Goal: Task Accomplishment & Management: Manage account settings

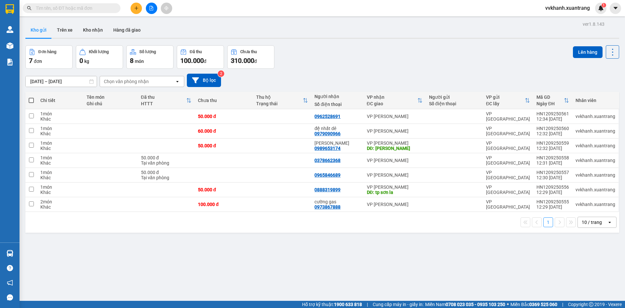
click at [155, 9] on button at bounding box center [151, 8] width 11 height 11
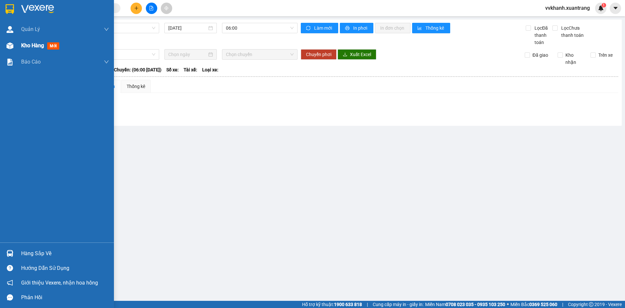
click at [19, 42] on div "Kho hàng mới" at bounding box center [57, 45] width 114 height 16
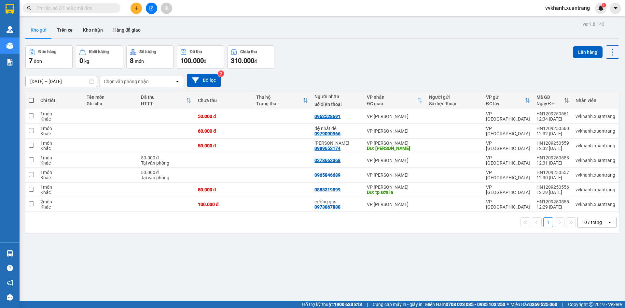
click at [32, 98] on span at bounding box center [31, 100] width 5 height 5
click at [31, 97] on input "checkbox" at bounding box center [31, 97] width 0 height 0
checkbox input "true"
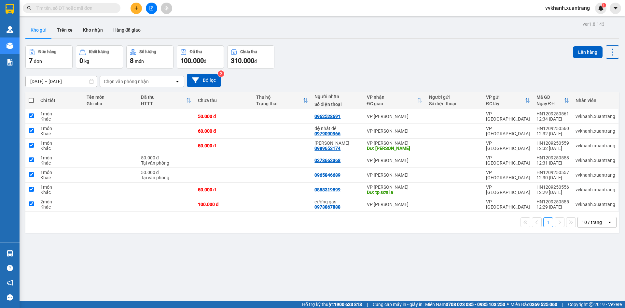
checkbox input "true"
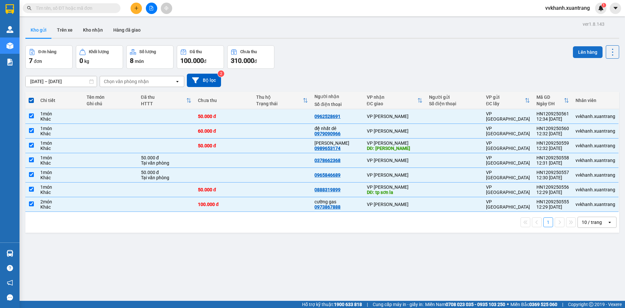
click at [576, 52] on button "Lên hàng" at bounding box center [588, 52] width 30 height 12
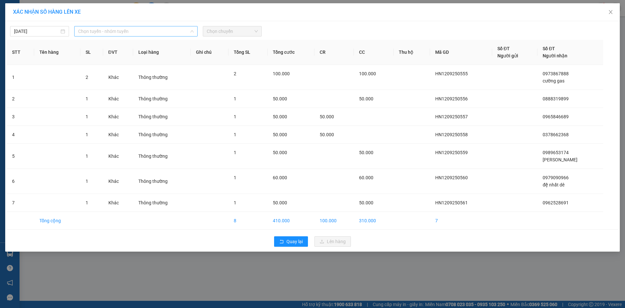
click at [133, 34] on span "Chọn tuyến - nhóm tuyến" at bounding box center [136, 31] width 116 height 10
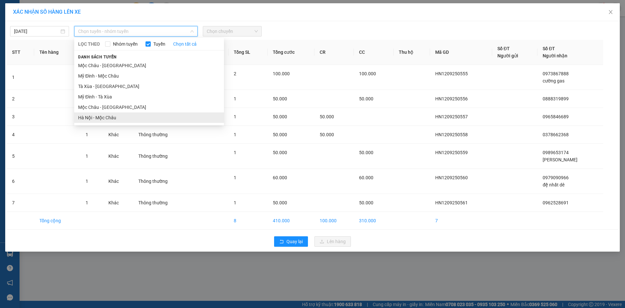
click at [105, 115] on li "Hà Nội - Mộc Châu" at bounding box center [149, 117] width 150 height 10
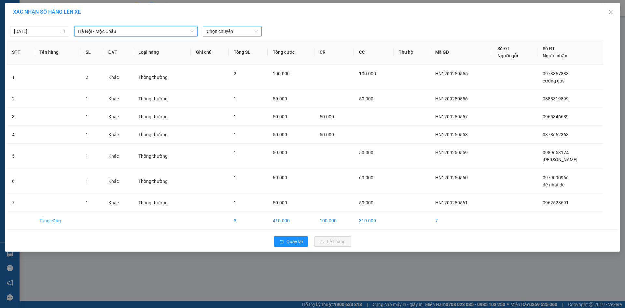
click at [231, 33] on span "Chọn chuyến" at bounding box center [232, 31] width 51 height 10
click at [228, 56] on div "13:01" at bounding box center [232, 54] width 51 height 7
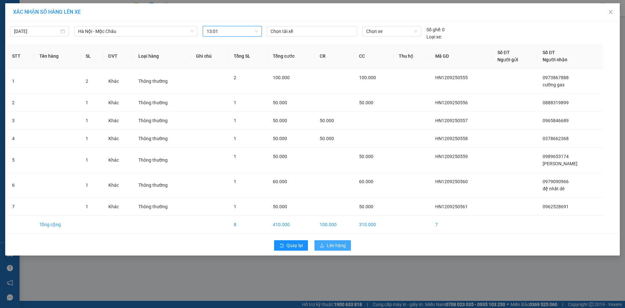
click at [343, 249] on button "Lên hàng" at bounding box center [333, 245] width 36 height 10
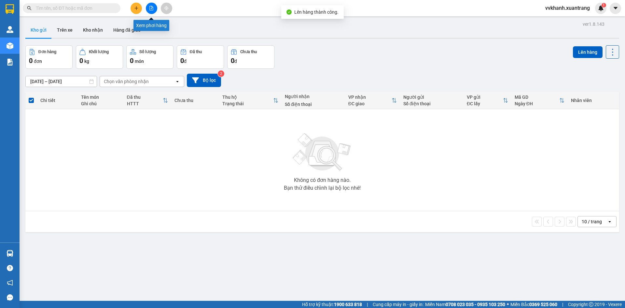
click at [153, 7] on icon "file-add" at bounding box center [151, 8] width 5 height 5
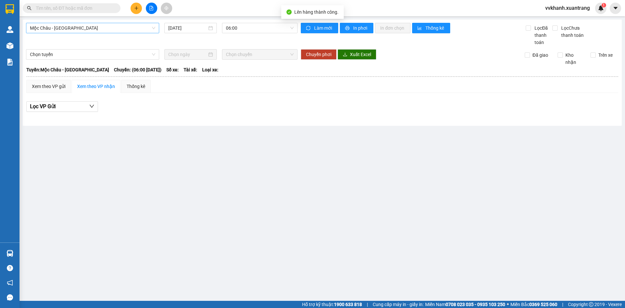
click at [114, 31] on span "Mộc Châu - Mỹ Đình" at bounding box center [92, 28] width 125 height 10
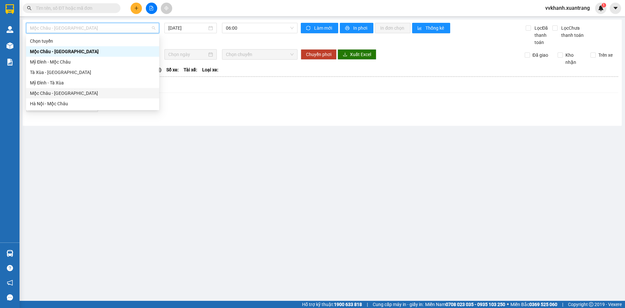
click at [88, 92] on div "Mộc Châu - Hà Nội" at bounding box center [92, 93] width 125 height 7
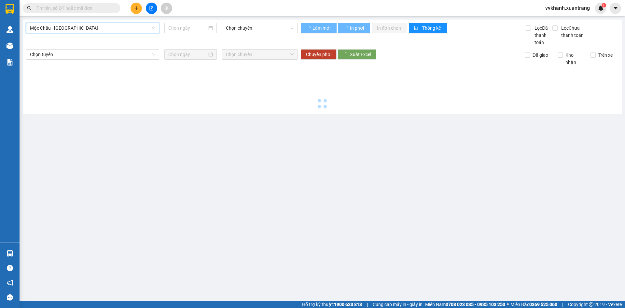
type input "12/09/2025"
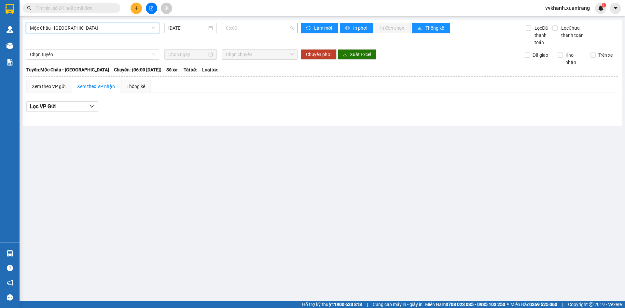
click at [235, 30] on span "06:00" at bounding box center [260, 28] width 68 height 10
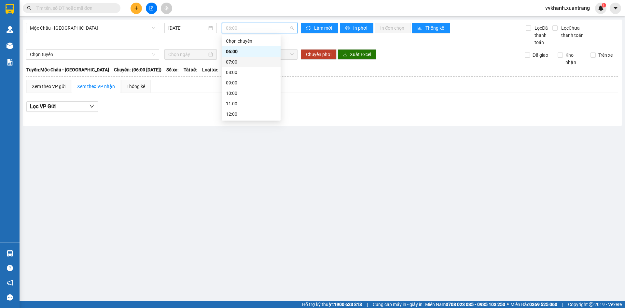
click at [234, 60] on div "07:00" at bounding box center [251, 61] width 51 height 7
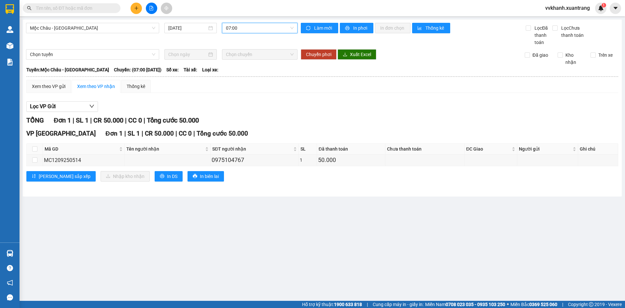
click at [241, 27] on span "07:00" at bounding box center [260, 28] width 68 height 10
click at [243, 72] on div "08:00" at bounding box center [251, 72] width 51 height 7
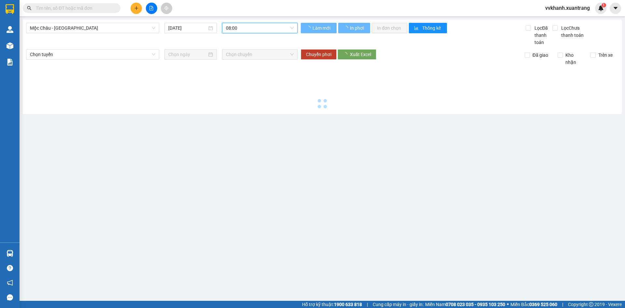
click at [247, 27] on span "08:00" at bounding box center [260, 28] width 68 height 10
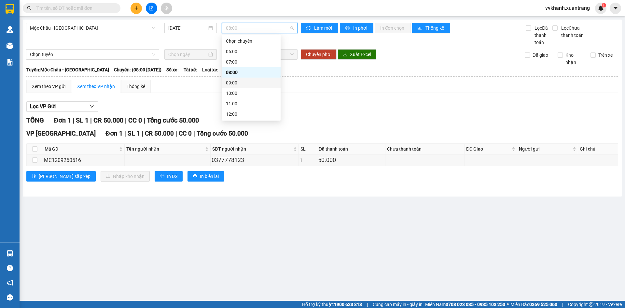
click at [240, 83] on div "09:00" at bounding box center [251, 82] width 51 height 7
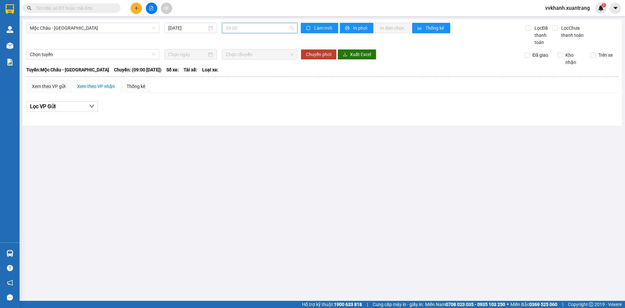
click at [246, 29] on span "09:00" at bounding box center [260, 28] width 68 height 10
click at [244, 91] on div "10:00" at bounding box center [251, 93] width 51 height 7
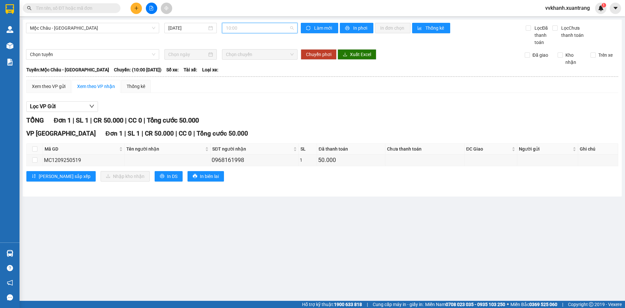
click at [246, 30] on span "10:00" at bounding box center [260, 28] width 68 height 10
drag, startPoint x: 239, startPoint y: 50, endPoint x: 244, endPoint y: 32, distance: 19.6
click at [239, 50] on div "06:00" at bounding box center [251, 51] width 51 height 7
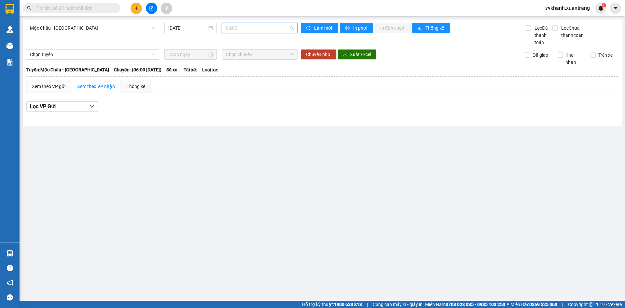
click at [245, 28] on span "06:00" at bounding box center [260, 28] width 68 height 10
click at [237, 60] on div "07:00" at bounding box center [251, 61] width 51 height 7
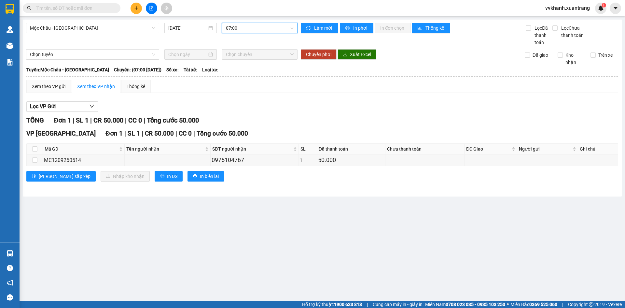
click at [246, 32] on span "07:00" at bounding box center [260, 28] width 68 height 10
click at [240, 71] on div "08:00" at bounding box center [251, 72] width 51 height 7
click at [246, 27] on span "08:00" at bounding box center [260, 28] width 68 height 10
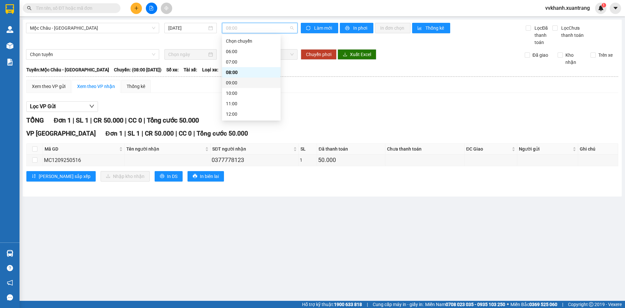
click at [242, 80] on div "09:00" at bounding box center [251, 82] width 51 height 7
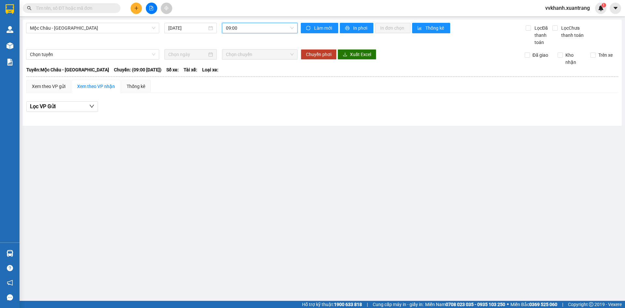
click at [247, 34] on div "Mộc Châu - Hà Nội 12/09/2025 09:00 09:00" at bounding box center [162, 34] width 272 height 23
click at [252, 32] on span "09:00" at bounding box center [260, 28] width 68 height 10
click at [235, 91] on div "10:00" at bounding box center [251, 93] width 51 height 7
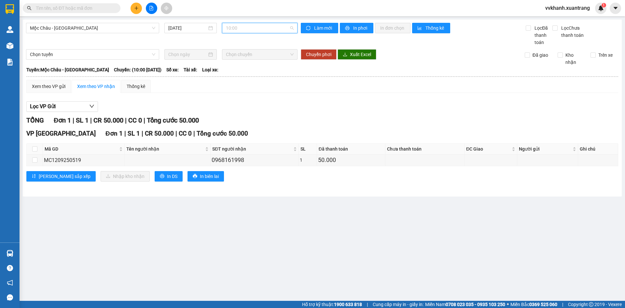
click at [246, 30] on span "10:00" at bounding box center [260, 28] width 68 height 10
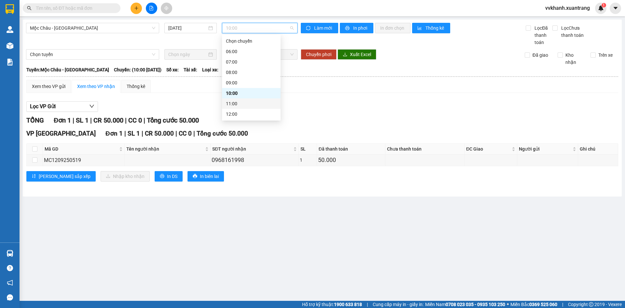
click at [242, 105] on div "11:00" at bounding box center [251, 103] width 51 height 7
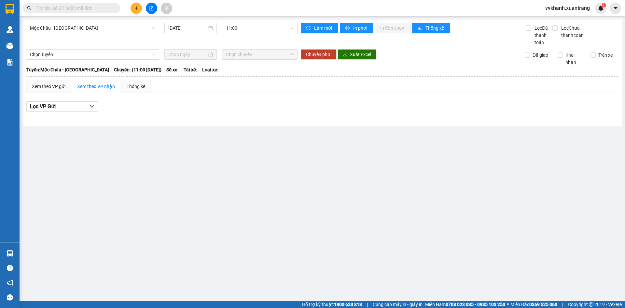
click at [296, 129] on main "Mộc Châu - Hà Nội 12/09/2025 11:00 Làm mới In phơi In đơn chọn Thống kê Lọc Đã …" at bounding box center [312, 150] width 625 height 301
click at [95, 30] on span "Mộc Châu - Hà Nội" at bounding box center [92, 28] width 125 height 10
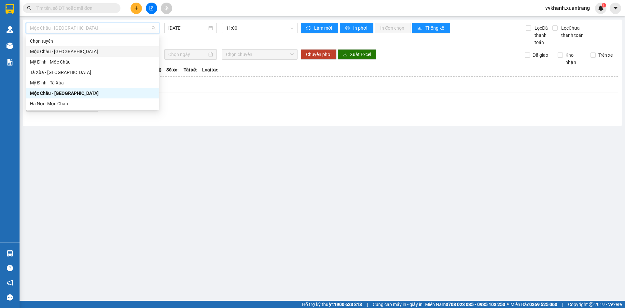
click at [95, 49] on div "Mộc Châu - Mỹ Đình" at bounding box center [92, 51] width 125 height 7
type input "[DATE]"
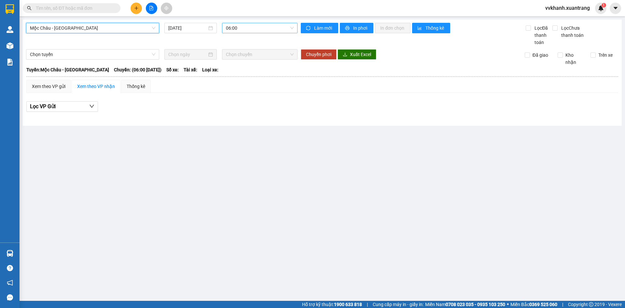
click at [232, 29] on span "06:00" at bounding box center [260, 28] width 68 height 10
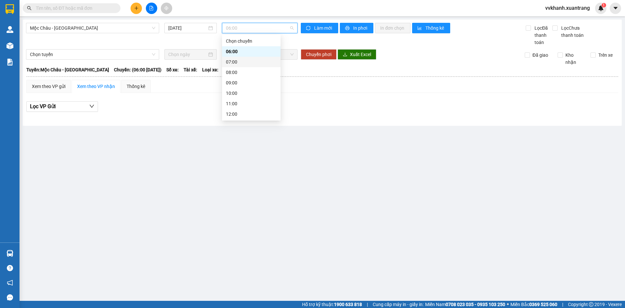
click at [243, 64] on div "07:00" at bounding box center [251, 61] width 51 height 7
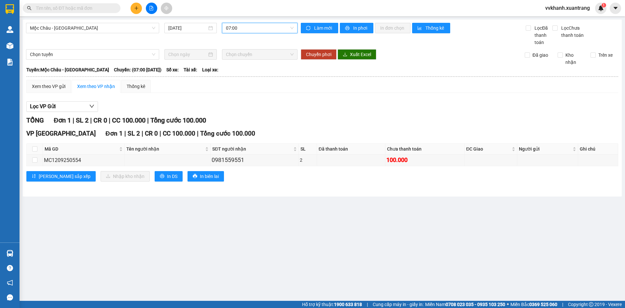
click at [249, 32] on span "07:00" at bounding box center [260, 28] width 68 height 10
click at [241, 70] on div "08:00" at bounding box center [251, 72] width 51 height 7
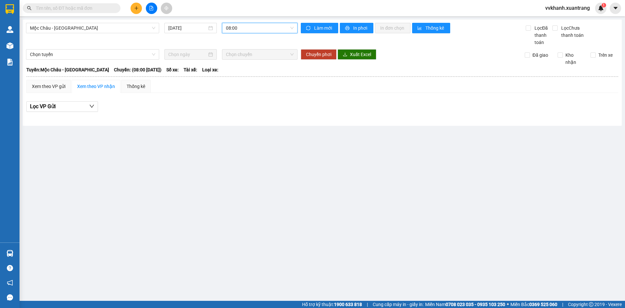
click at [88, 33] on div "Mộc Châu - Mỹ Đình 12/09/2025 08:00 08:00" at bounding box center [162, 34] width 272 height 23
click at [87, 27] on span "Mộc [PERSON_NAME] - [GEOGRAPHIC_DATA]" at bounding box center [92, 28] width 125 height 10
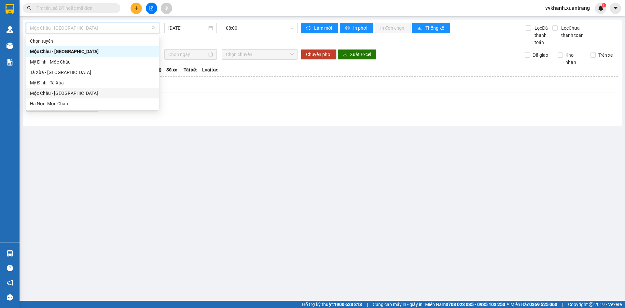
click at [72, 91] on div "Mộc Châu - Hà Nội" at bounding box center [92, 93] width 125 height 7
type input "[DATE]"
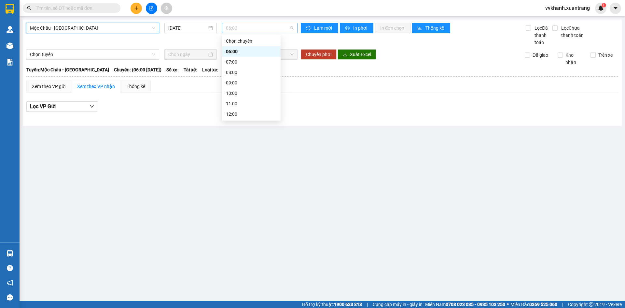
click at [254, 28] on span "06:00" at bounding box center [260, 28] width 68 height 10
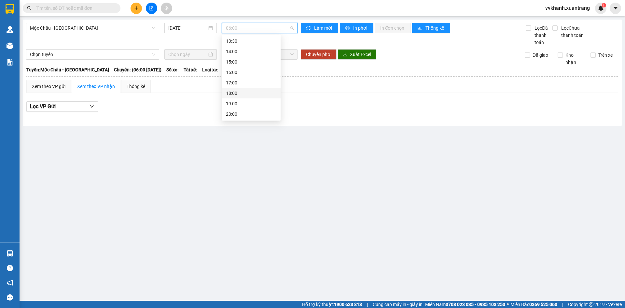
click at [255, 93] on div "18:00" at bounding box center [251, 93] width 51 height 7
click at [255, 31] on span "18:00" at bounding box center [260, 28] width 68 height 10
click at [244, 54] on div "12:00" at bounding box center [251, 52] width 51 height 7
click at [244, 26] on span "12:00" at bounding box center [260, 28] width 68 height 10
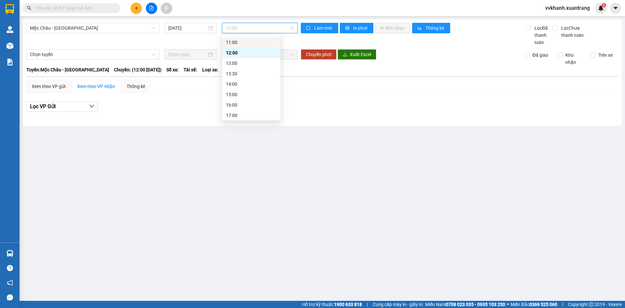
click at [237, 43] on div "11:00" at bounding box center [251, 42] width 51 height 7
click at [238, 27] on span "11:00" at bounding box center [260, 28] width 68 height 10
click at [241, 65] on div "10:00" at bounding box center [251, 64] width 51 height 7
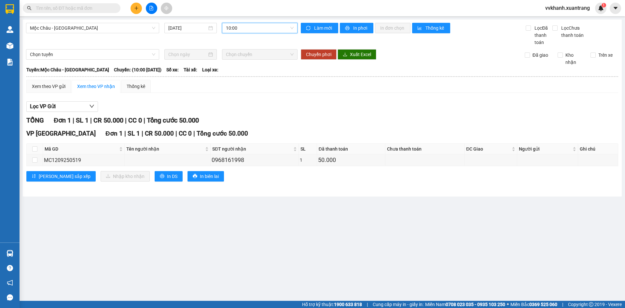
click at [240, 32] on span "10:00" at bounding box center [260, 28] width 68 height 10
click at [239, 51] on div "09:00" at bounding box center [251, 53] width 51 height 7
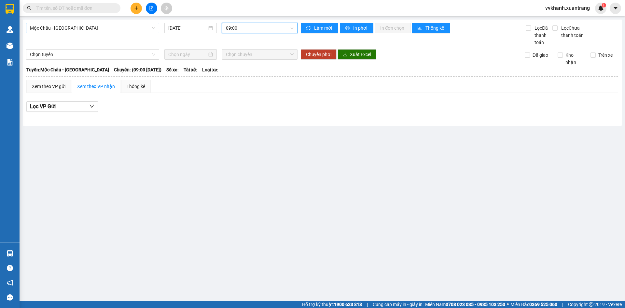
click at [124, 31] on span "Mộc Châu - Hà Nội" at bounding box center [92, 28] width 125 height 10
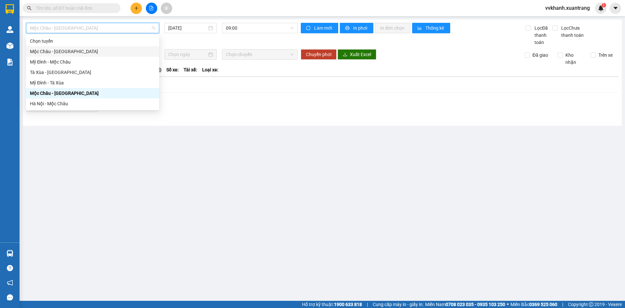
click at [102, 55] on div "Mộc [PERSON_NAME] - [GEOGRAPHIC_DATA]" at bounding box center [92, 51] width 125 height 7
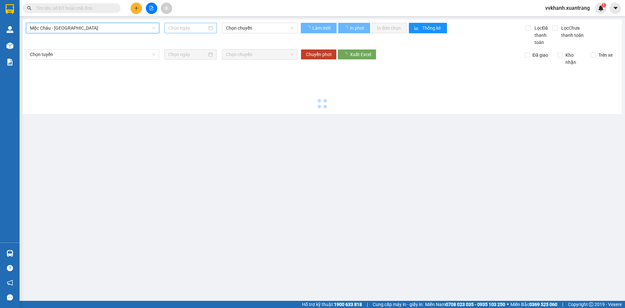
type input "[DATE]"
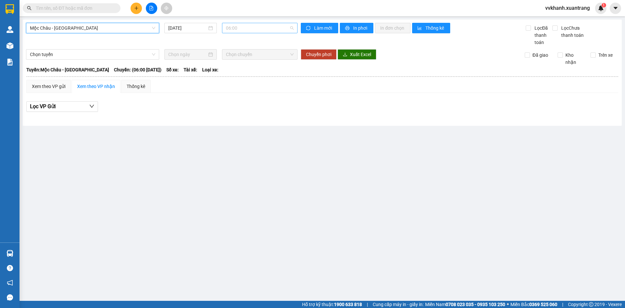
click at [230, 28] on span "06:00" at bounding box center [260, 28] width 68 height 10
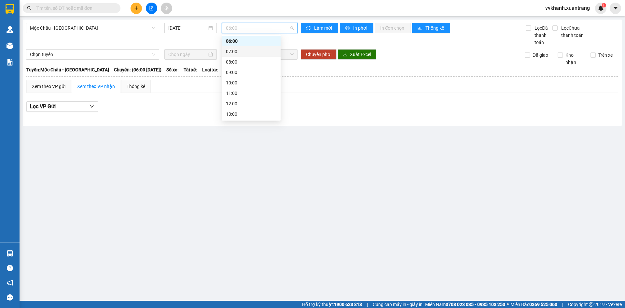
click at [239, 47] on div "07:00" at bounding box center [251, 51] width 59 height 10
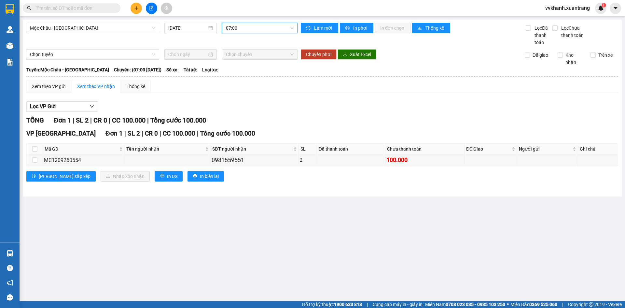
click at [243, 29] on span "07:00" at bounding box center [260, 28] width 68 height 10
click at [238, 62] on div "08:00" at bounding box center [251, 61] width 51 height 7
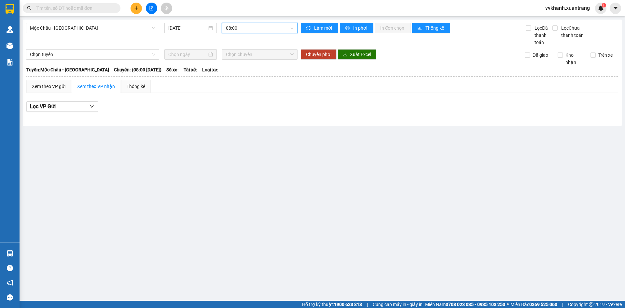
click at [234, 29] on span "08:00" at bounding box center [260, 28] width 68 height 10
drag, startPoint x: 238, startPoint y: 68, endPoint x: 240, endPoint y: 54, distance: 14.2
click at [238, 68] on div "09:00" at bounding box center [251, 72] width 59 height 10
click at [242, 32] on span "09:00" at bounding box center [260, 28] width 68 height 10
click at [236, 82] on div "10:00" at bounding box center [251, 82] width 51 height 7
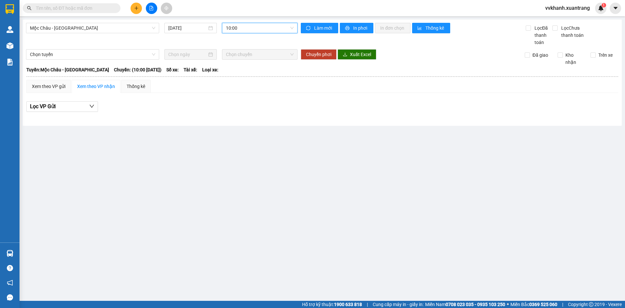
click at [243, 29] on span "10:00" at bounding box center [260, 28] width 68 height 10
click at [243, 91] on div "11:00" at bounding box center [251, 93] width 51 height 7
click at [246, 26] on span "11:00" at bounding box center [260, 28] width 68 height 10
click at [245, 103] on div "12:00" at bounding box center [251, 103] width 51 height 7
click at [369, 195] on main "Mộc Châu - Mỹ Đình 12/09/2025 12:00 12:00 Làm mới In phơi In đơn chọn Thống kê …" at bounding box center [312, 150] width 625 height 301
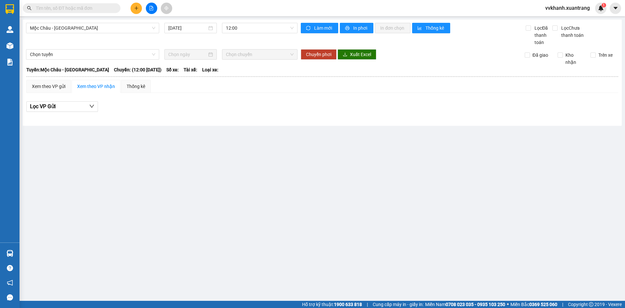
click at [349, 174] on main "Mộc Châu - Mỹ Đình 12/09/2025 12:00 Làm mới In phơi In đơn chọn Thống kê Lọc Đã…" at bounding box center [312, 150] width 625 height 301
click at [320, 247] on main "Mộc Châu - Mỹ Đình 12/09/2025 12:00 Làm mới In phơi In đơn chọn Thống kê Lọc Đã…" at bounding box center [312, 150] width 625 height 301
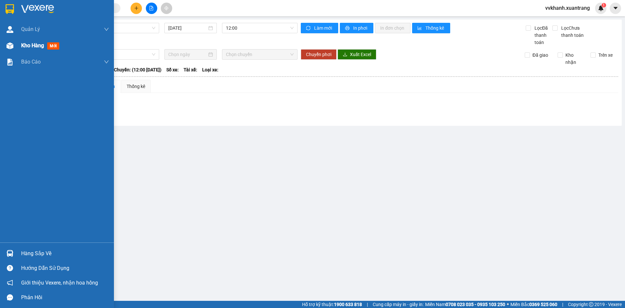
click at [11, 46] on img at bounding box center [10, 45] width 7 height 7
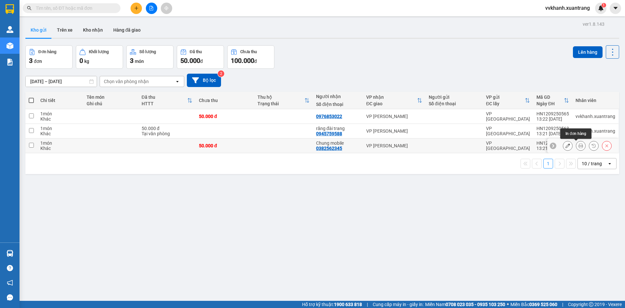
click at [579, 148] on icon at bounding box center [581, 145] width 5 height 5
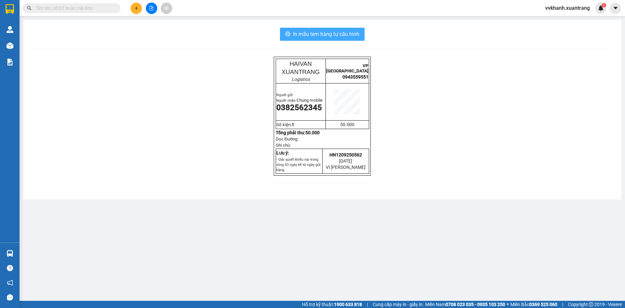
click at [360, 38] on button "In mẫu tem hàng tự cấu hình" at bounding box center [322, 34] width 85 height 13
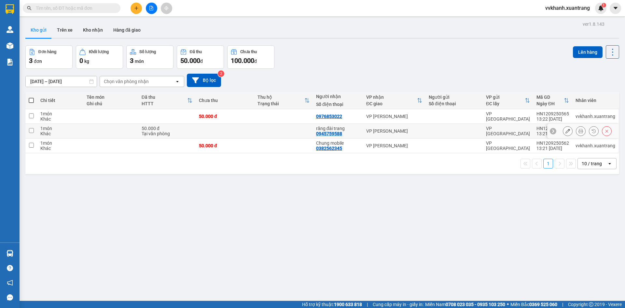
click at [579, 131] on icon at bounding box center [581, 131] width 5 height 5
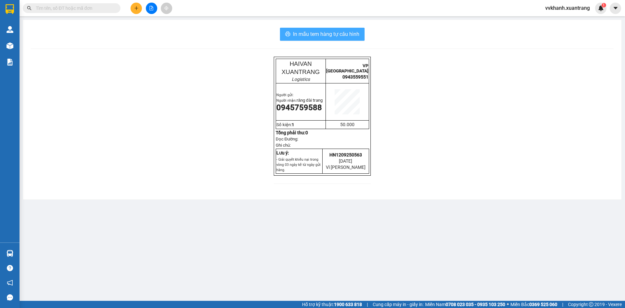
click at [350, 35] on span "In mẫu tem hàng tự cấu hình" at bounding box center [326, 34] width 66 height 8
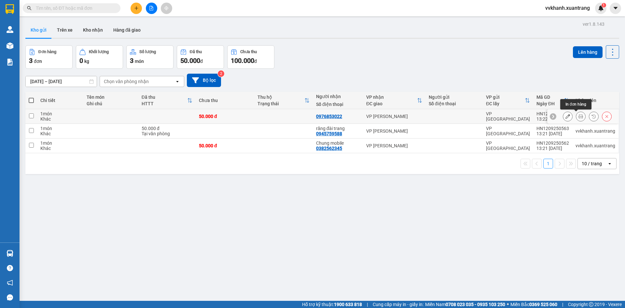
click at [579, 117] on icon at bounding box center [581, 116] width 5 height 5
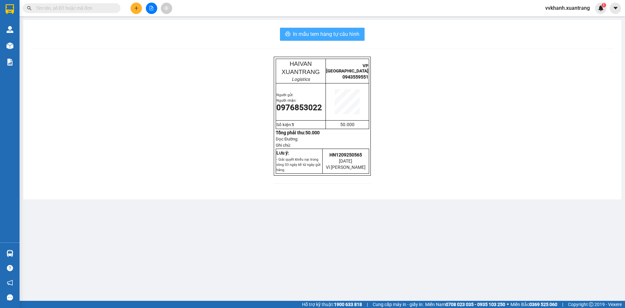
click at [354, 36] on span "In mẫu tem hàng tự cấu hình" at bounding box center [326, 34] width 66 height 8
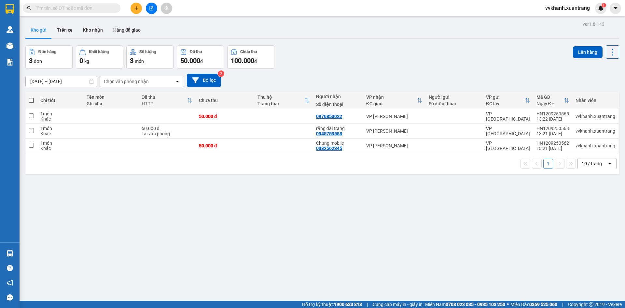
click at [150, 9] on icon "file-add" at bounding box center [152, 8] width 4 height 5
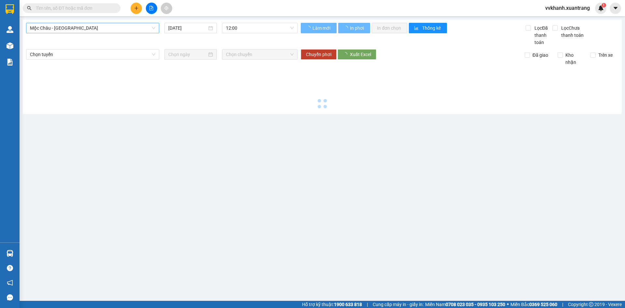
click at [105, 32] on span "Mộc [PERSON_NAME] - [GEOGRAPHIC_DATA]" at bounding box center [92, 28] width 125 height 10
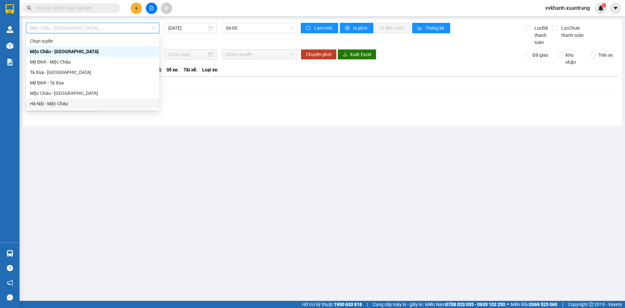
click at [72, 105] on div "Hà Nội - Mộc Châu" at bounding box center [92, 103] width 125 height 7
type input "[DATE]"
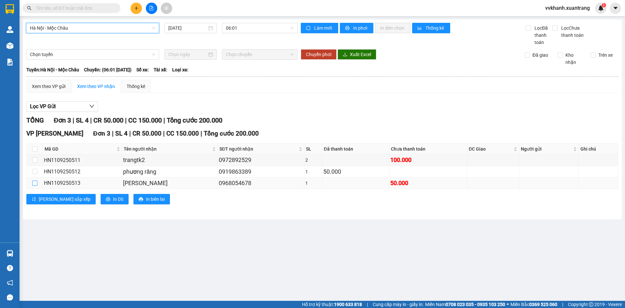
click at [34, 182] on input "checkbox" at bounding box center [34, 182] width 5 height 5
checkbox input "true"
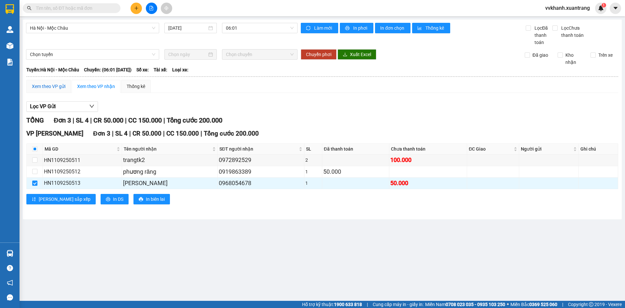
click at [49, 86] on div "Xem theo VP gửi" at bounding box center [49, 86] width 34 height 7
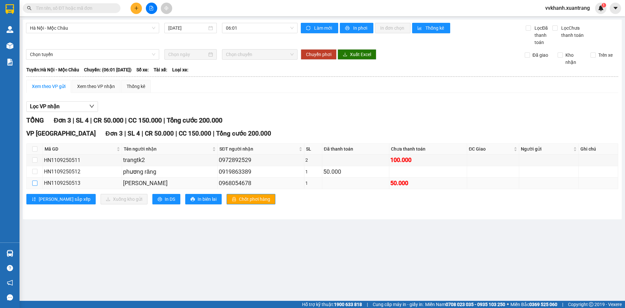
click at [35, 182] on input "checkbox" at bounding box center [34, 182] width 5 height 5
checkbox input "true"
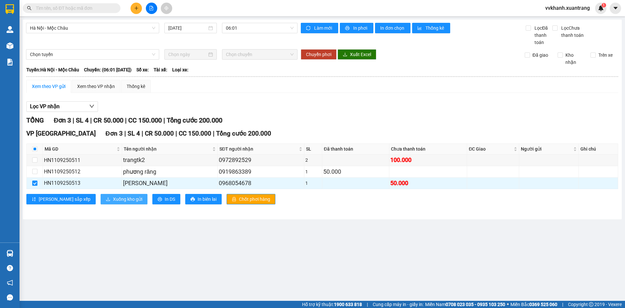
click at [101, 204] on button "Xuống kho gửi" at bounding box center [124, 199] width 47 height 10
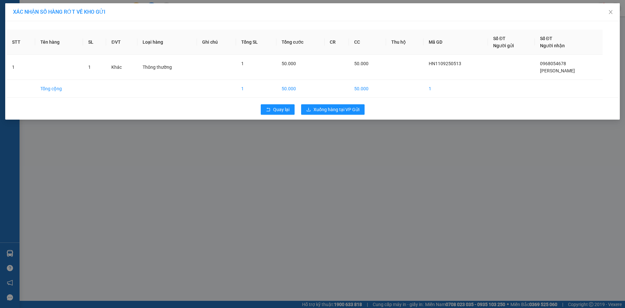
click at [341, 103] on div "Quay lại Xuống hàng tại VP Gửi" at bounding box center [312, 109] width 611 height 17
click at [341, 109] on span "Xuống hàng tại VP Gửi" at bounding box center [337, 109] width 46 height 7
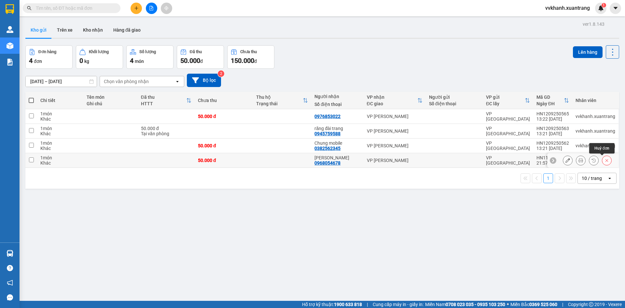
click at [605, 161] on icon at bounding box center [607, 160] width 5 height 5
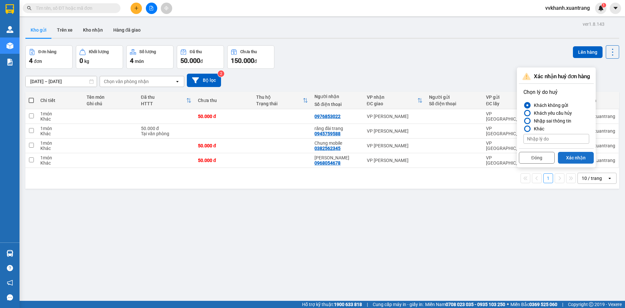
click at [587, 157] on button "Xác nhận" at bounding box center [576, 158] width 36 height 12
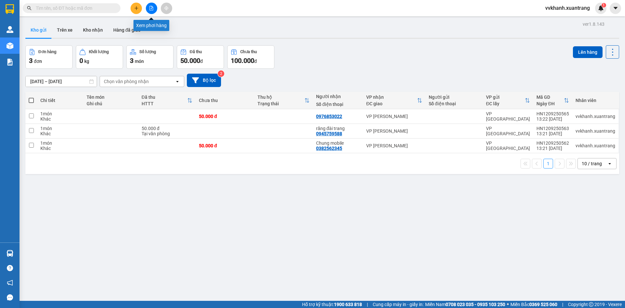
click at [150, 9] on icon "file-add" at bounding box center [151, 8] width 5 height 5
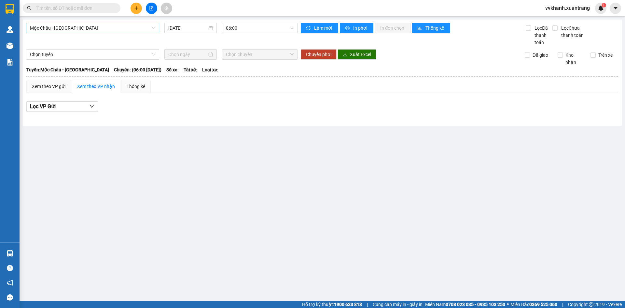
click at [126, 29] on span "Mộc Châu - Mỹ Đình" at bounding box center [92, 28] width 125 height 10
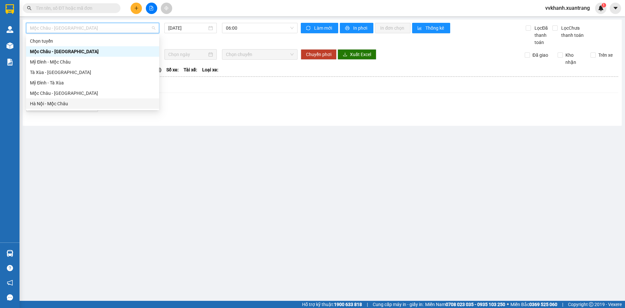
click at [75, 103] on div "Hà Nội - Mộc Châu" at bounding box center [92, 103] width 125 height 7
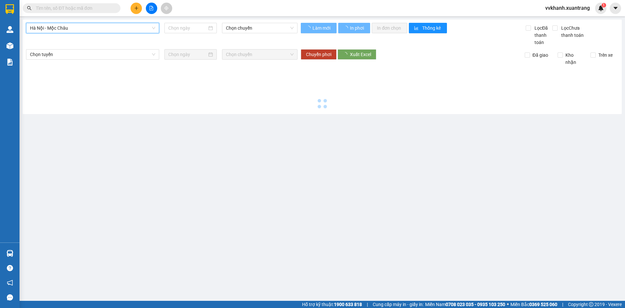
type input "12/09/2025"
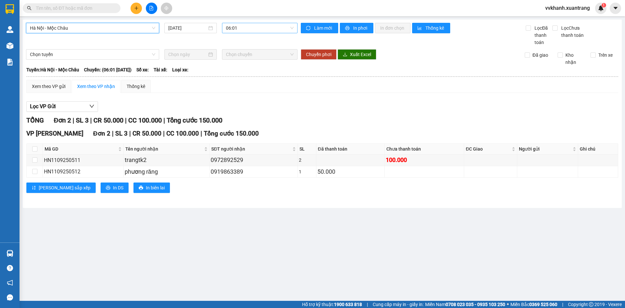
click at [239, 24] on span "06:01" at bounding box center [260, 28] width 68 height 10
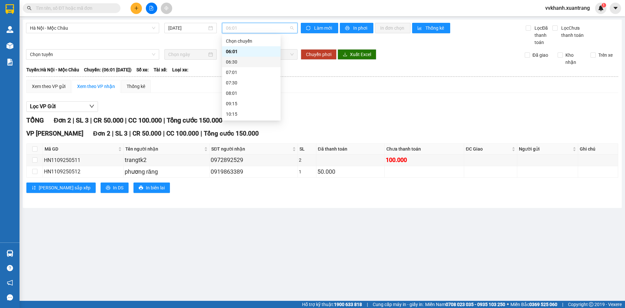
click at [238, 57] on div "06:30" at bounding box center [251, 62] width 59 height 10
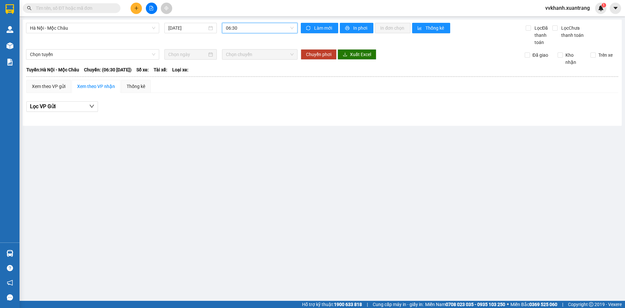
click at [243, 30] on span "06:30" at bounding box center [260, 28] width 68 height 10
click at [239, 75] on div "07:01" at bounding box center [251, 72] width 51 height 7
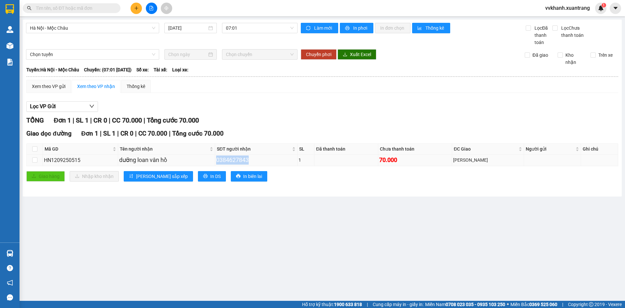
drag, startPoint x: 255, startPoint y: 163, endPoint x: 223, endPoint y: 161, distance: 32.3
click at [223, 161] on td "0384627843" at bounding box center [256, 159] width 82 height 11
copy div "0384627843"
click at [103, 11] on input "text" at bounding box center [74, 8] width 77 height 7
paste input "0384627843"
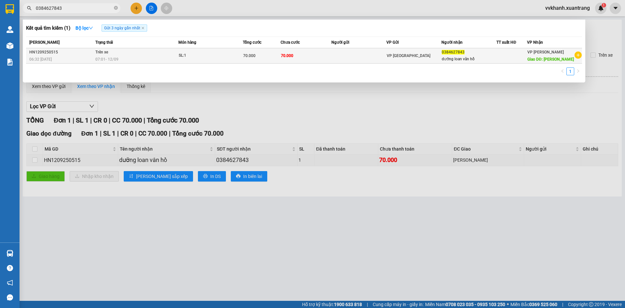
type input "0384627843"
click at [168, 51] on td "Trên xe 07:01 - 12/09" at bounding box center [136, 55] width 85 height 15
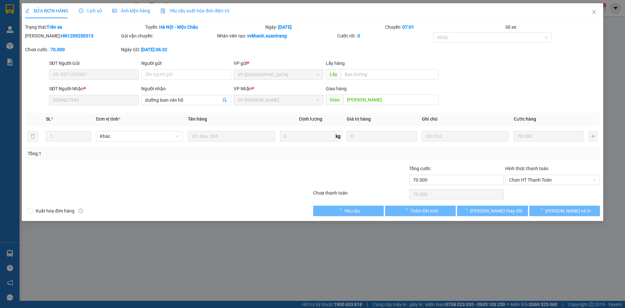
type input "0384627843"
type input "vân hồ"
type input "70.000"
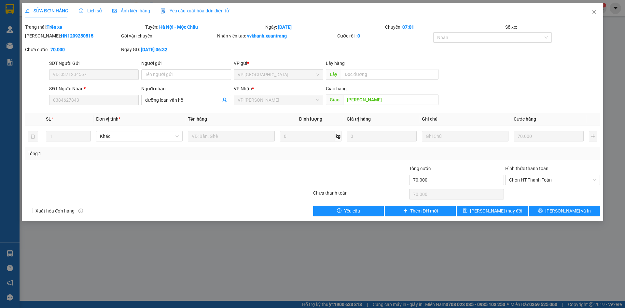
click at [101, 8] on div "SỬA ĐƠN HÀNG Lịch sử Ảnh kiện hàng Yêu cầu xuất hóa đơn điện tử" at bounding box center [127, 10] width 204 height 15
click at [99, 10] on span "Lịch sử" at bounding box center [90, 10] width 23 height 5
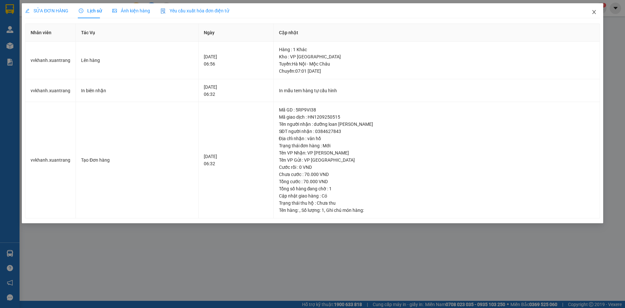
click at [592, 14] on icon "close" at bounding box center [594, 11] width 5 height 5
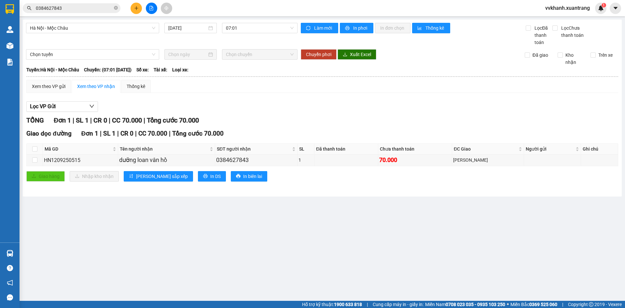
click at [392, 280] on main "Hà Nội - Mộc Châu 12/09/2025 07:01 Làm mới In phơi In đơn chọn Thống kê Lọc Đã …" at bounding box center [312, 150] width 625 height 301
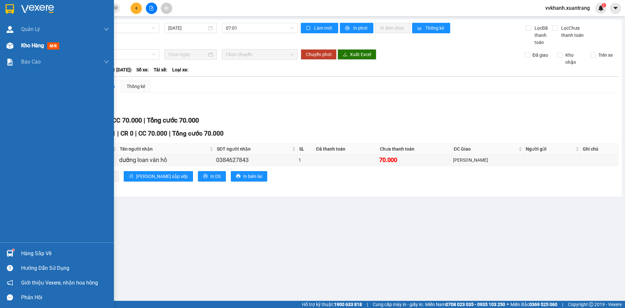
click at [19, 47] on div "Kho hàng mới" at bounding box center [57, 45] width 114 height 16
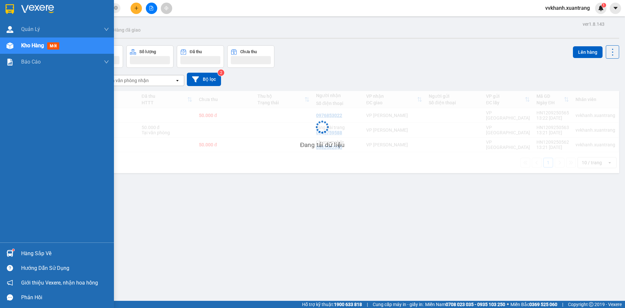
click at [18, 46] on div "Kho hàng mới" at bounding box center [57, 45] width 114 height 16
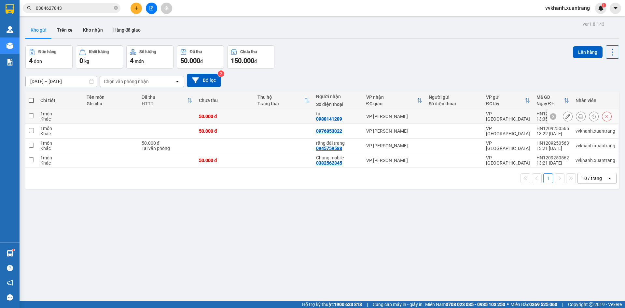
click at [579, 119] on icon at bounding box center [581, 116] width 5 height 5
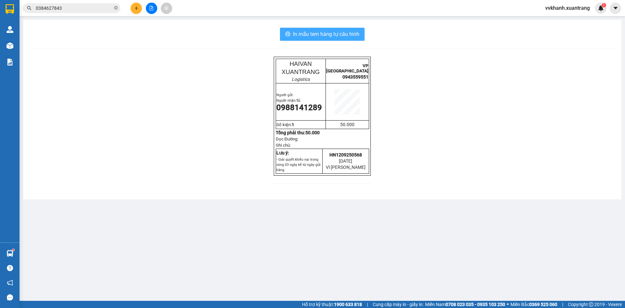
click at [357, 36] on span "In mẫu tem hàng tự cấu hình" at bounding box center [326, 34] width 66 height 8
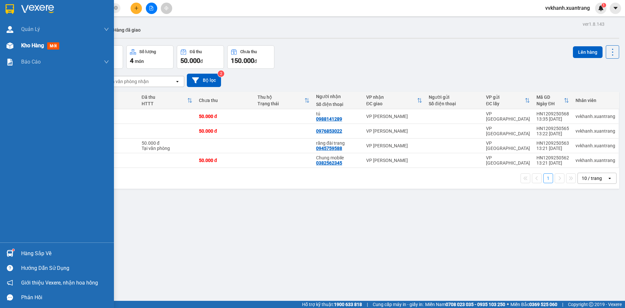
click at [16, 44] on div "Kho hàng mới" at bounding box center [57, 45] width 114 height 16
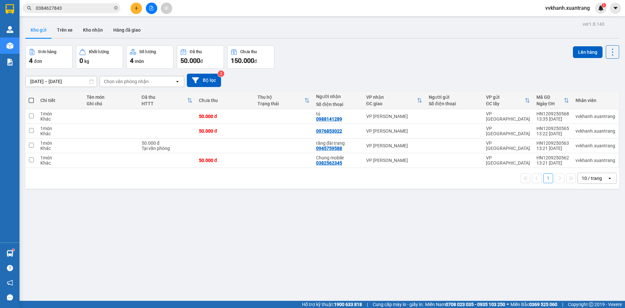
click at [231, 278] on div "ver 1.8.143 Kho gửi Trên xe Kho nhận Hàng đã giao Đơn hàng 4 đơn Khối lượng 0 k…" at bounding box center [322, 174] width 599 height 308
click at [150, 10] on button at bounding box center [151, 8] width 11 height 11
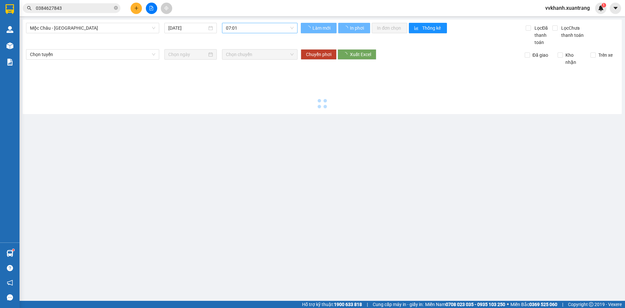
click at [237, 28] on span "07:01" at bounding box center [260, 28] width 68 height 10
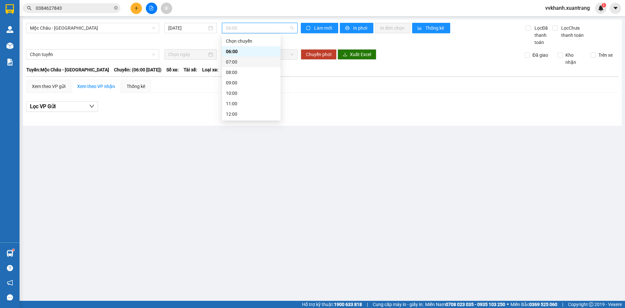
click at [239, 60] on div "07:00" at bounding box center [251, 61] width 51 height 7
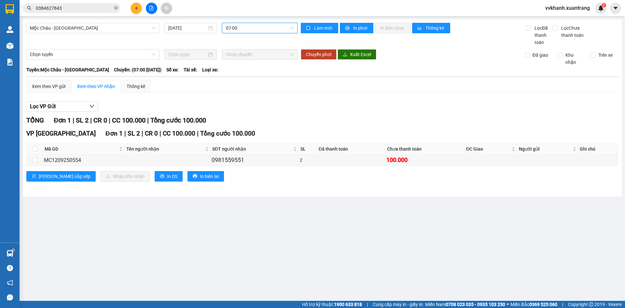
click at [236, 29] on span "07:00" at bounding box center [260, 28] width 68 height 10
click at [243, 69] on div "08:00" at bounding box center [251, 72] width 51 height 7
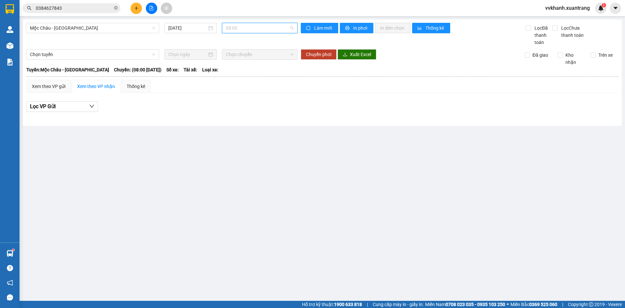
click at [245, 30] on span "08:00" at bounding box center [260, 28] width 68 height 10
click at [246, 53] on div "06:00" at bounding box center [251, 51] width 51 height 7
click at [246, 33] on span "06:00" at bounding box center [260, 28] width 68 height 10
click at [246, 58] on div "07:00" at bounding box center [251, 62] width 59 height 10
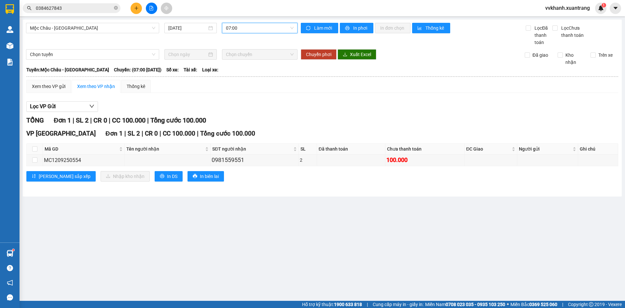
click at [245, 26] on span "07:00" at bounding box center [260, 28] width 68 height 10
click at [243, 49] on div "06:00" at bounding box center [251, 51] width 51 height 7
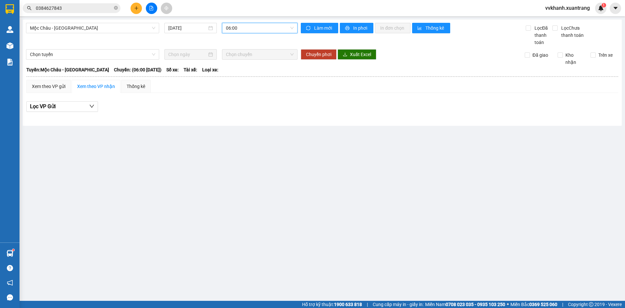
click at [244, 29] on span "06:00" at bounding box center [260, 28] width 68 height 10
click at [243, 65] on div "07:00" at bounding box center [251, 61] width 51 height 7
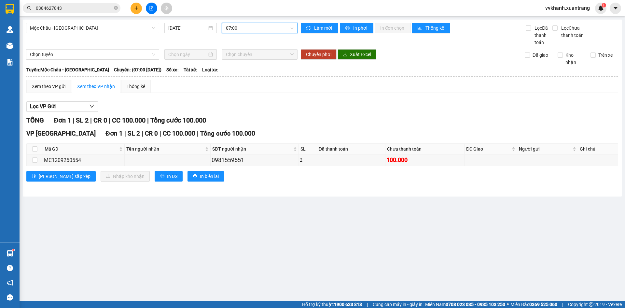
click at [243, 31] on span "07:00" at bounding box center [260, 28] width 68 height 10
click at [245, 71] on div "08:00" at bounding box center [251, 72] width 51 height 7
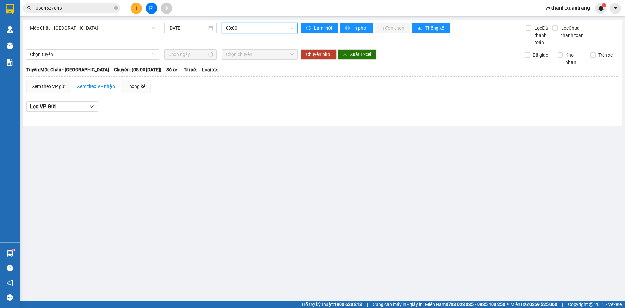
click at [246, 28] on span "08:00" at bounding box center [260, 28] width 68 height 10
click at [243, 51] on div "06:00" at bounding box center [251, 51] width 51 height 7
click at [243, 31] on span "06:00" at bounding box center [260, 28] width 68 height 10
click at [244, 59] on div "07:00" at bounding box center [251, 61] width 51 height 7
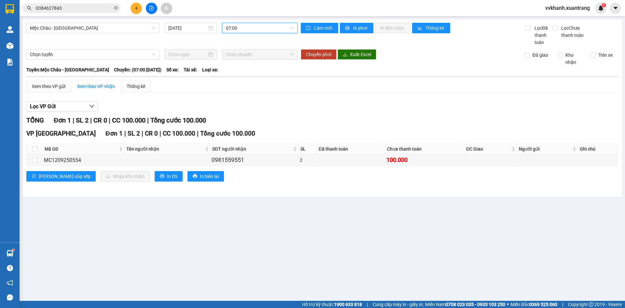
click at [243, 31] on span "07:00" at bounding box center [260, 28] width 68 height 10
click at [244, 54] on div "06:00" at bounding box center [251, 51] width 51 height 7
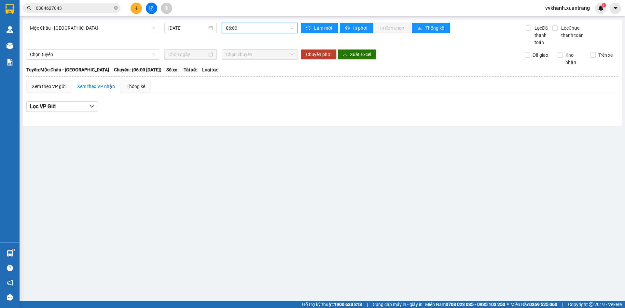
click at [244, 31] on span "06:00" at bounding box center [260, 28] width 68 height 10
click at [245, 60] on div "07:00" at bounding box center [251, 61] width 51 height 7
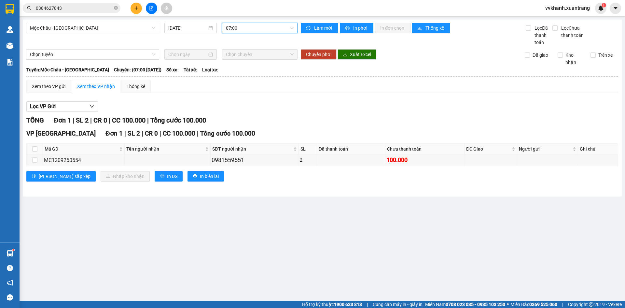
click at [244, 27] on span "07:00" at bounding box center [260, 28] width 68 height 10
click at [247, 67] on div "08:00" at bounding box center [251, 72] width 59 height 10
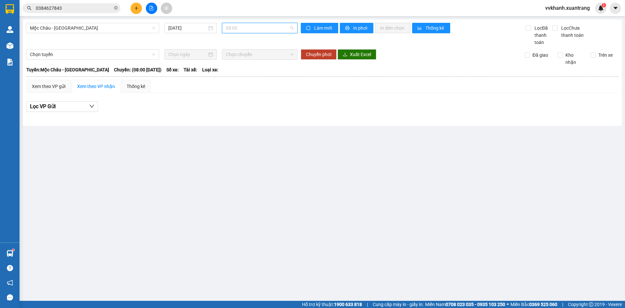
click at [242, 31] on span "08:00" at bounding box center [260, 28] width 68 height 10
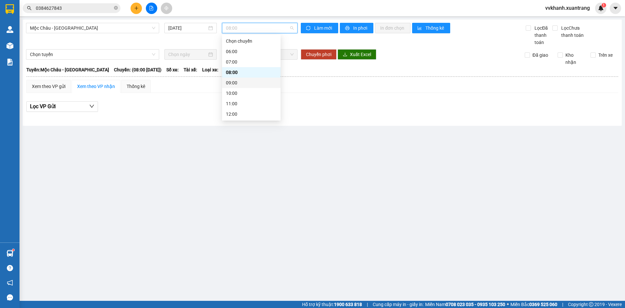
click at [241, 80] on div "09:00" at bounding box center [251, 82] width 51 height 7
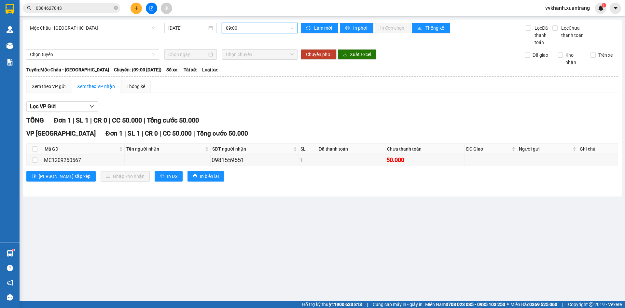
click at [240, 31] on span "09:00" at bounding box center [260, 28] width 68 height 10
click at [240, 89] on div "10:00" at bounding box center [251, 93] width 59 height 10
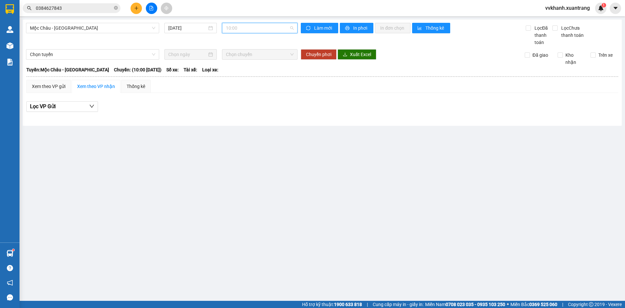
click at [241, 29] on span "10:00" at bounding box center [260, 28] width 68 height 10
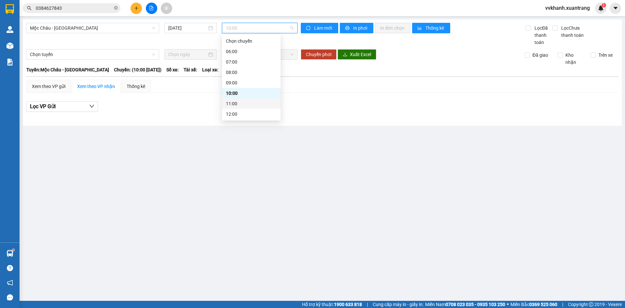
click at [239, 103] on div "11:00" at bounding box center [251, 103] width 51 height 7
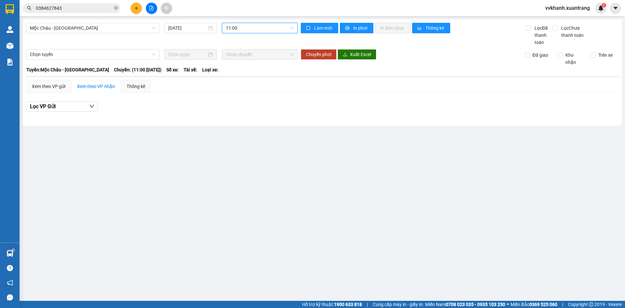
click at [240, 31] on span "11:00" at bounding box center [260, 28] width 68 height 10
click at [246, 79] on div "12:00" at bounding box center [251, 81] width 51 height 7
click at [240, 28] on span "12:00" at bounding box center [260, 28] width 68 height 10
click at [264, 92] on div "13:00" at bounding box center [251, 91] width 51 height 7
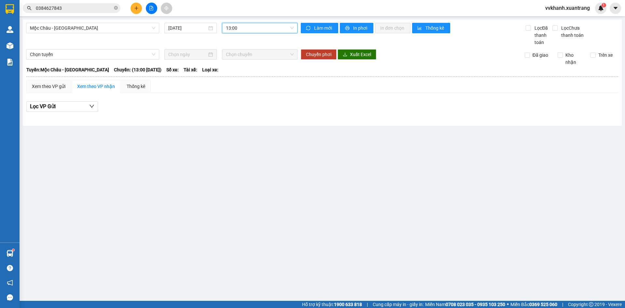
click at [243, 128] on main "Mộc Châu - Mỹ Đình 12/09/2025 13:00 13:00 Làm mới In phơi In đơn chọn Thống kê …" at bounding box center [312, 150] width 625 height 301
click at [142, 28] on span "Mộc Châu - [GEOGRAPHIC_DATA]" at bounding box center [92, 28] width 125 height 10
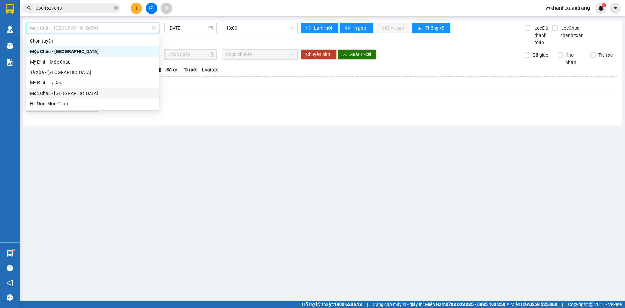
click at [98, 94] on div "Mộc Châu - Hà Nội" at bounding box center [92, 93] width 125 height 7
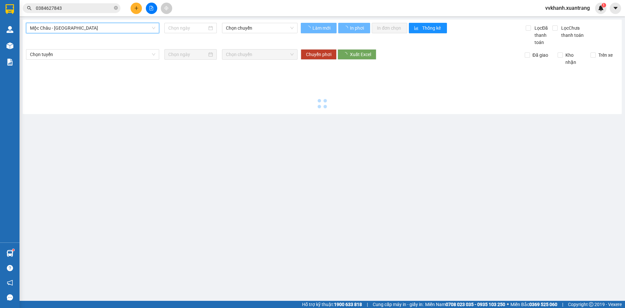
type input "[DATE]"
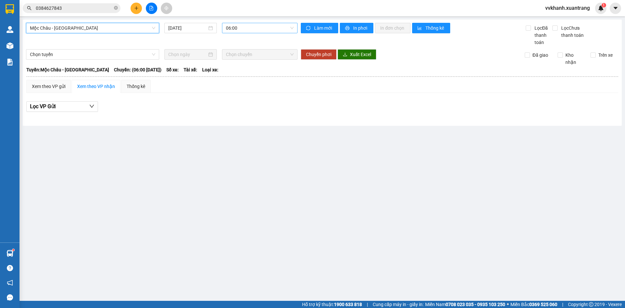
click at [258, 27] on span "06:00" at bounding box center [260, 28] width 68 height 10
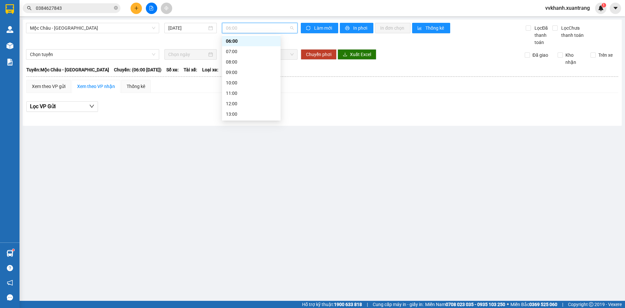
click at [246, 51] on div "07:00" at bounding box center [251, 51] width 51 height 7
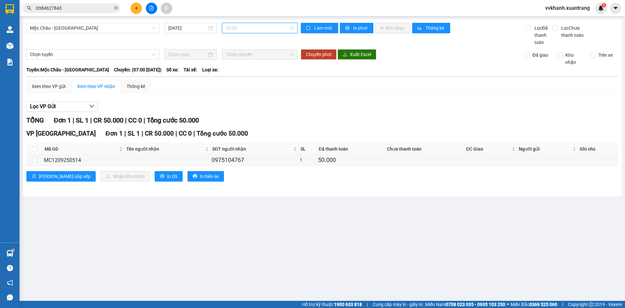
click at [246, 27] on span "07:00" at bounding box center [260, 28] width 68 height 10
click at [243, 64] on div "08:00" at bounding box center [251, 61] width 51 height 7
click at [245, 21] on div "Mộc Châu - Hà Nội 12/09/2025 08:00 08:00 Làm mới In phơi In đơn chọn Thống kê L…" at bounding box center [322, 108] width 599 height 177
click at [245, 25] on span "08:00" at bounding box center [260, 28] width 68 height 10
click at [232, 70] on div "09:00" at bounding box center [251, 72] width 51 height 7
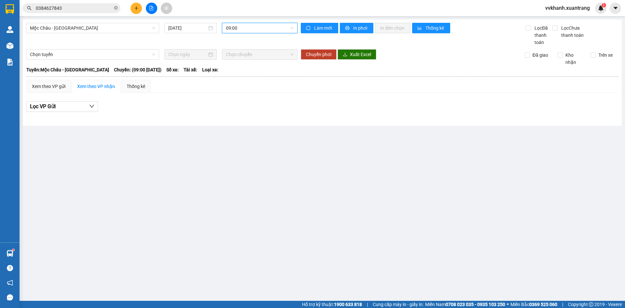
click at [238, 28] on span "09:00" at bounding box center [260, 28] width 68 height 10
click at [245, 87] on div "10:00" at bounding box center [251, 82] width 59 height 10
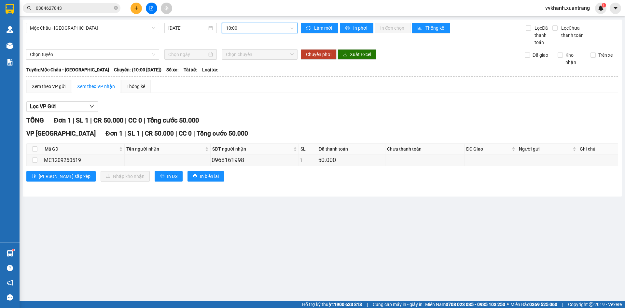
click at [253, 30] on span "10:00" at bounding box center [260, 28] width 68 height 10
click at [240, 88] on div "11:00" at bounding box center [251, 93] width 59 height 10
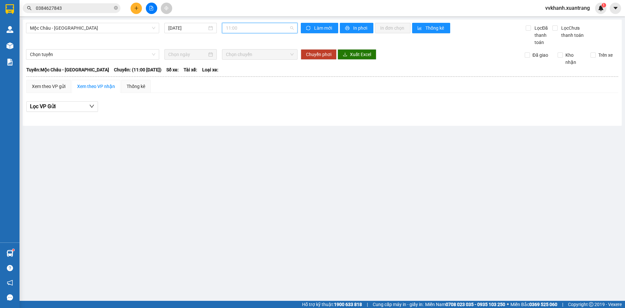
click at [250, 28] on span "11:00" at bounding box center [260, 28] width 68 height 10
click at [250, 73] on div "12:00" at bounding box center [251, 70] width 51 height 7
click at [253, 29] on span "12:00" at bounding box center [260, 28] width 68 height 10
click at [250, 81] on div "13:00" at bounding box center [251, 81] width 51 height 7
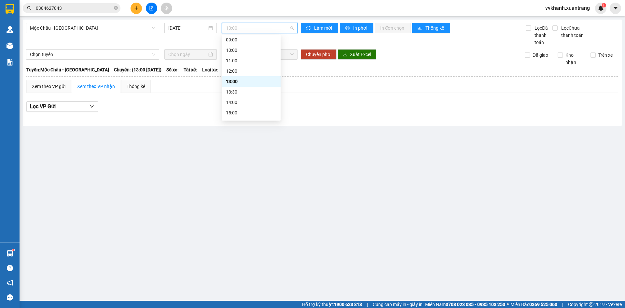
click at [251, 32] on span "13:00" at bounding box center [260, 28] width 68 height 10
click at [240, 92] on div "13:30" at bounding box center [251, 91] width 51 height 7
click at [270, 149] on main "Mộc Châu - Hà Nội 12/09/2025 13:30 13:30 Làm mới In phơi In đơn chọn Thống kê L…" at bounding box center [312, 150] width 625 height 301
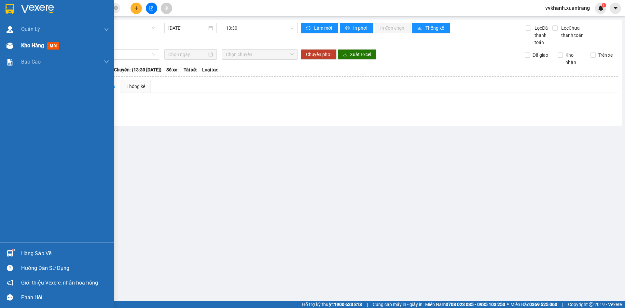
click at [20, 50] on div "Kho hàng mới" at bounding box center [57, 45] width 114 height 16
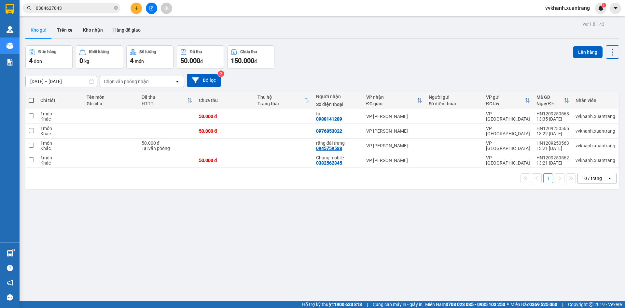
click at [31, 100] on span at bounding box center [31, 100] width 5 height 5
click at [31, 97] on input "checkbox" at bounding box center [31, 97] width 0 height 0
checkbox input "true"
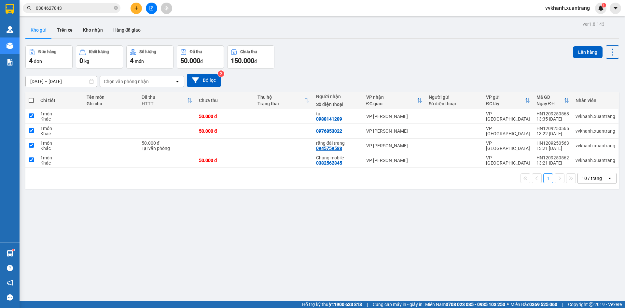
checkbox input "true"
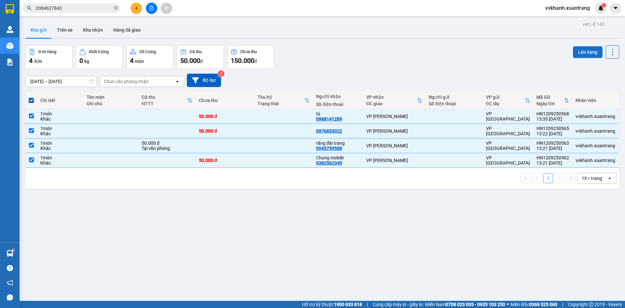
click at [588, 50] on button "Lên hàng" at bounding box center [588, 52] width 30 height 12
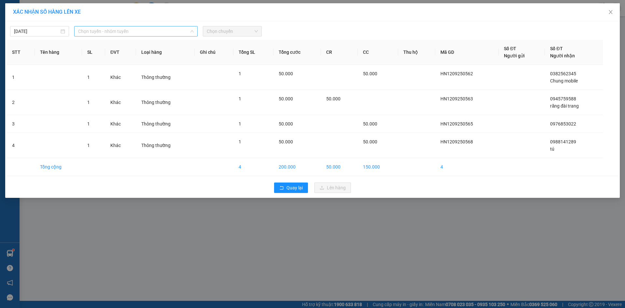
click at [85, 33] on span "Chọn tuyến - nhóm tuyến" at bounding box center [136, 31] width 116 height 10
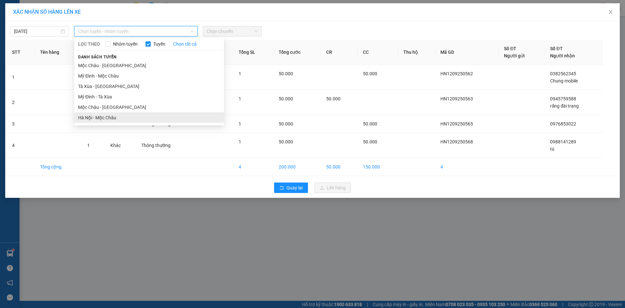
click at [108, 118] on li "Hà Nội - Mộc Châu" at bounding box center [149, 117] width 150 height 10
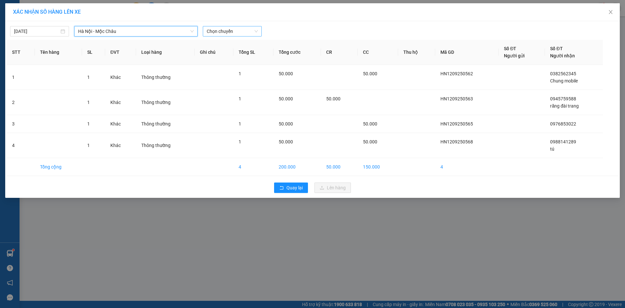
click at [227, 34] on span "Chọn chuyến" at bounding box center [232, 31] width 51 height 10
click at [221, 97] on div "14:15" at bounding box center [232, 97] width 51 height 7
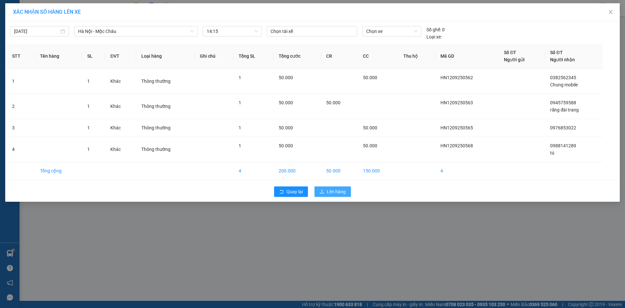
click at [344, 191] on span "Lên hàng" at bounding box center [336, 191] width 19 height 7
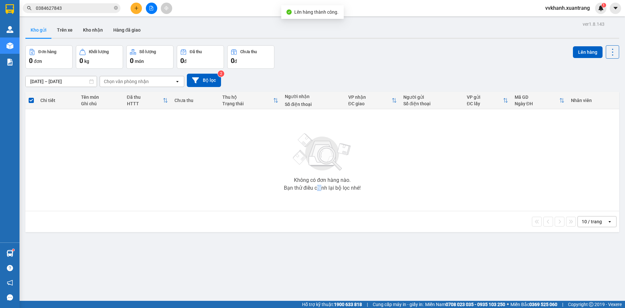
click at [306, 190] on div "Bạn thử điều chỉnh lại bộ lọc nhé!" at bounding box center [322, 187] width 77 height 5
click at [243, 172] on div "Không có đơn hàng nào. Bạn thử điều chỉnh lại bộ lọc nhé!" at bounding box center [322, 160] width 587 height 98
click at [151, 13] on button at bounding box center [151, 8] width 11 height 11
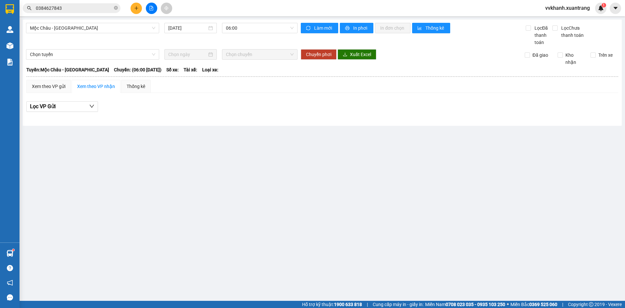
click at [118, 7] on span "0384627843" at bounding box center [72, 8] width 98 height 10
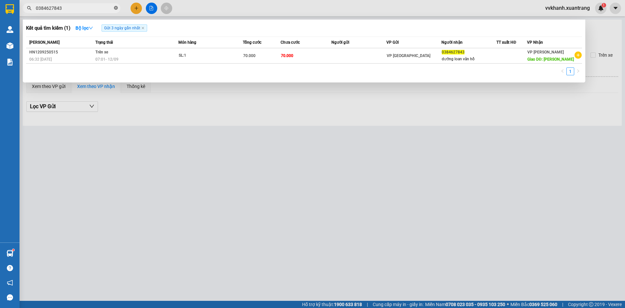
click at [117, 10] on icon "close-circle" at bounding box center [116, 8] width 4 height 4
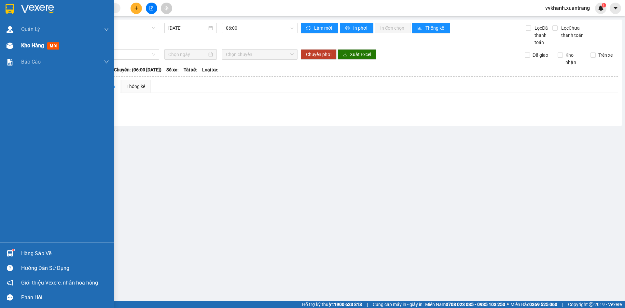
click at [8, 52] on div "Kho hàng mới" at bounding box center [57, 45] width 114 height 16
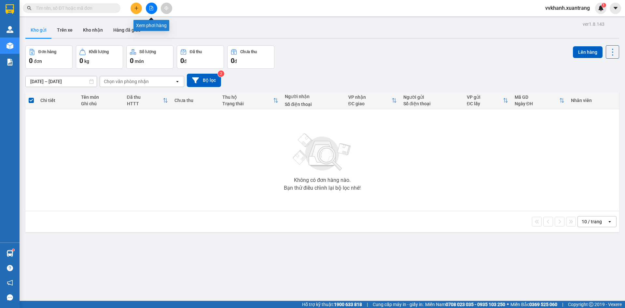
click at [151, 7] on icon "file-add" at bounding box center [151, 8] width 5 height 5
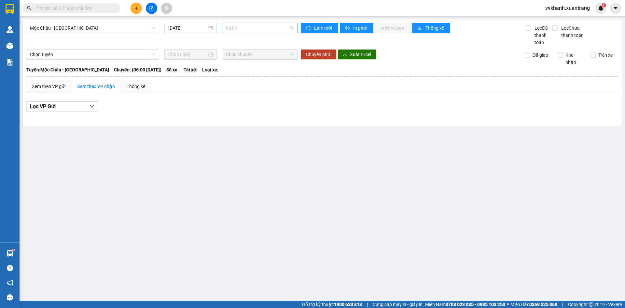
click at [230, 27] on span "06:00" at bounding box center [260, 28] width 68 height 10
click at [232, 61] on div "07:00" at bounding box center [251, 61] width 51 height 7
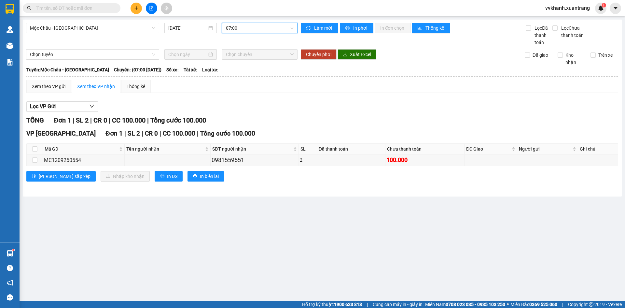
click at [233, 30] on span "07:00" at bounding box center [260, 28] width 68 height 10
click at [234, 71] on div "08:00" at bounding box center [251, 72] width 51 height 7
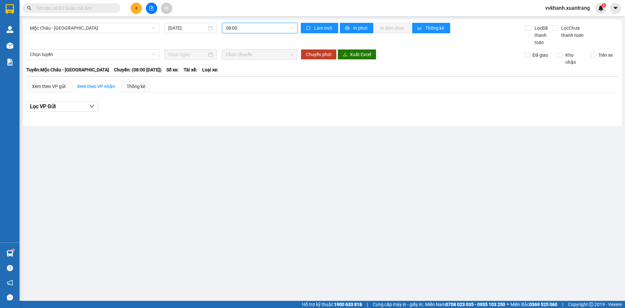
click at [235, 30] on span "08:00" at bounding box center [260, 28] width 68 height 10
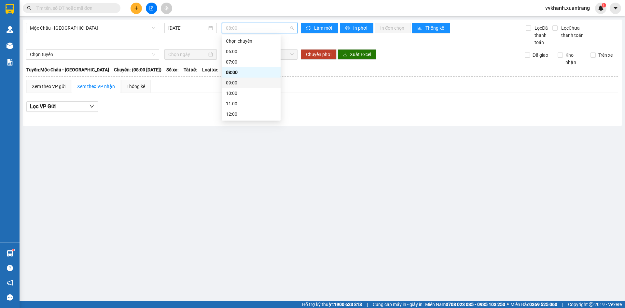
click at [236, 85] on div "09:00" at bounding box center [251, 82] width 51 height 7
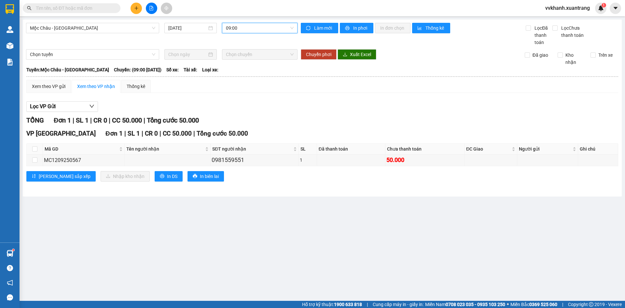
click at [239, 30] on span "09:00" at bounding box center [260, 28] width 68 height 10
click at [246, 64] on div "07:00" at bounding box center [251, 61] width 51 height 7
click at [237, 25] on span "07:00" at bounding box center [260, 28] width 68 height 10
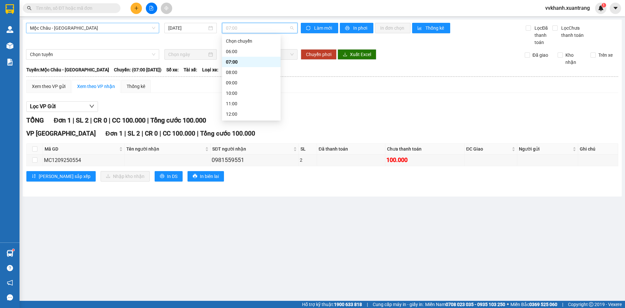
click at [101, 29] on span "Mộc Châu - [GEOGRAPHIC_DATA]" at bounding box center [92, 28] width 125 height 10
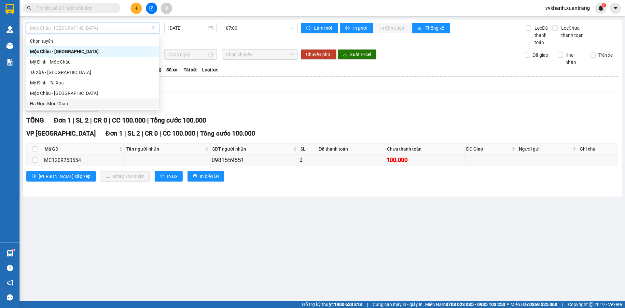
click at [88, 102] on div "Hà Nội - Mộc Châu" at bounding box center [92, 103] width 125 height 7
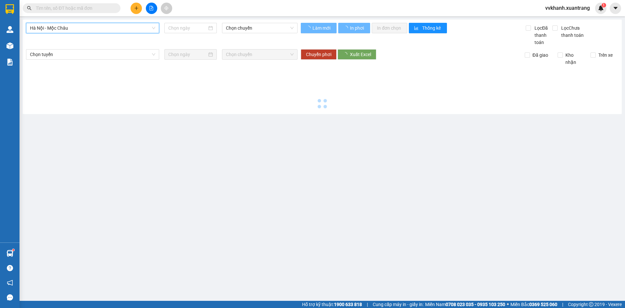
type input "[DATE]"
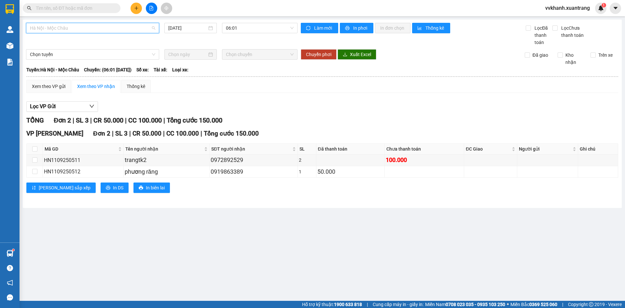
click at [91, 31] on span "Hà Nội - Mộc Châu" at bounding box center [92, 28] width 125 height 10
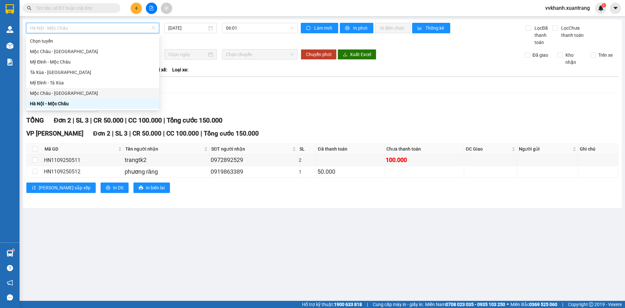
click at [73, 94] on div "Mộc Châu - Hà Nội" at bounding box center [92, 93] width 125 height 7
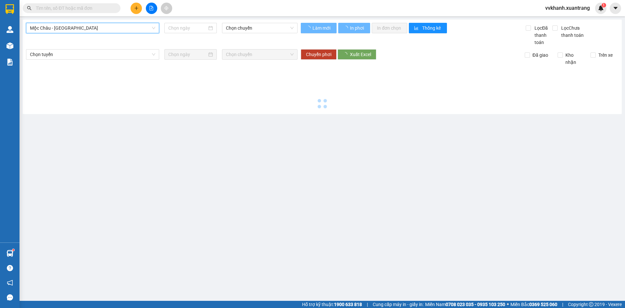
type input "[DATE]"
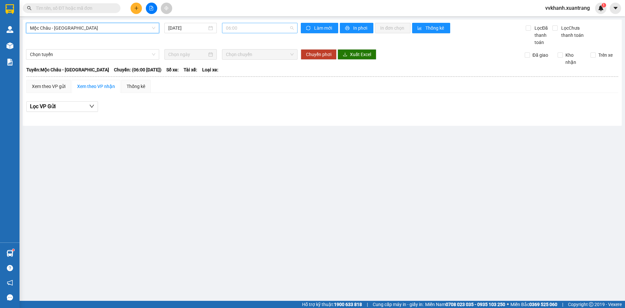
click at [240, 29] on span "06:00" at bounding box center [260, 28] width 68 height 10
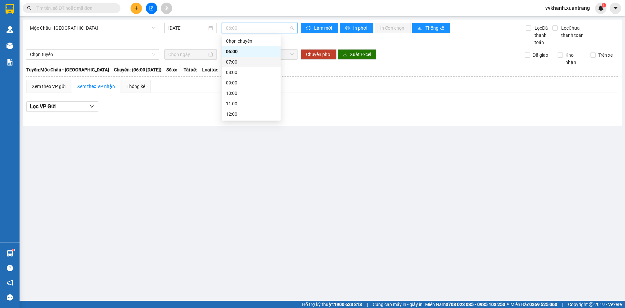
click at [243, 60] on div "07:00" at bounding box center [251, 61] width 51 height 7
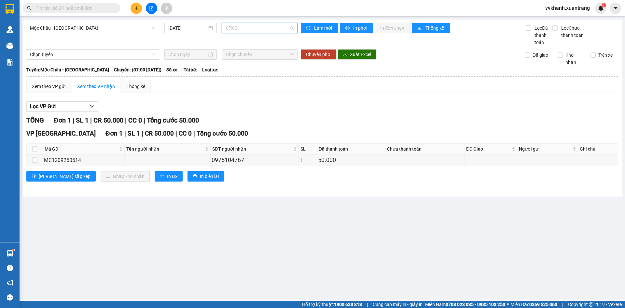
click at [245, 31] on span "07:00" at bounding box center [260, 28] width 68 height 10
click at [244, 74] on div "08:00" at bounding box center [251, 72] width 51 height 7
click at [244, 29] on span "08:00" at bounding box center [260, 28] width 68 height 10
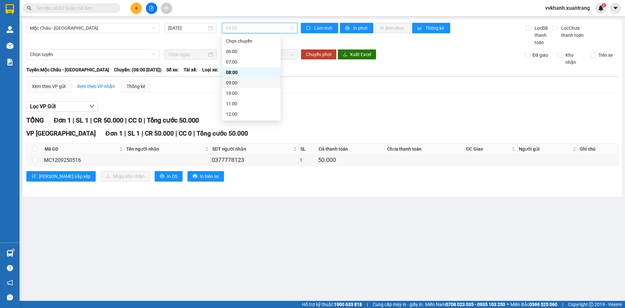
click at [245, 84] on div "09:00" at bounding box center [251, 82] width 51 height 7
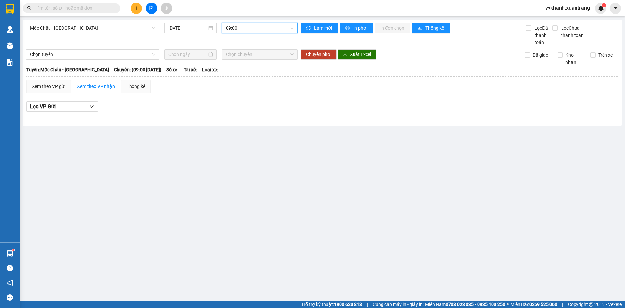
click at [249, 31] on span "09:00" at bounding box center [260, 28] width 68 height 10
click at [248, 98] on div "10:00" at bounding box center [251, 93] width 59 height 10
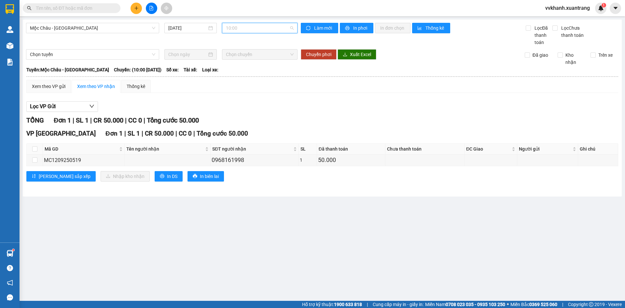
click at [244, 23] on span "10:00" at bounding box center [260, 28] width 68 height 10
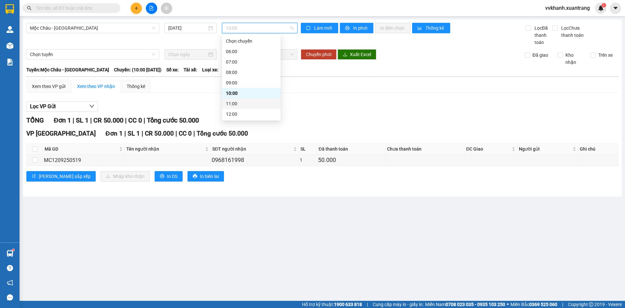
click at [238, 103] on div "11:00" at bounding box center [251, 103] width 51 height 7
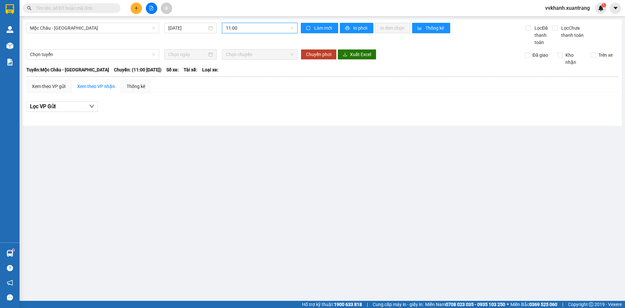
click at [250, 26] on span "11:00" at bounding box center [260, 28] width 68 height 10
click at [233, 112] on div "12:00" at bounding box center [251, 113] width 51 height 7
click at [246, 30] on span "12:00" at bounding box center [260, 28] width 68 height 10
click at [237, 89] on div "13:00" at bounding box center [251, 91] width 51 height 7
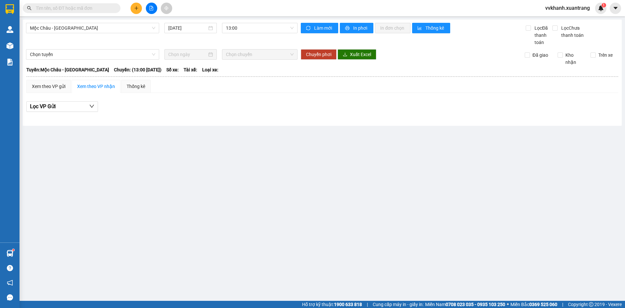
click at [123, 21] on div "Mộc Châu - Hà Nội 12/09/2025 13:00 Làm mới In phơi In đơn chọn Thống kê Lọc Đã …" at bounding box center [322, 73] width 599 height 106
click at [119, 28] on span "Mộc Châu - Hà Nội" at bounding box center [92, 28] width 125 height 10
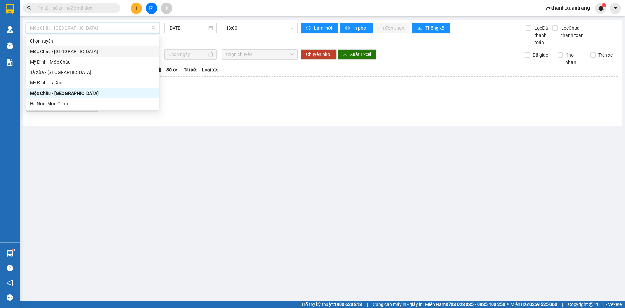
click at [78, 52] on div "Mộc Châu - Mỹ Đình" at bounding box center [92, 51] width 125 height 7
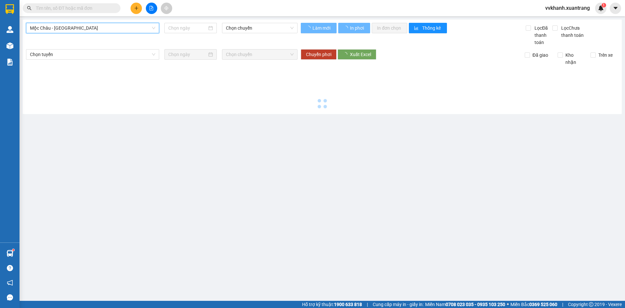
type input "12/09/2025"
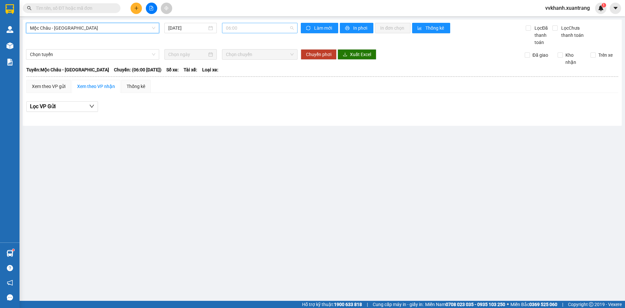
click at [238, 28] on span "06:00" at bounding box center [260, 28] width 68 height 10
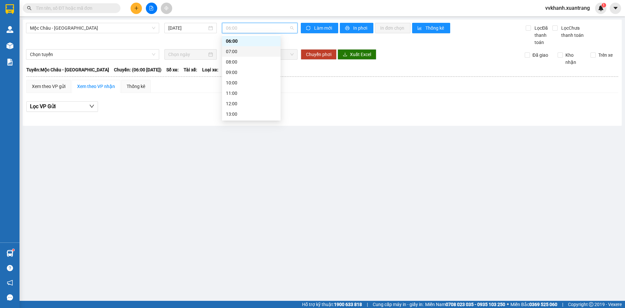
click at [241, 55] on div "07:00" at bounding box center [251, 51] width 59 height 10
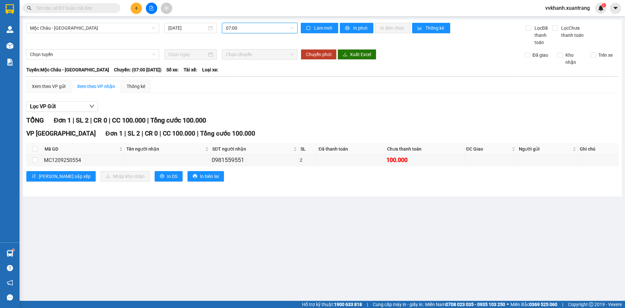
click at [245, 30] on span "07:00" at bounding box center [260, 28] width 68 height 10
click at [243, 64] on div "08:00" at bounding box center [251, 61] width 51 height 7
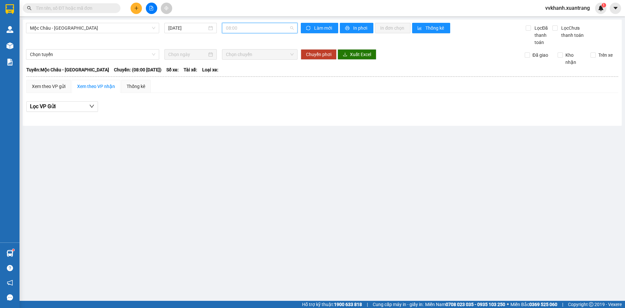
click at [244, 28] on span "08:00" at bounding box center [260, 28] width 68 height 10
click at [242, 75] on div "09:00" at bounding box center [251, 72] width 51 height 7
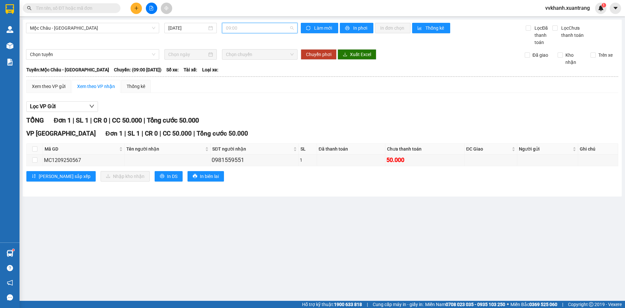
click at [248, 28] on span "09:00" at bounding box center [260, 28] width 68 height 10
click at [241, 82] on div "10:00" at bounding box center [251, 82] width 51 height 7
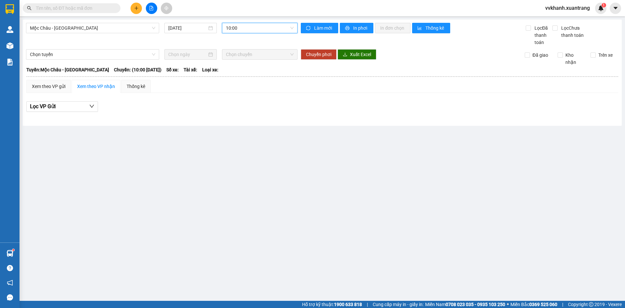
click at [249, 31] on span "10:00" at bounding box center [260, 28] width 68 height 10
click at [246, 93] on div "11:00" at bounding box center [251, 93] width 51 height 7
click at [245, 30] on span "11:00" at bounding box center [260, 28] width 68 height 10
click at [242, 69] on div "12:00" at bounding box center [251, 70] width 51 height 7
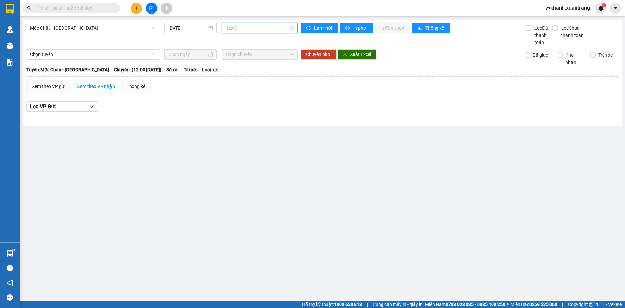
click at [246, 29] on span "12:00" at bounding box center [260, 28] width 68 height 10
click at [241, 84] on div "13:00" at bounding box center [251, 81] width 51 height 7
click at [367, 214] on main "Mộc Châu - Mỹ Đình 12/09/2025 13:00 Làm mới In phơi In đơn chọn Thống kê Lọc Đã…" at bounding box center [312, 150] width 625 height 301
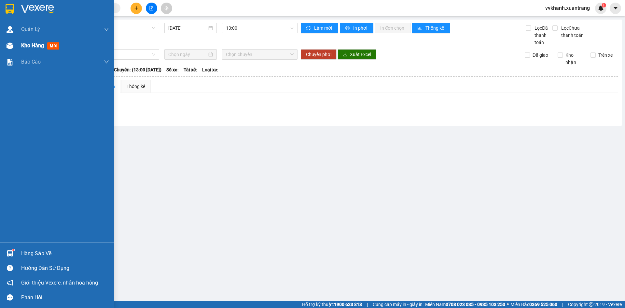
click at [28, 46] on span "Kho hàng" at bounding box center [32, 45] width 23 height 6
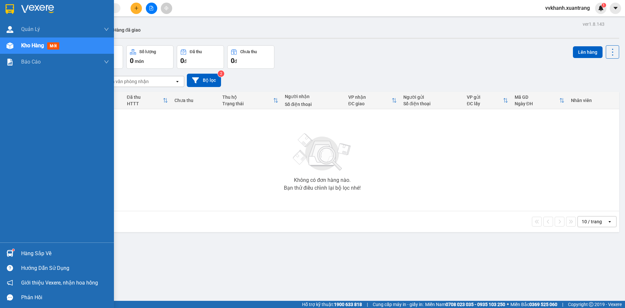
click at [59, 49] on span "mới" at bounding box center [53, 45] width 12 height 7
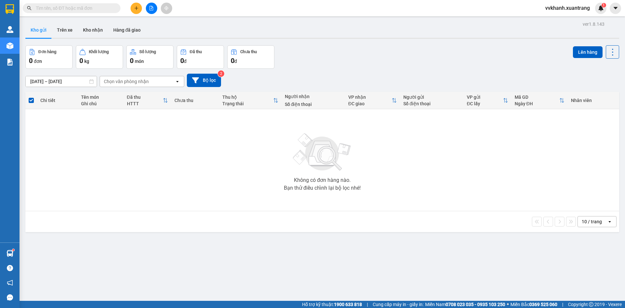
click at [151, 12] on button at bounding box center [151, 8] width 11 height 11
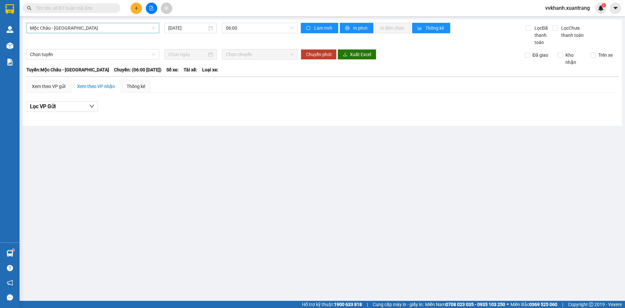
click at [115, 29] on span "Mộc Châu - [GEOGRAPHIC_DATA]" at bounding box center [92, 28] width 125 height 10
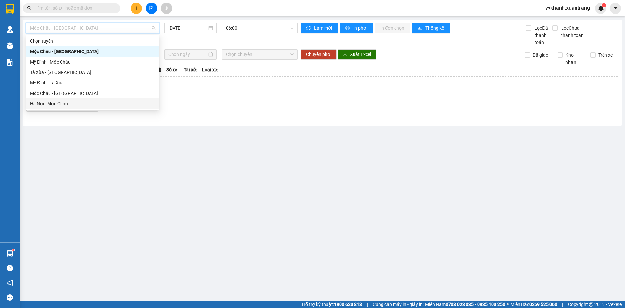
click at [187, 230] on main "Mộc Châu - Mỹ Đình 12/09/2025 06:00 Làm mới In phơi In đơn chọn Thống kê Lọc Đã…" at bounding box center [312, 150] width 625 height 301
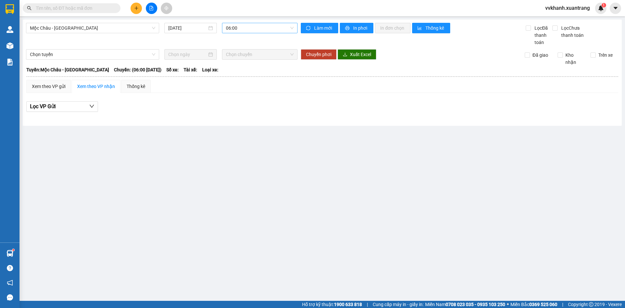
click at [239, 26] on span "06:00" at bounding box center [260, 28] width 68 height 10
click at [246, 62] on div "07:00" at bounding box center [251, 61] width 51 height 7
click at [245, 28] on span "07:00" at bounding box center [260, 28] width 68 height 10
click at [247, 71] on div "08:00" at bounding box center [251, 72] width 51 height 7
click at [249, 29] on span "08:00" at bounding box center [260, 28] width 68 height 10
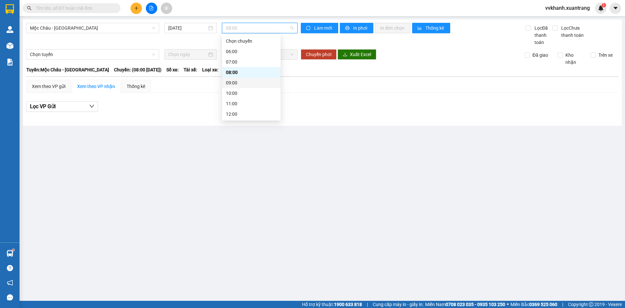
click at [243, 84] on div "09:00" at bounding box center [251, 82] width 51 height 7
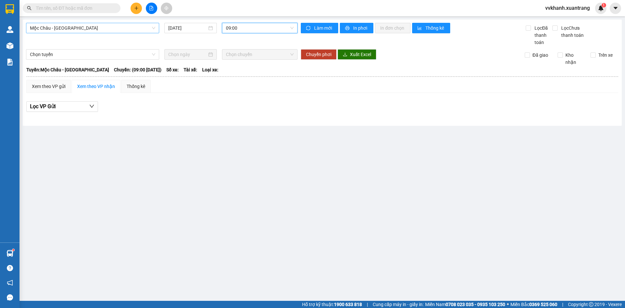
click at [105, 25] on span "Mộc Châu - [GEOGRAPHIC_DATA]" at bounding box center [92, 28] width 125 height 10
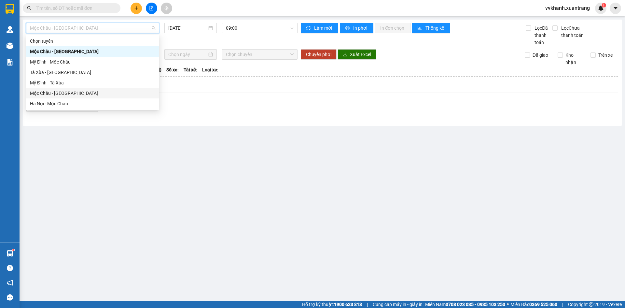
click at [86, 94] on div "Mộc Châu - [GEOGRAPHIC_DATA]" at bounding box center [92, 93] width 125 height 7
type input "[DATE]"
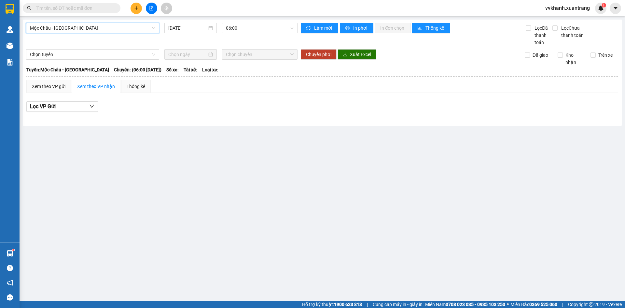
click at [235, 33] on div "Mộc Châu - Hà Nội Mộc Châu - Hà Nội 12/09/2025 06:00" at bounding box center [162, 34] width 272 height 23
click at [240, 30] on span "06:00" at bounding box center [260, 28] width 68 height 10
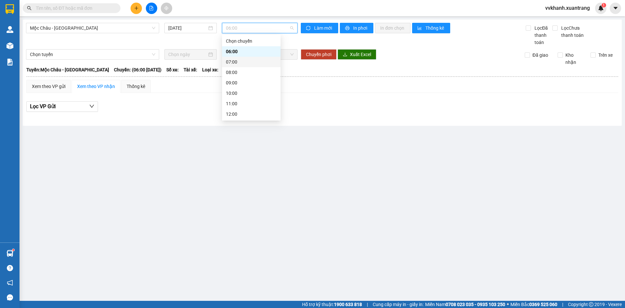
click at [238, 63] on div "07:00" at bounding box center [251, 61] width 51 height 7
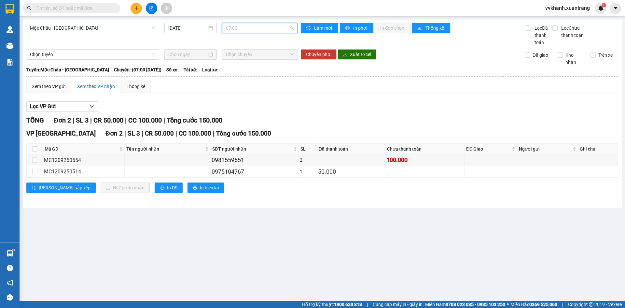
click at [239, 28] on span "07:00" at bounding box center [260, 28] width 68 height 10
click at [239, 69] on div "08:00" at bounding box center [251, 72] width 51 height 7
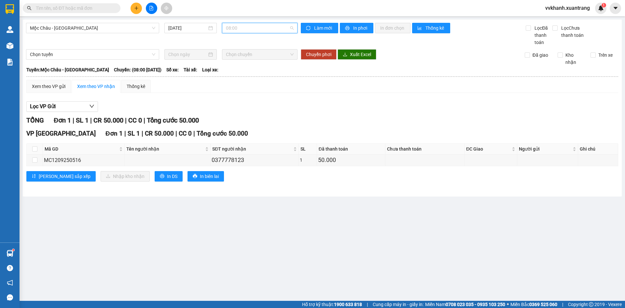
click at [239, 29] on span "08:00" at bounding box center [260, 28] width 68 height 10
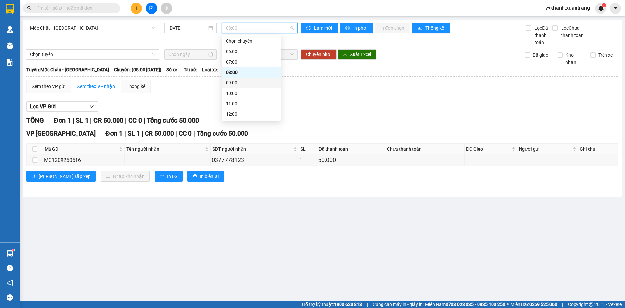
click at [242, 84] on div "09:00" at bounding box center [251, 82] width 51 height 7
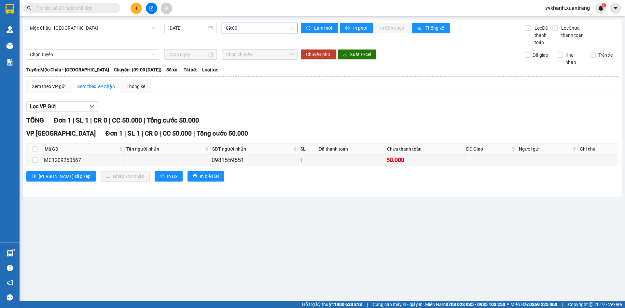
click at [137, 32] on span "Mộc Châu - [GEOGRAPHIC_DATA]" at bounding box center [92, 28] width 125 height 10
click at [233, 105] on div "Lọc VP Gửi" at bounding box center [322, 106] width 592 height 11
click at [128, 30] on span "Mộc Châu - [GEOGRAPHIC_DATA]" at bounding box center [92, 28] width 125 height 10
click at [260, 119] on div "TỔNG Đơn 1 | SL 1 | CR 0 | CC 50.000 | Tổng cước 50.000" at bounding box center [322, 120] width 592 height 10
click at [129, 32] on span "Mộc Châu - [GEOGRAPHIC_DATA]" at bounding box center [92, 28] width 125 height 10
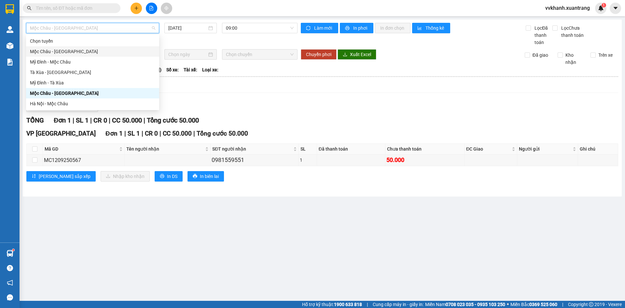
click at [67, 50] on div "Mộc Châu - [GEOGRAPHIC_DATA]" at bounding box center [92, 51] width 125 height 7
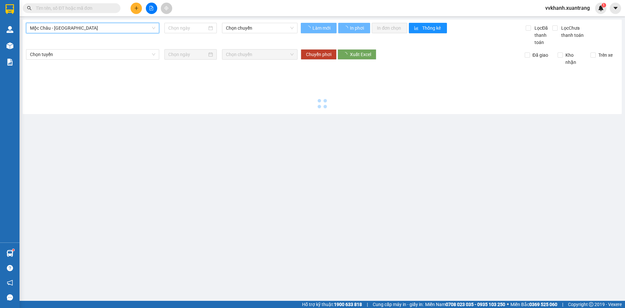
type input "[DATE]"
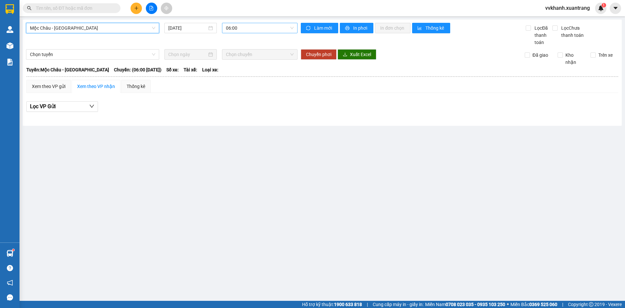
click at [230, 28] on span "06:00" at bounding box center [260, 28] width 68 height 10
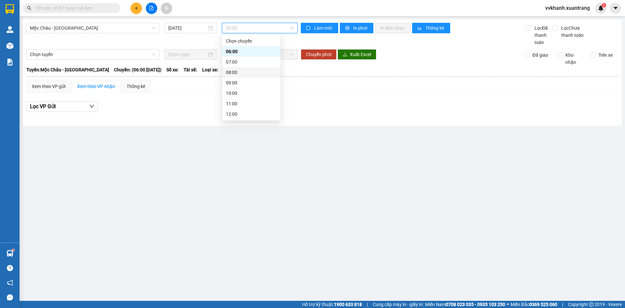
scroll to position [73, 0]
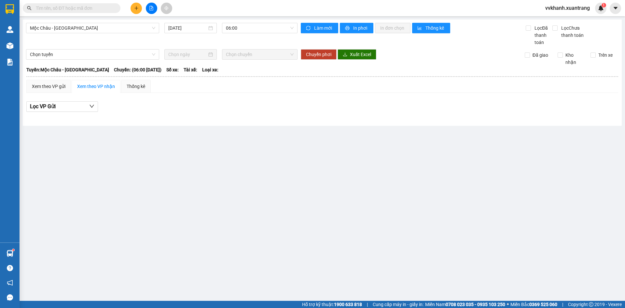
click at [175, 186] on main "Mộc Châu - Mỹ Đình 12/09/2025 06:00 Làm mới In phơi In đơn chọn Thống kê Lọc Đã…" at bounding box center [312, 150] width 625 height 301
click at [91, 35] on div "Mộc Châu - Mỹ Đình 12/09/2025 06:00" at bounding box center [162, 34] width 272 height 23
click at [95, 31] on span "Mộc Châu - [GEOGRAPHIC_DATA]" at bounding box center [92, 28] width 125 height 10
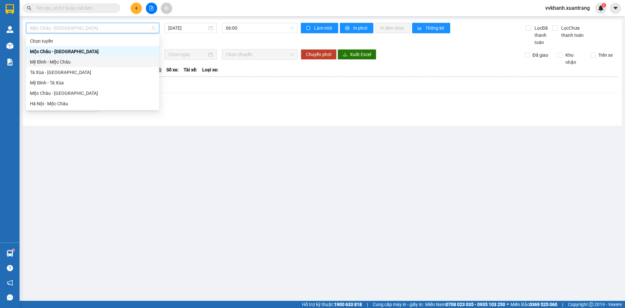
click at [89, 66] on div "Mỹ Đình - Mộc Châu" at bounding box center [92, 62] width 133 height 10
type input "[DATE]"
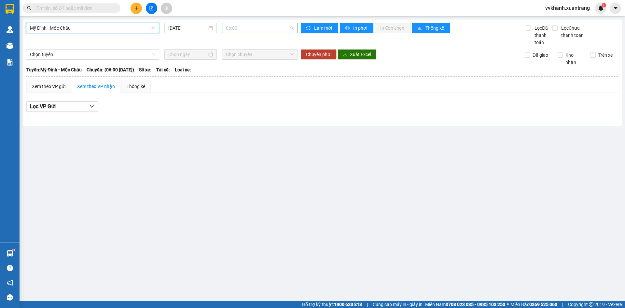
click at [236, 31] on span "06:00" at bounding box center [260, 28] width 68 height 10
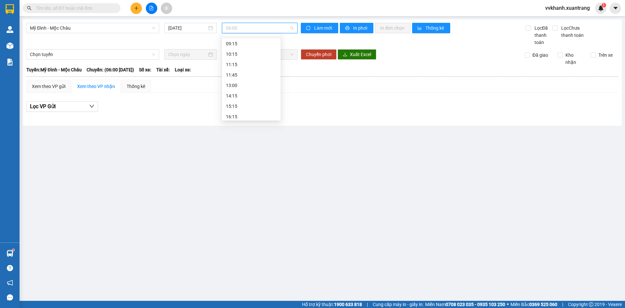
scroll to position [73, 0]
click at [187, 143] on main "Mỹ Đình - Mộc Châu 12/09/2025 06:00 Làm mới In phơi In đơn chọn Thống kê Lọc Đã…" at bounding box center [312, 150] width 625 height 301
click at [113, 29] on span "Mỹ Đình - Mộc Châu" at bounding box center [92, 28] width 125 height 10
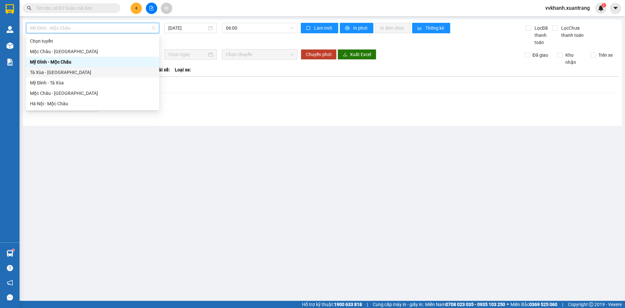
click at [94, 73] on div "Tà Xùa - [GEOGRAPHIC_DATA]" at bounding box center [92, 72] width 125 height 7
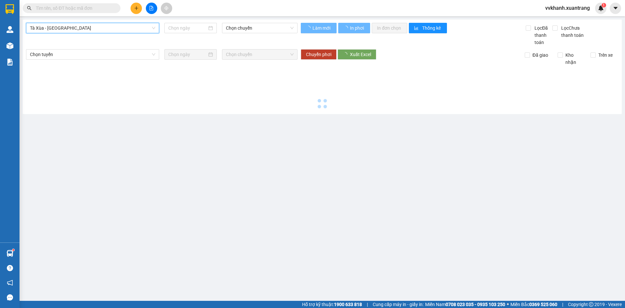
type input "[DATE]"
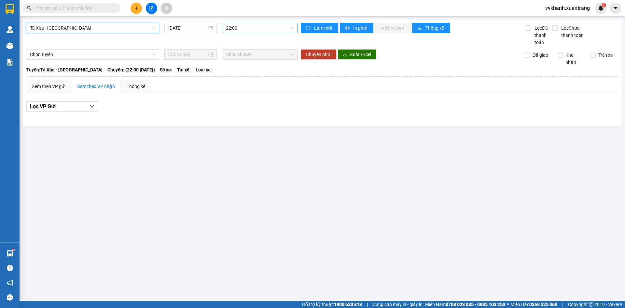
click at [239, 26] on span "22:00" at bounding box center [260, 28] width 68 height 10
click at [181, 145] on main "Tà Xùa - Mỹ Đình 12/09/2025 22:00 Làm mới In phơi In đơn chọn Thống kê Lọc Đã t…" at bounding box center [312, 150] width 625 height 301
click at [105, 30] on span "Tà Xùa - [GEOGRAPHIC_DATA]" at bounding box center [92, 28] width 125 height 10
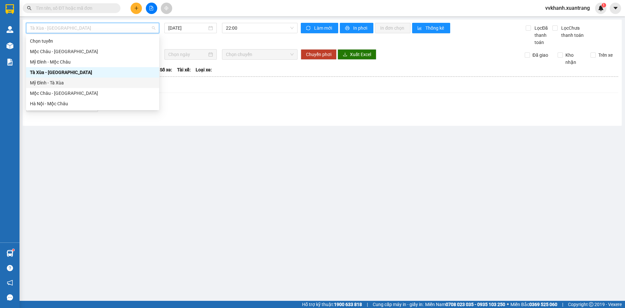
click at [83, 79] on div "Mỹ Đình - Tà Xùa" at bounding box center [92, 82] width 125 height 7
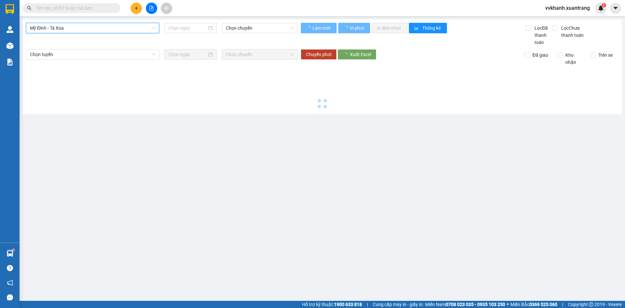
type input "[DATE]"
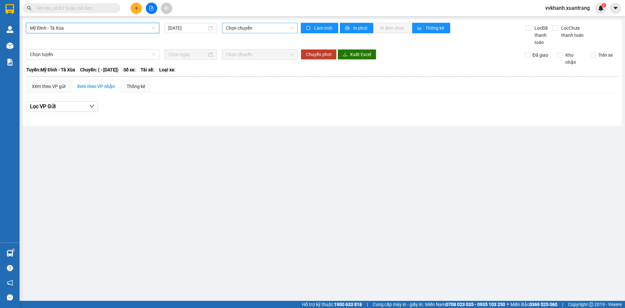
click at [235, 30] on span "Chọn chuyến" at bounding box center [260, 28] width 68 height 10
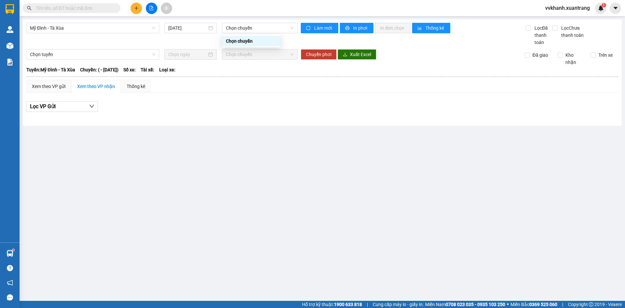
click at [240, 117] on div at bounding box center [322, 117] width 592 height 4
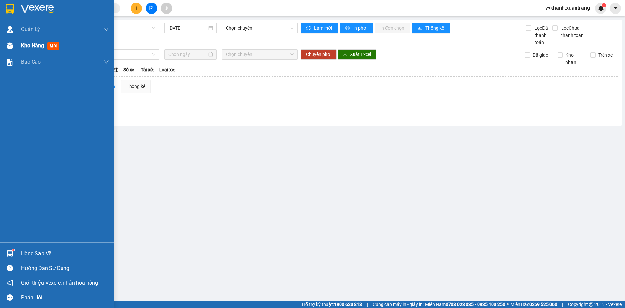
click at [15, 45] on div at bounding box center [9, 45] width 11 height 11
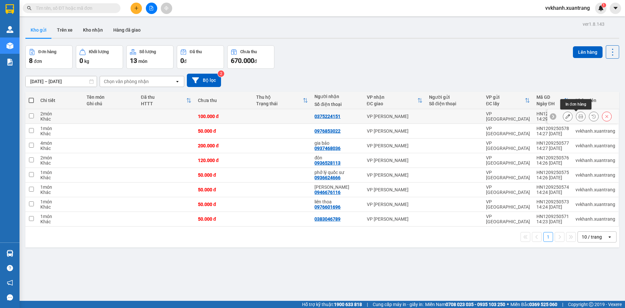
click at [579, 116] on icon at bounding box center [581, 116] width 5 height 5
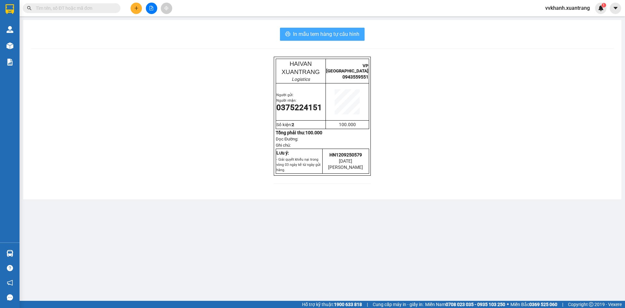
drag, startPoint x: 318, startPoint y: 34, endPoint x: 338, endPoint y: 63, distance: 35.9
click at [318, 34] on span "In mẫu tem hàng tự cấu hình" at bounding box center [326, 34] width 66 height 8
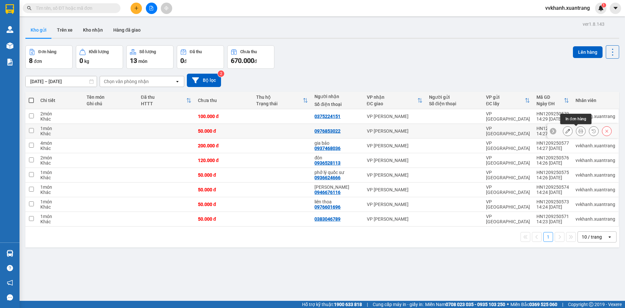
click at [579, 129] on icon at bounding box center [581, 131] width 5 height 5
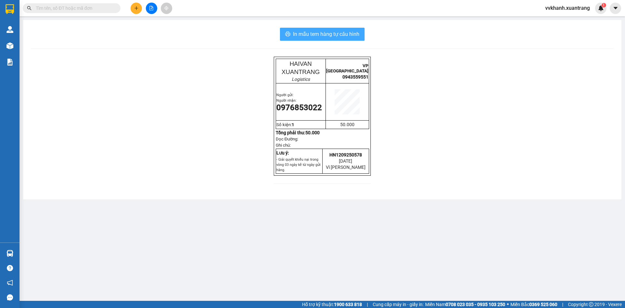
drag, startPoint x: 317, startPoint y: 32, endPoint x: 338, endPoint y: 55, distance: 30.9
click at [317, 33] on span "In mẫu tem hàng tự cấu hình" at bounding box center [326, 34] width 66 height 8
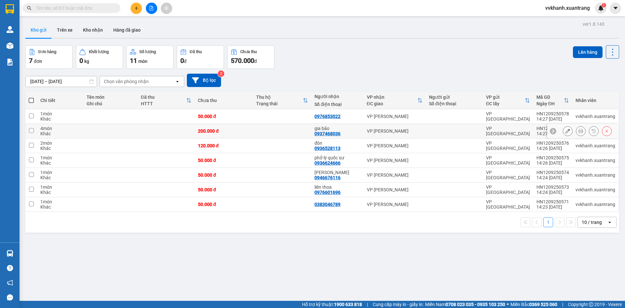
click at [576, 134] on div at bounding box center [581, 131] width 10 height 10
click at [579, 130] on icon at bounding box center [581, 131] width 5 height 5
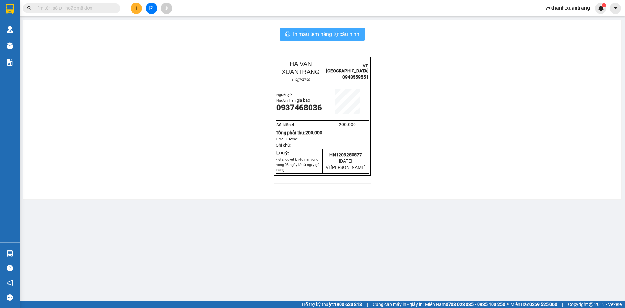
drag, startPoint x: 314, startPoint y: 33, endPoint x: 346, endPoint y: 84, distance: 61.1
click at [316, 38] on span "In mẫu tem hàng tự cấu hình" at bounding box center [326, 34] width 66 height 8
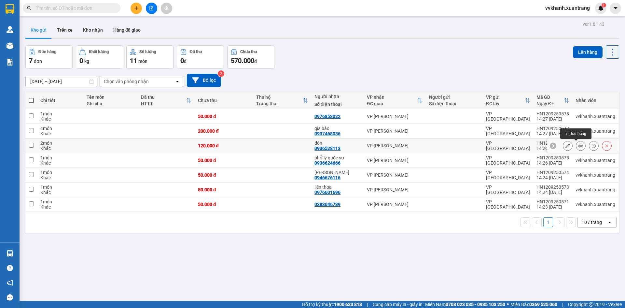
click at [579, 145] on icon at bounding box center [581, 145] width 5 height 5
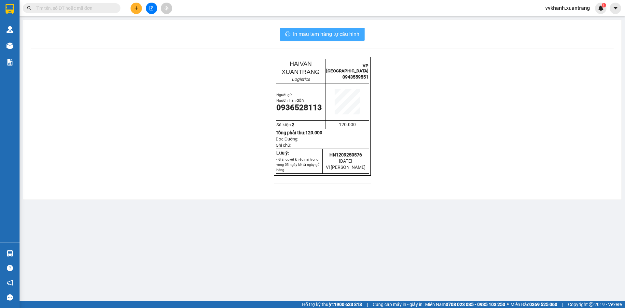
click at [322, 31] on span "In mẫu tem hàng tự cấu hình" at bounding box center [326, 34] width 66 height 8
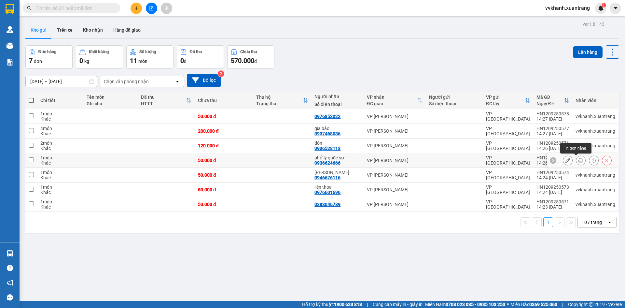
click at [579, 158] on icon at bounding box center [581, 160] width 5 height 5
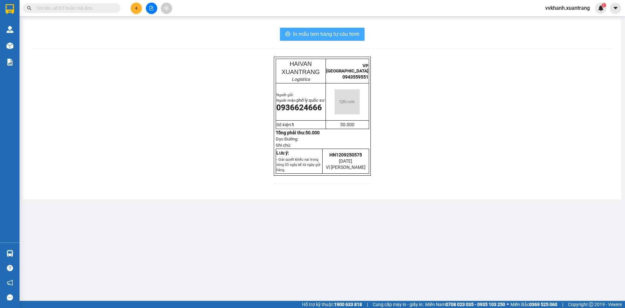
drag, startPoint x: 311, startPoint y: 36, endPoint x: 314, endPoint y: 42, distance: 6.1
click at [312, 36] on span "In mẫu tem hàng tự cấu hình" at bounding box center [326, 34] width 66 height 8
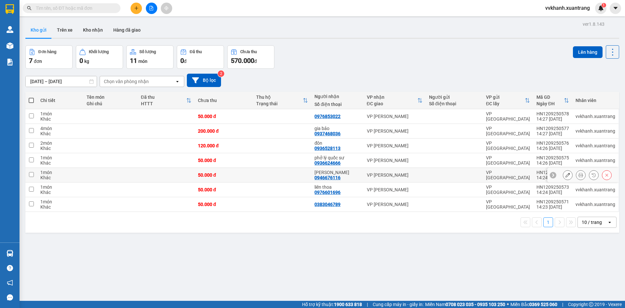
drag, startPoint x: 574, startPoint y: 175, endPoint x: 559, endPoint y: 217, distance: 45.0
click at [579, 175] on icon at bounding box center [581, 175] width 5 height 5
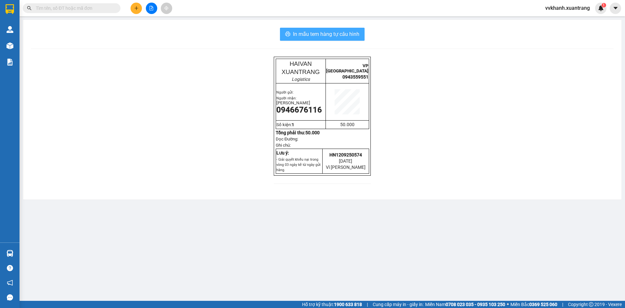
drag, startPoint x: 329, startPoint y: 36, endPoint x: 342, endPoint y: 43, distance: 14.9
click at [329, 36] on span "In mẫu tem hàng tự cấu hình" at bounding box center [326, 34] width 66 height 8
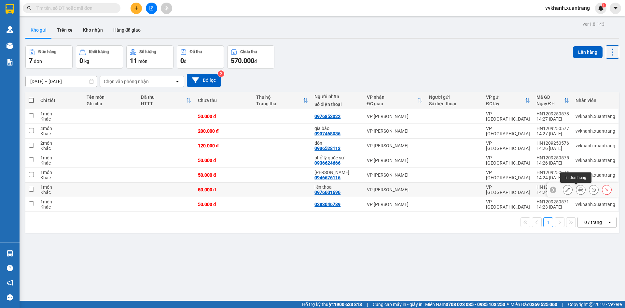
click at [579, 191] on icon at bounding box center [581, 189] width 5 height 5
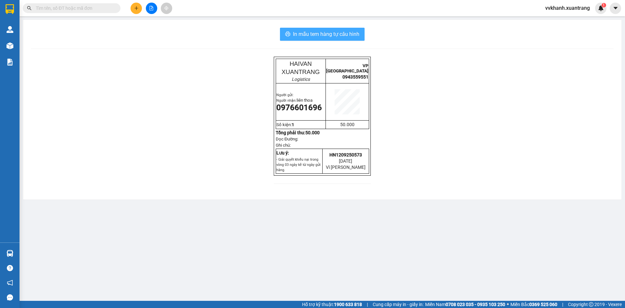
drag, startPoint x: 304, startPoint y: 36, endPoint x: 342, endPoint y: 66, distance: 48.5
click at [306, 36] on span "In mẫu tem hàng tự cấu hình" at bounding box center [326, 34] width 66 height 8
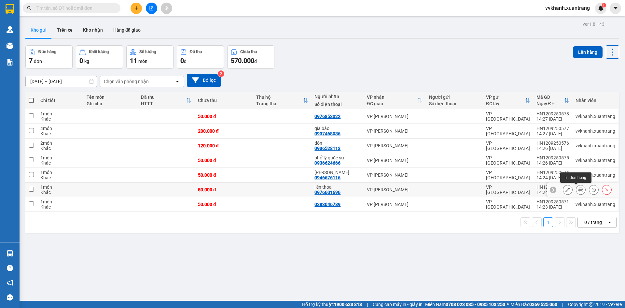
click at [579, 189] on icon at bounding box center [581, 189] width 5 height 5
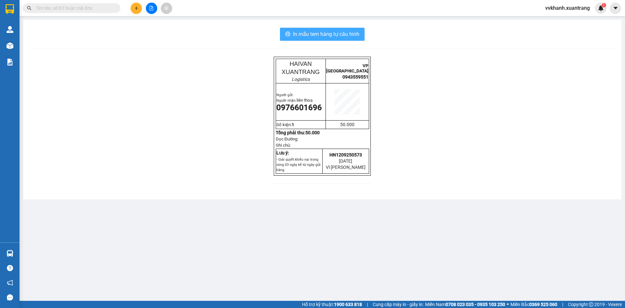
click at [314, 28] on button "In mẫu tem hàng tự cấu hình" at bounding box center [322, 34] width 85 height 13
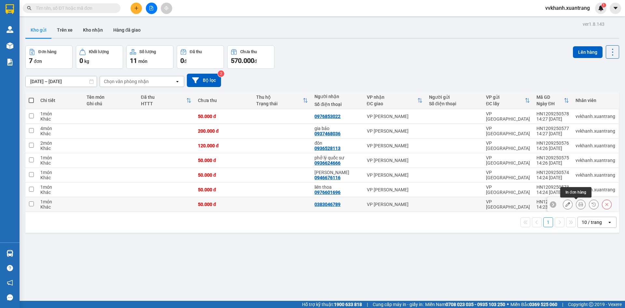
click at [579, 204] on icon at bounding box center [581, 204] width 5 height 5
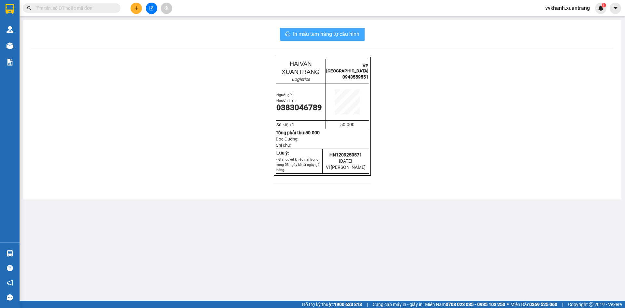
click at [306, 28] on button "In mẫu tem hàng tự cấu hình" at bounding box center [322, 34] width 85 height 13
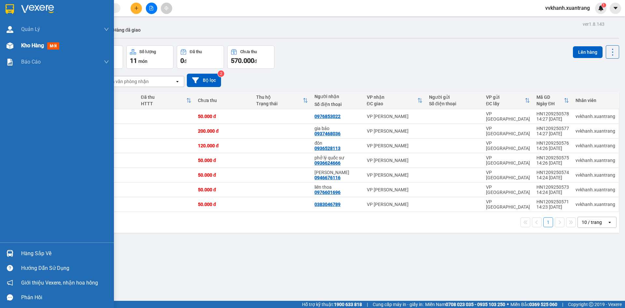
click at [4, 46] on div at bounding box center [9, 45] width 11 height 11
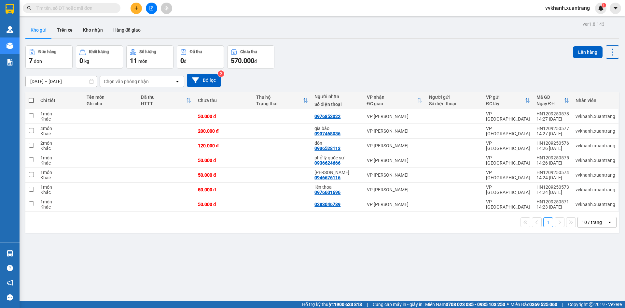
click at [148, 8] on button at bounding box center [151, 8] width 11 height 11
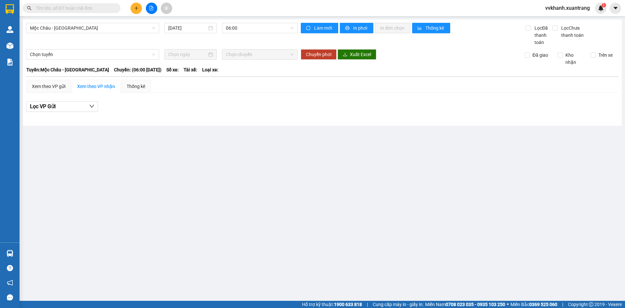
drag, startPoint x: 258, startPoint y: 31, endPoint x: 281, endPoint y: 59, distance: 36.6
click at [258, 30] on span "06:00" at bounding box center [260, 28] width 68 height 10
click at [122, 25] on span "Mộc Châu - Mỹ Đình" at bounding box center [92, 28] width 125 height 10
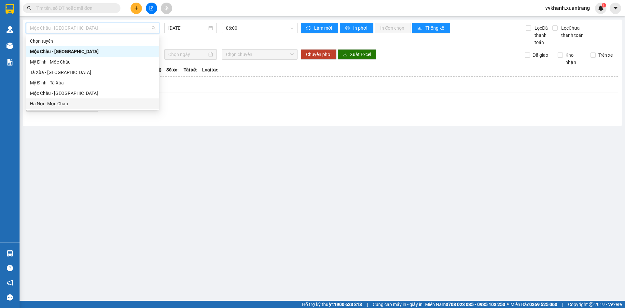
click at [79, 103] on div "Hà Nội - Mộc Châu" at bounding box center [92, 103] width 125 height 7
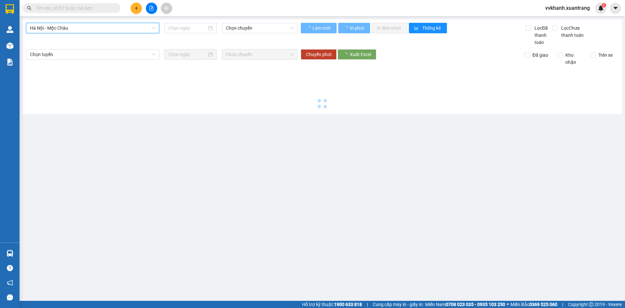
type input "12/09/2025"
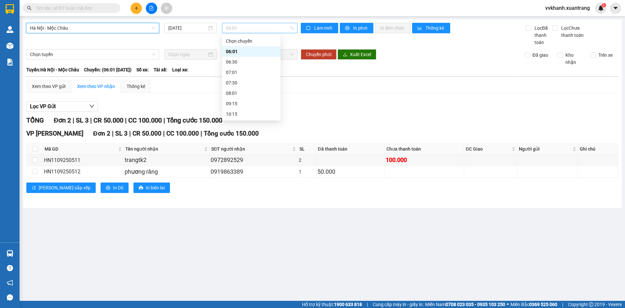
click at [238, 28] on span "06:01" at bounding box center [260, 28] width 68 height 10
click at [243, 152] on div "14:15" at bounding box center [251, 155] width 51 height 7
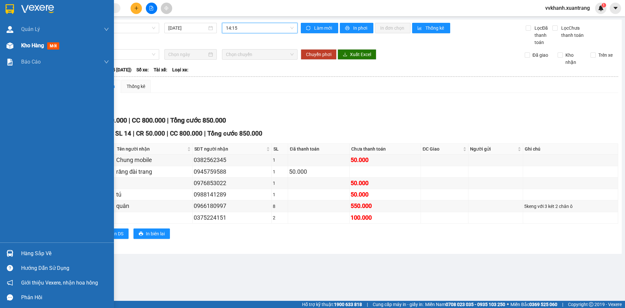
click at [22, 48] on span "Kho hàng" at bounding box center [32, 45] width 23 height 6
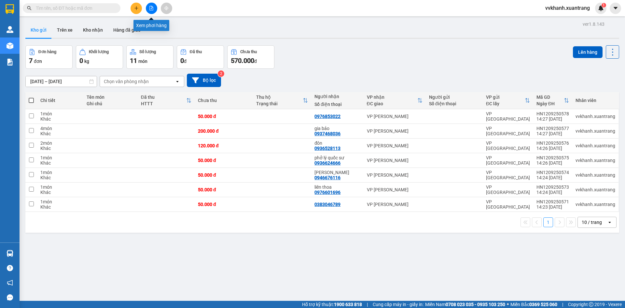
click at [150, 8] on icon "file-add" at bounding box center [151, 8] width 5 height 5
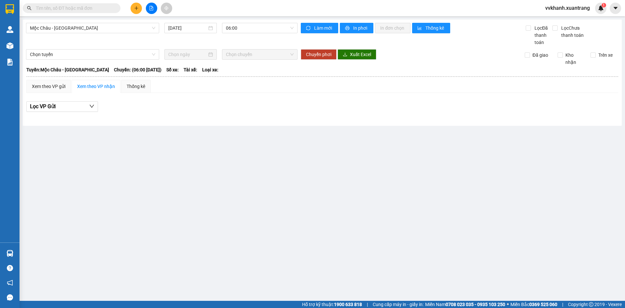
click at [239, 22] on div "Mộc Châu - Mỹ Đình 12/09/2025 06:00 Làm mới In phơi In đơn chọn Thống kê Lọc Đã…" at bounding box center [322, 73] width 599 height 106
click at [235, 30] on span "06:00" at bounding box center [260, 28] width 68 height 10
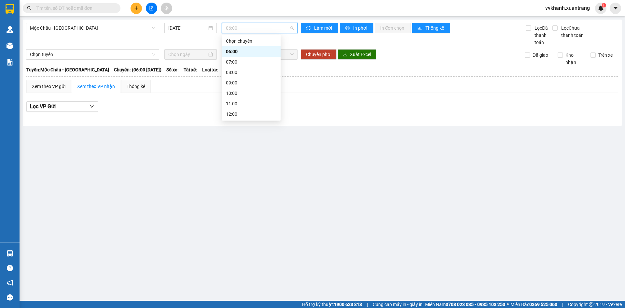
click at [247, 173] on div "19:00" at bounding box center [251, 176] width 51 height 7
drag, startPoint x: 246, startPoint y: 25, endPoint x: 265, endPoint y: 80, distance: 57.9
click at [246, 26] on span "19:00" at bounding box center [260, 28] width 68 height 10
click at [249, 90] on div "10:00" at bounding box center [251, 93] width 51 height 7
drag, startPoint x: 246, startPoint y: 27, endPoint x: 253, endPoint y: 69, distance: 42.7
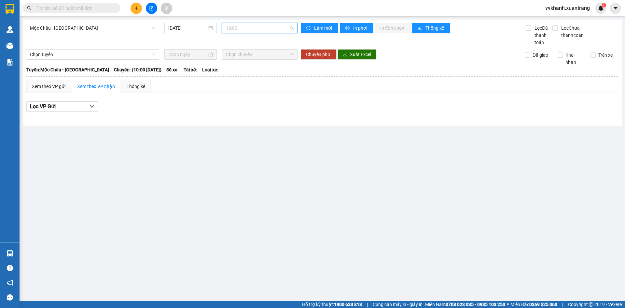
click at [246, 27] on span "10:00" at bounding box center [260, 28] width 68 height 10
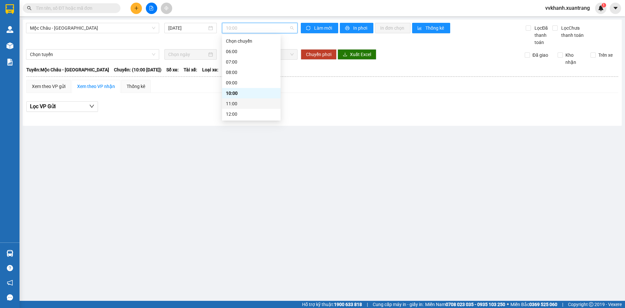
click at [234, 100] on div "11:00" at bounding box center [251, 103] width 51 height 7
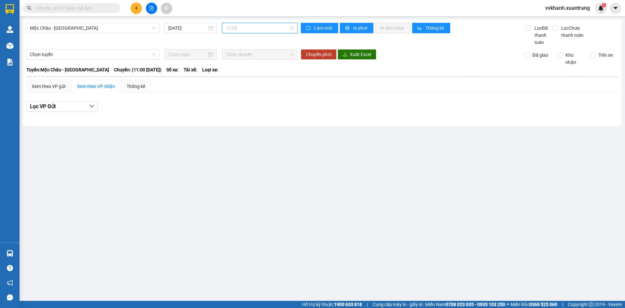
click at [254, 30] on span "11:00" at bounding box center [260, 28] width 68 height 10
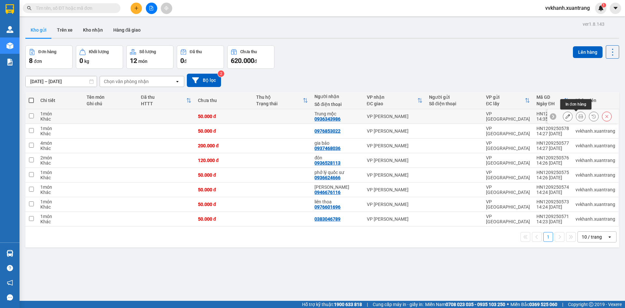
click at [579, 114] on icon at bounding box center [581, 116] width 5 height 5
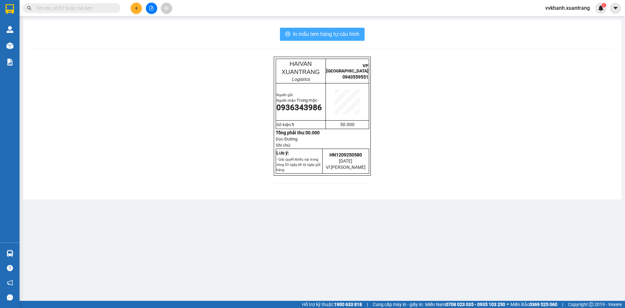
click at [313, 40] on button "In mẫu tem hàng tự cấu hình" at bounding box center [322, 34] width 85 height 13
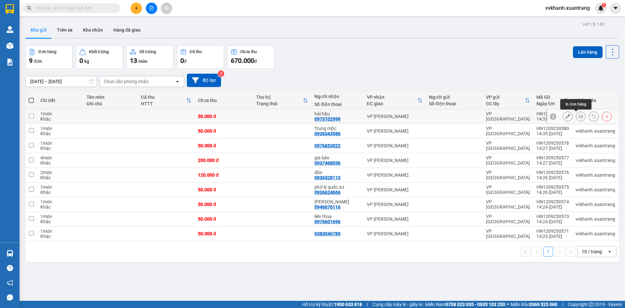
click at [579, 117] on icon at bounding box center [581, 116] width 5 height 5
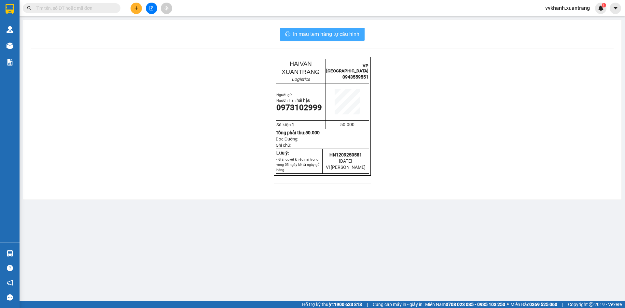
drag, startPoint x: 309, startPoint y: 35, endPoint x: 333, endPoint y: 47, distance: 26.6
click at [310, 35] on span "In mẫu tem hàng tự cấu hình" at bounding box center [326, 34] width 66 height 8
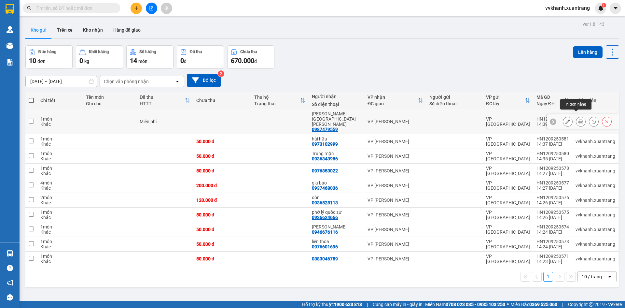
click at [576, 117] on div at bounding box center [581, 122] width 10 height 10
click at [579, 119] on icon at bounding box center [581, 121] width 5 height 5
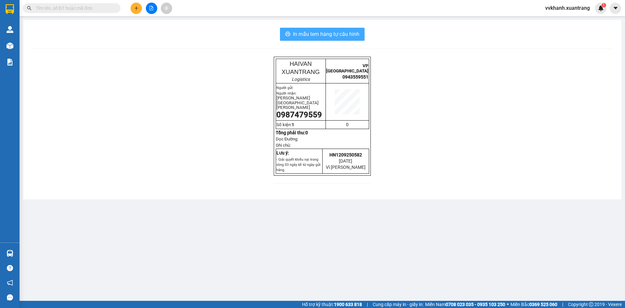
click at [346, 37] on span "In mẫu tem hàng tự cấu hình" at bounding box center [326, 34] width 66 height 8
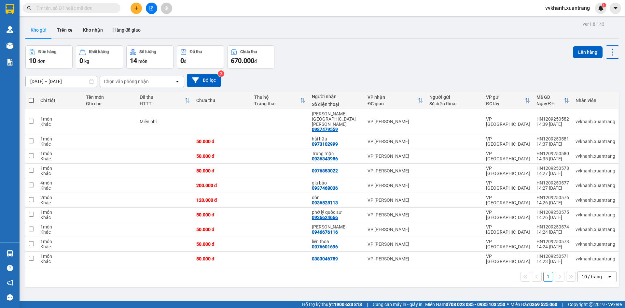
click at [455, 74] on div "[DATE] – [DATE] Press the down arrow key to interact with the calendar and sele…" at bounding box center [322, 80] width 594 height 13
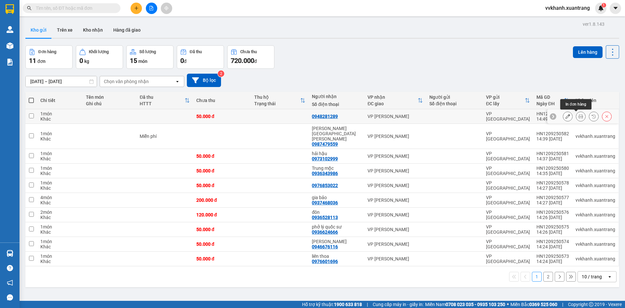
click at [579, 117] on icon at bounding box center [581, 116] width 5 height 5
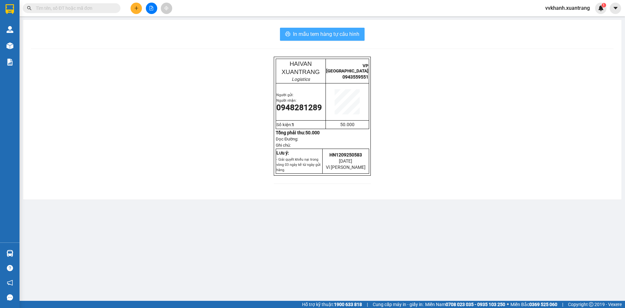
drag, startPoint x: 317, startPoint y: 38, endPoint x: 408, endPoint y: 94, distance: 106.4
click at [318, 39] on button "In mẫu tem hàng tự cấu hình" at bounding box center [322, 34] width 85 height 13
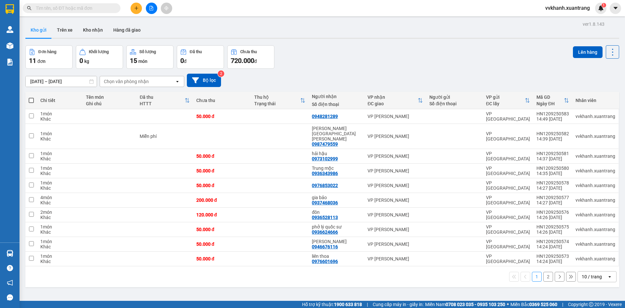
click at [543, 272] on button "2" at bounding box center [548, 277] width 10 height 10
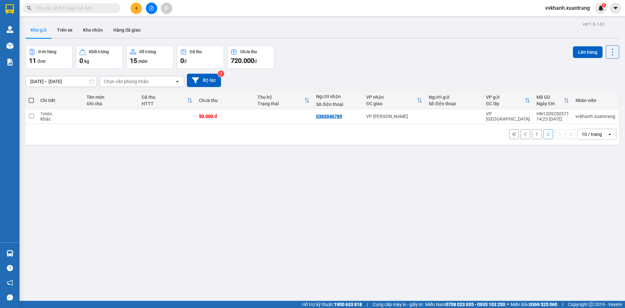
click at [532, 135] on button "1" at bounding box center [537, 134] width 10 height 10
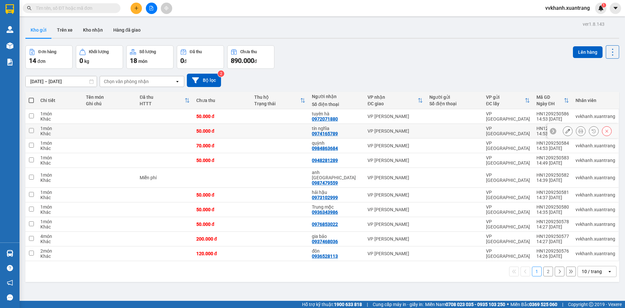
drag, startPoint x: 227, startPoint y: 134, endPoint x: 220, endPoint y: 134, distance: 6.5
click at [220, 134] on td "50.000 đ" at bounding box center [222, 131] width 58 height 15
checkbox input "true"
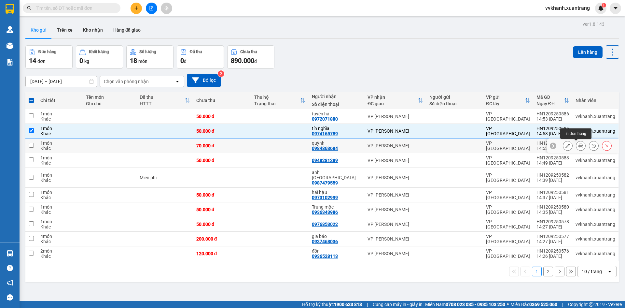
click at [579, 145] on icon at bounding box center [581, 145] width 5 height 5
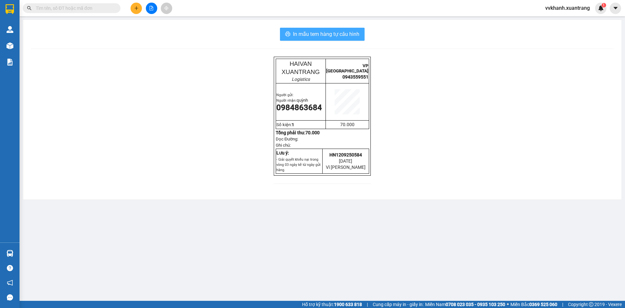
click at [311, 37] on span "In mẫu tem hàng tự cấu hình" at bounding box center [326, 34] width 66 height 8
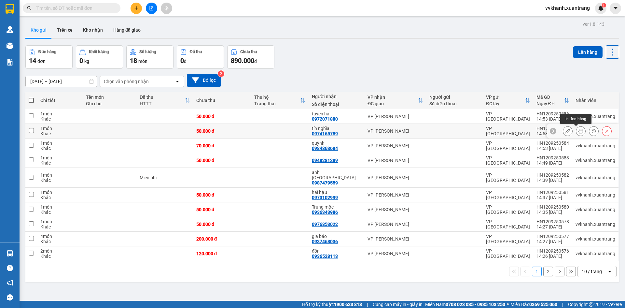
click at [576, 130] on button at bounding box center [580, 130] width 9 height 11
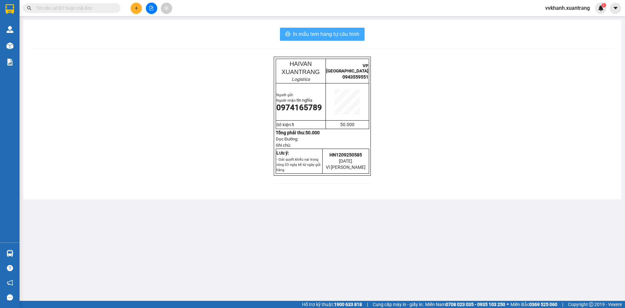
drag, startPoint x: 319, startPoint y: 34, endPoint x: 323, endPoint y: 42, distance: 8.7
click at [319, 34] on span "In mẫu tem hàng tự cấu hình" at bounding box center [326, 34] width 66 height 8
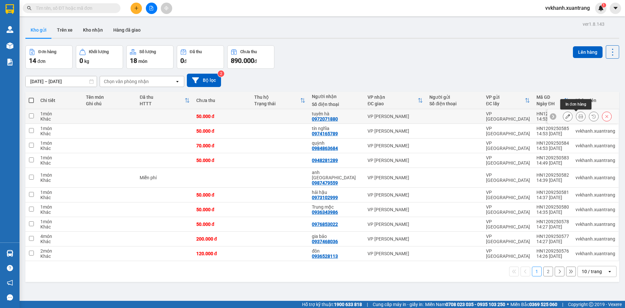
click at [579, 115] on icon at bounding box center [581, 116] width 5 height 5
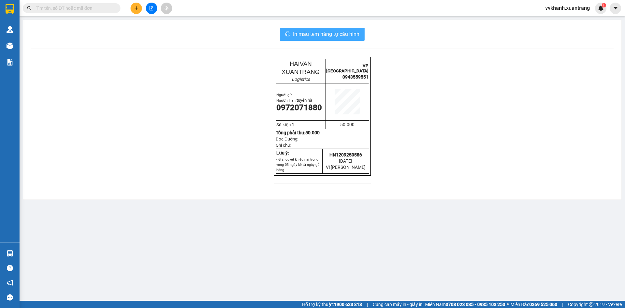
click at [296, 35] on span "In mẫu tem hàng tự cấu hình" at bounding box center [326, 34] width 66 height 8
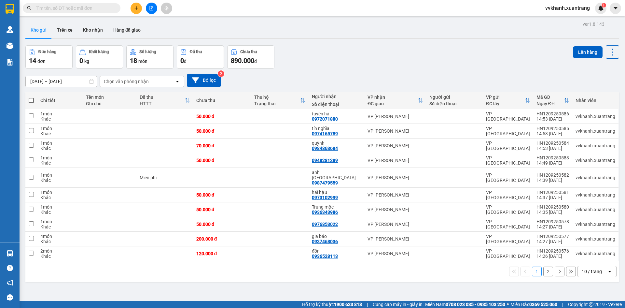
click at [84, 6] on input "text" at bounding box center [74, 8] width 77 height 7
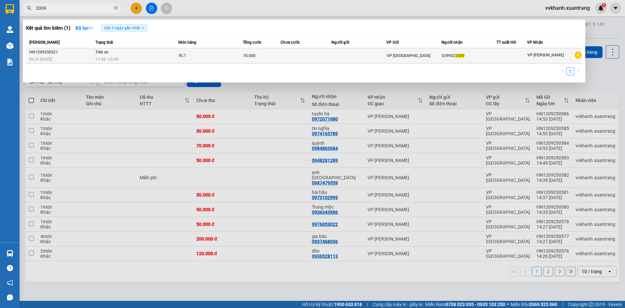
type input "2009"
click at [327, 56] on td at bounding box center [306, 55] width 51 height 15
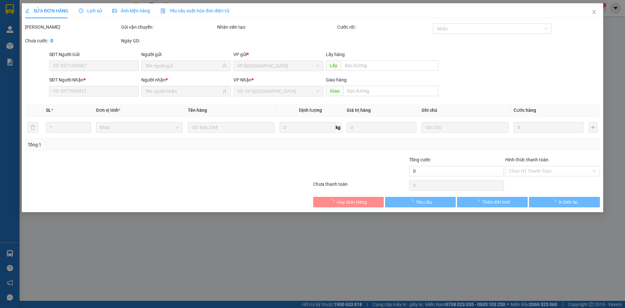
type input "0399022009"
type input "70.000"
type input "0"
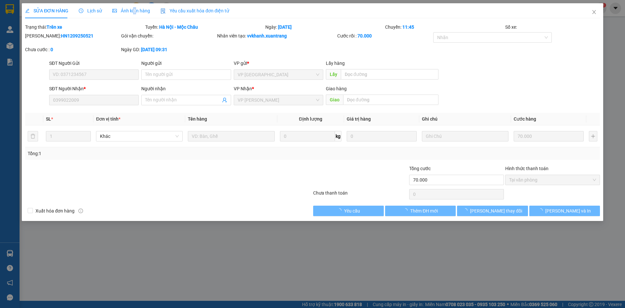
drag, startPoint x: 133, startPoint y: 13, endPoint x: 120, endPoint y: 5, distance: 15.2
click at [133, 13] on span "Ảnh kiện hàng" at bounding box center [131, 10] width 38 height 5
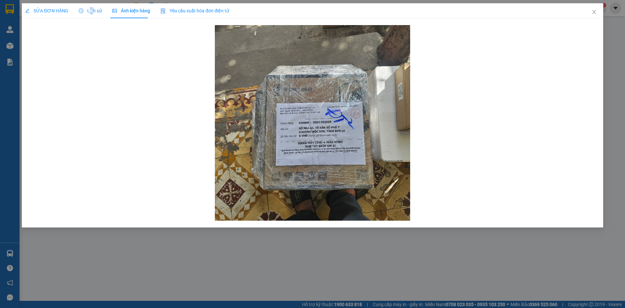
drag, startPoint x: 91, startPoint y: 9, endPoint x: 95, endPoint y: 11, distance: 3.6
click at [92, 9] on span "Lịch sử" at bounding box center [90, 10] width 23 height 5
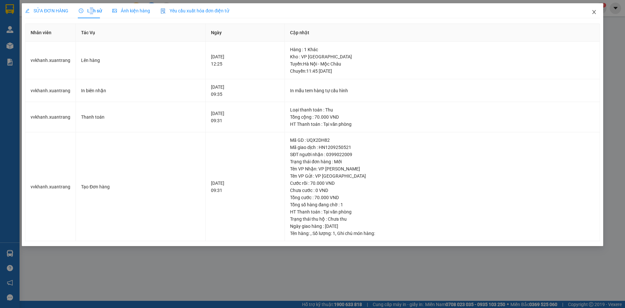
click at [595, 10] on icon "close" at bounding box center [594, 11] width 5 height 5
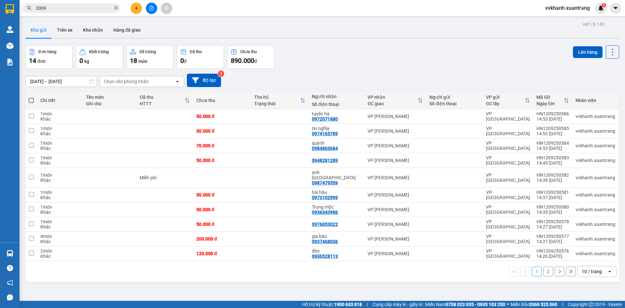
click at [84, 8] on input "2009" at bounding box center [74, 8] width 77 height 7
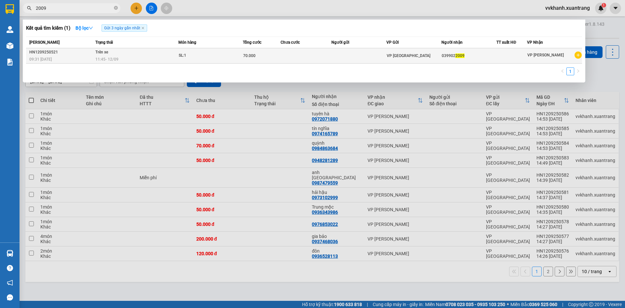
click at [288, 61] on td at bounding box center [306, 55] width 51 height 15
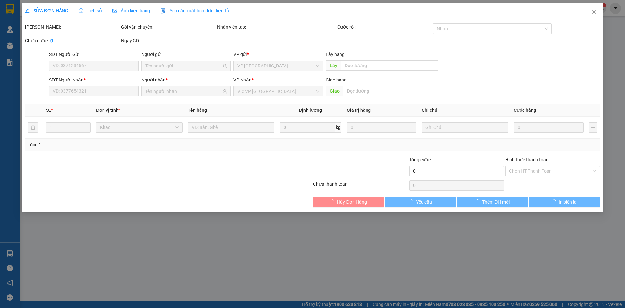
type input "0399022009"
type input "70.000"
type input "0"
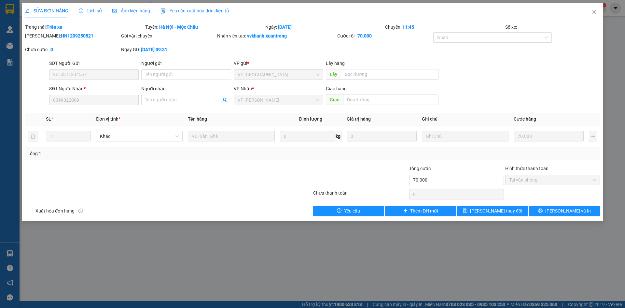
click at [122, 9] on span "Ảnh kiện hàng" at bounding box center [131, 10] width 38 height 5
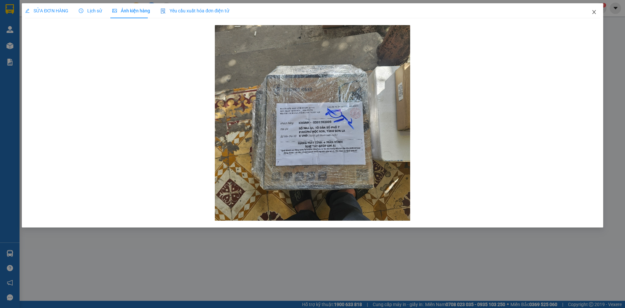
click at [594, 12] on icon "close" at bounding box center [594, 12] width 4 height 4
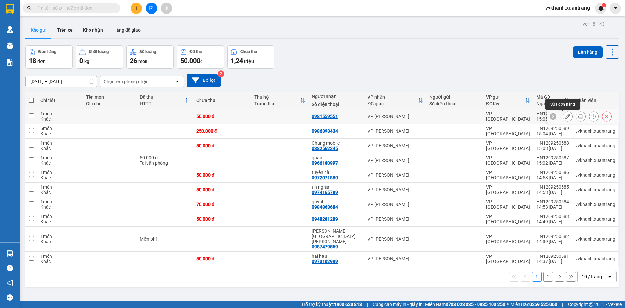
click at [566, 115] on icon at bounding box center [568, 116] width 5 height 5
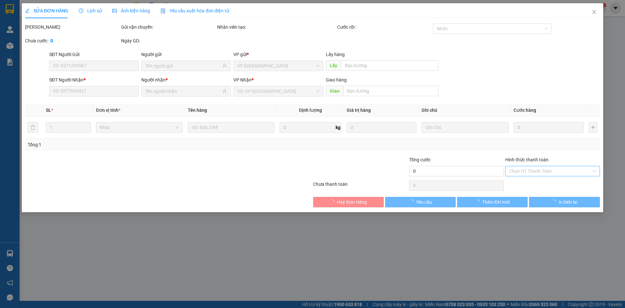
type input "0981559551"
type input "50.000"
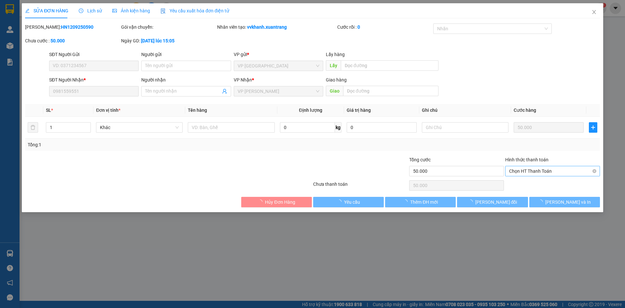
click at [578, 169] on span "Chọn HT Thanh Toán" at bounding box center [552, 171] width 87 height 10
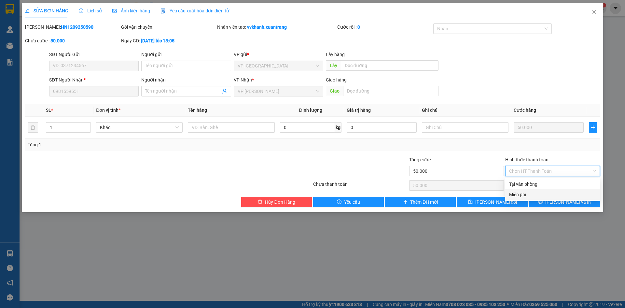
click at [541, 193] on div "Miễn phí" at bounding box center [552, 194] width 87 height 7
type input "0"
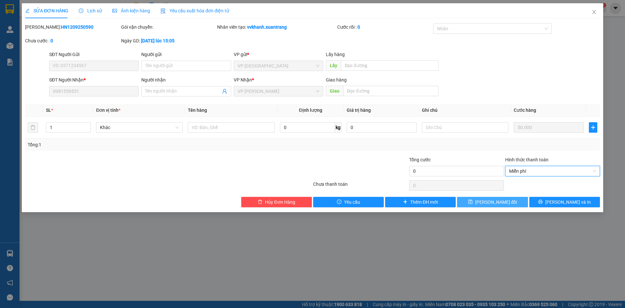
click at [500, 201] on span "[PERSON_NAME] đổi" at bounding box center [496, 201] width 42 height 7
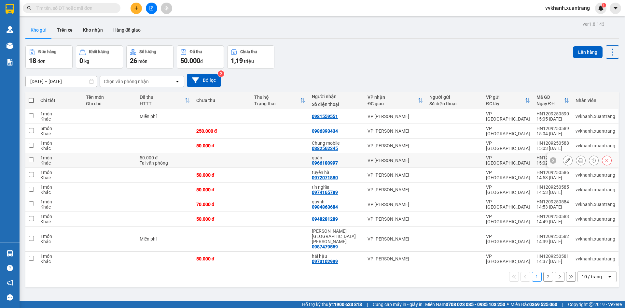
drag, startPoint x: 575, startPoint y: 161, endPoint x: 555, endPoint y: 195, distance: 39.5
click at [579, 161] on icon at bounding box center [581, 160] width 5 height 5
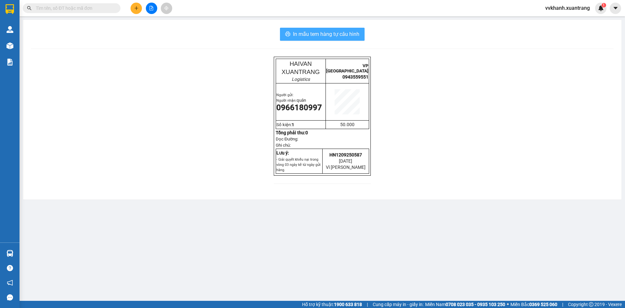
click at [318, 37] on span "In mẫu tem hàng tự cấu hình" at bounding box center [326, 34] width 66 height 8
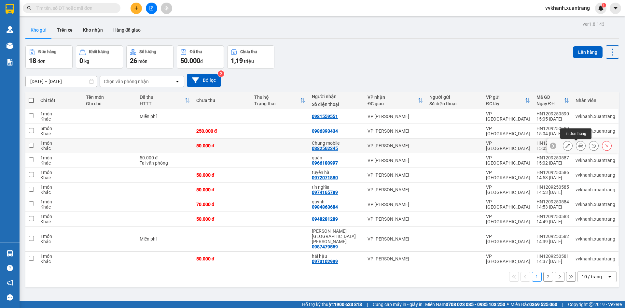
click at [579, 148] on icon at bounding box center [581, 145] width 5 height 5
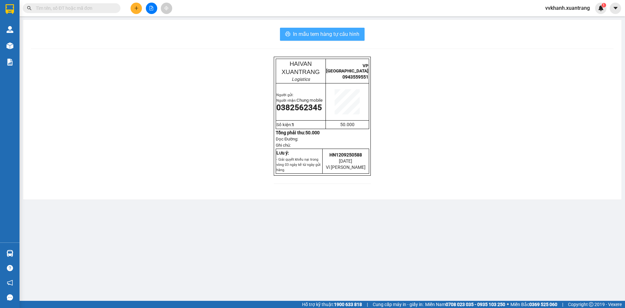
click at [315, 29] on button "In mẫu tem hàng tự cấu hình" at bounding box center [322, 34] width 85 height 13
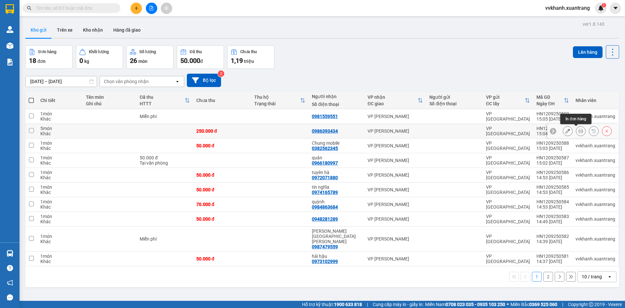
click at [576, 131] on button at bounding box center [580, 130] width 9 height 11
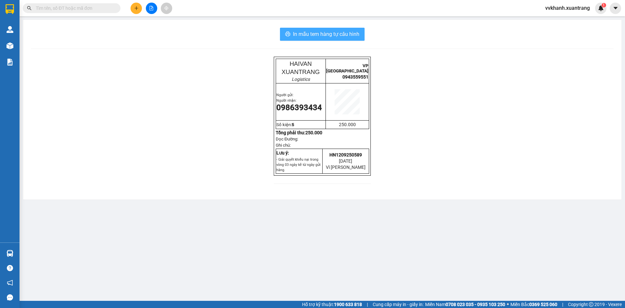
drag, startPoint x: 320, startPoint y: 33, endPoint x: 329, endPoint y: 51, distance: 20.7
click at [322, 34] on span "In mẫu tem hàng tự cấu hình" at bounding box center [326, 34] width 66 height 8
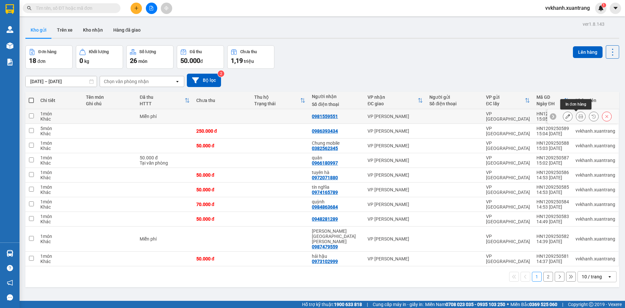
click at [579, 115] on icon at bounding box center [581, 116] width 5 height 5
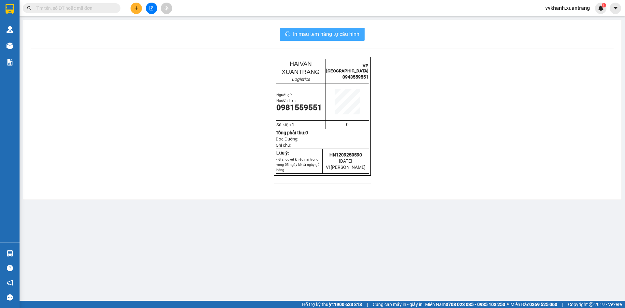
click at [321, 34] on span "In mẫu tem hàng tự cấu hình" at bounding box center [326, 34] width 66 height 8
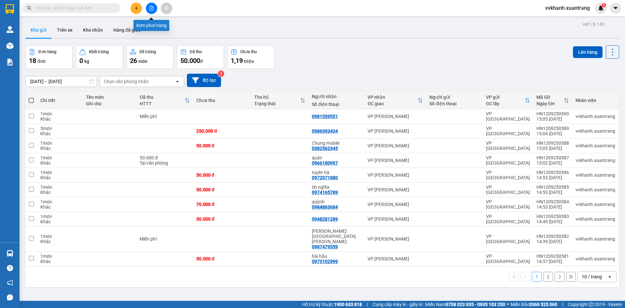
click at [150, 7] on icon "file-add" at bounding box center [152, 8] width 4 height 5
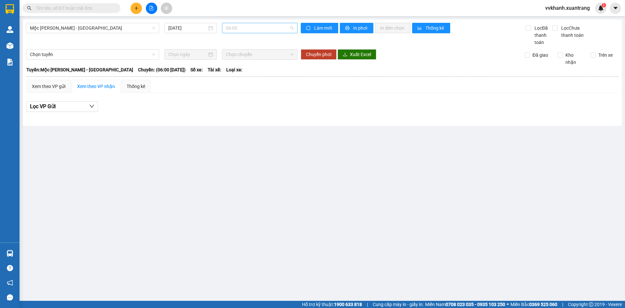
drag, startPoint x: 260, startPoint y: 27, endPoint x: 240, endPoint y: 71, distance: 48.2
click at [260, 28] on span "06:00" at bounding box center [260, 28] width 68 height 10
click at [248, 38] on div "11:00" at bounding box center [251, 38] width 51 height 7
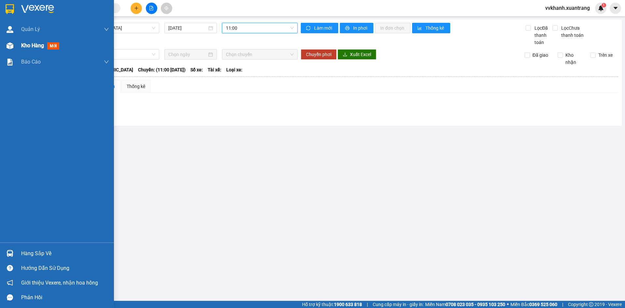
click at [19, 49] on div "Kho hàng mới" at bounding box center [57, 45] width 114 height 16
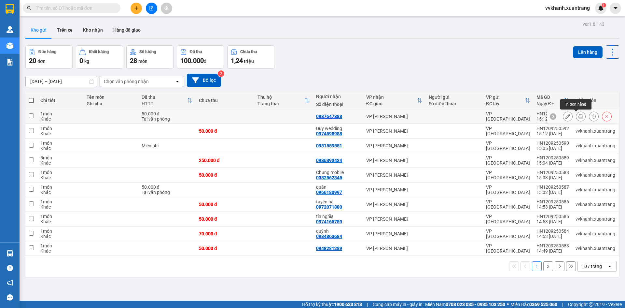
click at [579, 118] on icon at bounding box center [581, 116] width 5 height 5
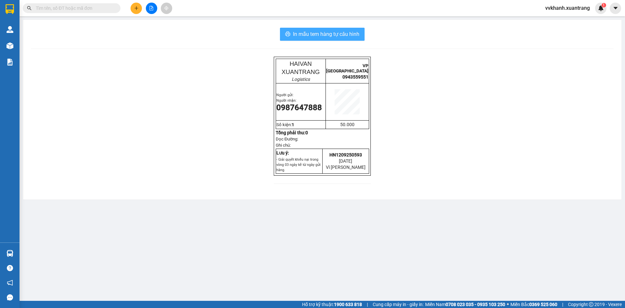
click at [322, 33] on span "In mẫu tem hàng tự cấu hình" at bounding box center [326, 34] width 66 height 8
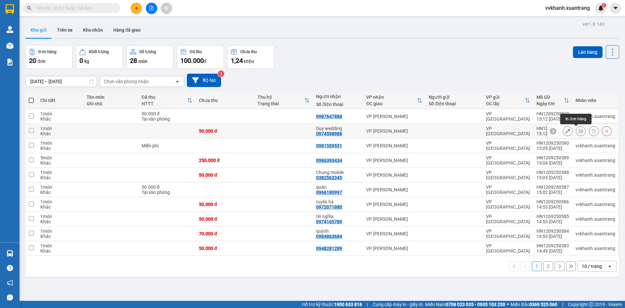
click at [579, 129] on icon at bounding box center [581, 131] width 5 height 5
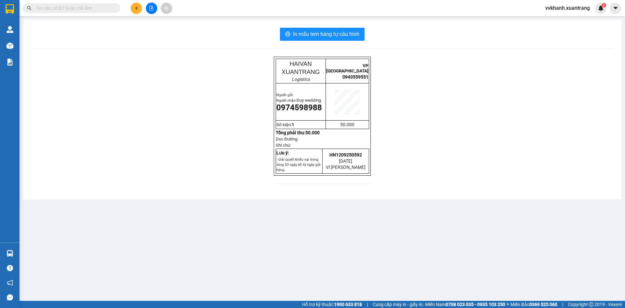
click at [334, 41] on div "In mẫu tem hàng tự [PERSON_NAME] HAIVAN XUANTRANG Logistics VP [GEOGRAPHIC_DATA…" at bounding box center [322, 109] width 598 height 179
click at [330, 33] on span "In mẫu tem hàng tự cấu hình" at bounding box center [326, 34] width 66 height 8
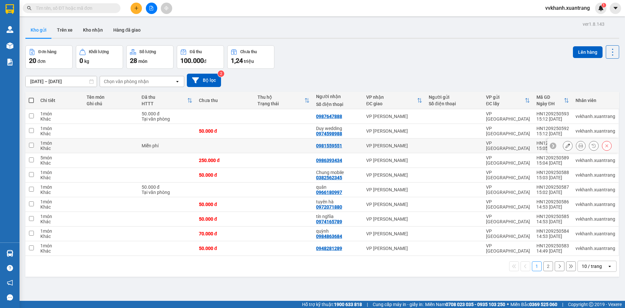
drag, startPoint x: 577, startPoint y: 147, endPoint x: 562, endPoint y: 227, distance: 81.2
click at [579, 147] on icon at bounding box center [581, 145] width 5 height 5
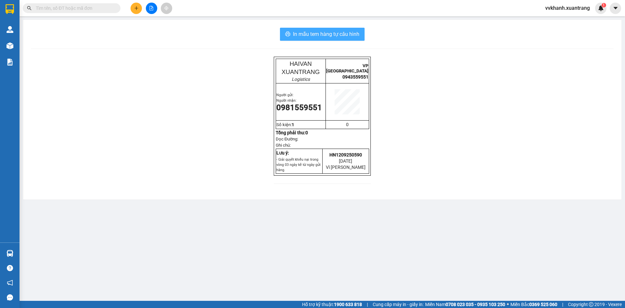
click at [327, 33] on span "In mẫu tem hàng tự cấu hình" at bounding box center [326, 34] width 66 height 8
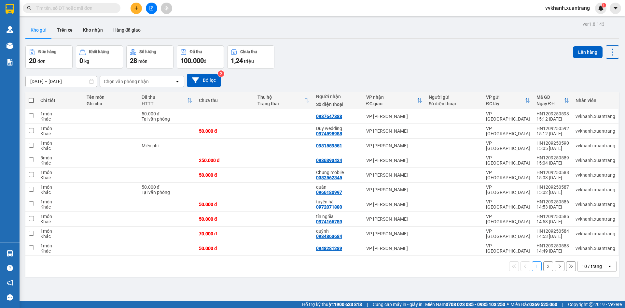
click at [543, 265] on button "2" at bounding box center [548, 266] width 10 height 10
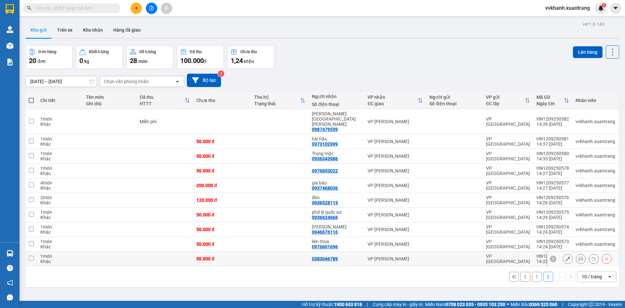
click at [352, 256] on div "0383046789" at bounding box center [336, 258] width 49 height 5
checkbox input "true"
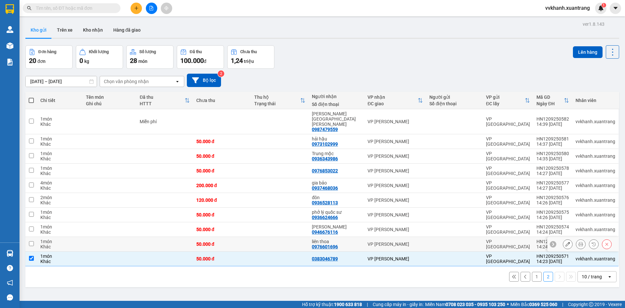
drag, startPoint x: 356, startPoint y: 229, endPoint x: 352, endPoint y: 212, distance: 17.4
click at [355, 239] on div "liên thoa" at bounding box center [336, 241] width 49 height 5
checkbox input "true"
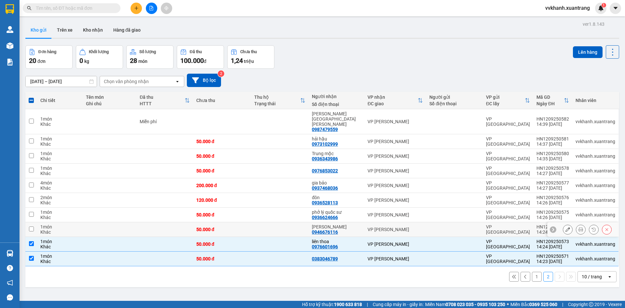
click at [352, 222] on td "may hoàng kiên 0946676116" at bounding box center [337, 229] width 56 height 15
checkbox input "true"
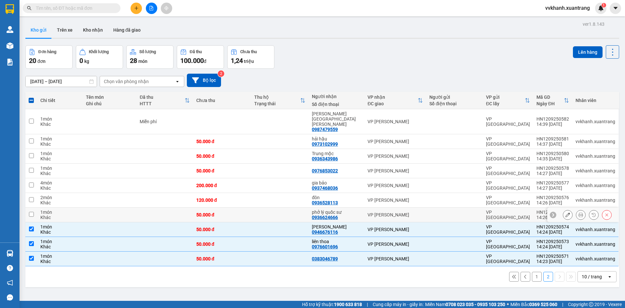
click at [358, 209] on div "phở lý quốc sư" at bounding box center [336, 211] width 49 height 5
checkbox input "true"
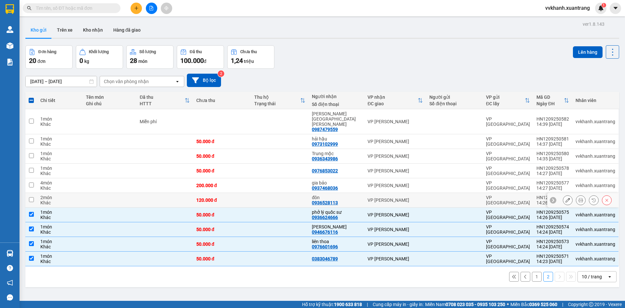
click at [355, 195] on div "đôn" at bounding box center [336, 197] width 49 height 5
checkbox input "true"
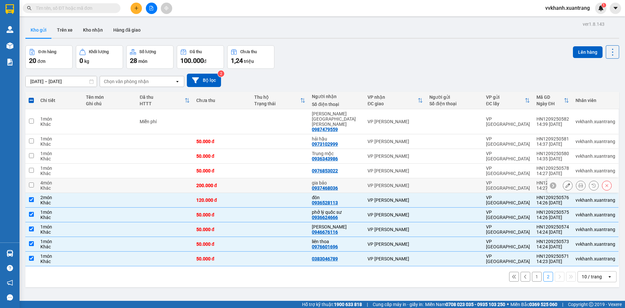
click at [365, 178] on td "VP [PERSON_NAME]" at bounding box center [395, 185] width 62 height 15
checkbox input "true"
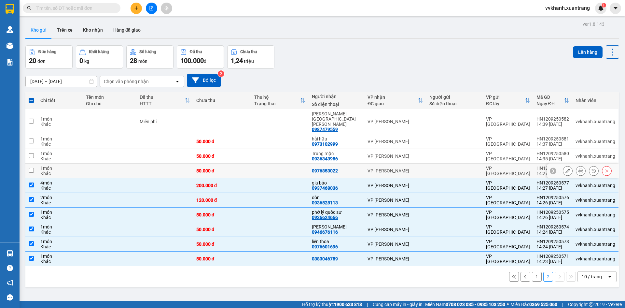
click at [364, 163] on td "VP [PERSON_NAME]" at bounding box center [395, 170] width 62 height 15
checkbox input "true"
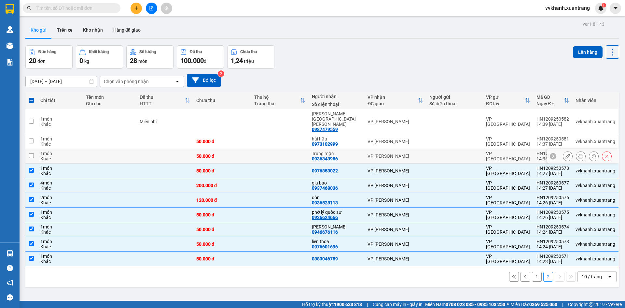
click at [359, 151] on div "Trung mộc" at bounding box center [336, 153] width 49 height 5
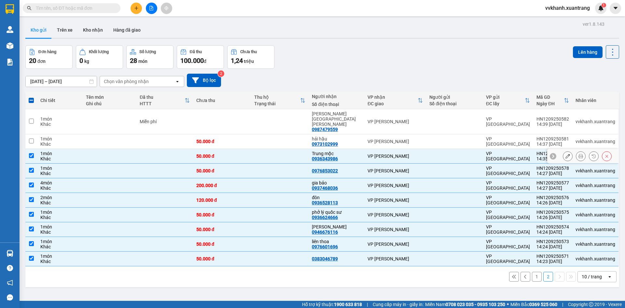
checkbox input "true"
click at [358, 136] on div "hải hậu 0973102999" at bounding box center [336, 141] width 49 height 10
checkbox input "true"
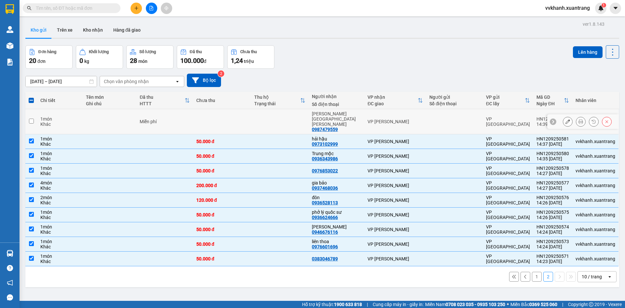
click at [357, 117] on div "anh việt anh 0987479559" at bounding box center [336, 121] width 49 height 21
checkbox input "true"
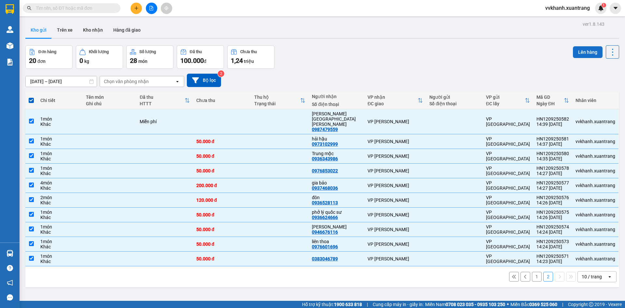
drag, startPoint x: 584, startPoint y: 50, endPoint x: 594, endPoint y: 50, distance: 9.1
click at [594, 50] on button "Lên hàng" at bounding box center [588, 52] width 30 height 12
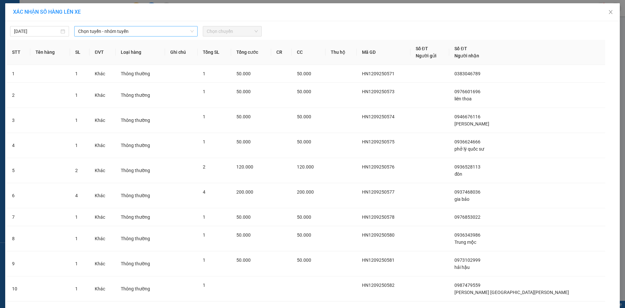
click at [150, 32] on span "Chọn tuyến - nhóm tuyến" at bounding box center [136, 31] width 116 height 10
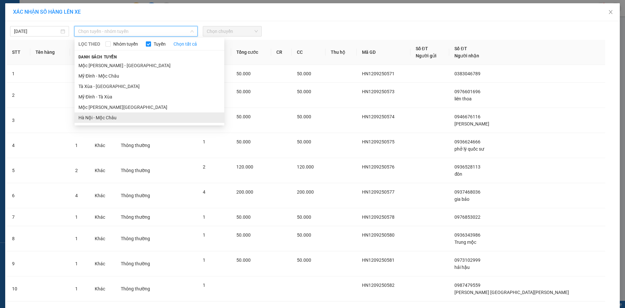
drag, startPoint x: 129, startPoint y: 77, endPoint x: 132, endPoint y: 75, distance: 4.0
click at [129, 77] on ul "Mộc Châu - Mỹ Đình Mỹ Đình - Mộc Châu Tà Xùa - Mỹ Đình Mỹ Đình - Tà Xùa Mộc Châ…" at bounding box center [150, 91] width 150 height 63
click at [128, 121] on li "Hà Nội - Mộc Châu" at bounding box center [150, 117] width 150 height 10
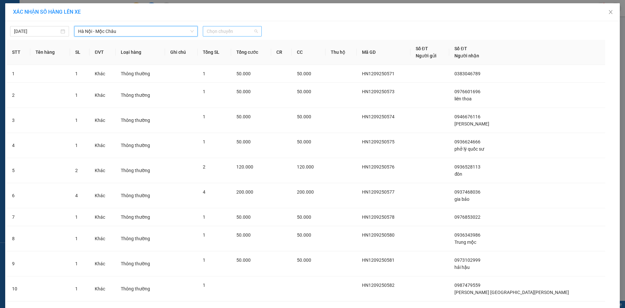
click at [233, 30] on span "Chọn chuyến" at bounding box center [232, 31] width 51 height 10
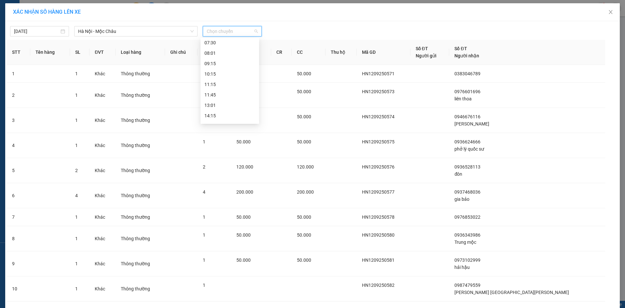
scroll to position [94, 0]
click at [228, 72] on div "15:15" at bounding box center [229, 75] width 51 height 7
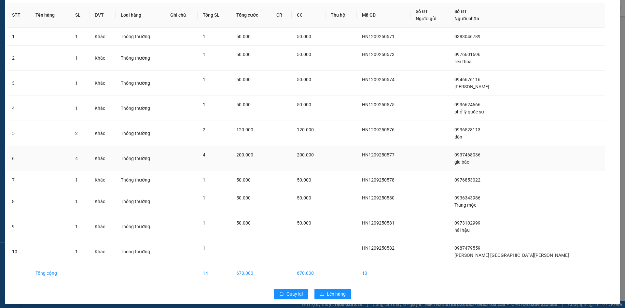
scroll to position [45, 0]
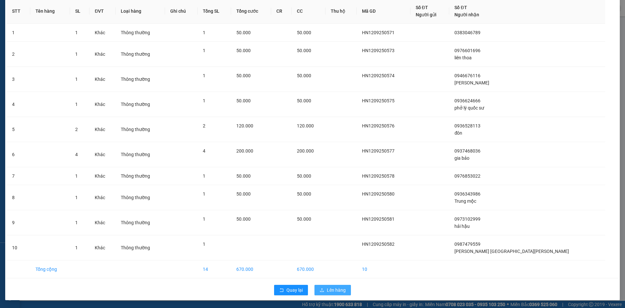
click at [338, 293] on span "Lên hàng" at bounding box center [336, 289] width 19 height 7
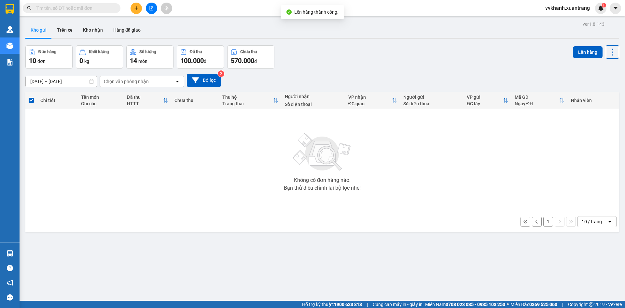
click at [545, 219] on button "1" at bounding box center [548, 222] width 10 height 10
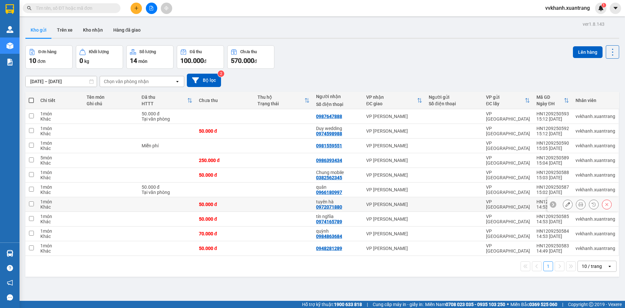
click at [261, 210] on td at bounding box center [283, 204] width 59 height 15
checkbox input "true"
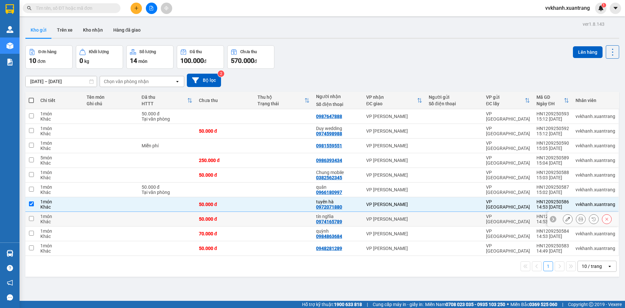
click at [263, 223] on td at bounding box center [283, 219] width 59 height 15
checkbox input "true"
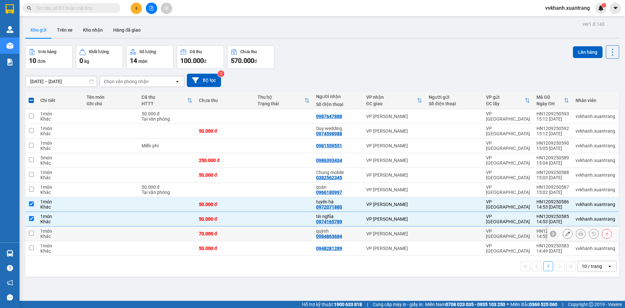
click at [264, 233] on td at bounding box center [283, 233] width 59 height 15
checkbox input "true"
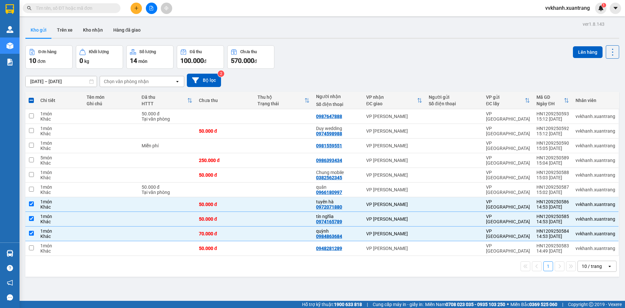
click at [272, 257] on div "1 10 / trang open" at bounding box center [322, 266] width 594 height 21
click at [275, 250] on td at bounding box center [283, 248] width 59 height 15
checkbox input "true"
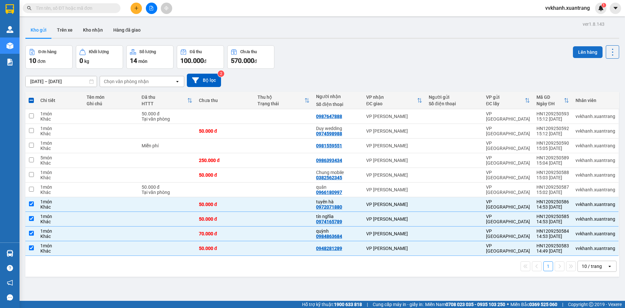
click at [573, 55] on button "Lên hàng" at bounding box center [588, 52] width 30 height 12
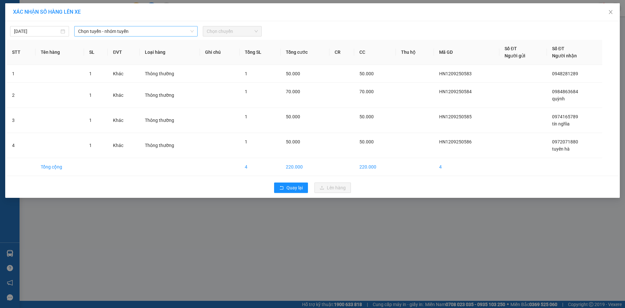
click at [176, 28] on span "Chọn tuyến - nhóm tuyến" at bounding box center [136, 31] width 116 height 10
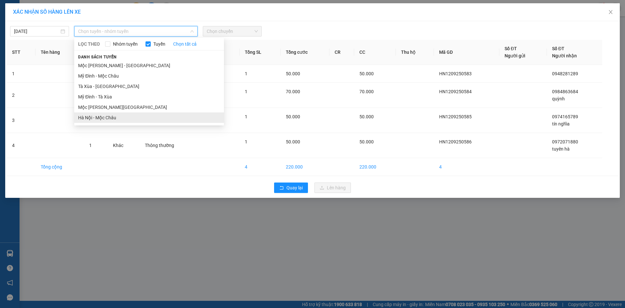
click at [132, 116] on li "Hà Nội - Mộc Châu" at bounding box center [149, 117] width 150 height 10
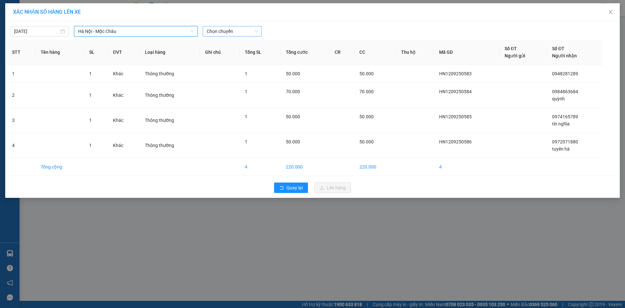
click at [233, 31] on span "Chọn chuyến" at bounding box center [232, 31] width 51 height 10
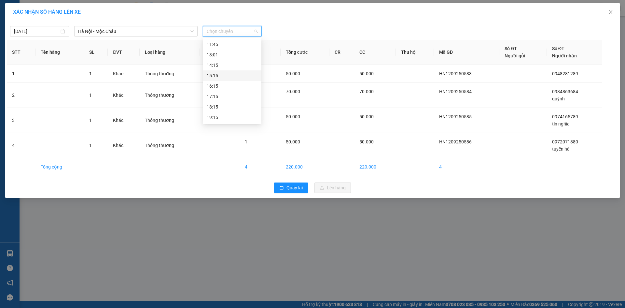
click at [223, 76] on div "15:15" at bounding box center [232, 75] width 51 height 7
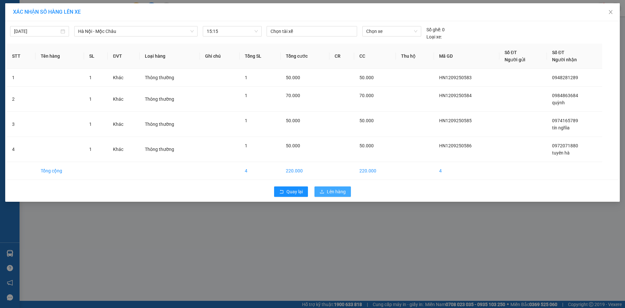
click at [343, 194] on span "Lên hàng" at bounding box center [336, 191] width 19 height 7
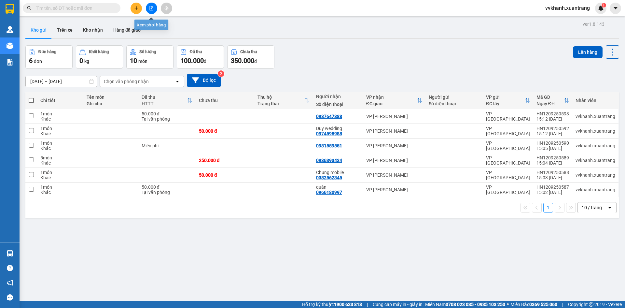
click at [150, 7] on icon "file-add" at bounding box center [151, 8] width 5 height 5
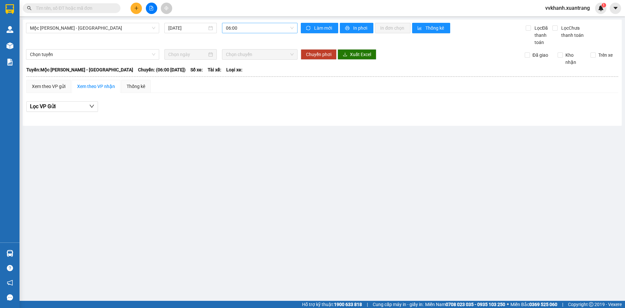
drag, startPoint x: 239, startPoint y: 27, endPoint x: 243, endPoint y: 27, distance: 3.6
click at [243, 27] on span "06:00" at bounding box center [260, 28] width 68 height 10
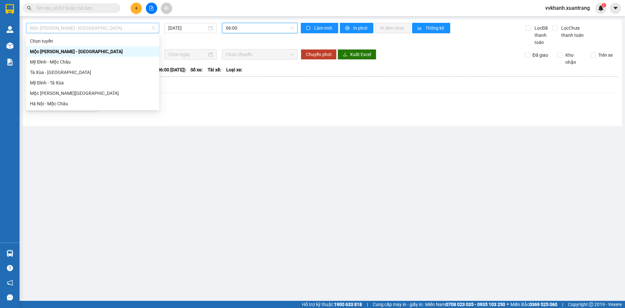
click at [62, 28] on span "Mộc Châu - [GEOGRAPHIC_DATA]" at bounding box center [92, 28] width 125 height 10
click at [78, 99] on div "Hà Nội - Mộc Châu" at bounding box center [92, 103] width 133 height 10
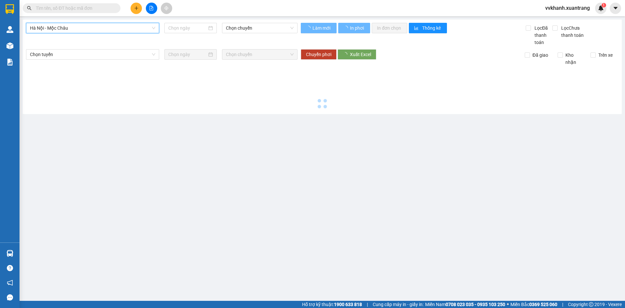
type input "[DATE]"
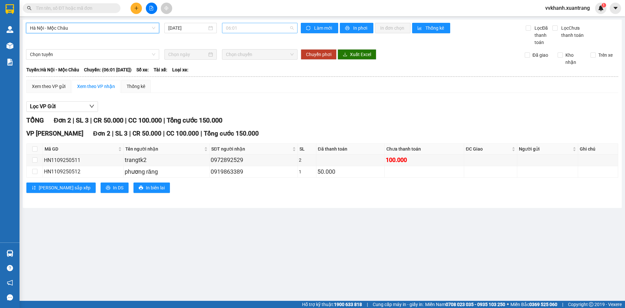
click at [252, 26] on span "06:01" at bounding box center [260, 28] width 68 height 10
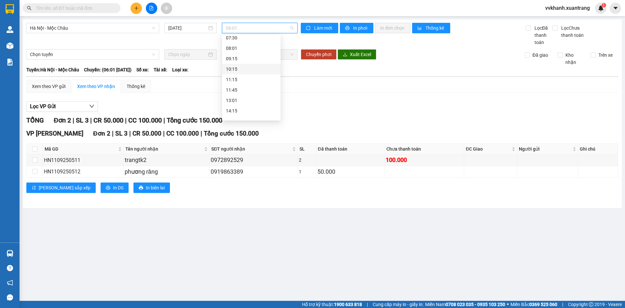
scroll to position [94, 0]
click at [235, 72] on div "15:15" at bounding box center [251, 72] width 51 height 7
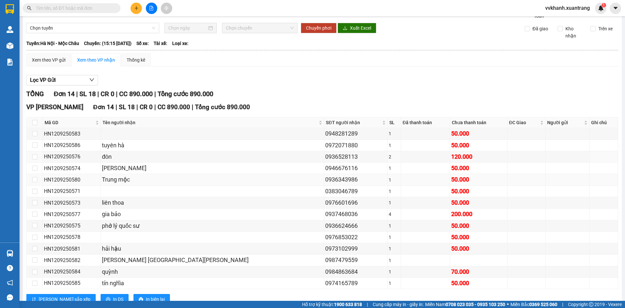
scroll to position [48, 0]
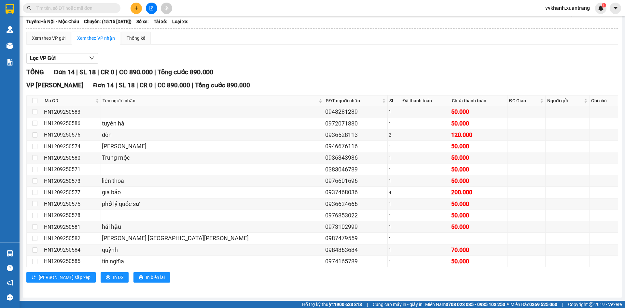
click at [61, 8] on input "text" at bounding box center [74, 8] width 77 height 7
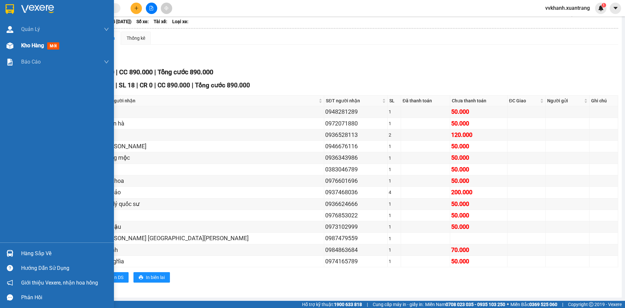
click at [45, 45] on div "Kho hàng mới" at bounding box center [41, 45] width 41 height 8
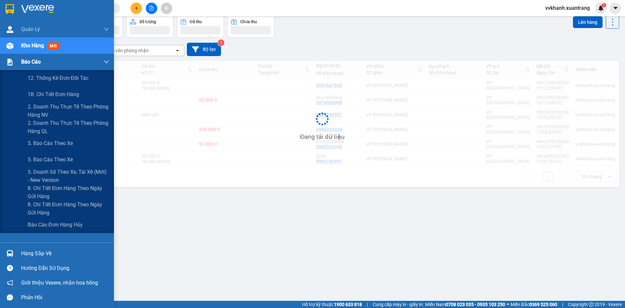
scroll to position [30, 0]
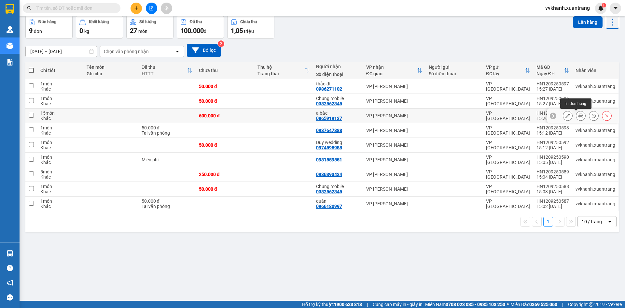
click at [579, 116] on icon at bounding box center [581, 115] width 5 height 5
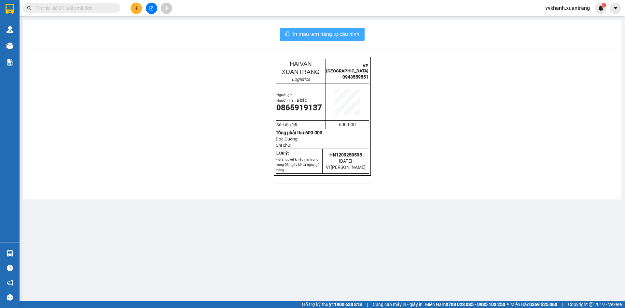
click at [328, 37] on span "In mẫu tem hàng tự cấu hình" at bounding box center [326, 34] width 66 height 8
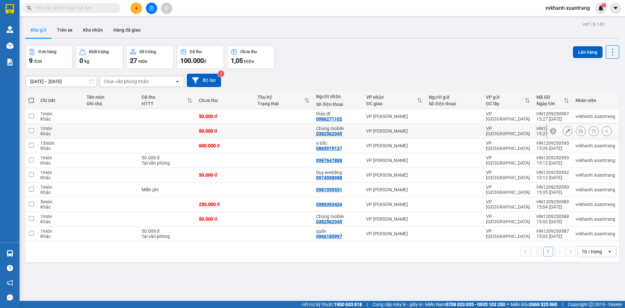
click at [576, 129] on button at bounding box center [580, 130] width 9 height 11
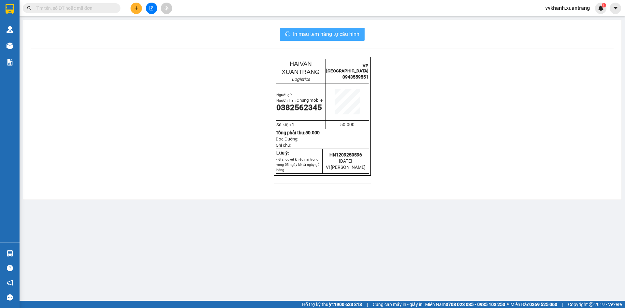
click at [326, 34] on span "In mẫu tem hàng tự cấu hình" at bounding box center [326, 34] width 66 height 8
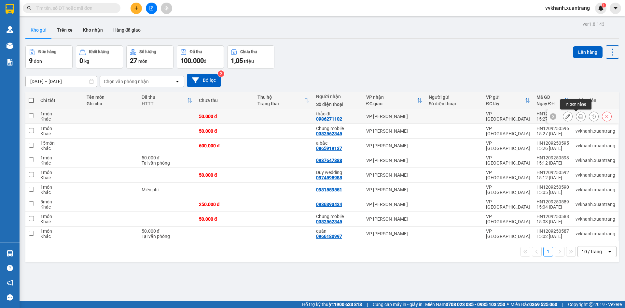
click at [576, 114] on button at bounding box center [580, 116] width 9 height 11
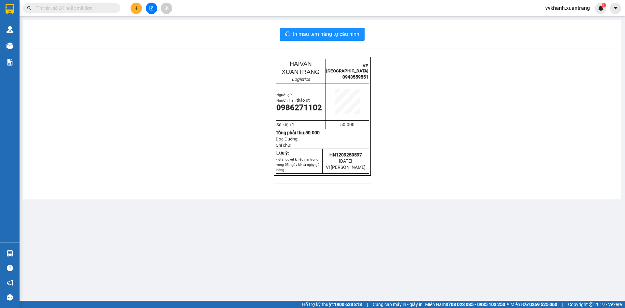
click at [308, 26] on div "In mẫu tem hàng tự cấu hình HAIVAN XUANTRANG Logistics VP HÀ NỘI 0943559551 Ngư…" at bounding box center [322, 109] width 598 height 179
click at [313, 34] on span "In mẫu tem hàng tự cấu hình" at bounding box center [326, 34] width 66 height 8
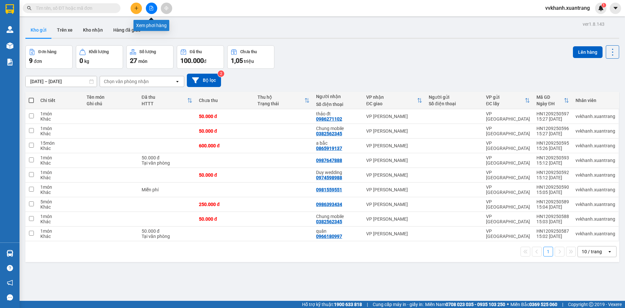
click at [151, 8] on icon "file-add" at bounding box center [151, 8] width 5 height 5
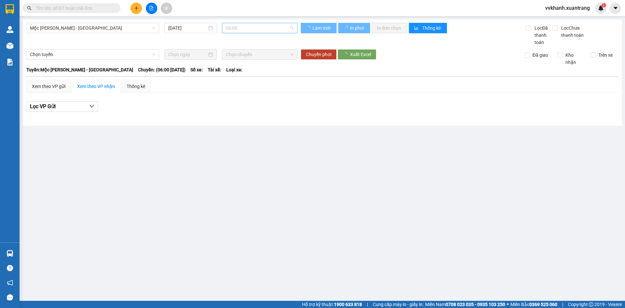
click at [276, 31] on span "06:00" at bounding box center [260, 28] width 68 height 10
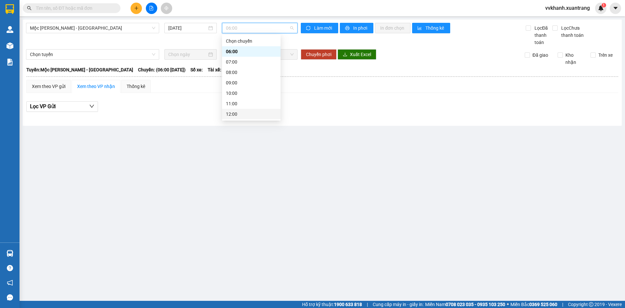
click at [248, 110] on div "12:00" at bounding box center [251, 114] width 59 height 10
click at [252, 25] on span "12:00" at bounding box center [260, 28] width 68 height 10
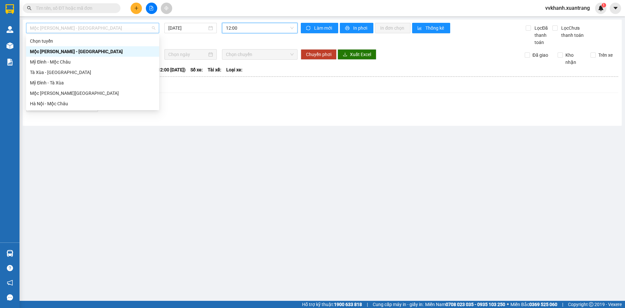
click at [85, 27] on span "Mộc Châu - [GEOGRAPHIC_DATA]" at bounding box center [92, 28] width 125 height 10
click at [85, 91] on div "Mộc Châu - Hà Nội" at bounding box center [92, 93] width 125 height 7
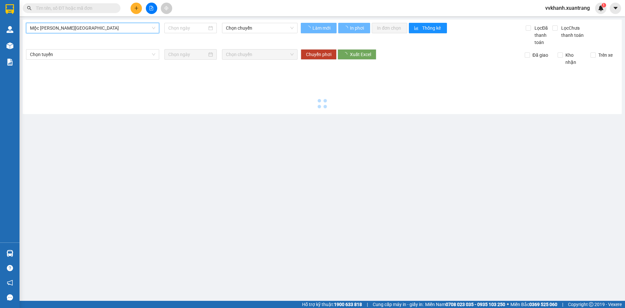
type input "[DATE]"
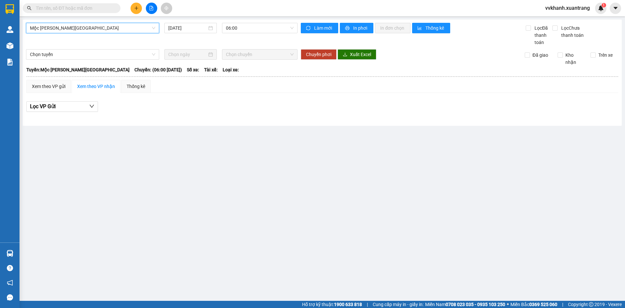
drag, startPoint x: 248, startPoint y: 26, endPoint x: 247, endPoint y: 39, distance: 12.4
click at [248, 29] on span "06:00" at bounding box center [260, 28] width 68 height 10
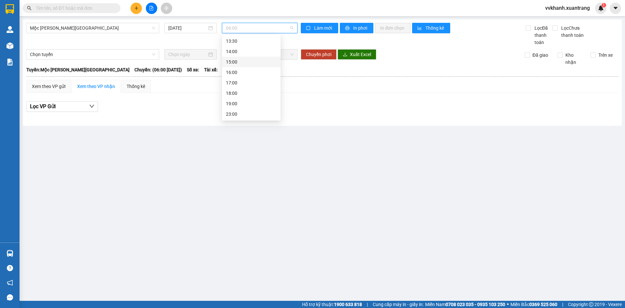
scroll to position [29, 0]
click at [246, 67] on div "10:00" at bounding box center [251, 64] width 51 height 7
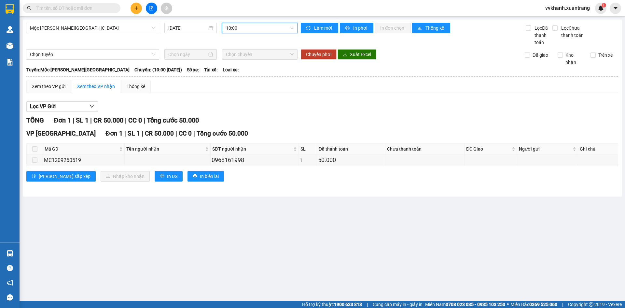
click at [253, 25] on span "10:00" at bounding box center [260, 28] width 68 height 10
click at [250, 70] on div "11:00" at bounding box center [251, 75] width 59 height 10
click at [249, 29] on span "11:00" at bounding box center [260, 28] width 68 height 10
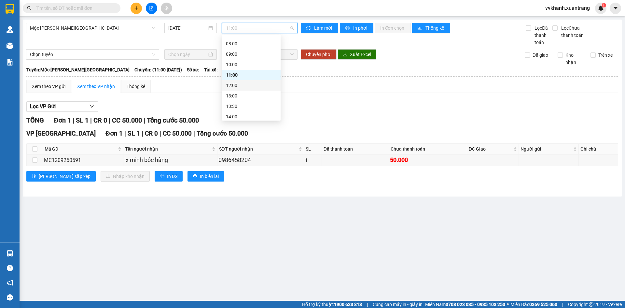
click at [249, 87] on div "12:00" at bounding box center [251, 85] width 51 height 7
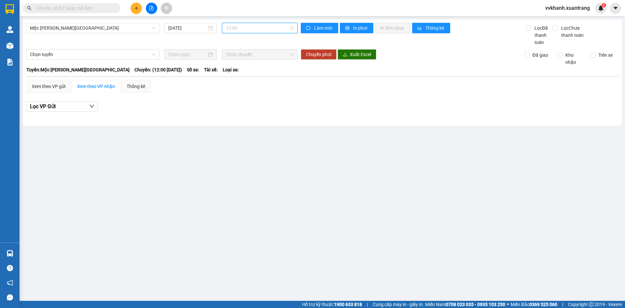
click at [248, 33] on span "12:00" at bounding box center [260, 28] width 68 height 10
click at [255, 97] on div "13:00" at bounding box center [251, 95] width 51 height 7
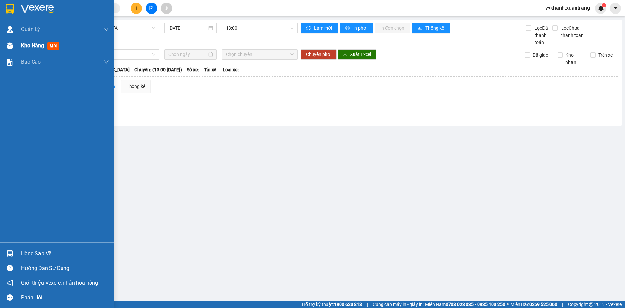
click at [43, 48] on span "Kho hàng" at bounding box center [32, 45] width 23 height 6
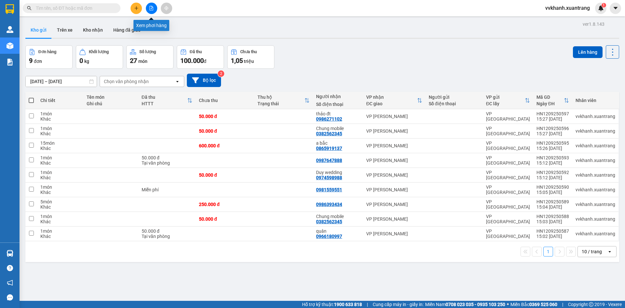
click at [152, 11] on button at bounding box center [151, 8] width 11 height 11
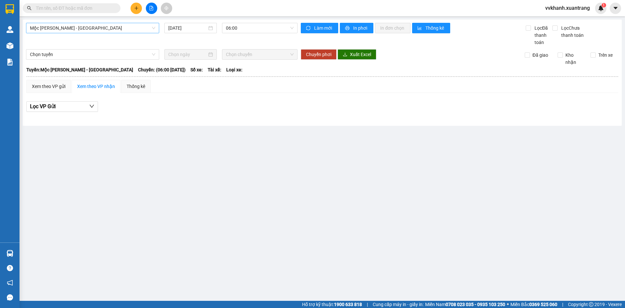
click at [95, 27] on span "Mộc Châu - [GEOGRAPHIC_DATA]" at bounding box center [92, 28] width 125 height 10
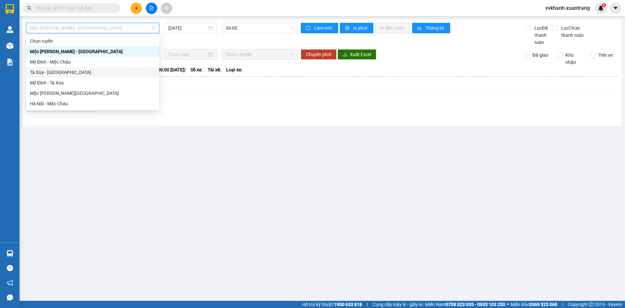
click at [63, 69] on div "Tà Xùa - Mỹ Đình" at bounding box center [92, 72] width 125 height 7
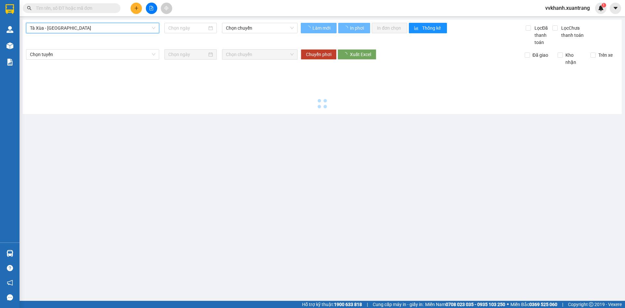
type input "[DATE]"
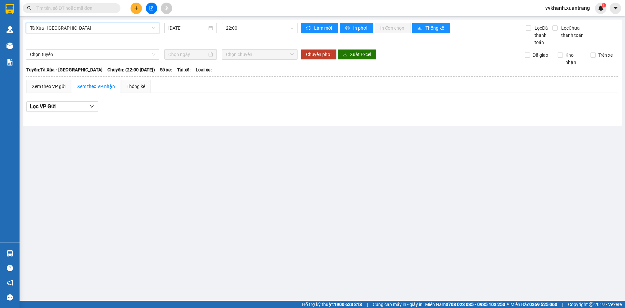
click at [123, 24] on span "Tà Xùa - Mỹ Đình" at bounding box center [92, 28] width 125 height 10
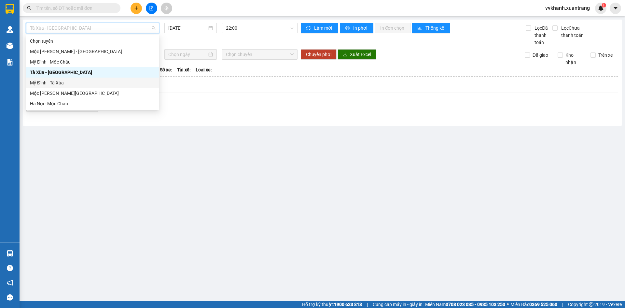
click at [72, 83] on div "Mỹ Đình - Tà Xùa" at bounding box center [92, 82] width 125 height 7
type input "[DATE]"
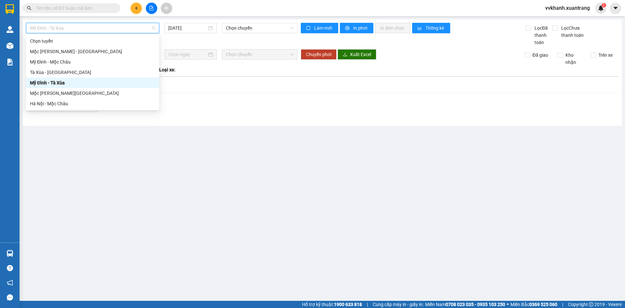
click at [123, 32] on span "Mỹ Đình - Tà Xùa" at bounding box center [92, 28] width 125 height 10
click at [112, 71] on div "Tà Xùa - Mỹ Đình" at bounding box center [92, 72] width 125 height 7
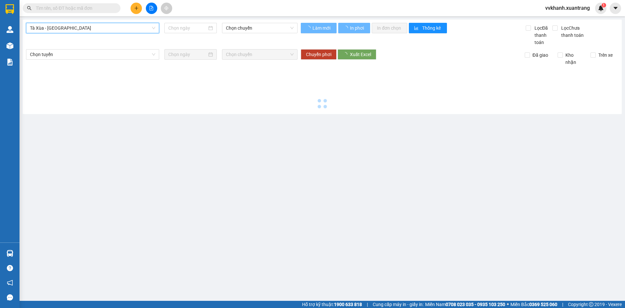
type input "[DATE]"
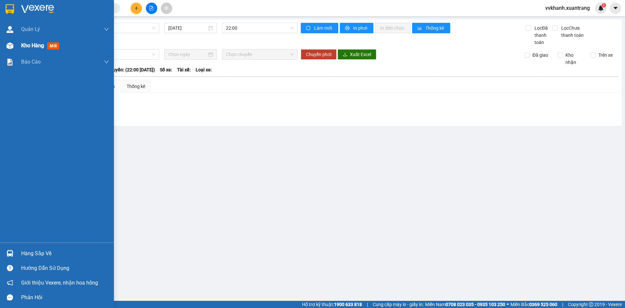
click at [22, 40] on div "Kho hàng mới" at bounding box center [65, 45] width 88 height 16
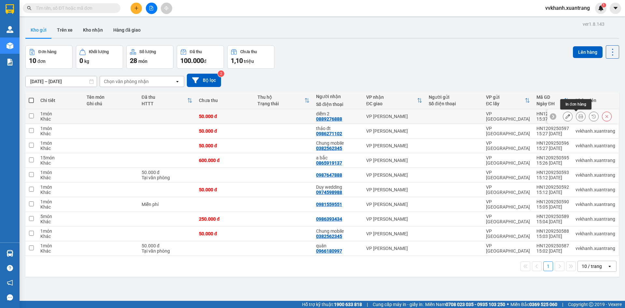
click at [576, 113] on button at bounding box center [580, 116] width 9 height 11
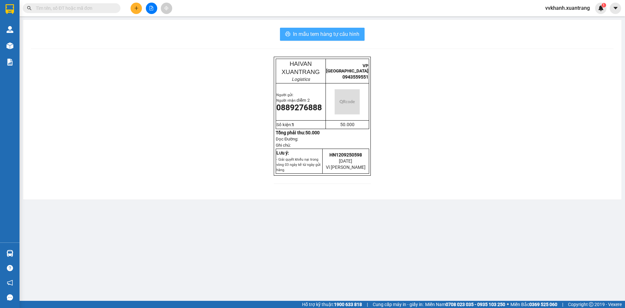
click at [314, 36] on span "In mẫu tem hàng tự cấu hình" at bounding box center [326, 34] width 66 height 8
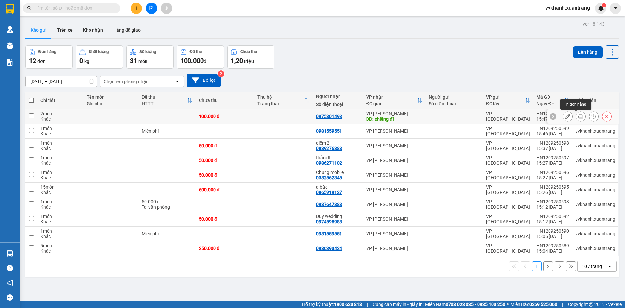
click at [579, 115] on icon at bounding box center [581, 116] width 5 height 5
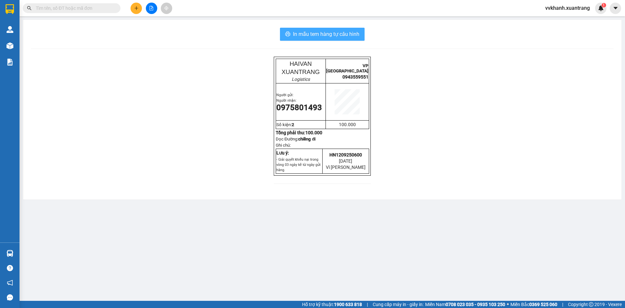
click at [339, 35] on span "In mẫu tem hàng tự cấu hình" at bounding box center [326, 34] width 66 height 8
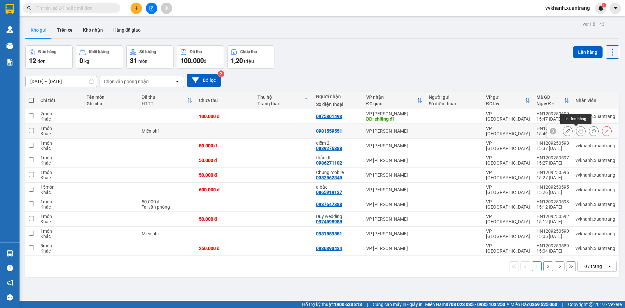
click at [579, 130] on icon at bounding box center [581, 131] width 5 height 5
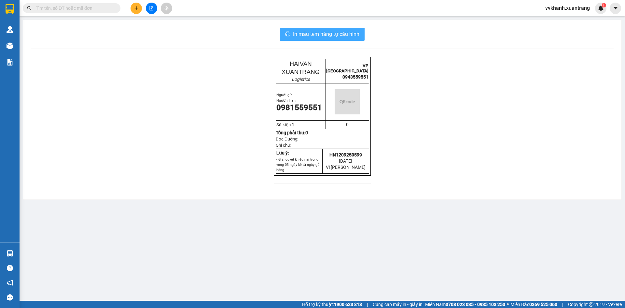
click at [330, 37] on span "In mẫu tem hàng tự cấu hình" at bounding box center [326, 34] width 66 height 8
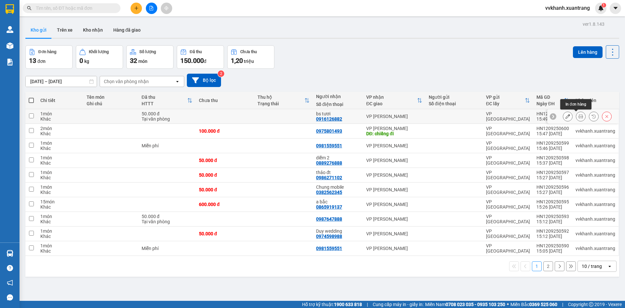
click at [579, 117] on icon at bounding box center [581, 116] width 5 height 5
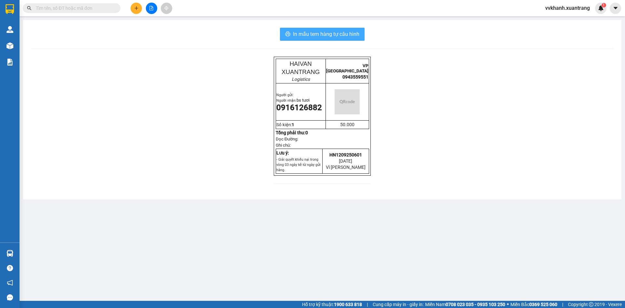
drag, startPoint x: 319, startPoint y: 37, endPoint x: 316, endPoint y: 44, distance: 7.6
click at [318, 40] on button "In mẫu tem hàng tự cấu hình" at bounding box center [322, 34] width 85 height 13
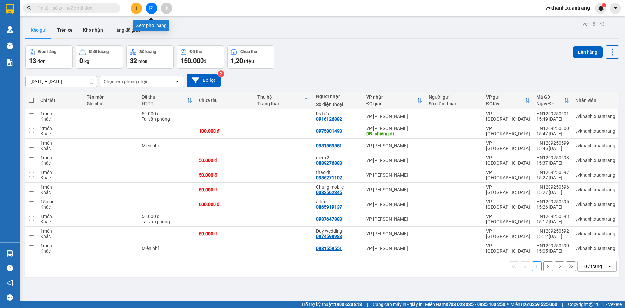
click at [153, 6] on icon "file-add" at bounding box center [151, 8] width 5 height 5
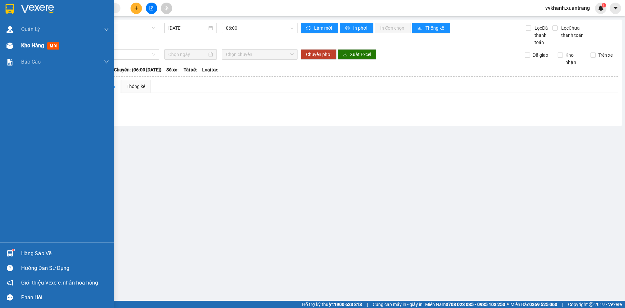
click at [7, 41] on div at bounding box center [9, 45] width 11 height 11
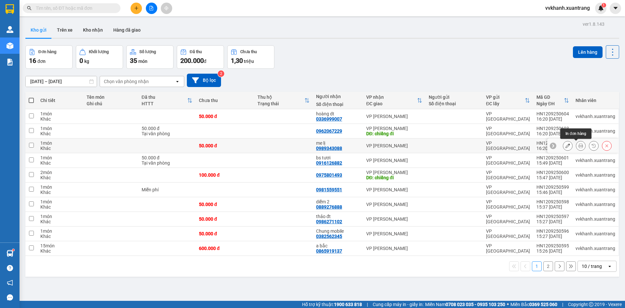
click at [579, 146] on icon at bounding box center [581, 145] width 5 height 5
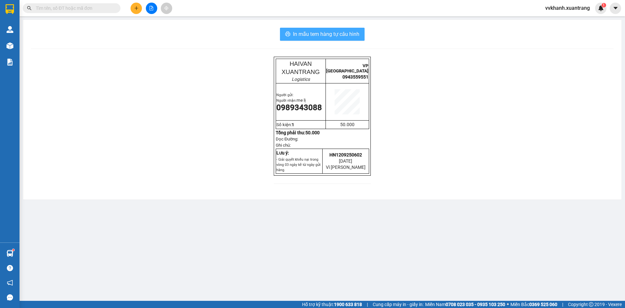
click at [314, 31] on span "In mẫu tem hàng tự cấu hình" at bounding box center [326, 34] width 66 height 8
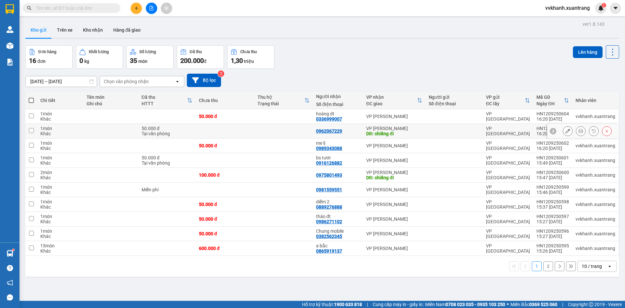
click at [579, 131] on icon at bounding box center [581, 131] width 5 height 5
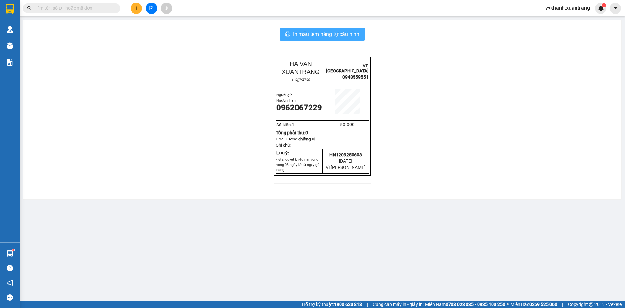
drag, startPoint x: 345, startPoint y: 40, endPoint x: 352, endPoint y: 49, distance: 10.4
click at [346, 41] on div "In mẫu tem hàng tự cấu hình HAIVAN XUANTRANG Logistics VP HÀ NỘI 0943559551 Ngư…" at bounding box center [322, 109] width 598 height 179
click at [309, 32] on span "In mẫu tem hàng tự cấu hình" at bounding box center [326, 34] width 66 height 8
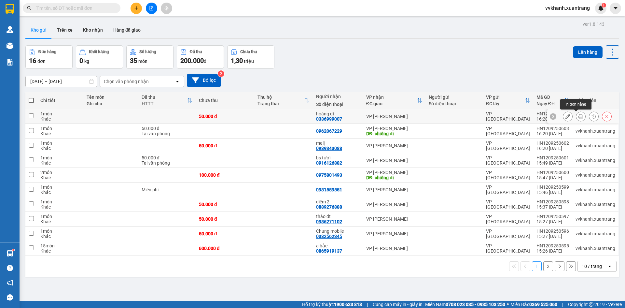
click at [579, 116] on icon at bounding box center [581, 116] width 5 height 5
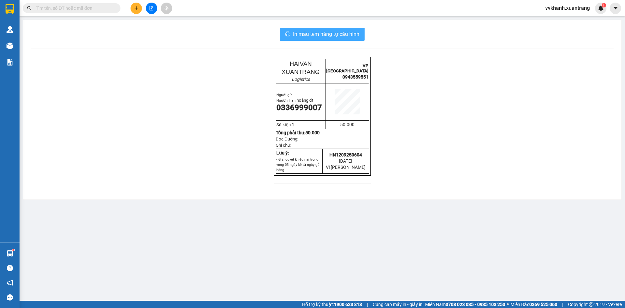
click at [314, 35] on span "In mẫu tem hàng tự cấu hình" at bounding box center [326, 34] width 66 height 8
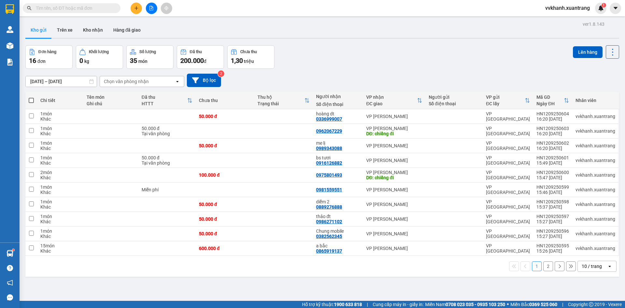
click at [485, 267] on div "1 2 10 / trang open" at bounding box center [322, 265] width 589 height 11
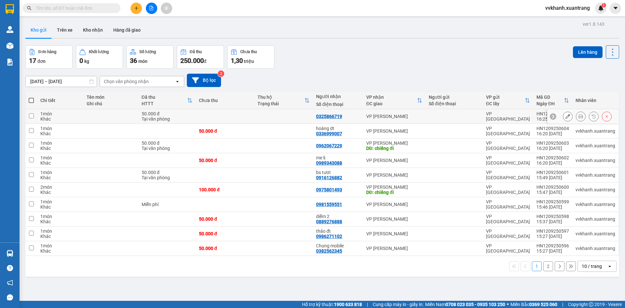
click at [579, 115] on icon at bounding box center [581, 116] width 5 height 5
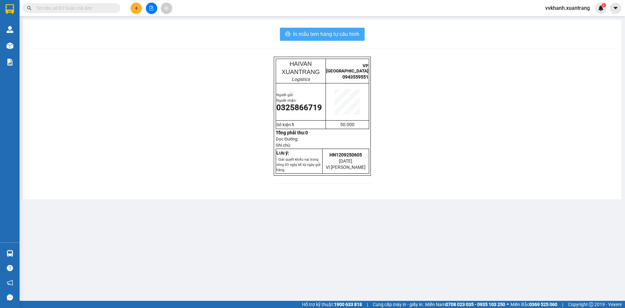
click at [333, 35] on span "In mẫu tem hàng tự cấu hình" at bounding box center [326, 34] width 66 height 8
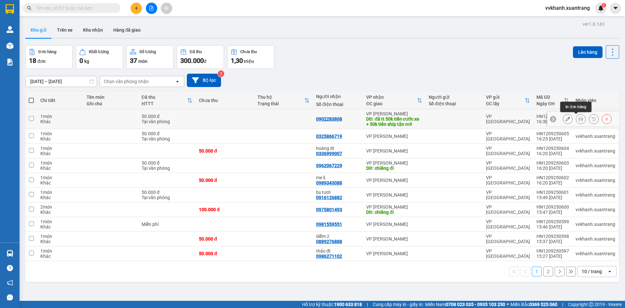
click at [579, 118] on icon at bounding box center [581, 119] width 5 height 5
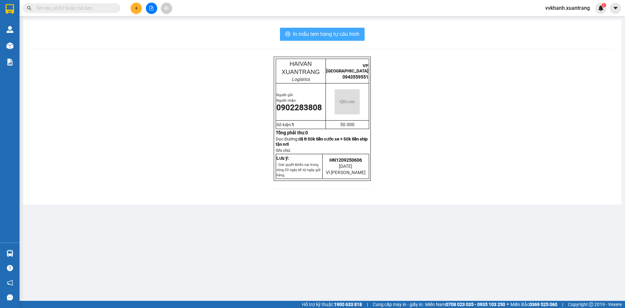
click at [310, 39] on button "In mẫu tem hàng tự cấu hình" at bounding box center [322, 34] width 85 height 13
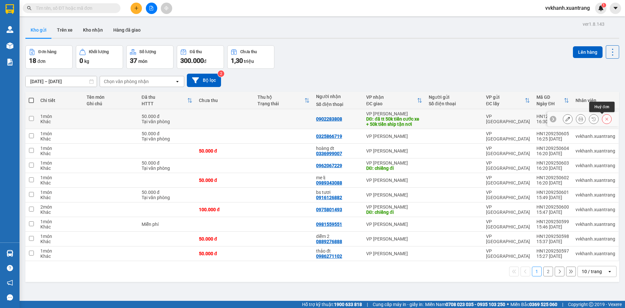
click at [602, 118] on button at bounding box center [606, 118] width 9 height 11
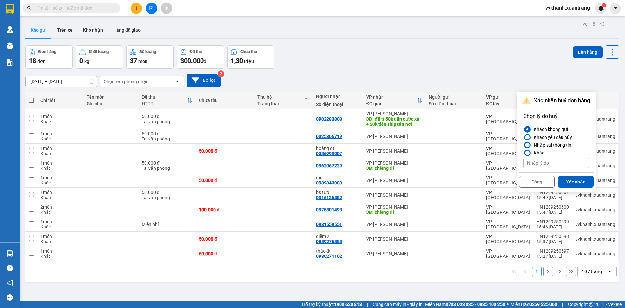
click at [576, 182] on button "Xác nhận" at bounding box center [576, 182] width 36 height 12
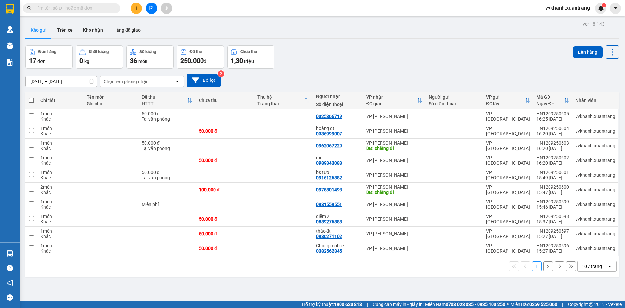
click at [544, 264] on button "2" at bounding box center [548, 266] width 10 height 10
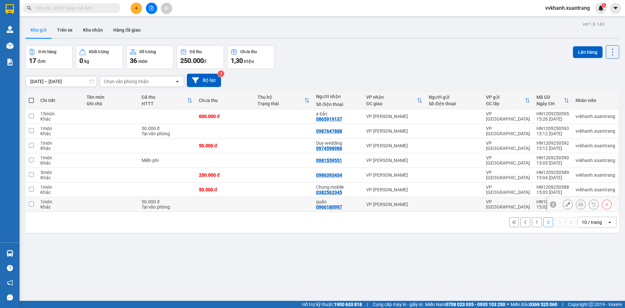
drag, startPoint x: 276, startPoint y: 208, endPoint x: 274, endPoint y: 204, distance: 4.2
click at [274, 208] on td at bounding box center [283, 204] width 59 height 15
checkbox input "true"
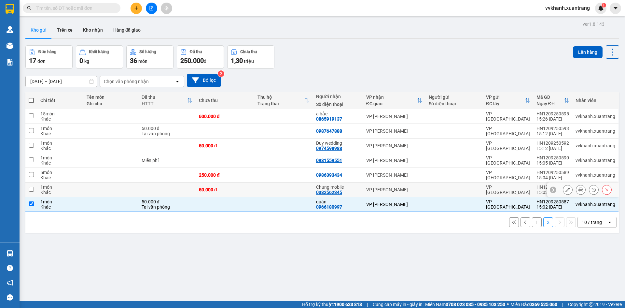
click at [273, 190] on td at bounding box center [283, 189] width 59 height 15
checkbox input "true"
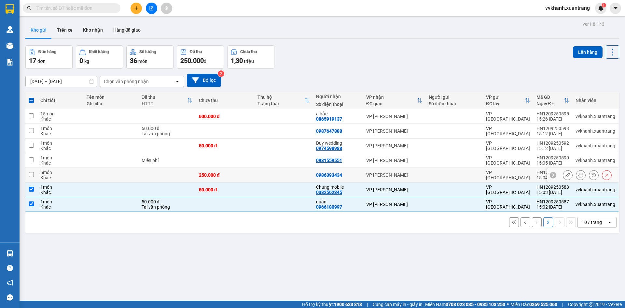
click at [274, 172] on td at bounding box center [283, 175] width 59 height 15
checkbox input "true"
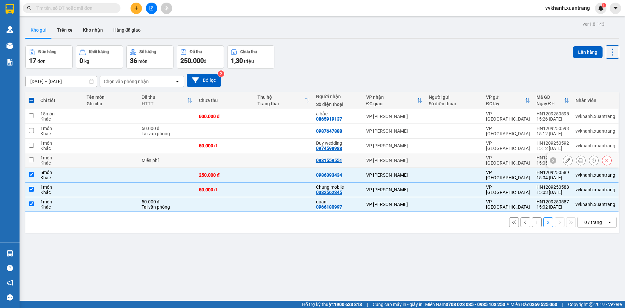
click at [276, 158] on td at bounding box center [283, 160] width 59 height 15
checkbox input "true"
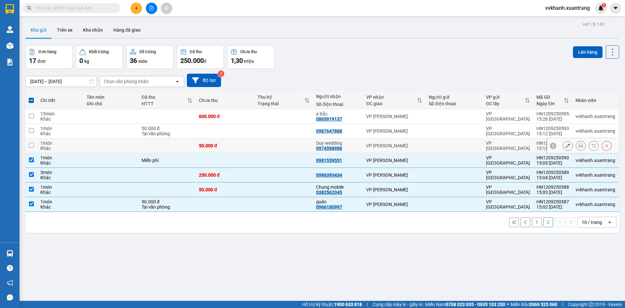
click at [269, 140] on td at bounding box center [283, 145] width 59 height 15
checkbox input "true"
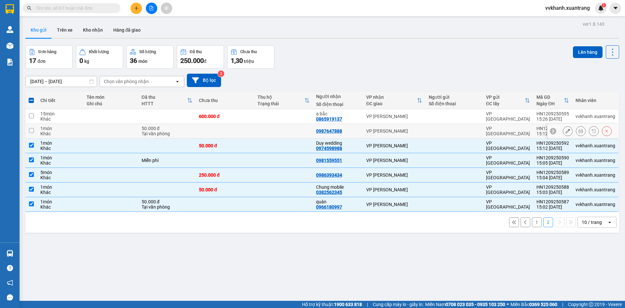
click at [272, 129] on td at bounding box center [283, 131] width 59 height 15
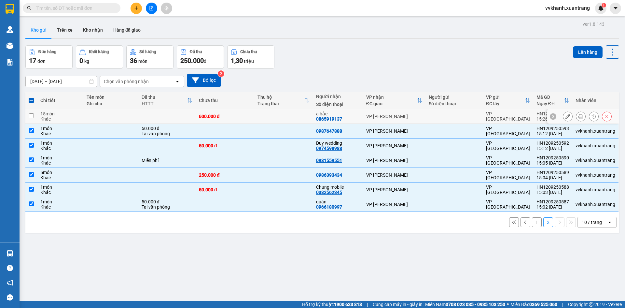
click at [273, 105] on div "Trạng thái" at bounding box center [281, 103] width 47 height 5
checkbox input "false"
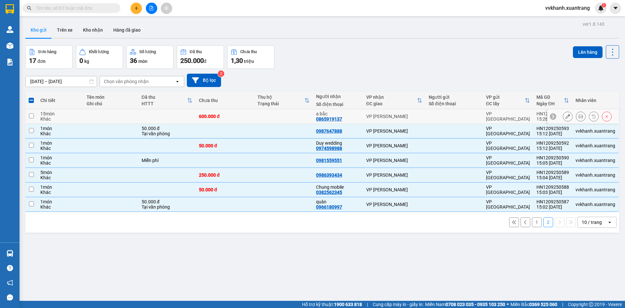
checkbox input "false"
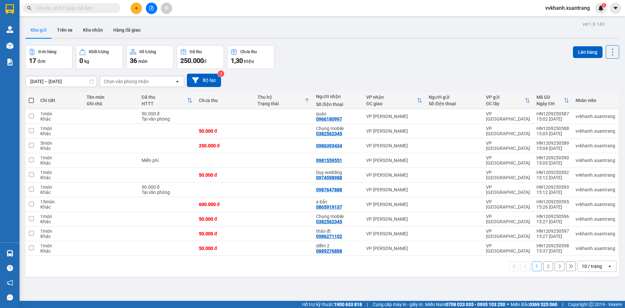
click at [543, 264] on button "2" at bounding box center [548, 266] width 10 height 10
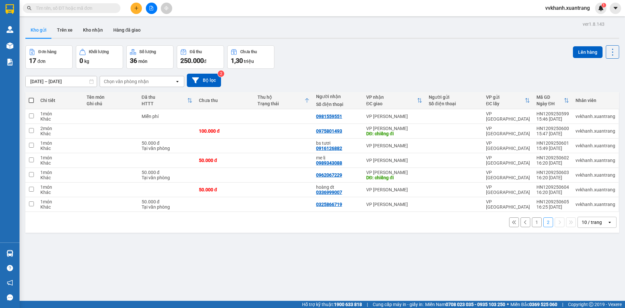
click at [224, 212] on div "1 2 10 / trang open" at bounding box center [322, 222] width 594 height 21
click at [235, 203] on td at bounding box center [225, 204] width 59 height 15
checkbox input "true"
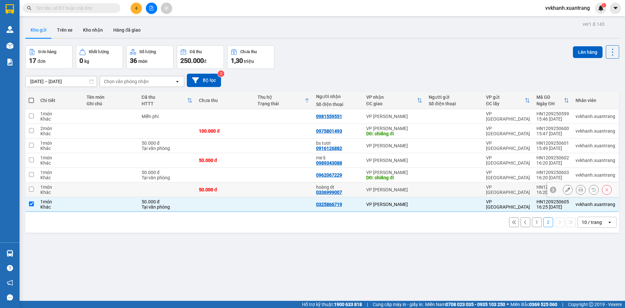
click at [237, 193] on td "50.000 đ" at bounding box center [225, 189] width 59 height 15
checkbox input "true"
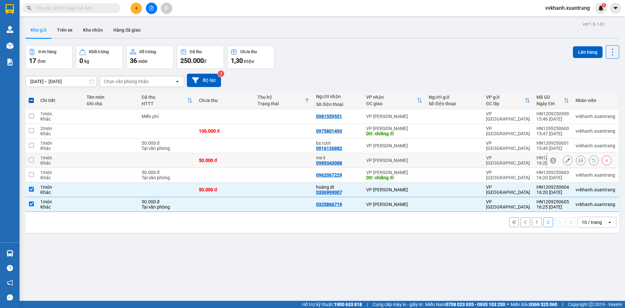
click at [260, 167] on td at bounding box center [283, 160] width 59 height 15
checkbox input "true"
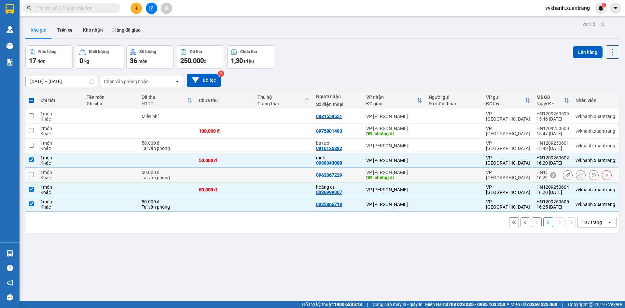
drag, startPoint x: 258, startPoint y: 178, endPoint x: 260, endPoint y: 181, distance: 4.4
click at [258, 177] on td at bounding box center [283, 175] width 59 height 15
checkbox input "true"
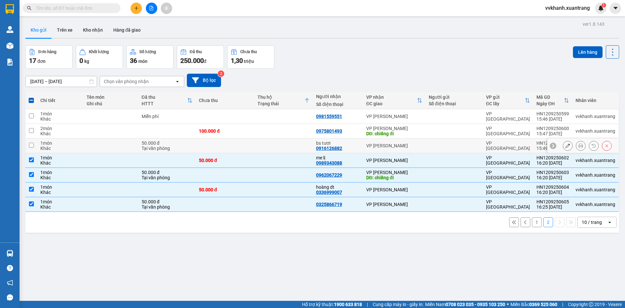
click at [256, 138] on td at bounding box center [283, 145] width 59 height 15
checkbox input "true"
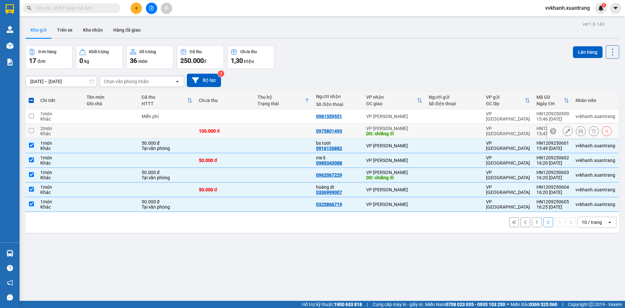
click at [260, 128] on td at bounding box center [283, 131] width 59 height 15
checkbox input "true"
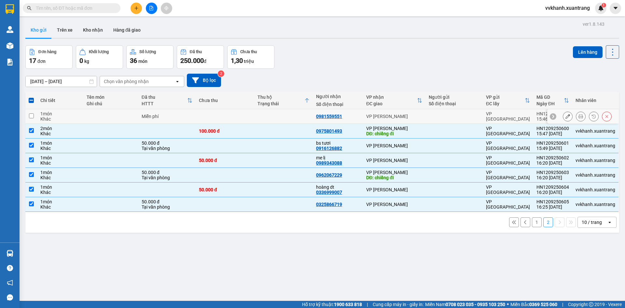
click at [252, 111] on td at bounding box center [225, 116] width 59 height 15
checkbox input "true"
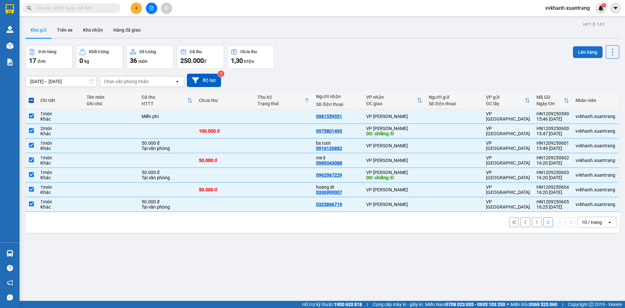
click at [583, 51] on button "Lên hàng" at bounding box center [588, 52] width 30 height 12
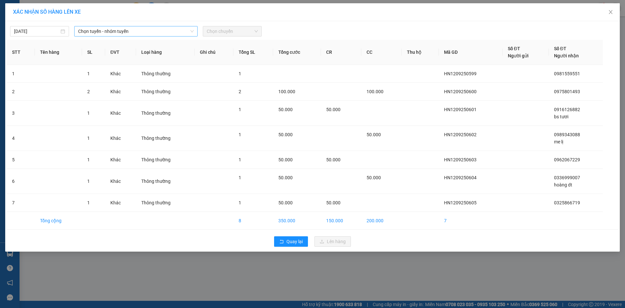
click at [141, 30] on span "Chọn tuyến - nhóm tuyến" at bounding box center [136, 31] width 116 height 10
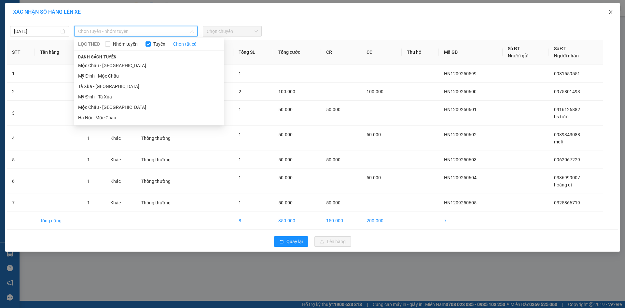
click at [612, 14] on icon "close" at bounding box center [610, 11] width 5 height 5
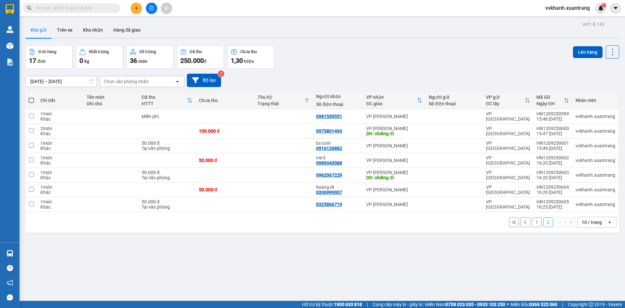
click at [206, 98] on div "Chưa thu" at bounding box center [225, 100] width 52 height 5
click at [188, 98] on div at bounding box center [189, 100] width 5 height 6
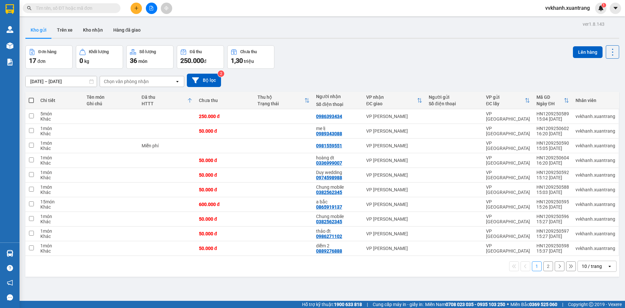
click at [189, 99] on icon at bounding box center [189, 100] width 5 height 5
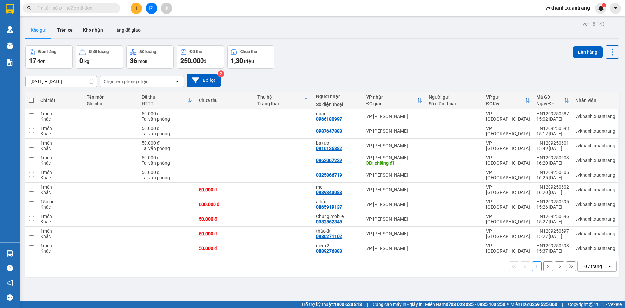
click at [187, 99] on icon at bounding box center [189, 100] width 5 height 5
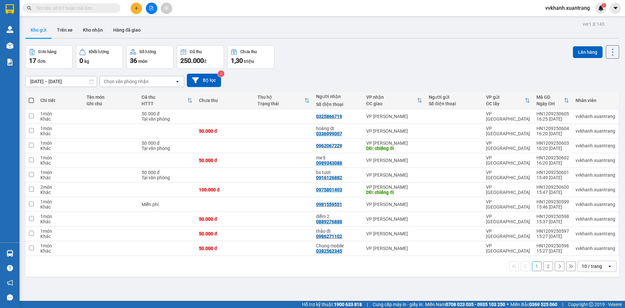
click at [543, 265] on button "2" at bounding box center [548, 266] width 10 height 10
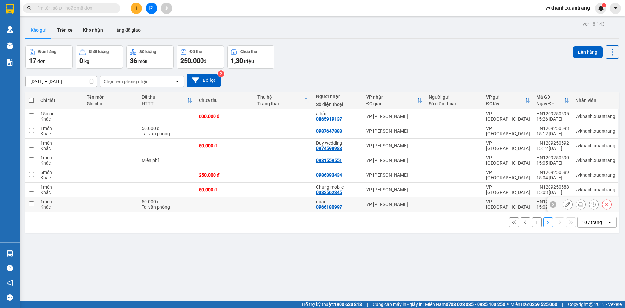
click at [282, 202] on td at bounding box center [283, 204] width 59 height 15
checkbox input "true"
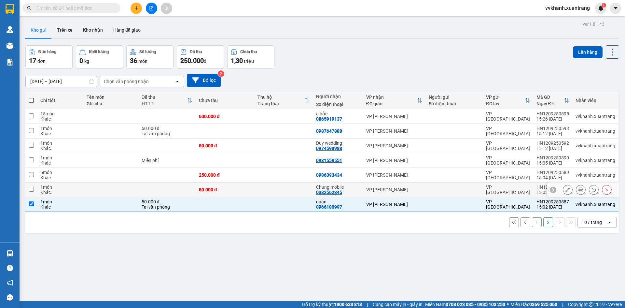
click at [281, 192] on td at bounding box center [283, 189] width 59 height 15
checkbox input "true"
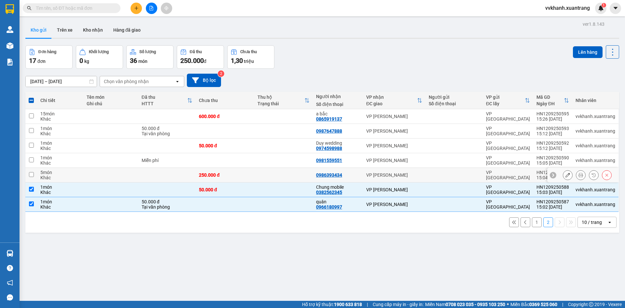
click at [277, 178] on td at bounding box center [283, 175] width 59 height 15
checkbox input "true"
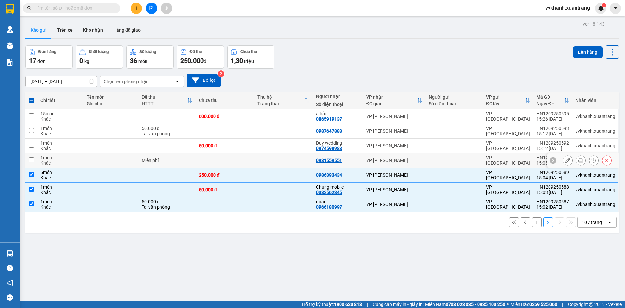
click at [279, 161] on td at bounding box center [283, 160] width 59 height 15
checkbox input "true"
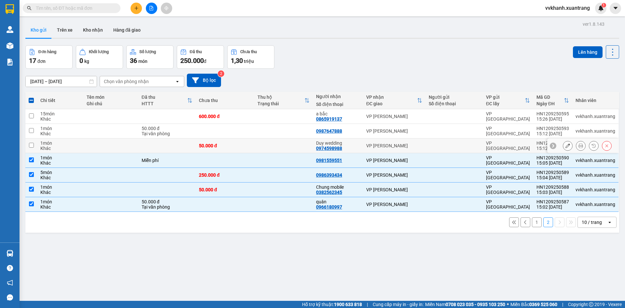
click at [273, 151] on td at bounding box center [283, 145] width 59 height 15
checkbox input "true"
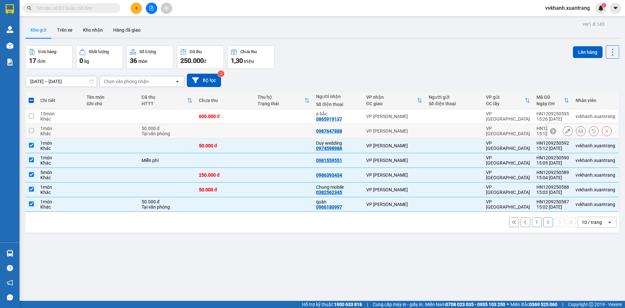
click at [273, 133] on td at bounding box center [283, 131] width 59 height 15
checkbox input "true"
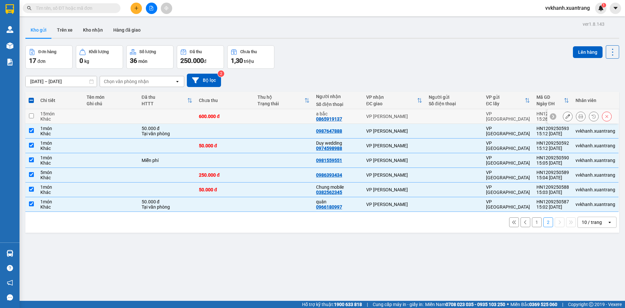
click at [270, 121] on td at bounding box center [283, 116] width 59 height 15
checkbox input "true"
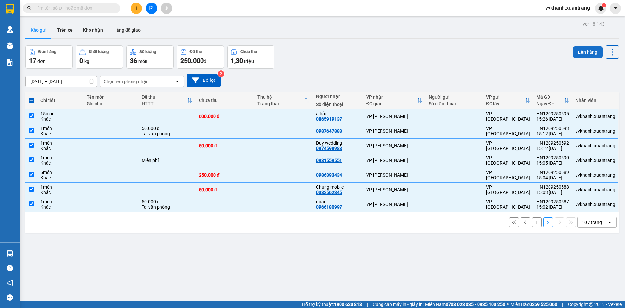
click at [581, 58] on button "Lên hàng" at bounding box center [588, 52] width 30 height 12
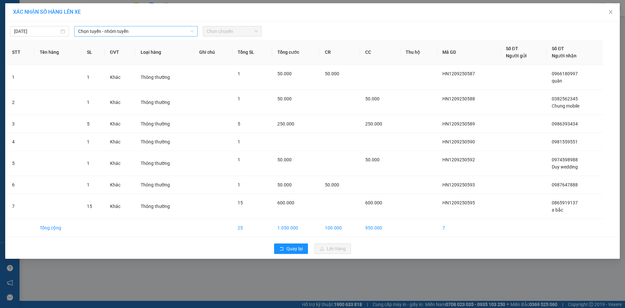
click at [141, 30] on span "Chọn tuyến - nhóm tuyến" at bounding box center [136, 31] width 116 height 10
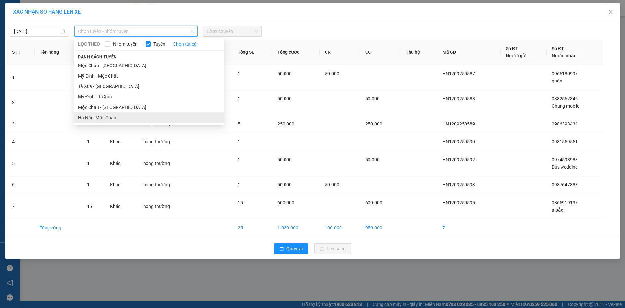
click at [116, 116] on li "Hà Nội - Mộc Châu" at bounding box center [149, 117] width 150 height 10
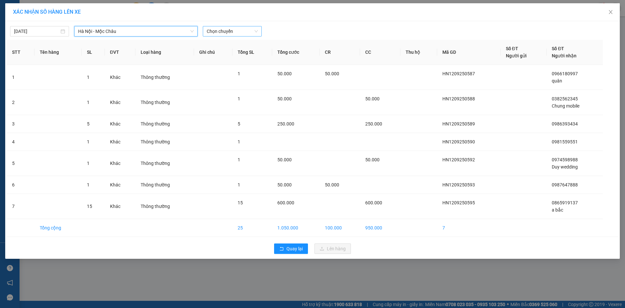
click at [238, 35] on span "Chọn chuyến" at bounding box center [232, 31] width 51 height 10
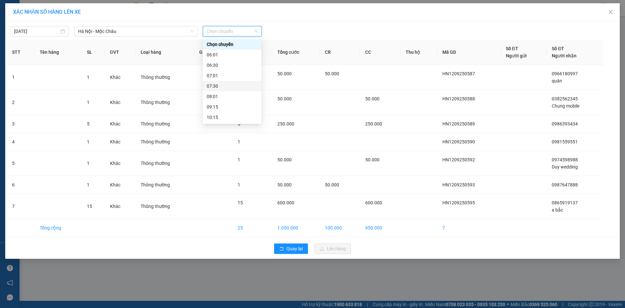
scroll to position [94, 0]
click at [225, 82] on div "16:15" at bounding box center [232, 86] width 59 height 10
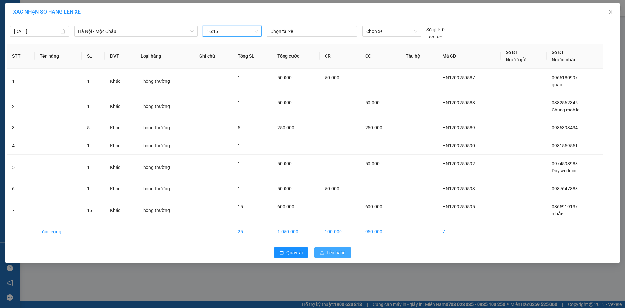
click at [322, 251] on icon "upload" at bounding box center [322, 252] width 4 height 4
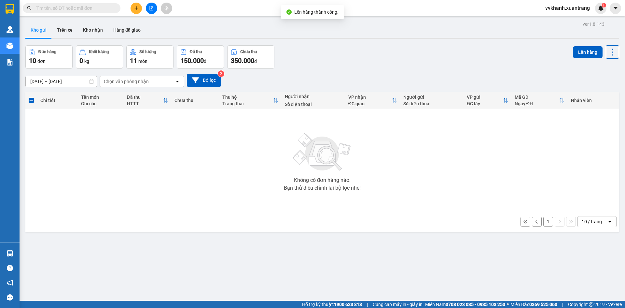
click at [543, 224] on button "1" at bounding box center [548, 222] width 10 height 10
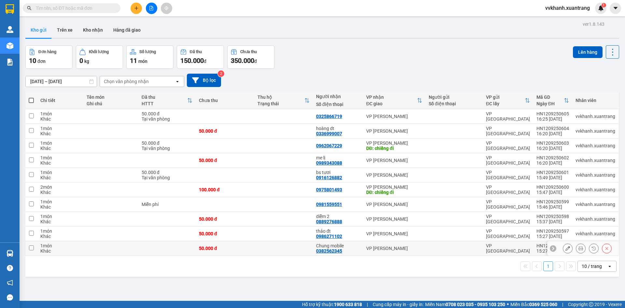
click at [253, 246] on td "50.000 đ" at bounding box center [225, 248] width 59 height 15
checkbox input "true"
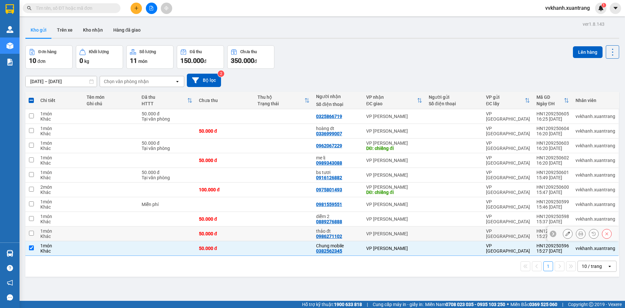
click at [257, 232] on td at bounding box center [283, 233] width 59 height 15
checkbox input "true"
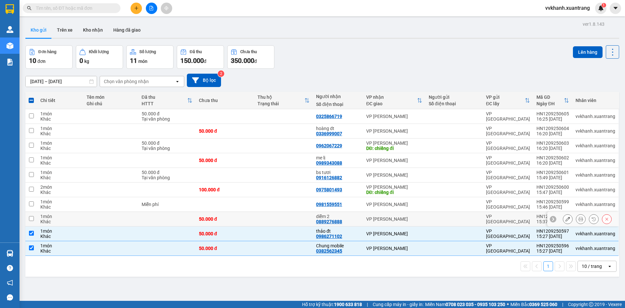
click at [257, 223] on td at bounding box center [283, 219] width 59 height 15
checkbox input "true"
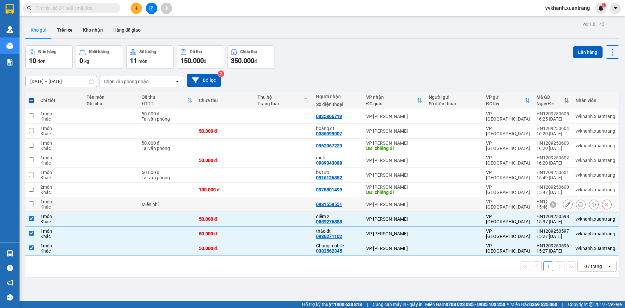
click at [254, 208] on td at bounding box center [225, 204] width 59 height 15
checkbox input "true"
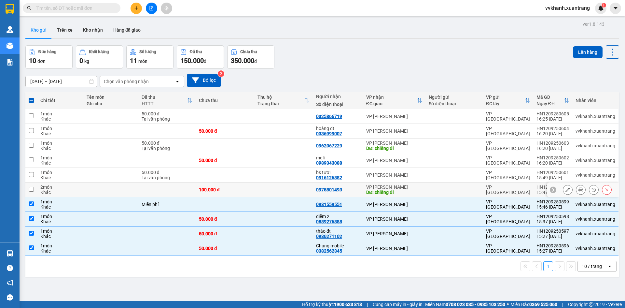
click at [248, 196] on td "100.000 đ" at bounding box center [225, 189] width 59 height 15
checkbox input "true"
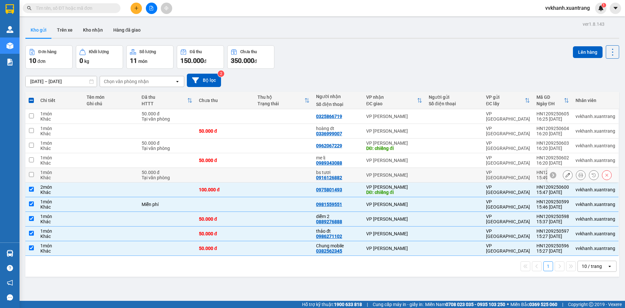
click at [248, 176] on td at bounding box center [225, 175] width 59 height 15
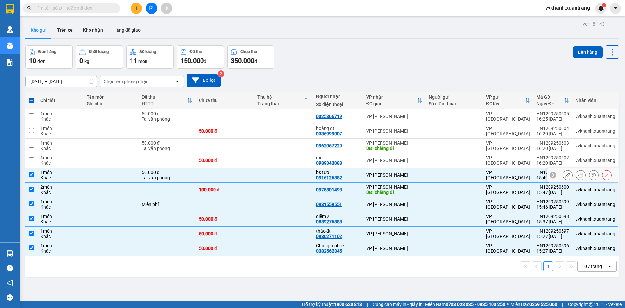
checkbox input "true"
click at [592, 52] on button "Lên hàng" at bounding box center [588, 52] width 30 height 12
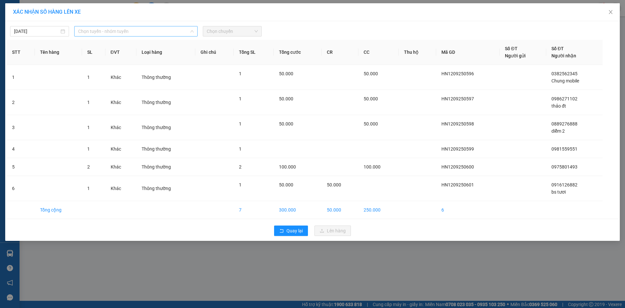
drag, startPoint x: 100, startPoint y: 28, endPoint x: 138, endPoint y: 89, distance: 71.9
click at [100, 29] on span "Chọn tuyến - nhóm tuyến" at bounding box center [136, 31] width 116 height 10
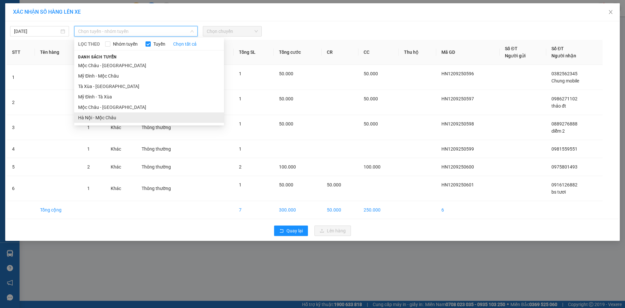
click at [132, 117] on li "Hà Nội - Mộc Châu" at bounding box center [149, 117] width 150 height 10
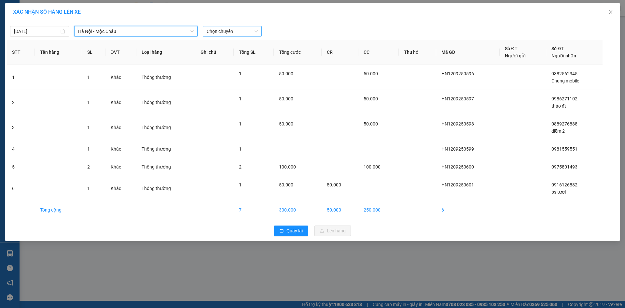
click at [234, 33] on span "Chọn chuyến" at bounding box center [232, 31] width 51 height 10
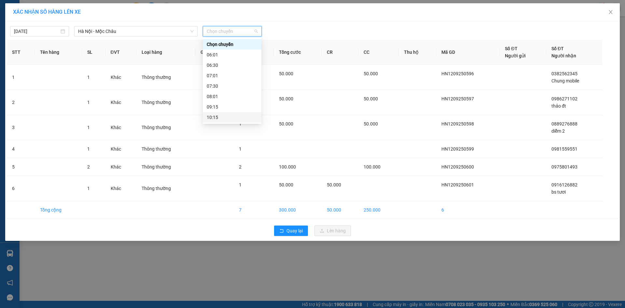
scroll to position [94, 0]
click at [219, 84] on div "16:15" at bounding box center [232, 85] width 51 height 7
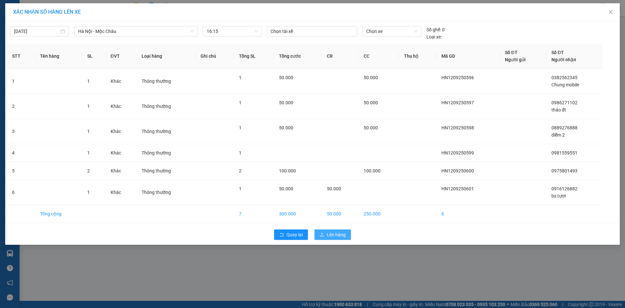
drag, startPoint x: 327, startPoint y: 232, endPoint x: 331, endPoint y: 233, distance: 4.3
click at [330, 233] on span "Lên hàng" at bounding box center [336, 234] width 19 height 7
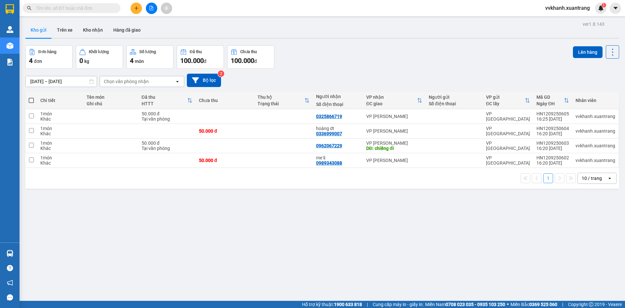
click at [102, 9] on input "text" at bounding box center [74, 8] width 77 height 7
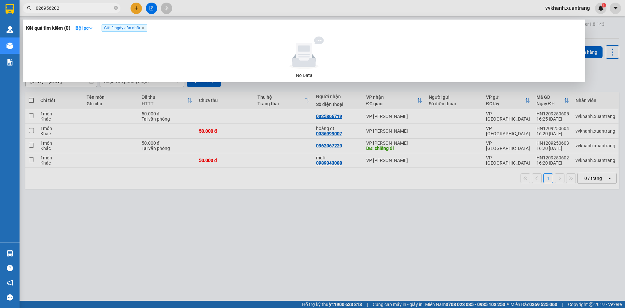
type input "0269562026"
click at [115, 8] on icon "close-circle" at bounding box center [116, 8] width 4 height 4
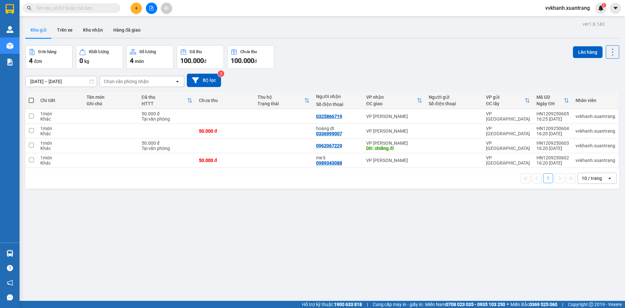
click at [92, 8] on input "text" at bounding box center [74, 8] width 77 height 7
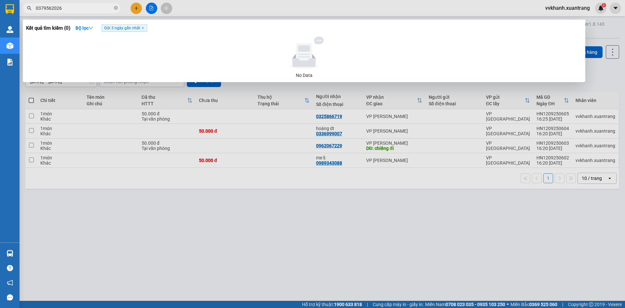
type input "0379562026"
click at [245, 191] on div at bounding box center [312, 154] width 625 height 308
click at [93, 6] on input "0379562026" at bounding box center [74, 8] width 77 height 7
click at [114, 7] on icon "close-circle" at bounding box center [116, 8] width 4 height 4
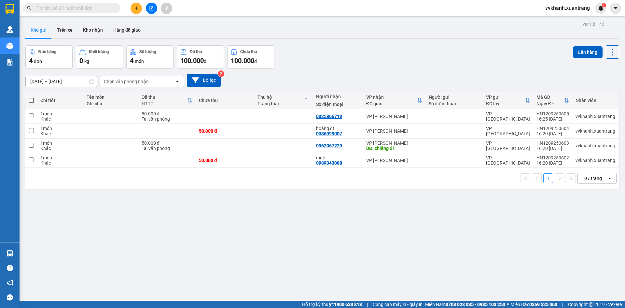
click at [103, 11] on input "text" at bounding box center [74, 8] width 77 height 7
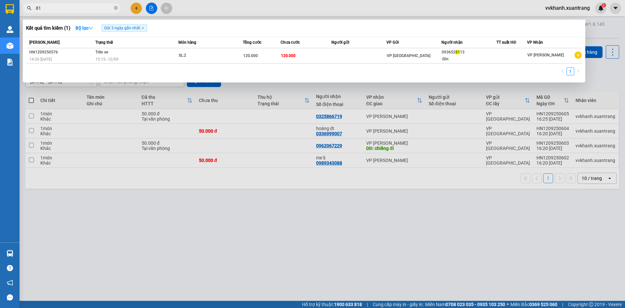
type input "8"
type input "8326"
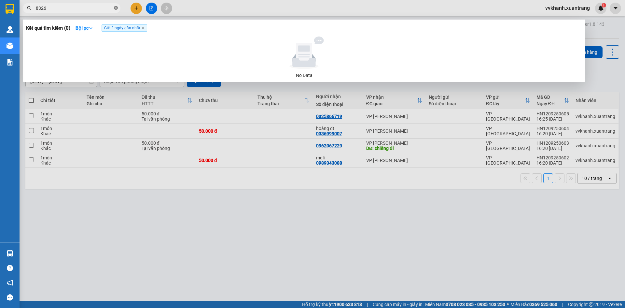
click at [116, 6] on icon "close-circle" at bounding box center [116, 8] width 4 height 4
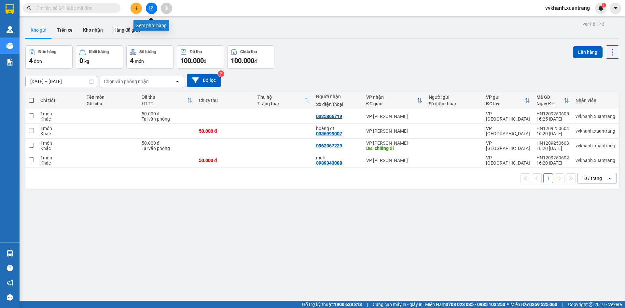
click at [150, 8] on icon "file-add" at bounding box center [152, 8] width 4 height 5
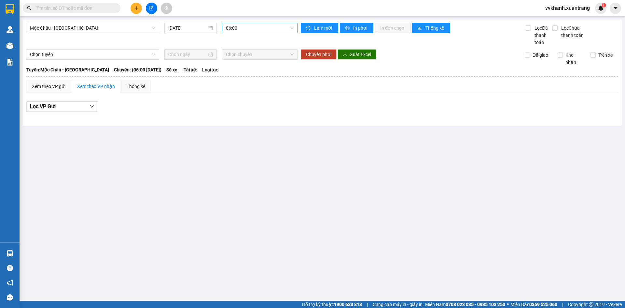
click at [248, 30] on span "06:00" at bounding box center [260, 28] width 68 height 10
click at [113, 31] on span "Mộc Châu - [GEOGRAPHIC_DATA]" at bounding box center [92, 28] width 125 height 10
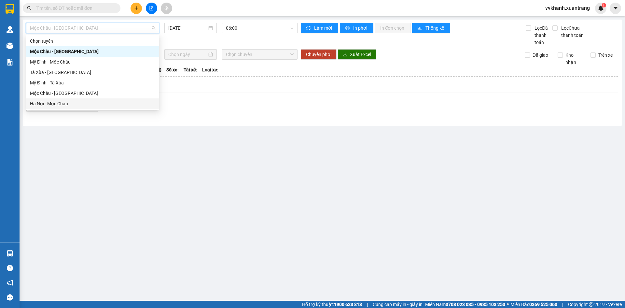
click at [87, 103] on div "Hà Nội - Mộc Châu" at bounding box center [92, 103] width 125 height 7
type input "[DATE]"
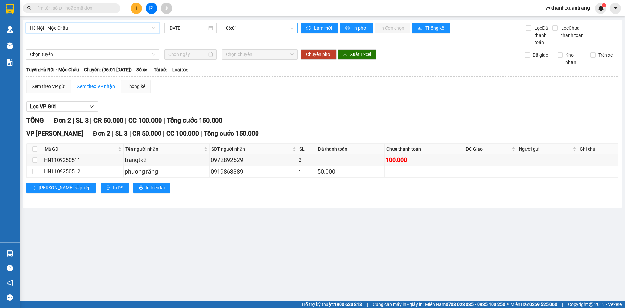
click at [233, 28] on span "06:01" at bounding box center [260, 28] width 68 height 10
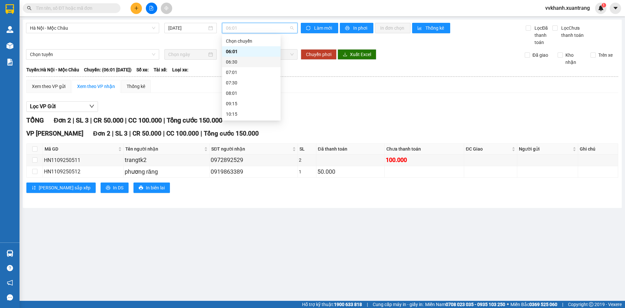
click at [246, 61] on div "06:30" at bounding box center [251, 61] width 51 height 7
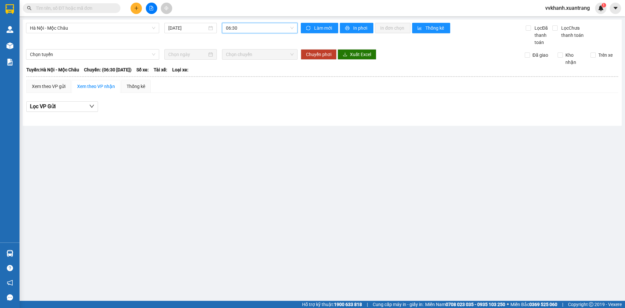
drag, startPoint x: 246, startPoint y: 30, endPoint x: 277, endPoint y: 80, distance: 59.1
click at [247, 32] on span "06:30" at bounding box center [260, 28] width 68 height 10
click at [234, 70] on div "07:01" at bounding box center [251, 72] width 51 height 7
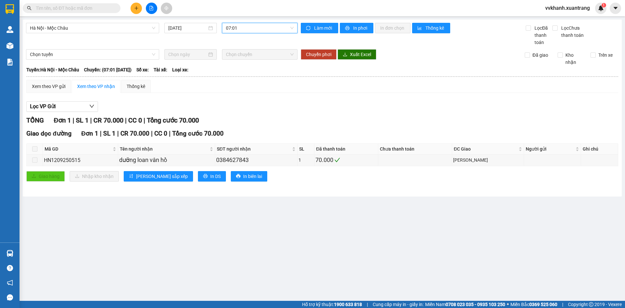
click at [255, 30] on span "07:01" at bounding box center [260, 28] width 68 height 10
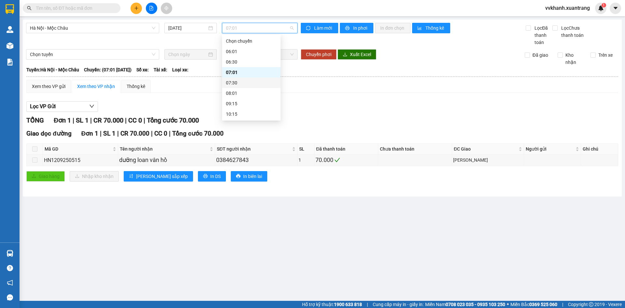
click at [240, 84] on div "07:30" at bounding box center [251, 82] width 51 height 7
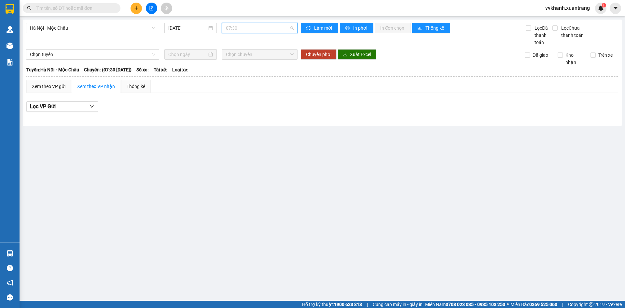
click at [247, 29] on span "07:30" at bounding box center [260, 28] width 68 height 10
click at [246, 97] on div "08:01" at bounding box center [251, 93] width 59 height 10
click at [248, 29] on span "08:01" at bounding box center [260, 28] width 68 height 10
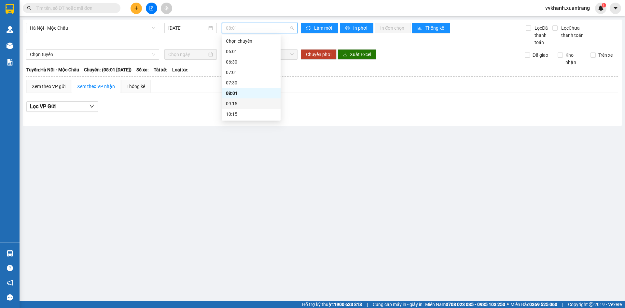
click at [252, 99] on div "09:15" at bounding box center [251, 103] width 59 height 10
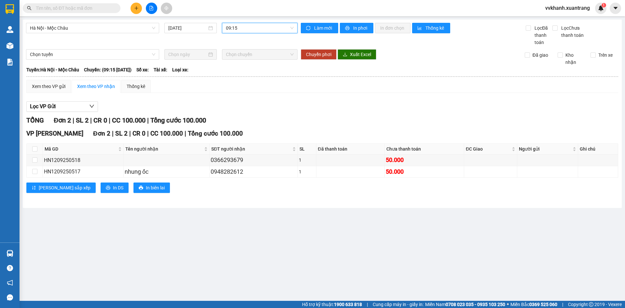
click at [259, 30] on span "09:15" at bounding box center [260, 28] width 68 height 10
drag, startPoint x: 248, startPoint y: 56, endPoint x: 247, endPoint y: 49, distance: 7.2
click at [247, 49] on div "Chọn chuyến 06:01 06:30 07:01 07:30 08:01 09:15 10:15 11:15 11:45 13:01 14:15 1…" at bounding box center [251, 59] width 59 height 177
click at [249, 49] on div "10:15" at bounding box center [251, 48] width 51 height 7
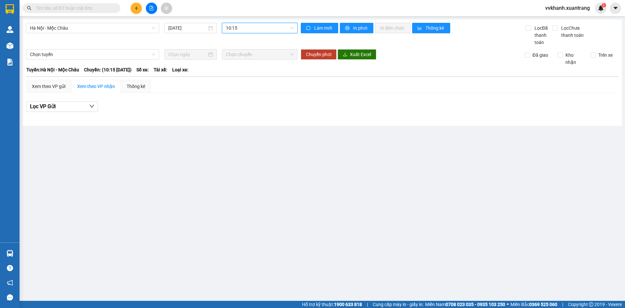
click at [256, 25] on span "10:15" at bounding box center [260, 28] width 68 height 10
click at [246, 65] on div "11:45" at bounding box center [251, 69] width 59 height 10
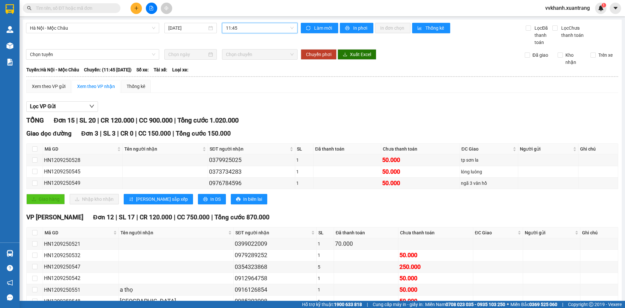
click at [266, 27] on span "11:45" at bounding box center [260, 28] width 68 height 10
click at [252, 63] on div "11:15" at bounding box center [249, 59] width 59 height 10
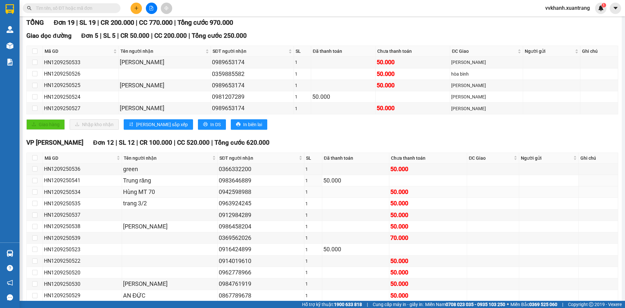
scroll to position [130, 0]
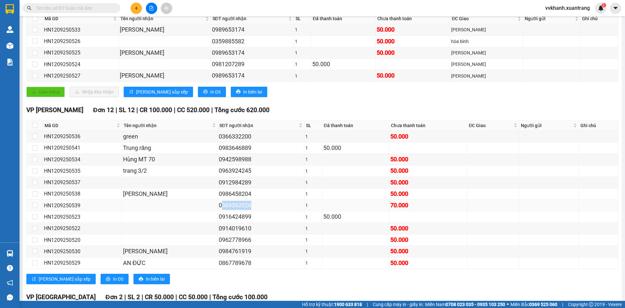
drag, startPoint x: 238, startPoint y: 204, endPoint x: 210, endPoint y: 208, distance: 28.3
click at [219, 208] on div "0369562026" at bounding box center [261, 205] width 84 height 9
click at [257, 208] on div "0369562026" at bounding box center [261, 205] width 84 height 9
drag, startPoint x: 239, startPoint y: 205, endPoint x: 205, endPoint y: 209, distance: 34.1
click at [205, 209] on tr "HN1209250539 0369562026 1 70.000" at bounding box center [323, 205] width 592 height 11
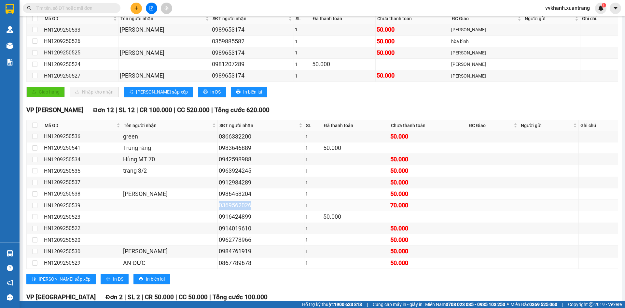
click at [238, 206] on div "0369562026" at bounding box center [261, 205] width 84 height 9
click at [92, 10] on input "text" at bounding box center [74, 8] width 77 height 7
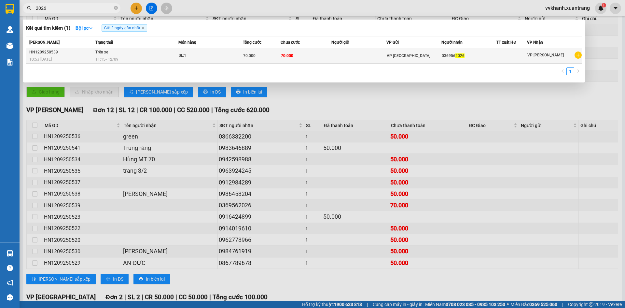
type input "2026"
click at [412, 56] on div "VP [GEOGRAPHIC_DATA]" at bounding box center [414, 55] width 54 height 7
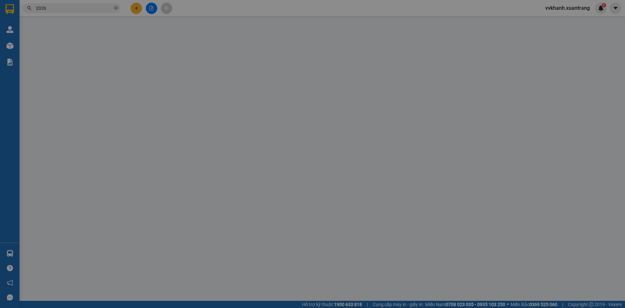
type input "0369562026"
type input "70.000"
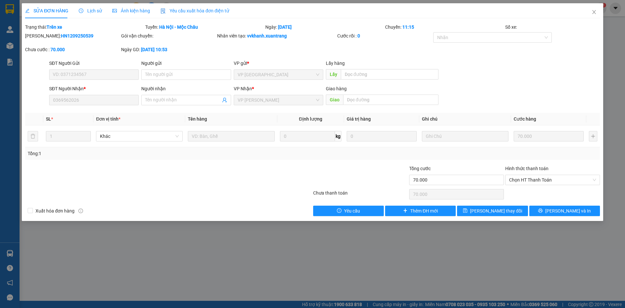
click at [126, 8] on span "Ảnh kiện hàng" at bounding box center [131, 10] width 38 height 5
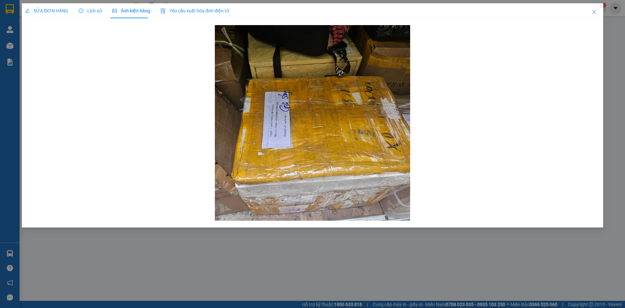
drag, startPoint x: 88, startPoint y: 7, endPoint x: 90, endPoint y: 20, distance: 13.1
click at [88, 7] on div "Lịch sử" at bounding box center [90, 10] width 23 height 15
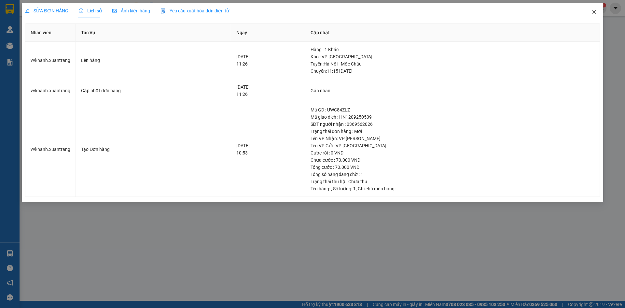
click at [594, 15] on icon "close" at bounding box center [594, 11] width 5 height 5
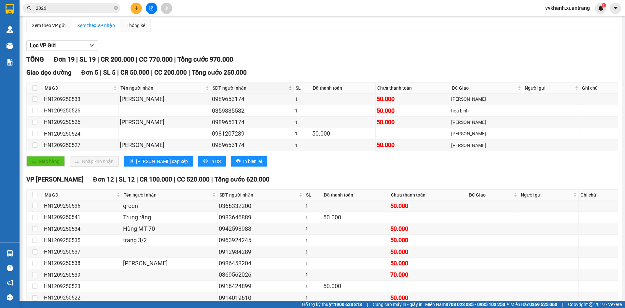
scroll to position [130, 0]
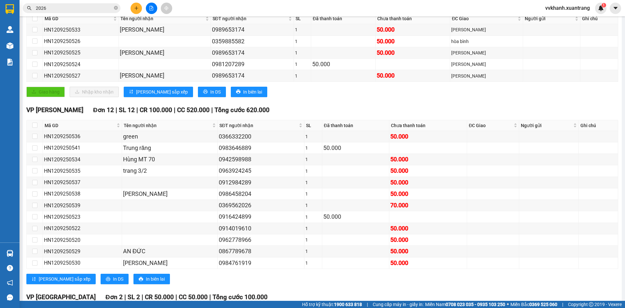
click at [67, 10] on input "2026" at bounding box center [74, 8] width 77 height 7
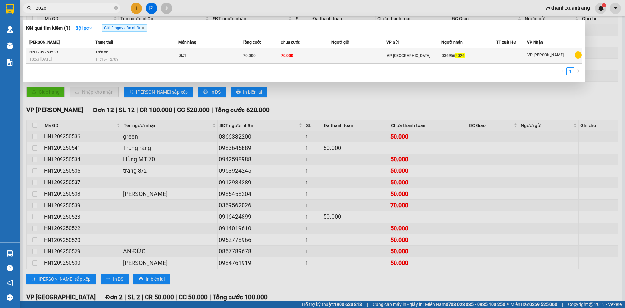
click at [431, 57] on div "VP [GEOGRAPHIC_DATA]" at bounding box center [414, 55] width 54 height 7
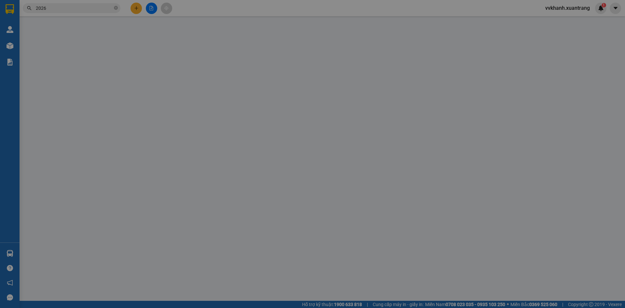
type input "0369562026"
type input "70.000"
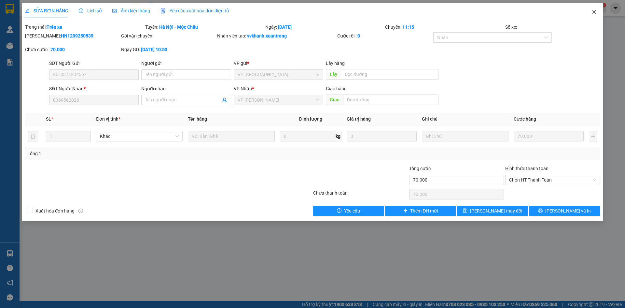
click at [594, 13] on icon "close" at bounding box center [594, 11] width 5 height 5
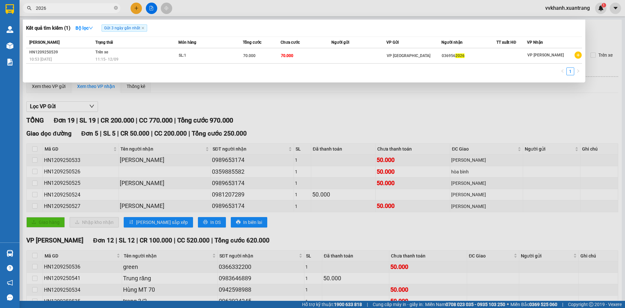
click at [86, 8] on input "2026" at bounding box center [74, 8] width 77 height 7
click at [307, 93] on div at bounding box center [312, 154] width 625 height 308
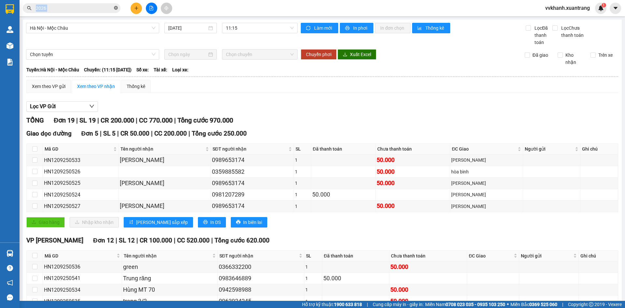
drag, startPoint x: 114, startPoint y: 3, endPoint x: 117, endPoint y: 6, distance: 3.9
click at [116, 4] on div "Kết quả tìm kiếm ( 1 ) Bộ lọc Gửi 3 ngày gần nhất Mã ĐH Trạng thái Món hàng Tổn…" at bounding box center [63, 8] width 127 height 11
click at [120, 11] on div "2026" at bounding box center [63, 8] width 127 height 10
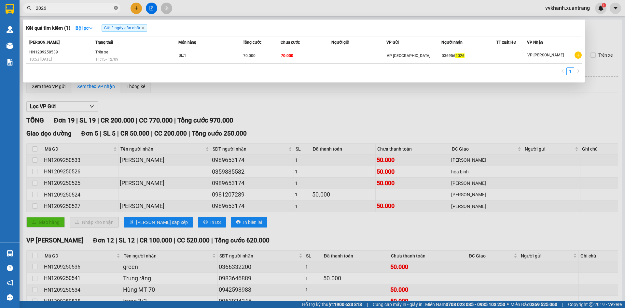
click at [114, 9] on icon "close-circle" at bounding box center [116, 8] width 4 height 4
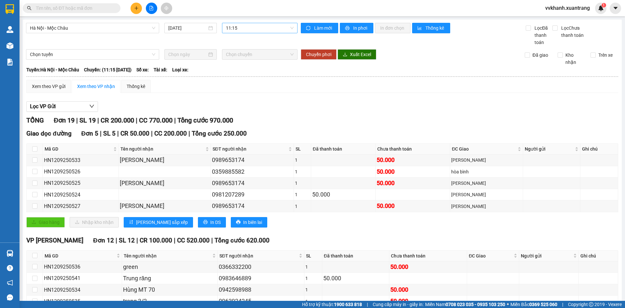
click at [260, 25] on span "11:15" at bounding box center [260, 28] width 68 height 10
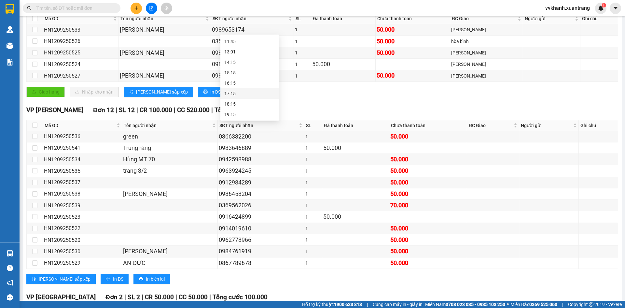
scroll to position [94, 0]
click at [254, 82] on div "16:15" at bounding box center [249, 82] width 51 height 7
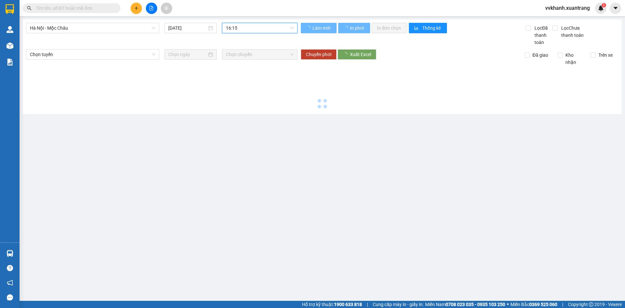
scroll to position [0, 0]
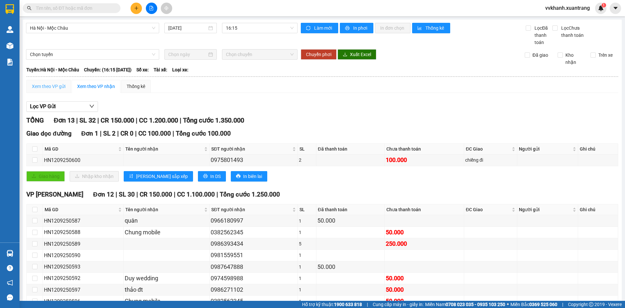
click at [35, 82] on div "Xem theo VP gửi" at bounding box center [48, 86] width 45 height 13
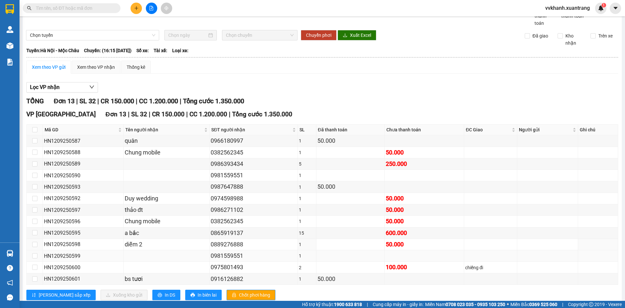
scroll to position [37, 0]
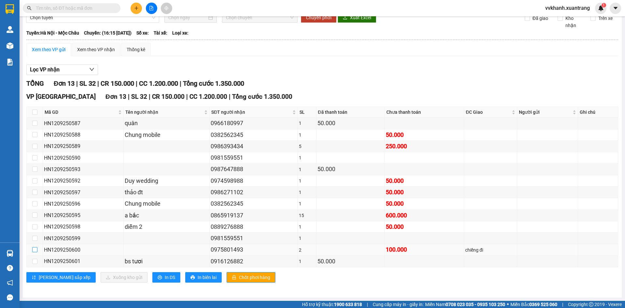
click at [33, 249] on input "checkbox" at bounding box center [34, 249] width 5 height 5
checkbox input "true"
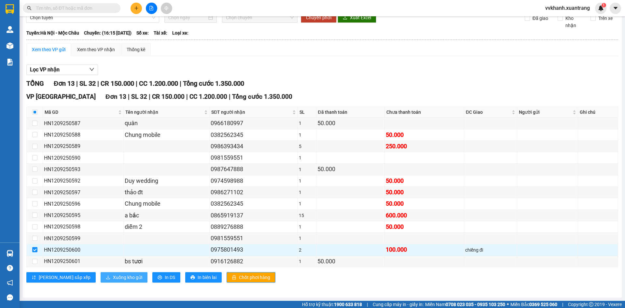
click at [113, 280] on span "Xuống kho gửi" at bounding box center [127, 277] width 29 height 7
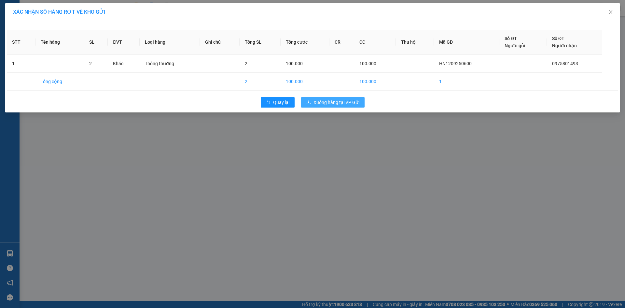
click at [338, 100] on span "Xuống hàng tại VP Gửi" at bounding box center [337, 102] width 46 height 7
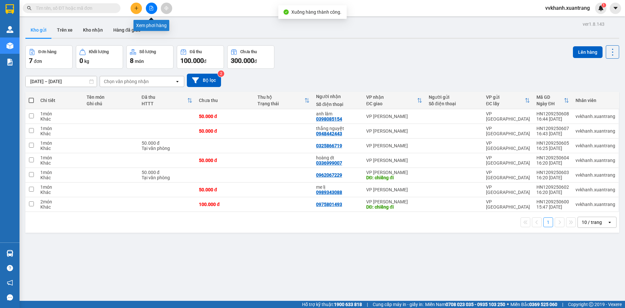
click at [150, 9] on button at bounding box center [151, 8] width 11 height 11
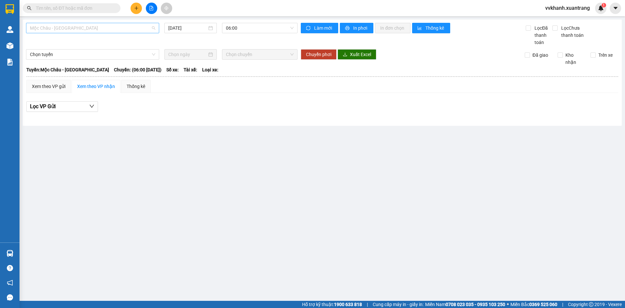
click at [51, 28] on span "Mộc Châu - Mỹ Đình" at bounding box center [92, 28] width 125 height 10
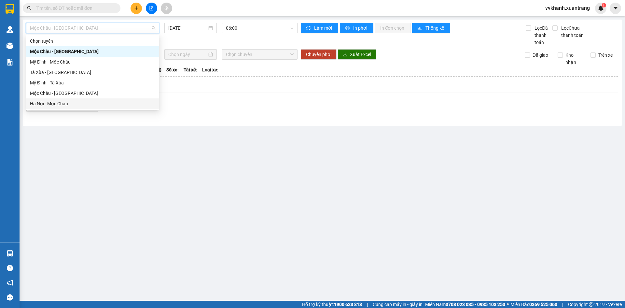
click at [66, 102] on div "Hà Nội - Mộc Châu" at bounding box center [92, 103] width 125 height 7
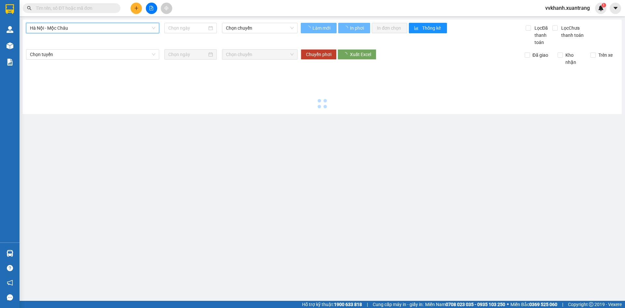
type input "12/09/2025"
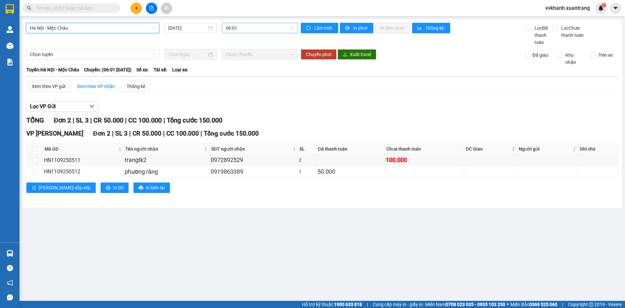
click at [251, 30] on span "06:01" at bounding box center [260, 28] width 68 height 10
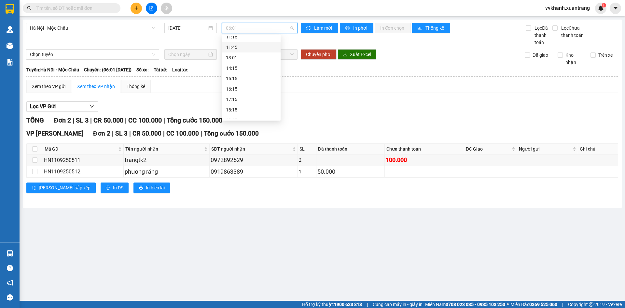
scroll to position [94, 0]
click at [251, 85] on div "16:15" at bounding box center [251, 82] width 51 height 7
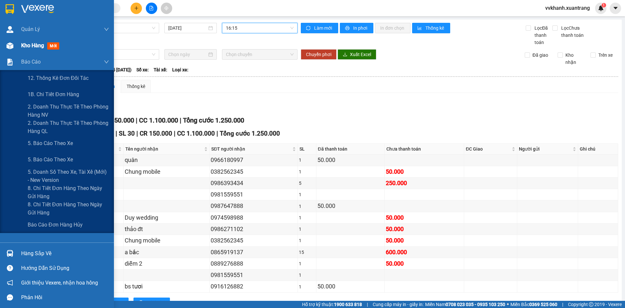
drag, startPoint x: 35, startPoint y: 49, endPoint x: 32, endPoint y: 45, distance: 5.5
click at [35, 49] on div "Kho hàng mới" at bounding box center [41, 45] width 41 height 8
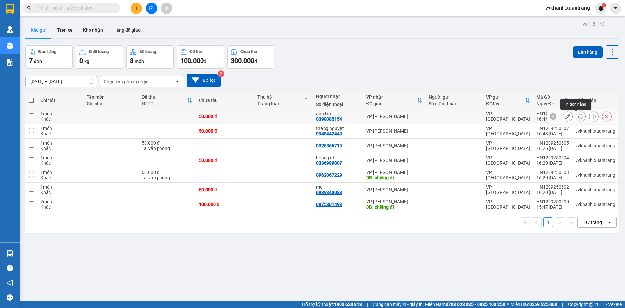
click at [577, 113] on button at bounding box center [580, 116] width 9 height 11
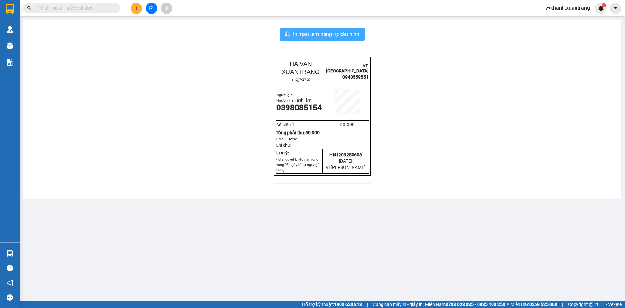
drag, startPoint x: 298, startPoint y: 35, endPoint x: 302, endPoint y: 35, distance: 4.6
click at [298, 35] on span "In mẫu tem hàng tự cấu hình" at bounding box center [326, 34] width 66 height 8
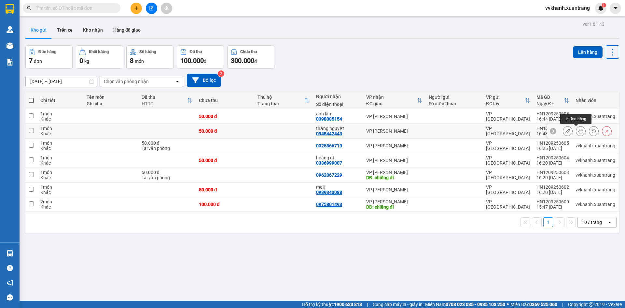
click at [579, 131] on icon at bounding box center [581, 131] width 5 height 5
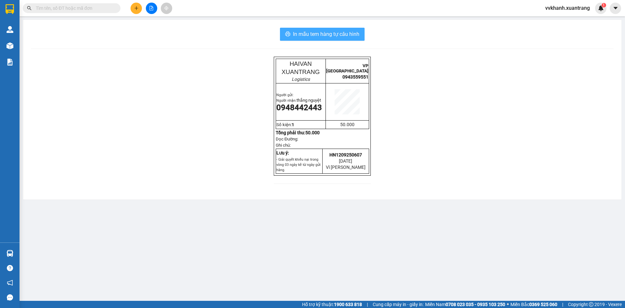
drag, startPoint x: 295, startPoint y: 32, endPoint x: 299, endPoint y: 39, distance: 8.2
click at [298, 34] on span "In mẫu tem hàng tự cấu hình" at bounding box center [326, 34] width 66 height 8
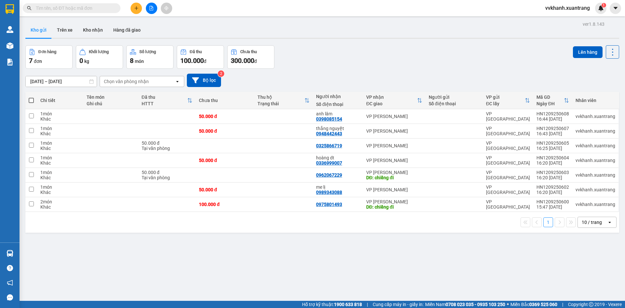
click at [92, 5] on input "text" at bounding box center [74, 8] width 77 height 7
type input "0"
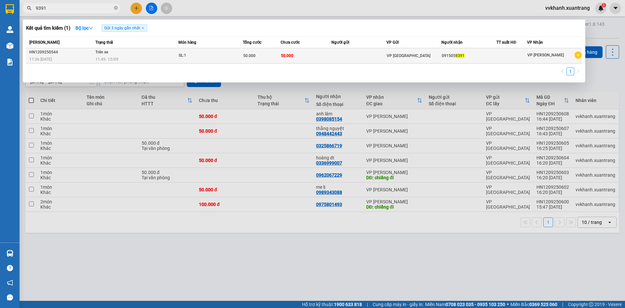
type input "9391"
click at [367, 60] on td at bounding box center [358, 55] width 55 height 15
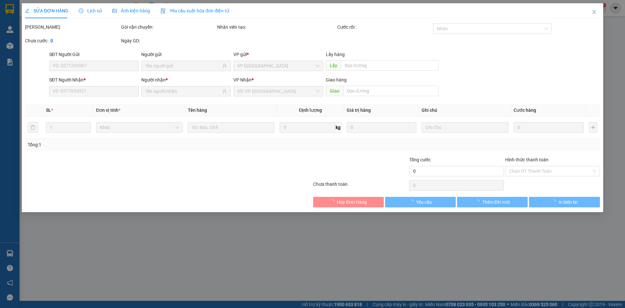
type input "0915059391"
type input "50.000"
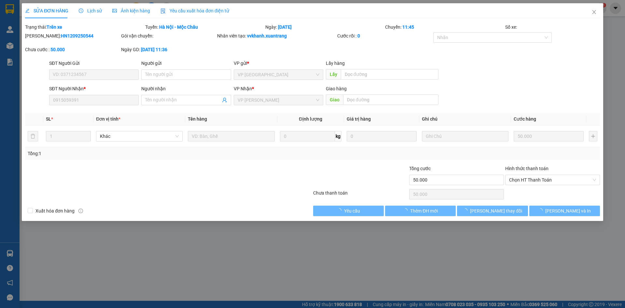
click at [117, 14] on div "Ảnh kiện hàng" at bounding box center [131, 10] width 38 height 15
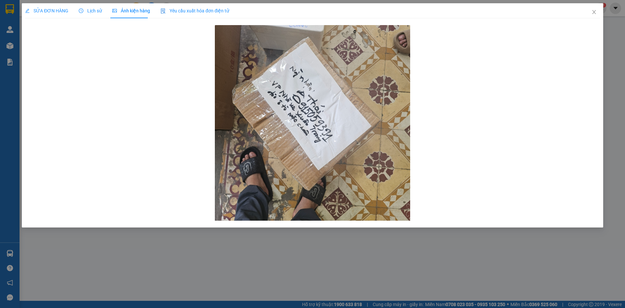
click at [80, 13] on icon "clock-circle" at bounding box center [81, 10] width 5 height 5
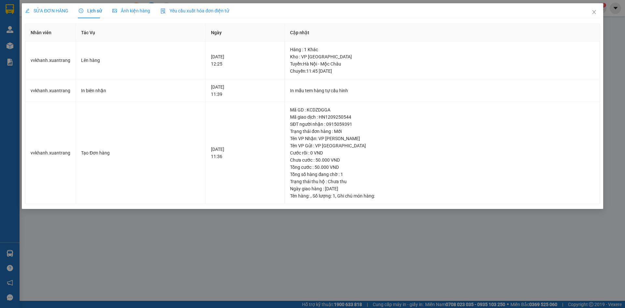
click at [52, 11] on span "SỬA ĐƠN HÀNG" at bounding box center [46, 10] width 43 height 5
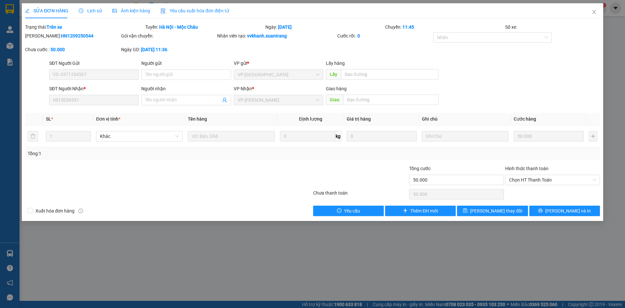
click at [107, 10] on div "SỬA ĐƠN HÀNG Lịch sử Ảnh kiện hàng Yêu cầu xuất hóa đơn điện tử" at bounding box center [127, 10] width 204 height 15
click at [124, 14] on div "Ảnh kiện hàng" at bounding box center [131, 10] width 38 height 7
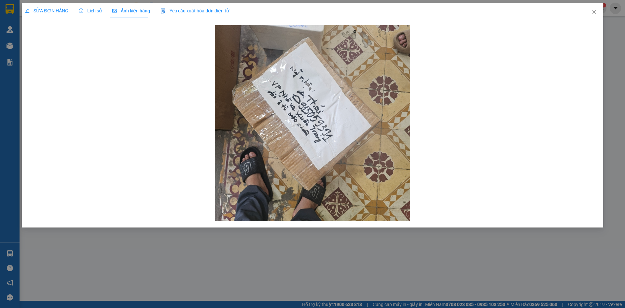
click at [199, 111] on div at bounding box center [312, 122] width 575 height 199
click at [593, 12] on icon "close" at bounding box center [594, 11] width 5 height 5
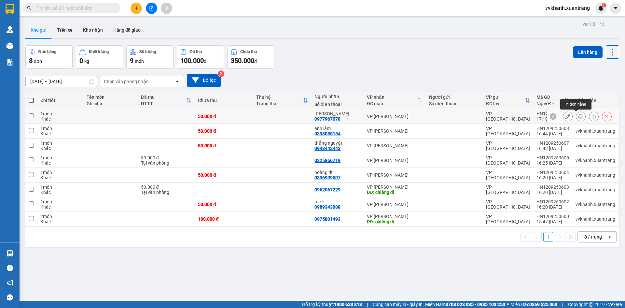
click at [579, 116] on icon at bounding box center [581, 116] width 5 height 5
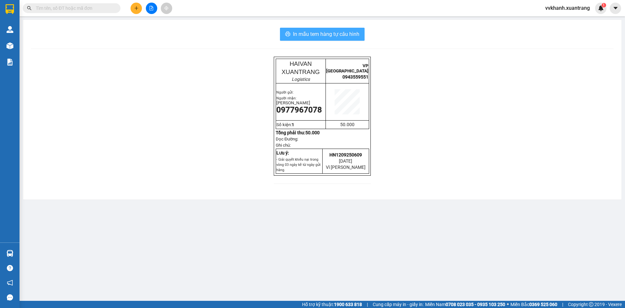
click at [329, 33] on span "In mẫu tem hàng tự cấu hình" at bounding box center [326, 34] width 66 height 8
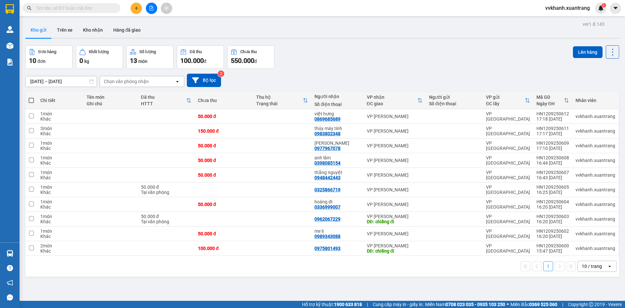
click at [83, 105] on th "Tên món Ghi chú" at bounding box center [110, 100] width 54 height 17
drag, startPoint x: 578, startPoint y: 115, endPoint x: 569, endPoint y: 141, distance: 27.6
click at [579, 115] on icon at bounding box center [581, 116] width 5 height 5
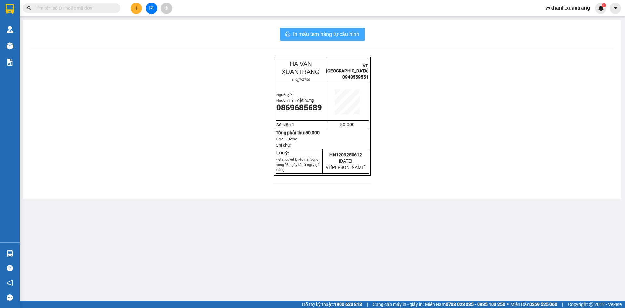
click at [328, 29] on button "In mẫu tem hàng tự cấu hình" at bounding box center [322, 34] width 85 height 13
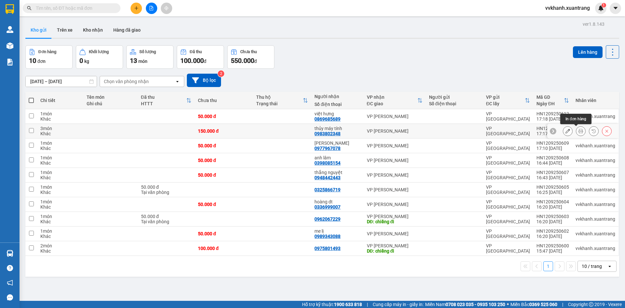
click at [579, 132] on icon at bounding box center [581, 131] width 5 height 5
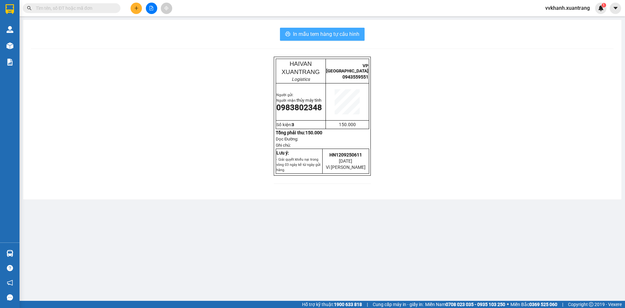
click at [327, 33] on span "In mẫu tem hàng tự cấu hình" at bounding box center [326, 34] width 66 height 8
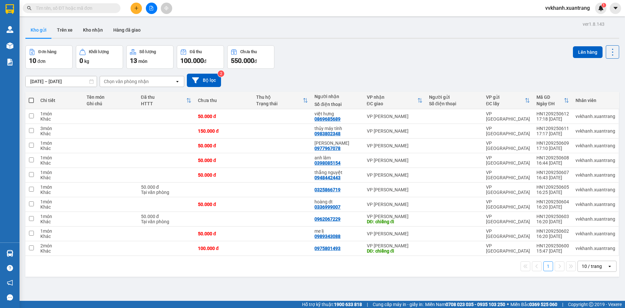
click at [105, 11] on input "text" at bounding box center [74, 8] width 77 height 7
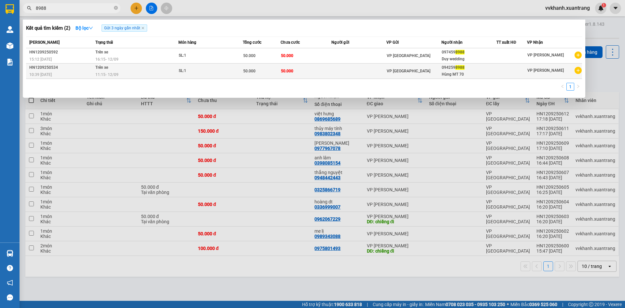
type input "8988"
click at [160, 74] on div "11:15 - 12/09" at bounding box center [136, 74] width 83 height 7
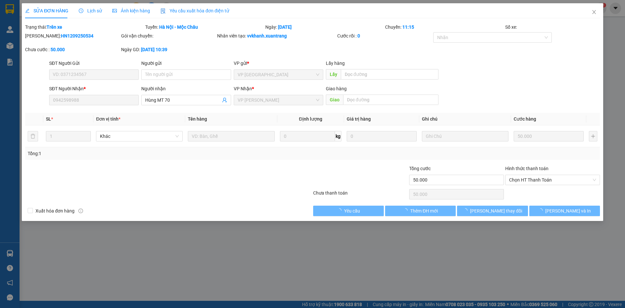
type input "0942598988"
type input "50.000"
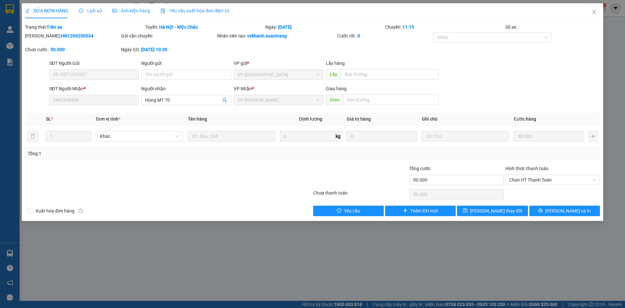
click at [118, 13] on span "Ảnh kiện hàng" at bounding box center [131, 10] width 38 height 5
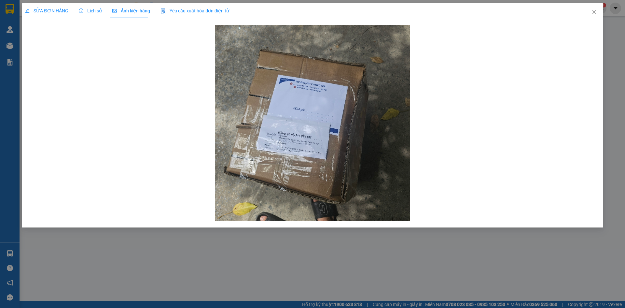
click at [91, 9] on span "Lịch sử" at bounding box center [90, 10] width 23 height 5
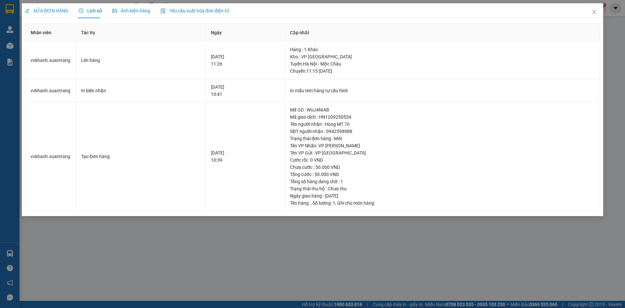
click at [128, 10] on span "Ảnh kiện hàng" at bounding box center [131, 10] width 38 height 5
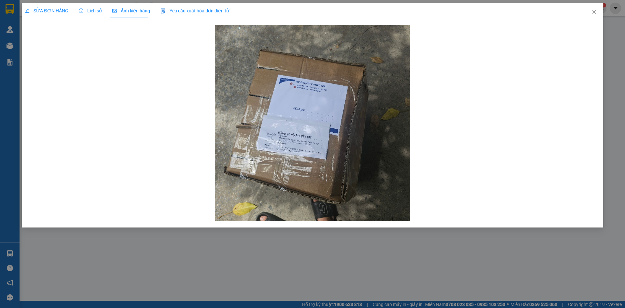
click at [92, 6] on div "Lịch sử" at bounding box center [90, 10] width 23 height 15
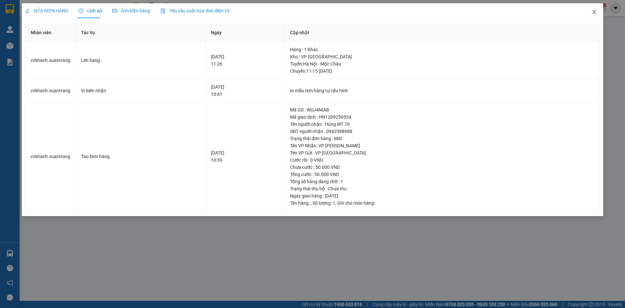
click at [597, 14] on span "Close" at bounding box center [594, 12] width 18 height 18
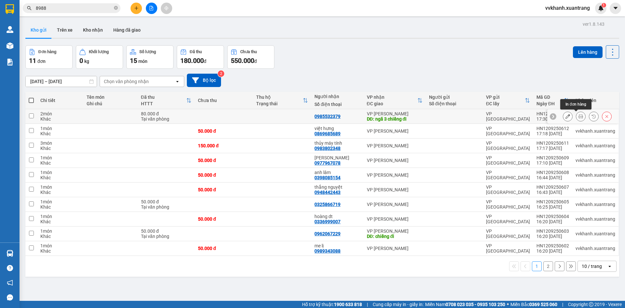
click at [579, 118] on icon at bounding box center [581, 116] width 5 height 5
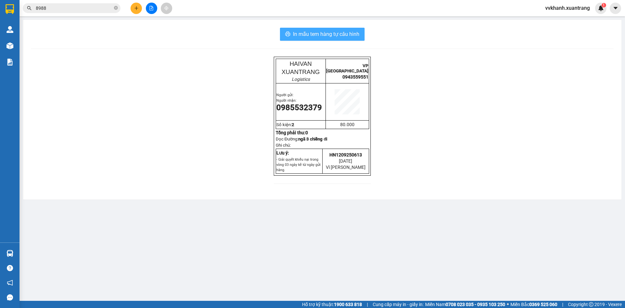
click at [320, 35] on span "In mẫu tem hàng tự cấu hình" at bounding box center [326, 34] width 66 height 8
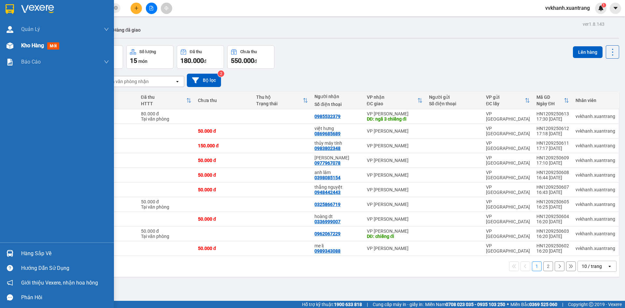
click at [35, 46] on span "Kho hàng" at bounding box center [32, 45] width 23 height 6
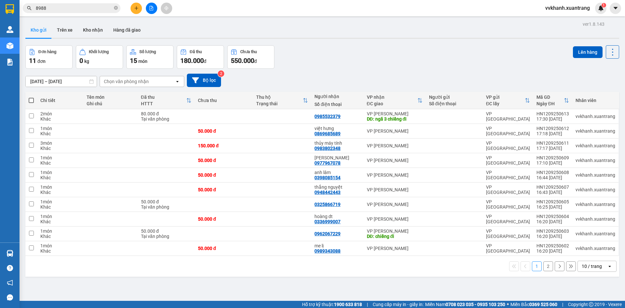
drag, startPoint x: 78, startPoint y: 52, endPoint x: 82, endPoint y: 50, distance: 4.8
click at [78, 52] on button "Khối lượng 0 kg" at bounding box center [99, 56] width 47 height 23
click at [149, 8] on button at bounding box center [151, 8] width 11 height 11
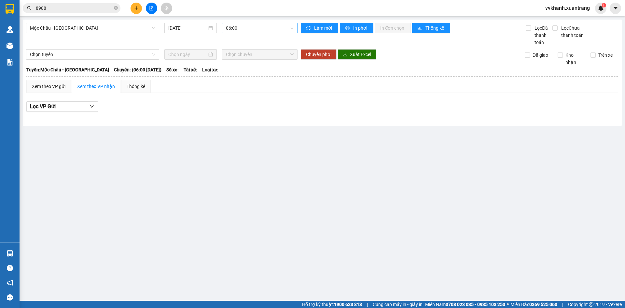
click at [247, 30] on span "06:00" at bounding box center [260, 28] width 68 height 10
click at [247, 121] on div "13:00" at bounding box center [251, 124] width 51 height 7
click at [247, 29] on span "13:00" at bounding box center [260, 28] width 68 height 10
click at [249, 131] on div "14:00" at bounding box center [251, 134] width 51 height 7
click at [245, 28] on span "14:00" at bounding box center [260, 28] width 68 height 10
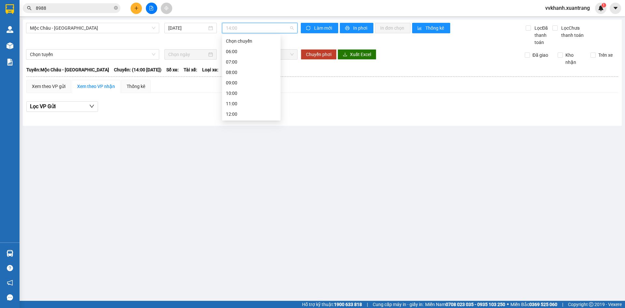
click at [322, 162] on main "Mộc Châu - Mỹ Đình 12/09/2025 14:00 Làm mới In phơi In đơn chọn Thống kê Lọc Đã…" at bounding box center [312, 150] width 625 height 301
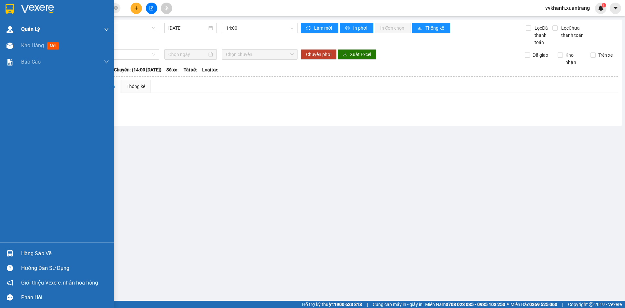
click at [19, 37] on div "Quản Lý" at bounding box center [57, 29] width 114 height 16
click at [48, 43] on div "Kho hàng mới" at bounding box center [41, 45] width 41 height 8
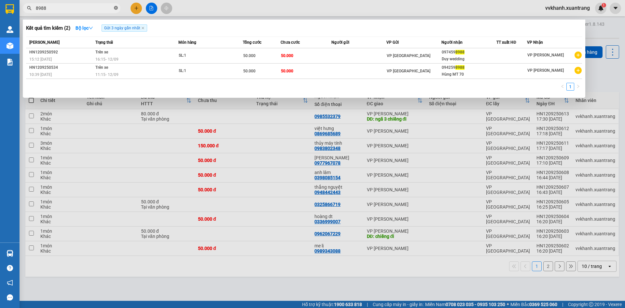
click at [114, 7] on icon "close-circle" at bounding box center [116, 8] width 4 height 4
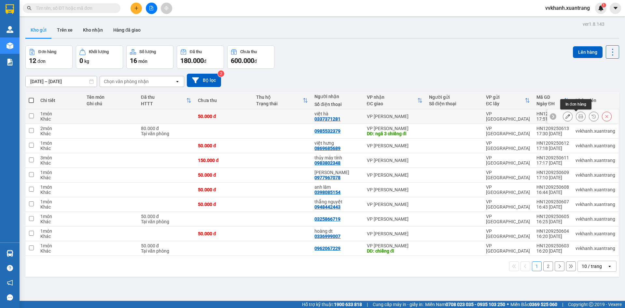
click at [579, 115] on icon at bounding box center [581, 116] width 5 height 5
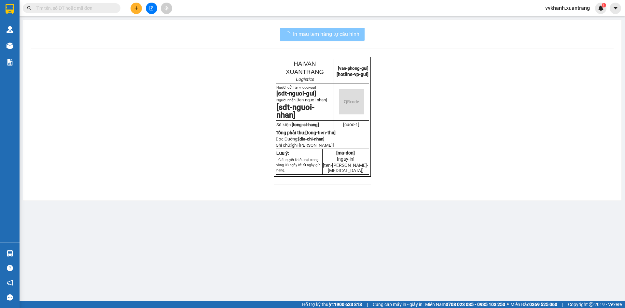
click at [319, 34] on span "In mẫu tem hàng tự cấu hình" at bounding box center [326, 34] width 66 height 8
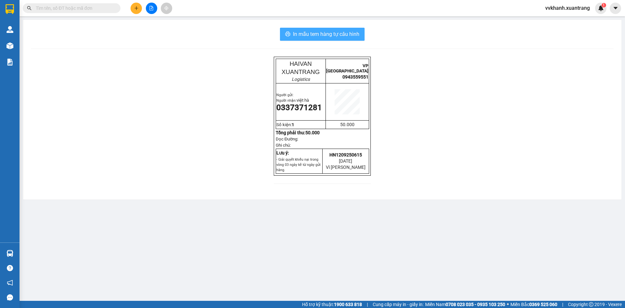
click at [320, 34] on span "In mẫu tem hàng tự cấu hình" at bounding box center [326, 34] width 66 height 8
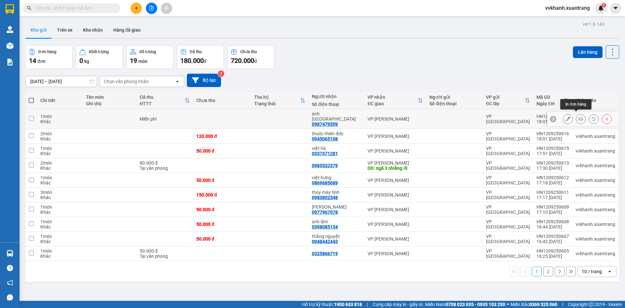
click at [579, 117] on icon at bounding box center [581, 119] width 5 height 5
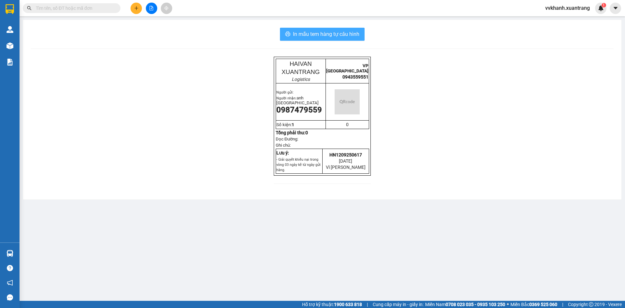
click at [327, 33] on span "In mẫu tem hàng tự cấu hình" at bounding box center [326, 34] width 66 height 8
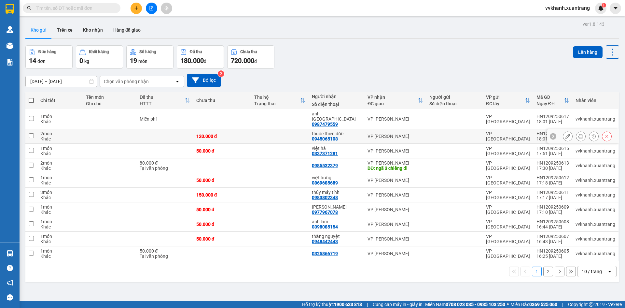
click at [579, 134] on icon at bounding box center [581, 136] width 5 height 5
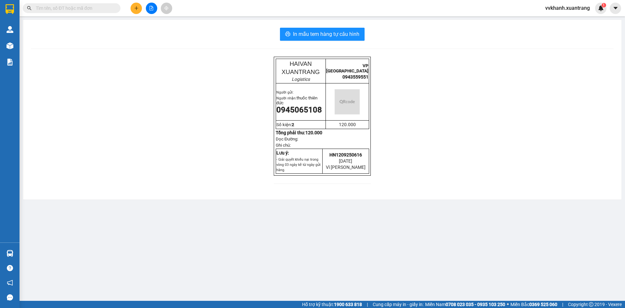
click at [319, 41] on div "In mẫu tem hàng tự cấu hình HAIVAN XUANTRANG Logistics VP [GEOGRAPHIC_DATA] 094…" at bounding box center [322, 109] width 598 height 179
drag, startPoint x: 319, startPoint y: 41, endPoint x: 319, endPoint y: 35, distance: 6.2
click at [319, 38] on div "In mẫu tem hàng tự cấu hình HAIVAN XUANTRANG Logistics VP [GEOGRAPHIC_DATA] 094…" at bounding box center [322, 109] width 598 height 179
click at [319, 35] on span "In mẫu tem hàng tự cấu hình" at bounding box center [326, 34] width 66 height 8
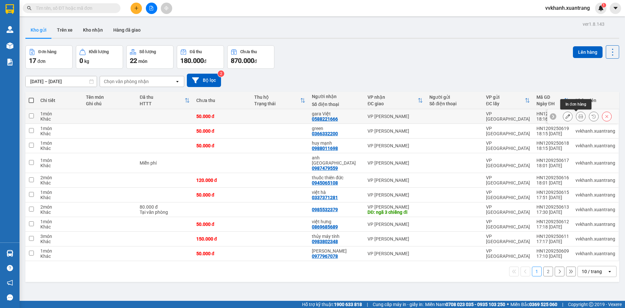
click at [579, 115] on icon at bounding box center [581, 116] width 5 height 5
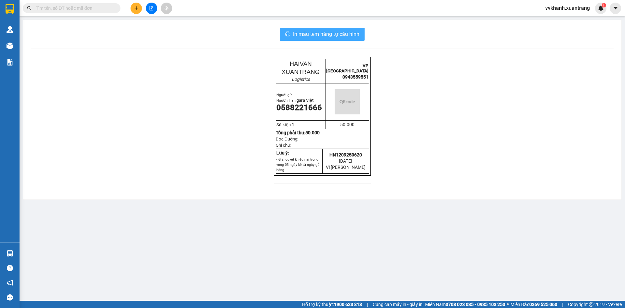
click at [299, 36] on span "In mẫu tem hàng tự cấu hình" at bounding box center [326, 34] width 66 height 8
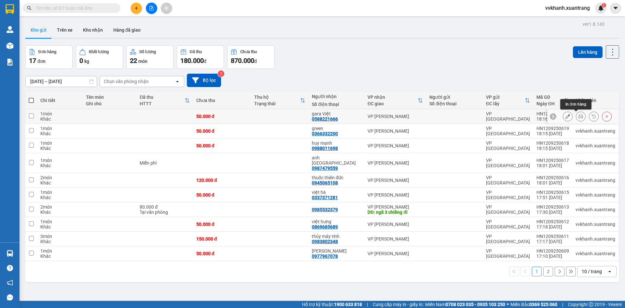
click at [576, 118] on button at bounding box center [580, 116] width 9 height 11
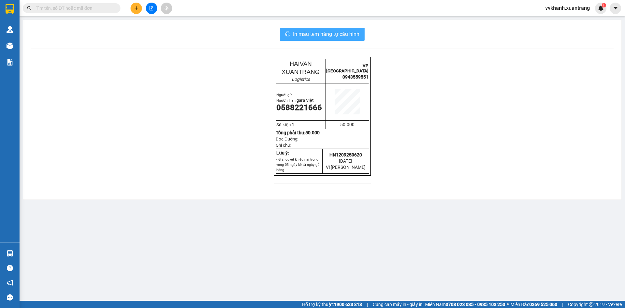
click at [336, 34] on span "In mẫu tem hàng tự cấu hình" at bounding box center [326, 34] width 66 height 8
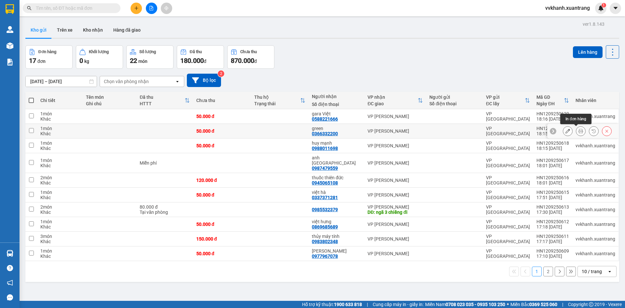
click at [576, 132] on button at bounding box center [580, 130] width 9 height 11
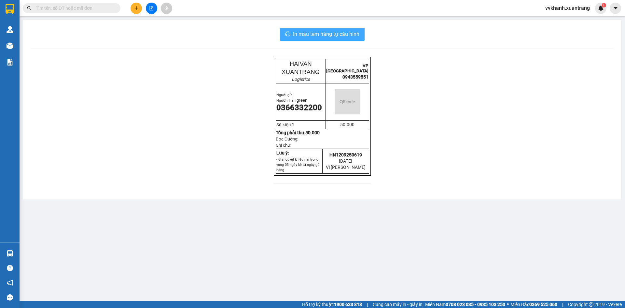
click at [345, 33] on span "In mẫu tem hàng tự cấu hình" at bounding box center [326, 34] width 66 height 8
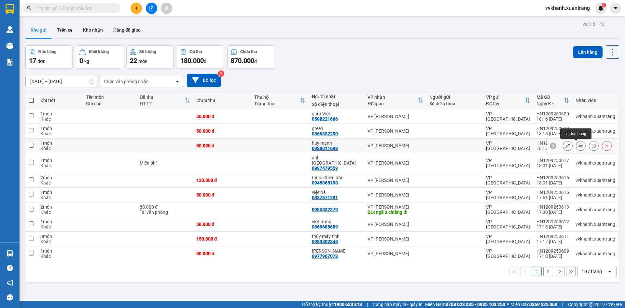
click at [579, 146] on icon at bounding box center [581, 145] width 5 height 5
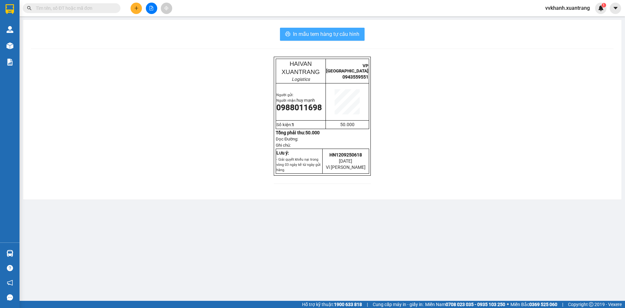
click at [322, 41] on div "In mẫu tem hàng tự cấu hình HAIVAN XUANTRANG Logistics VP HÀ NỘI 0943559551 Ngư…" at bounding box center [322, 109] width 598 height 179
click at [321, 27] on div "In mẫu tem hàng tự cấu hình HAIVAN XUANTRANG Logistics VP HÀ NỘI 0943559551 Ngư…" at bounding box center [322, 109] width 598 height 179
click at [338, 35] on span "In mẫu tem hàng tự cấu hình" at bounding box center [326, 34] width 66 height 8
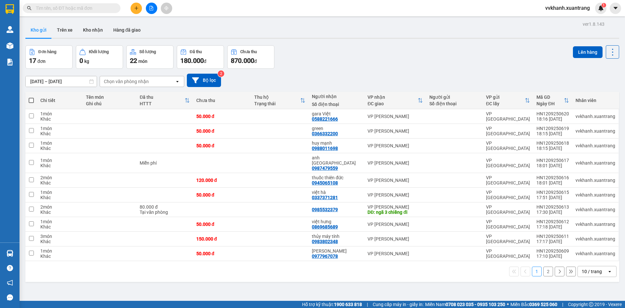
click at [472, 86] on div "29/08/2025 – 12/09/2025 Press the down arrow key to interact with the calendar …" at bounding box center [322, 80] width 594 height 13
click at [151, 5] on button at bounding box center [151, 8] width 11 height 11
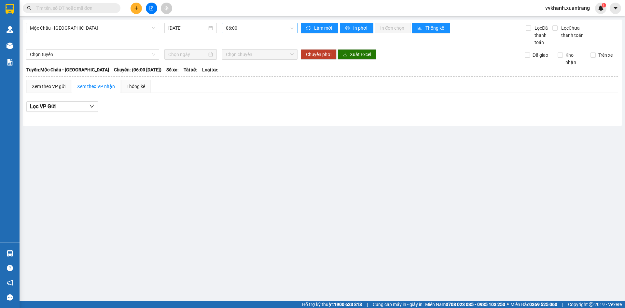
click at [267, 31] on div "Mộc Châu - Mỹ Đình 12/09/2025 06:00" at bounding box center [162, 34] width 272 height 23
click at [256, 27] on span "06:00" at bounding box center [260, 28] width 68 height 10
click at [105, 24] on span "Mộc Châu - Mỹ Đình" at bounding box center [92, 28] width 125 height 10
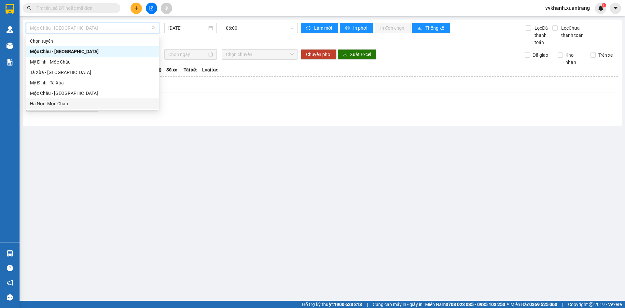
click at [53, 105] on div "Hà Nội - Mộc Châu" at bounding box center [92, 103] width 125 height 7
type input "12/09/2025"
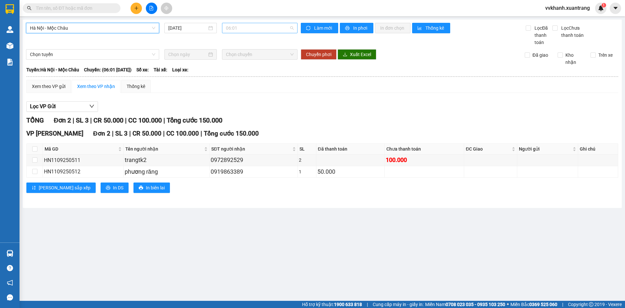
click at [241, 28] on span "06:01" at bounding box center [260, 28] width 68 height 10
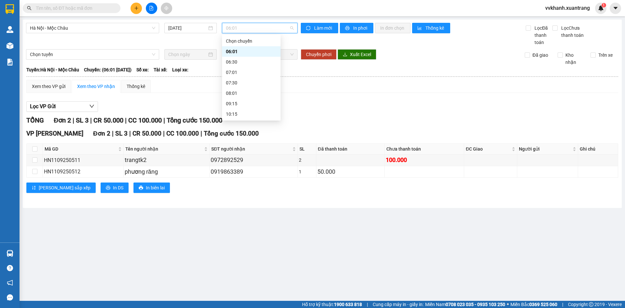
click at [249, 152] on div "14:15" at bounding box center [251, 155] width 51 height 7
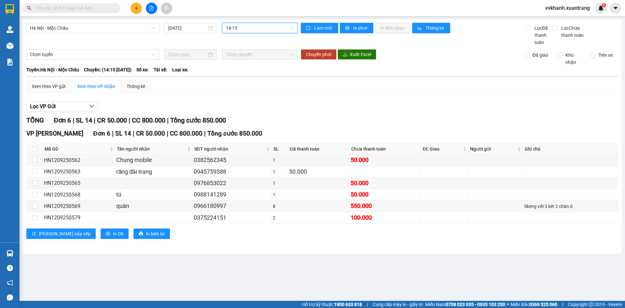
click at [245, 28] on span "14:15" at bounding box center [260, 28] width 68 height 10
click at [252, 162] on div "15:15" at bounding box center [251, 165] width 51 height 7
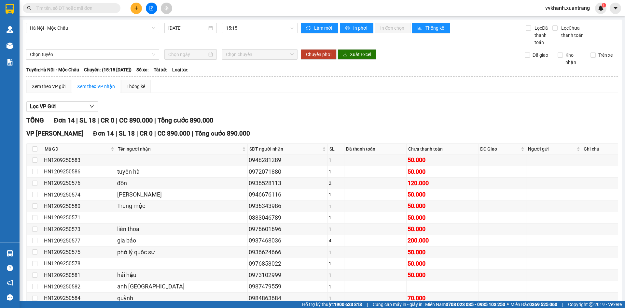
click at [83, 6] on input "text" at bounding box center [74, 8] width 77 height 7
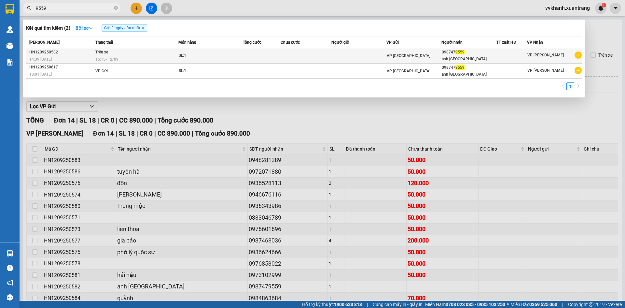
type input "9559"
click at [423, 57] on div "VP [GEOGRAPHIC_DATA]" at bounding box center [414, 55] width 54 height 7
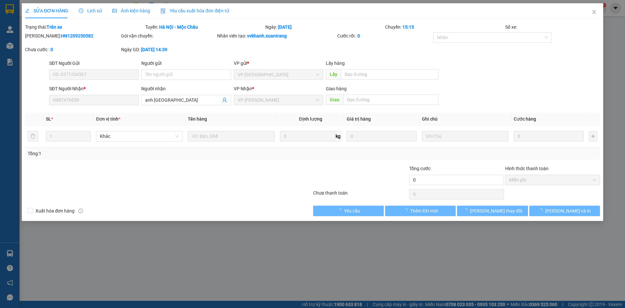
click at [129, 6] on div "Ảnh kiện hàng" at bounding box center [131, 10] width 38 height 15
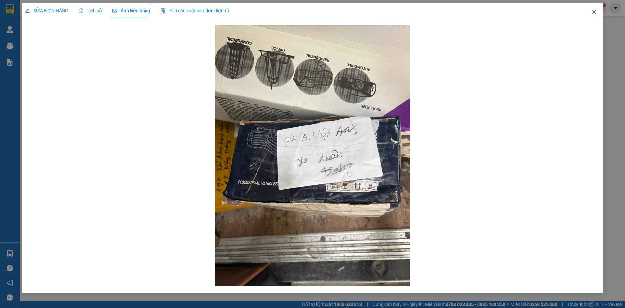
click at [592, 14] on icon "close" at bounding box center [594, 11] width 5 height 5
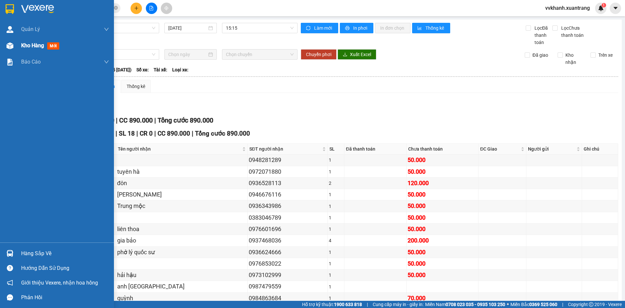
click at [19, 50] on div "Kho hàng mới" at bounding box center [57, 45] width 114 height 16
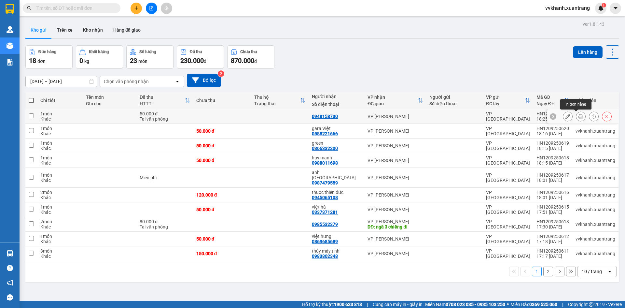
click at [579, 116] on icon at bounding box center [581, 116] width 5 height 5
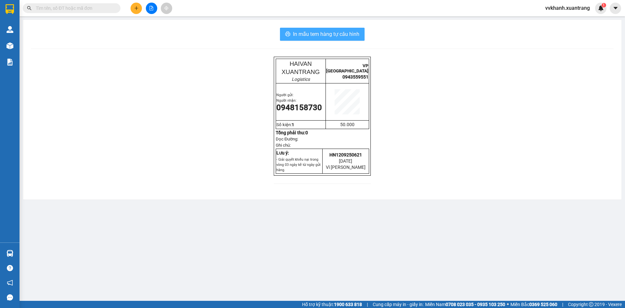
click at [307, 36] on span "In mẫu tem hàng tự cấu hình" at bounding box center [326, 34] width 66 height 8
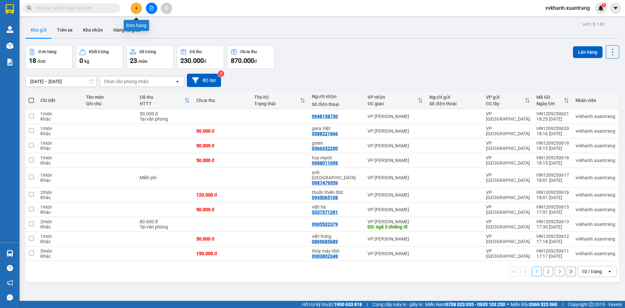
drag, startPoint x: 135, startPoint y: 7, endPoint x: 140, endPoint y: 17, distance: 11.8
click at [136, 7] on icon "plus" at bounding box center [136, 8] width 5 height 5
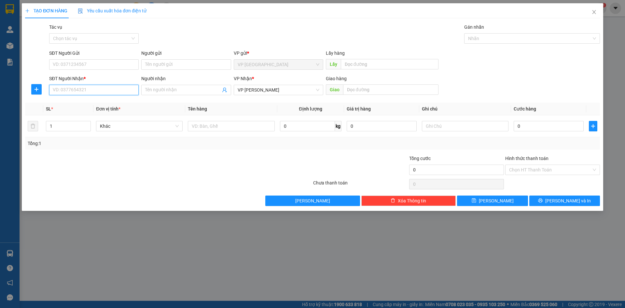
click at [96, 92] on input "SĐT Người Nhận *" at bounding box center [94, 90] width 90 height 10
type input "6"
type input "0987156688"
click at [105, 101] on div "0987156688 - [PERSON_NAME]" at bounding box center [94, 102] width 82 height 7
type input "[PERSON_NAME]"
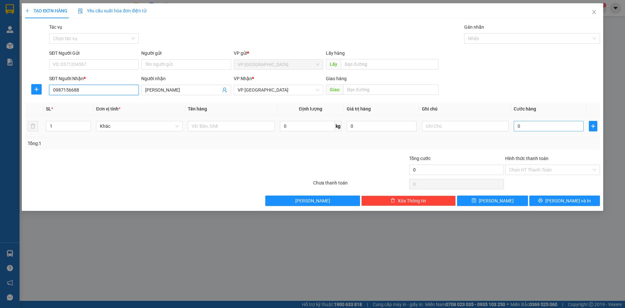
type input "0987156688"
click at [528, 125] on input "0" at bounding box center [549, 126] width 70 height 10
type input "5"
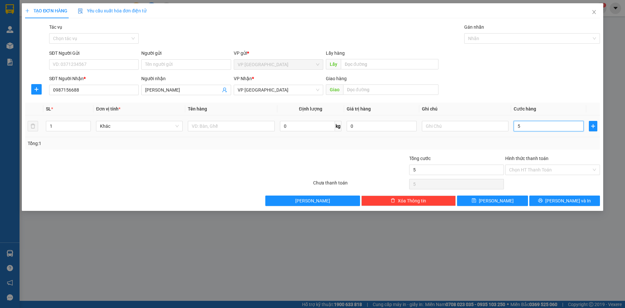
type input "50"
type input "50.000"
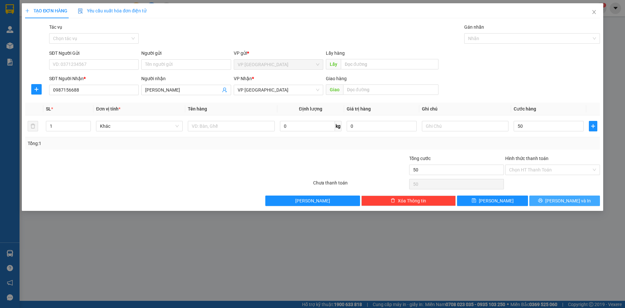
type input "50.000"
click at [555, 204] on button "[PERSON_NAME] và In" at bounding box center [564, 200] width 71 height 10
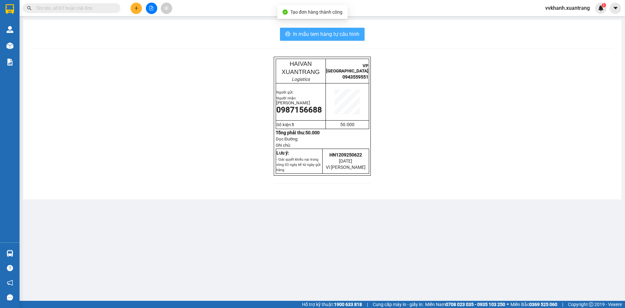
click at [313, 30] on button "In mẫu tem hàng tự cấu hình" at bounding box center [322, 34] width 85 height 13
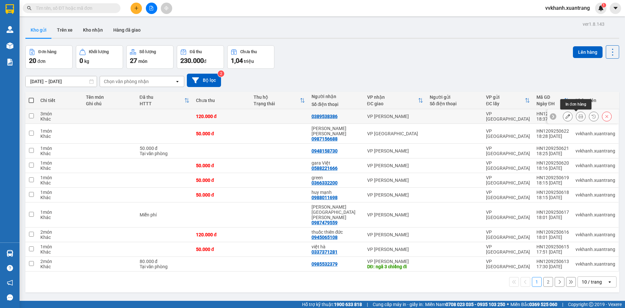
click at [579, 115] on icon at bounding box center [581, 116] width 5 height 5
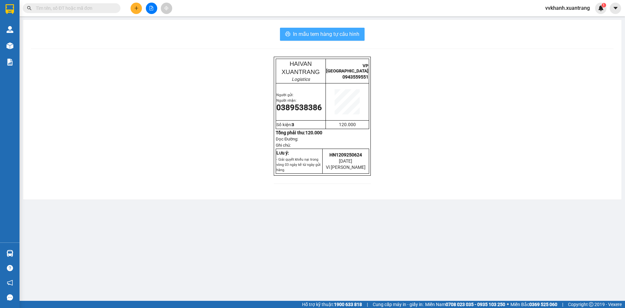
click at [326, 31] on span "In mẫu tem hàng tự cấu hình" at bounding box center [326, 34] width 66 height 8
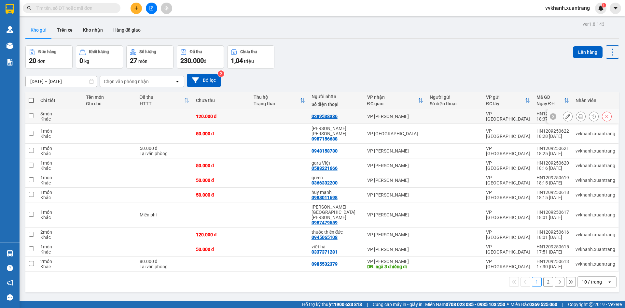
click at [579, 117] on icon at bounding box center [581, 116] width 5 height 5
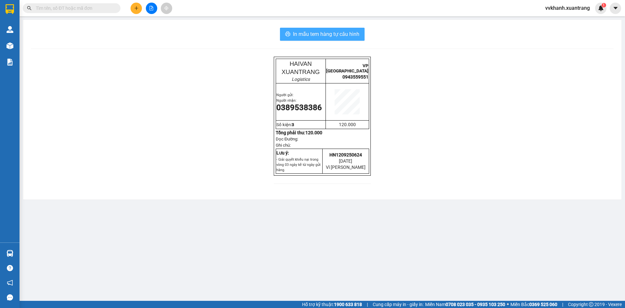
click at [319, 36] on span "In mẫu tem hàng tự cấu hình" at bounding box center [326, 34] width 66 height 8
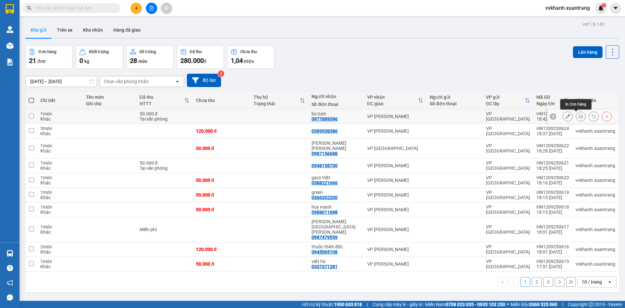
click at [579, 117] on icon at bounding box center [581, 116] width 5 height 5
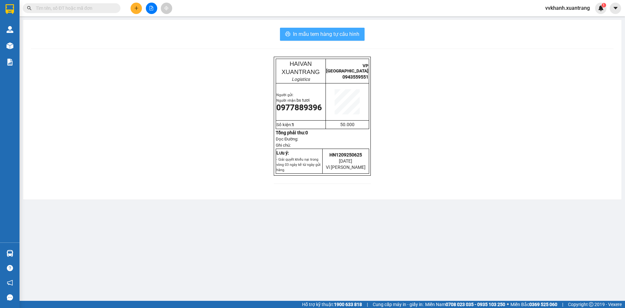
click at [315, 37] on span "In mẫu tem hàng tự cấu hình" at bounding box center [326, 34] width 66 height 8
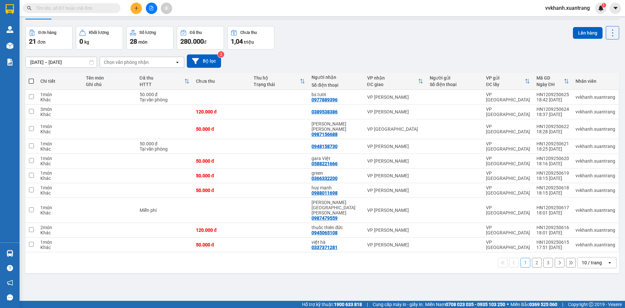
scroll to position [30, 0]
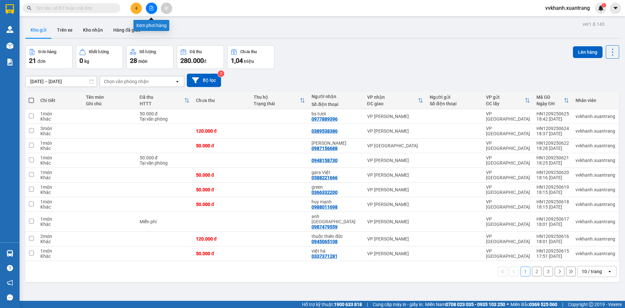
click at [150, 7] on icon "file-add" at bounding box center [151, 8] width 5 height 5
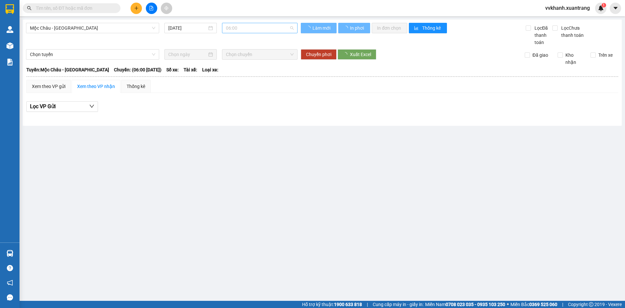
click at [248, 25] on span "06:00" at bounding box center [260, 28] width 68 height 10
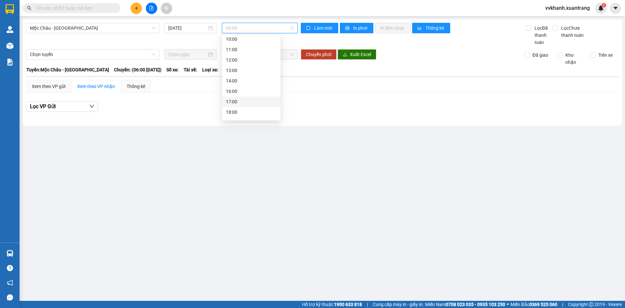
scroll to position [65, 0]
click at [247, 70] on div "14:00" at bounding box center [251, 69] width 51 height 7
click at [244, 28] on span "14:00" at bounding box center [260, 28] width 68 height 10
click at [246, 59] on div "13:00" at bounding box center [251, 59] width 51 height 7
click at [250, 31] on span "13:00" at bounding box center [260, 28] width 68 height 10
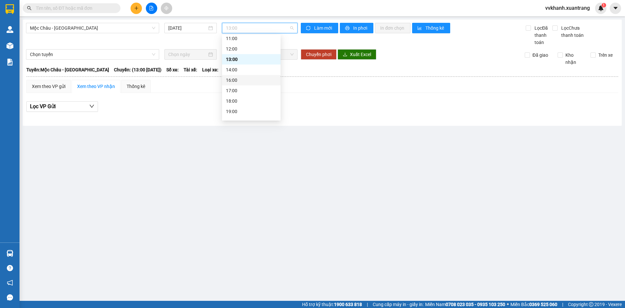
click at [246, 84] on div "16:00" at bounding box center [251, 80] width 59 height 10
click at [263, 26] on span "16:00" at bounding box center [260, 28] width 68 height 10
click at [244, 88] on div "17:00" at bounding box center [251, 90] width 51 height 7
click at [255, 29] on span "17:00" at bounding box center [260, 28] width 68 height 10
click at [236, 97] on div "18:00" at bounding box center [251, 100] width 51 height 7
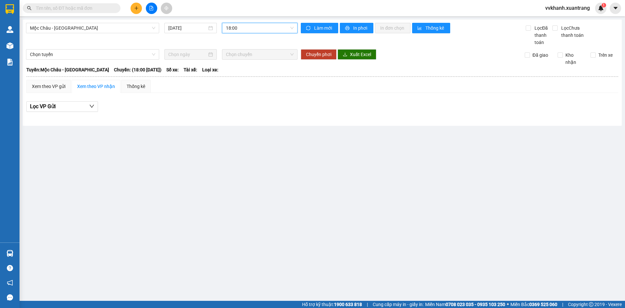
click at [233, 27] on span "18:00" at bounding box center [260, 28] width 68 height 10
click at [98, 28] on span "Mộc Châu - [GEOGRAPHIC_DATA]" at bounding box center [92, 28] width 125 height 10
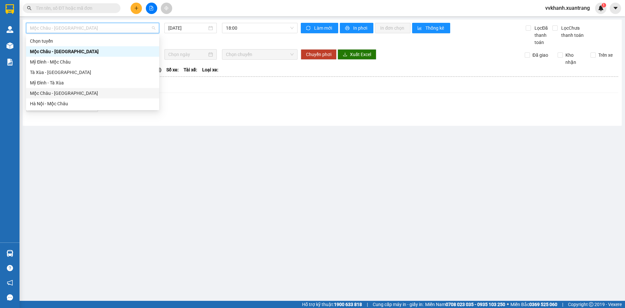
click at [72, 92] on div "Mộc Châu - [GEOGRAPHIC_DATA]" at bounding box center [92, 93] width 125 height 7
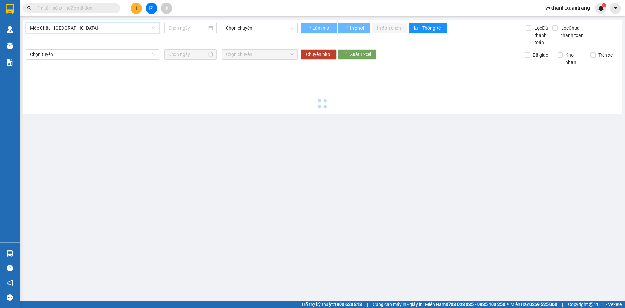
type input "[DATE]"
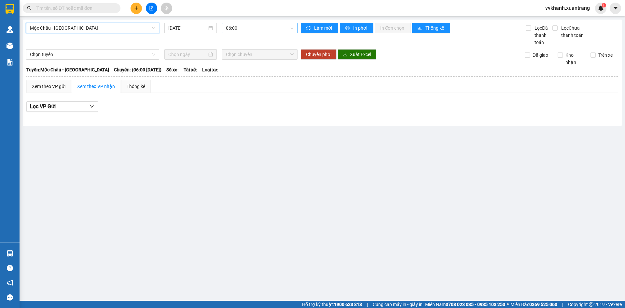
drag, startPoint x: 249, startPoint y: 24, endPoint x: 251, endPoint y: 34, distance: 9.5
click at [249, 25] on span "06:00" at bounding box center [260, 28] width 68 height 10
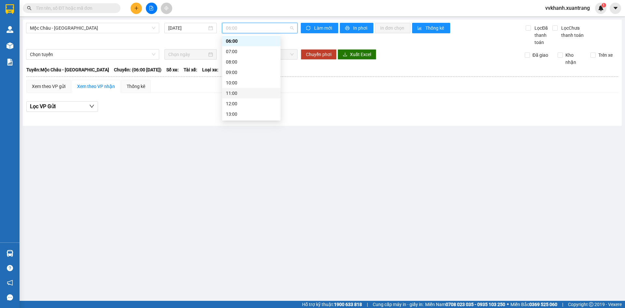
scroll to position [43, 0]
click at [246, 75] on div "12:00" at bounding box center [251, 71] width 59 height 10
drag, startPoint x: 252, startPoint y: 36, endPoint x: 250, endPoint y: 33, distance: 4.1
click at [252, 35] on div "Mộc Châu - [GEOGRAPHIC_DATA] [DATE] 12:00 12:00" at bounding box center [162, 34] width 272 height 23
drag, startPoint x: 250, startPoint y: 29, endPoint x: 256, endPoint y: 83, distance: 54.0
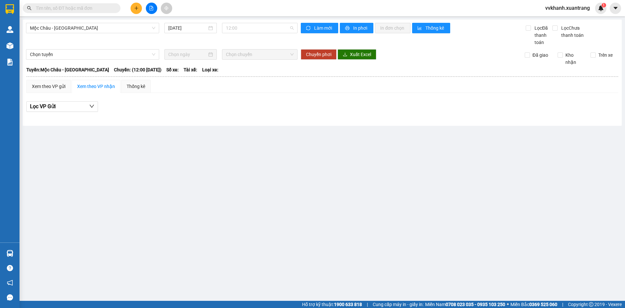
click at [251, 30] on span "12:00" at bounding box center [260, 28] width 68 height 10
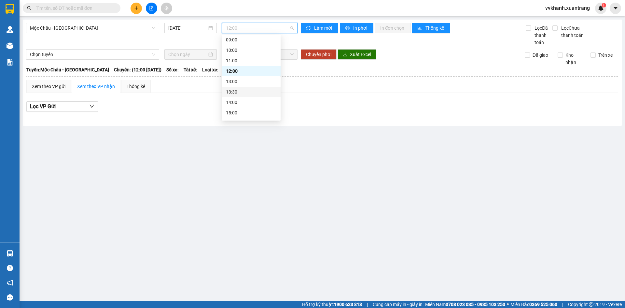
click at [243, 92] on div "13:30" at bounding box center [251, 91] width 51 height 7
click at [244, 28] on span "13:30" at bounding box center [260, 28] width 68 height 10
click at [250, 101] on div "14:00" at bounding box center [251, 102] width 51 height 7
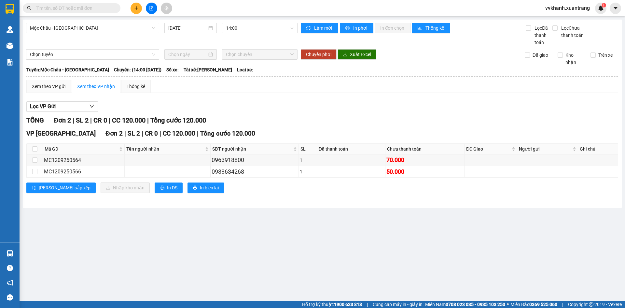
click at [255, 21] on div "[GEOGRAPHIC_DATA] - [GEOGRAPHIC_DATA] [DATE] 14:00 Làm mới In phơi In đơn chọn …" at bounding box center [322, 114] width 599 height 188
click at [253, 31] on span "14:00" at bounding box center [260, 28] width 68 height 10
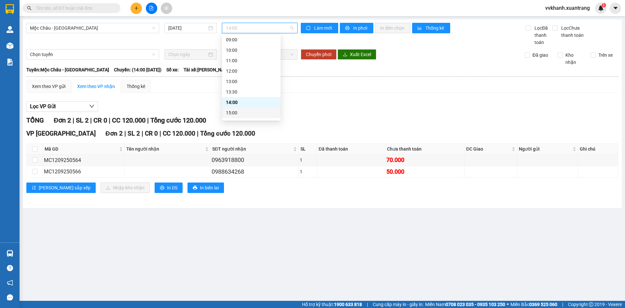
click at [233, 109] on div "15:00" at bounding box center [251, 112] width 59 height 10
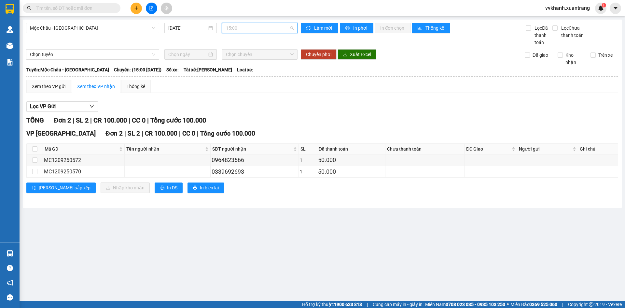
drag, startPoint x: 272, startPoint y: 27, endPoint x: 262, endPoint y: 53, distance: 27.9
click at [267, 35] on body "Kết quả tìm kiếm ( 0 ) Bộ lọc Gửi 3 ngày gần nhất No Data vvkhanh.xuantrang 1 Q…" at bounding box center [312, 154] width 625 height 308
click at [245, 76] on div "16:00" at bounding box center [251, 72] width 59 height 10
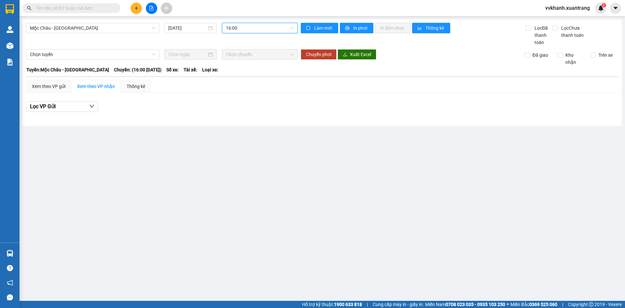
click at [254, 31] on span "16:00" at bounding box center [260, 28] width 68 height 10
click at [238, 84] on div "17:00" at bounding box center [251, 82] width 51 height 7
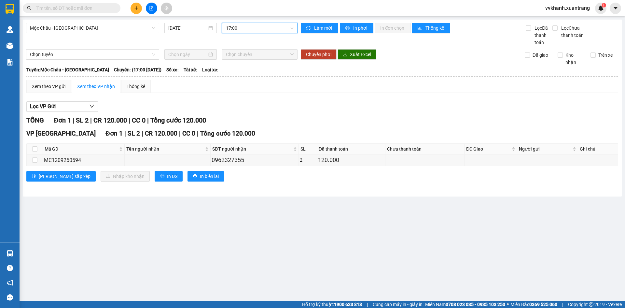
click at [235, 22] on div "[GEOGRAPHIC_DATA] - [GEOGRAPHIC_DATA] [DATE] 17:00 17:00 Làm mới In phơi In đơn…" at bounding box center [322, 108] width 599 height 177
drag, startPoint x: 265, startPoint y: 26, endPoint x: 268, endPoint y: 93, distance: 67.4
click at [266, 26] on span "17:00" at bounding box center [260, 28] width 68 height 10
click at [251, 94] on div "18:00" at bounding box center [251, 93] width 51 height 7
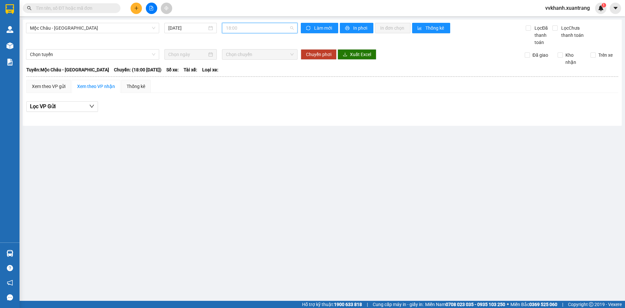
drag, startPoint x: 240, startPoint y: 25, endPoint x: 254, endPoint y: 85, distance: 61.2
click at [240, 25] on span "18:00" at bounding box center [260, 28] width 68 height 10
click at [248, 107] on div "19:00" at bounding box center [251, 103] width 59 height 10
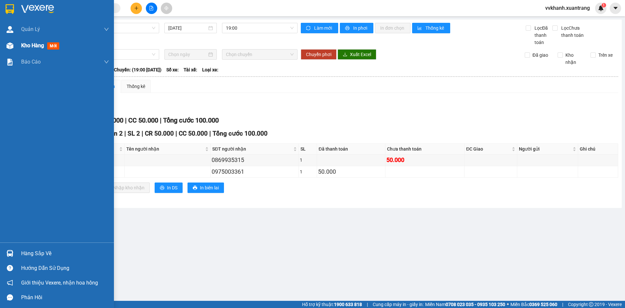
click at [6, 45] on div at bounding box center [9, 45] width 11 height 11
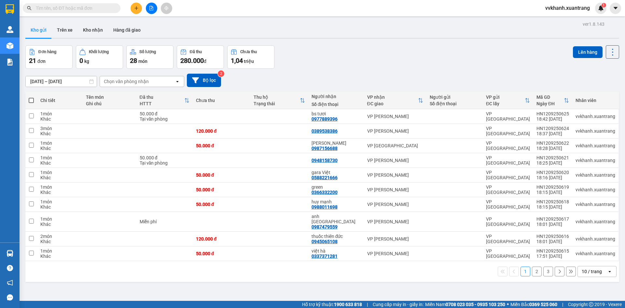
click at [543, 266] on button "3" at bounding box center [548, 271] width 10 height 10
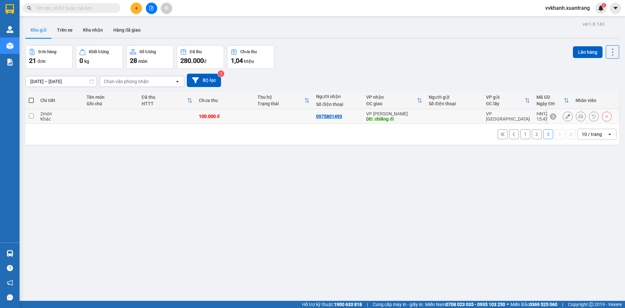
click at [447, 115] on div at bounding box center [454, 116] width 51 height 5
checkbox input "true"
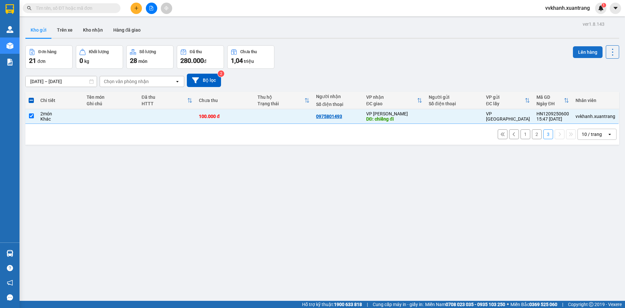
drag, startPoint x: 587, startPoint y: 50, endPoint x: 609, endPoint y: 73, distance: 31.3
click at [588, 51] on button "Lên hàng" at bounding box center [588, 52] width 30 height 12
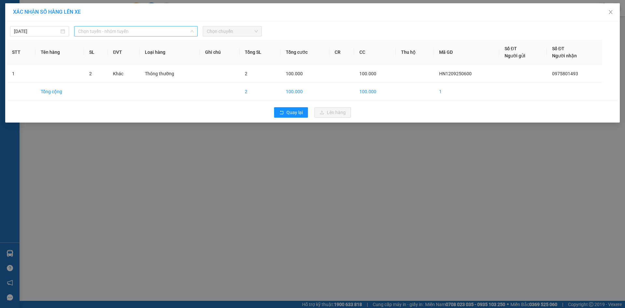
click at [151, 30] on span "Chọn tuyến - nhóm tuyến" at bounding box center [136, 31] width 116 height 10
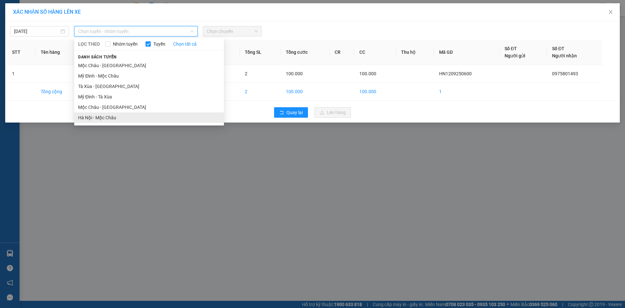
click at [128, 117] on li "Hà Nội - Mộc Châu" at bounding box center [149, 117] width 150 height 10
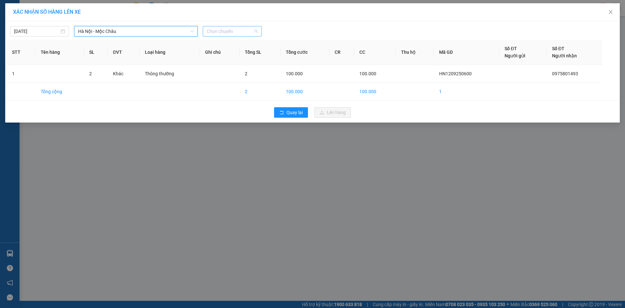
click at [223, 28] on span "Chọn chuyến" at bounding box center [232, 31] width 51 height 10
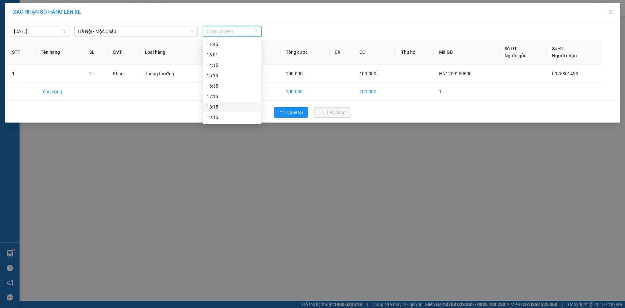
click at [226, 108] on div "18:15" at bounding box center [232, 106] width 51 height 7
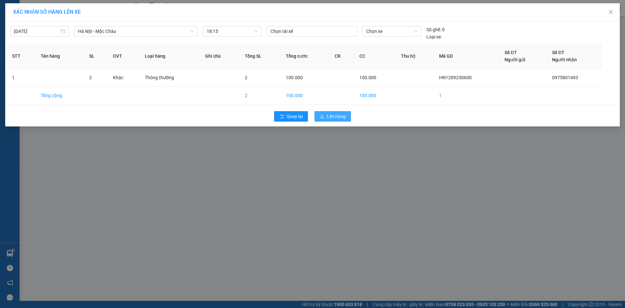
click at [333, 113] on span "Lên hàng" at bounding box center [336, 116] width 19 height 7
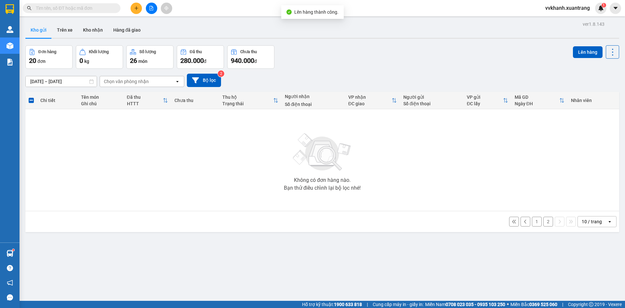
drag, startPoint x: 541, startPoint y: 220, endPoint x: 536, endPoint y: 209, distance: 12.3
click at [543, 220] on button "2" at bounding box center [548, 222] width 10 height 10
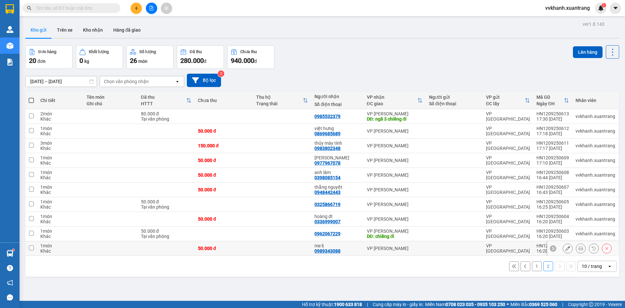
click at [294, 252] on td at bounding box center [282, 248] width 58 height 15
checkbox input "true"
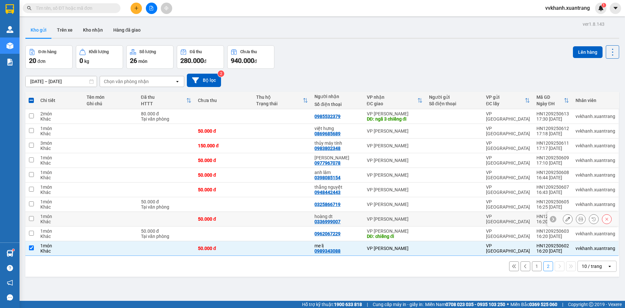
click at [291, 219] on td at bounding box center [282, 219] width 58 height 15
checkbox input "true"
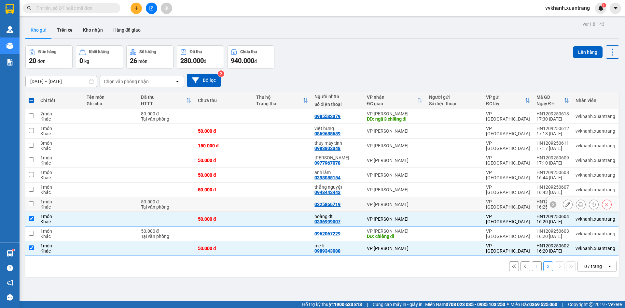
click at [291, 198] on td at bounding box center [282, 204] width 58 height 15
checkbox input "true"
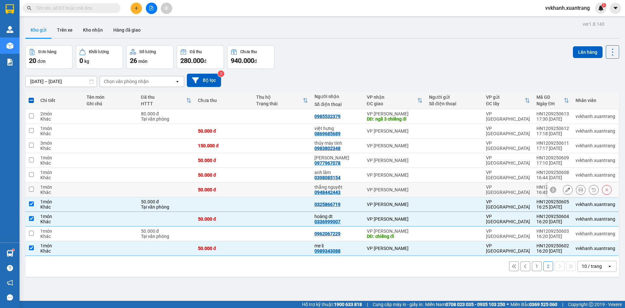
click at [294, 187] on td at bounding box center [282, 189] width 58 height 15
checkbox input "true"
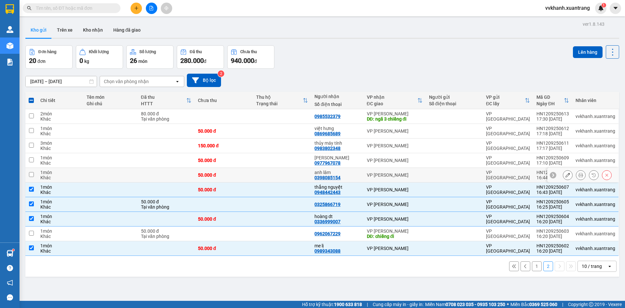
click at [293, 175] on td at bounding box center [282, 175] width 58 height 15
checkbox input "true"
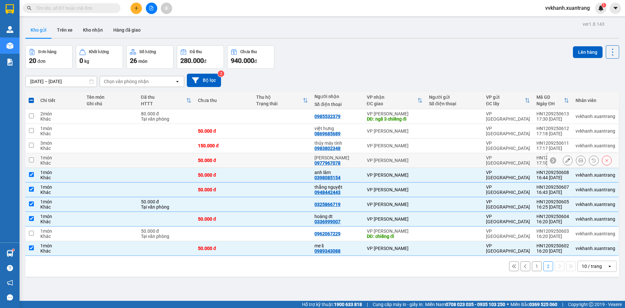
click at [290, 155] on td at bounding box center [282, 160] width 58 height 15
checkbox input "true"
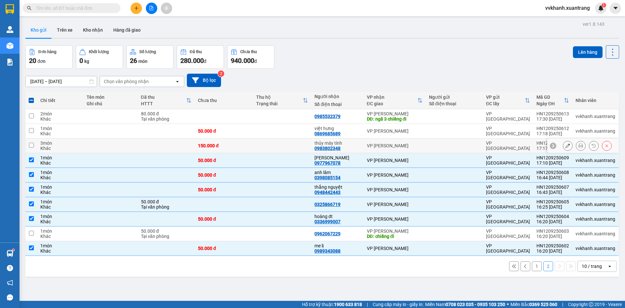
click at [290, 146] on td at bounding box center [282, 145] width 58 height 15
checkbox input "true"
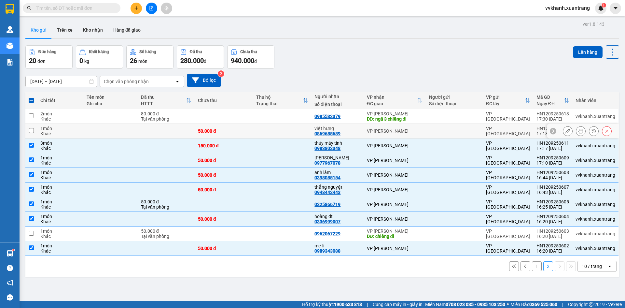
click at [297, 133] on td at bounding box center [282, 131] width 58 height 15
checkbox input "true"
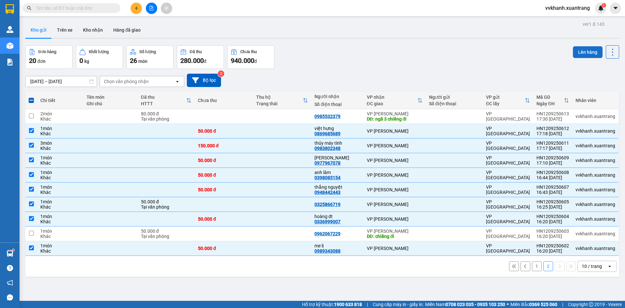
click at [583, 54] on button "Lên hàng" at bounding box center [588, 52] width 30 height 12
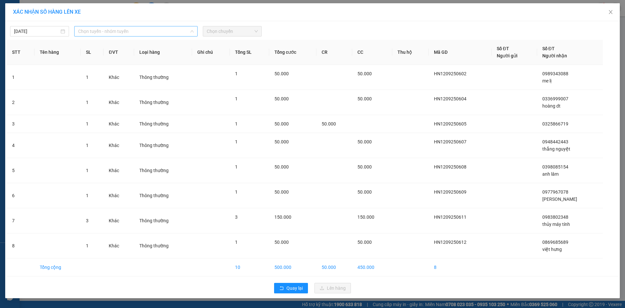
click at [157, 33] on span "Chọn tuyến - nhóm tuyến" at bounding box center [136, 31] width 116 height 10
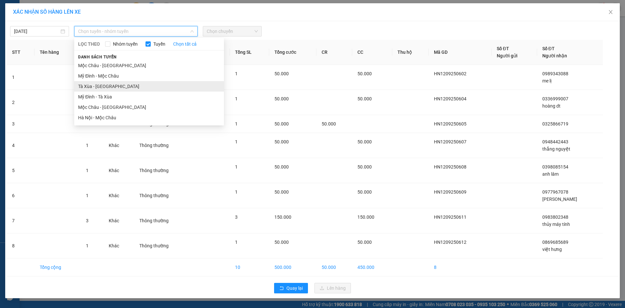
click at [103, 91] on li "Tà Xùa - [GEOGRAPHIC_DATA]" at bounding box center [149, 86] width 150 height 10
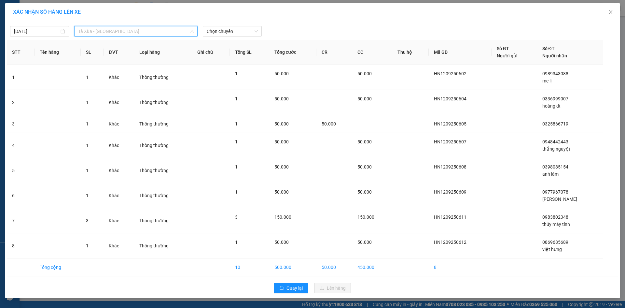
drag, startPoint x: 108, startPoint y: 32, endPoint x: 117, endPoint y: 84, distance: 52.4
click at [112, 34] on span "Tà Xùa - [GEOGRAPHIC_DATA]" at bounding box center [136, 31] width 116 height 10
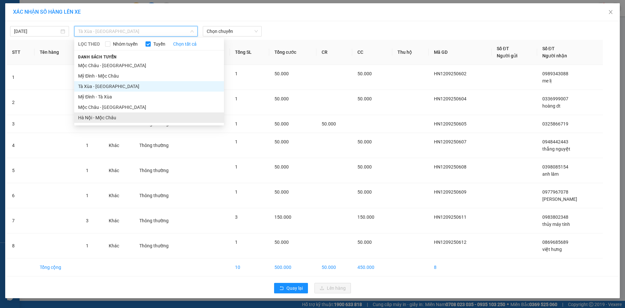
click at [112, 117] on li "Hà Nội - Mộc Châu" at bounding box center [149, 117] width 150 height 10
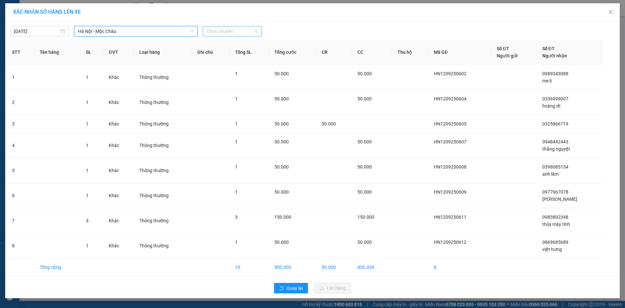
click at [243, 30] on span "Chọn chuyến" at bounding box center [232, 31] width 51 height 10
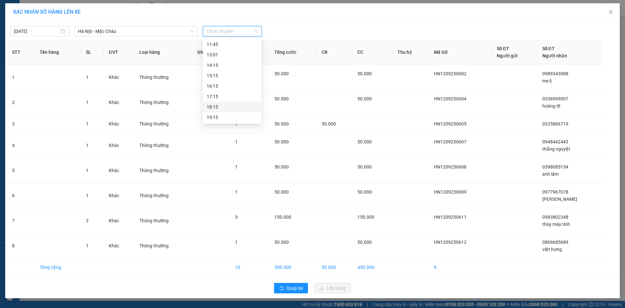
click at [220, 106] on div "18:15" at bounding box center [232, 106] width 51 height 7
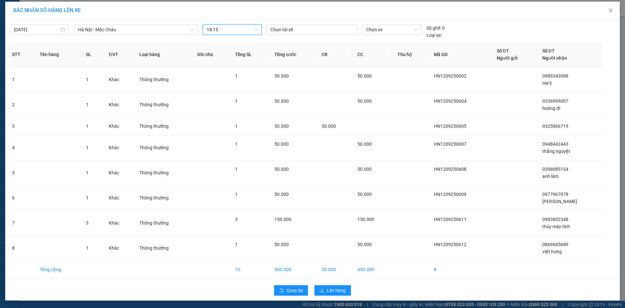
scroll to position [2, 0]
click at [340, 288] on span "Lên hàng" at bounding box center [336, 289] width 19 height 7
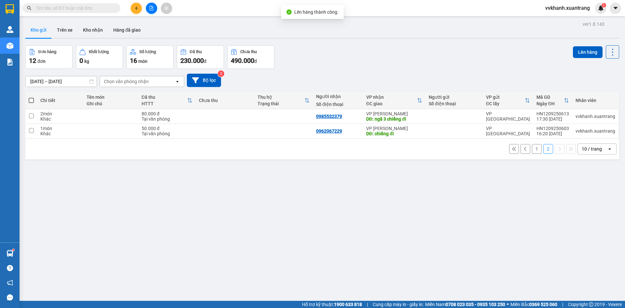
click at [532, 145] on button "1" at bounding box center [537, 149] width 10 height 10
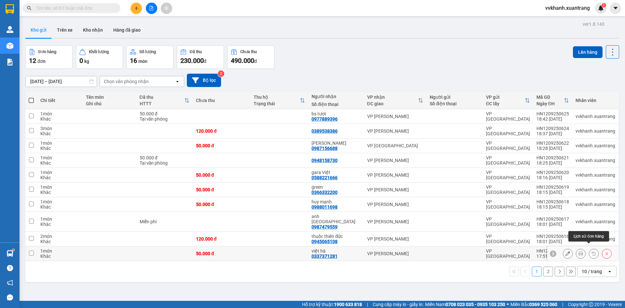
click at [592, 251] on icon at bounding box center [594, 253] width 4 height 4
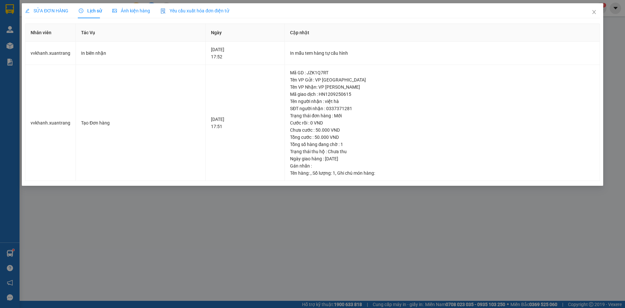
click at [127, 8] on span "Ảnh kiện hàng" at bounding box center [131, 10] width 38 height 5
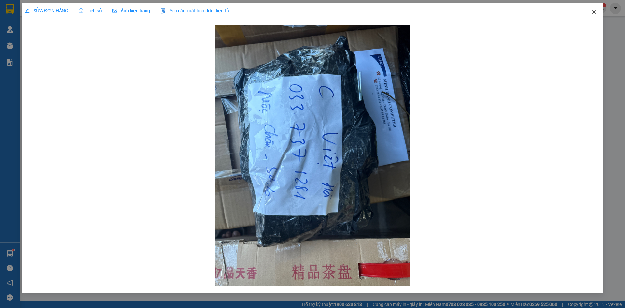
click at [594, 11] on span "Close" at bounding box center [594, 12] width 18 height 18
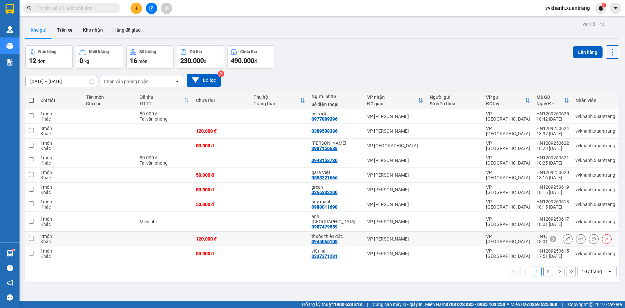
click at [260, 239] on td at bounding box center [279, 239] width 58 height 15
checkbox input "true"
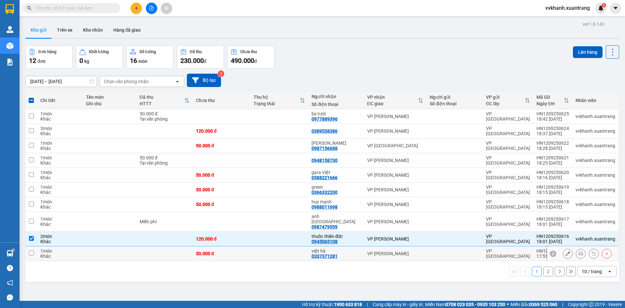
click at [259, 246] on td at bounding box center [279, 253] width 58 height 15
checkbox input "true"
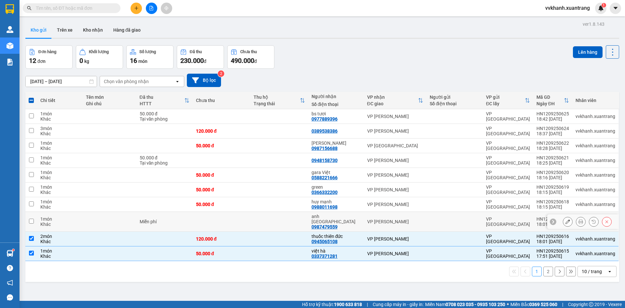
click at [279, 221] on td at bounding box center [279, 222] width 58 height 20
checkbox input "true"
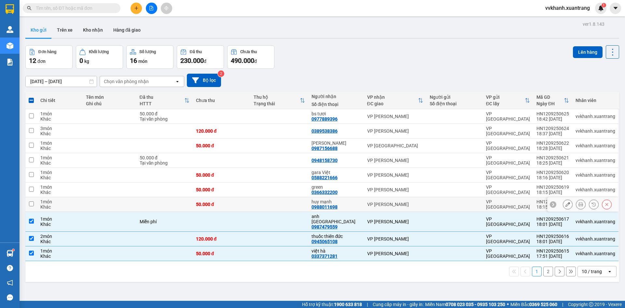
click at [279, 202] on td at bounding box center [279, 204] width 58 height 15
checkbox input "true"
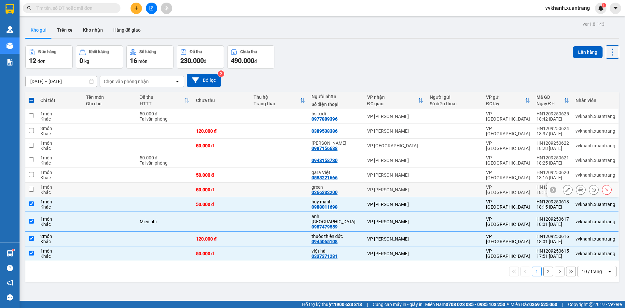
click at [287, 186] on td at bounding box center [279, 189] width 58 height 15
checkbox input "true"
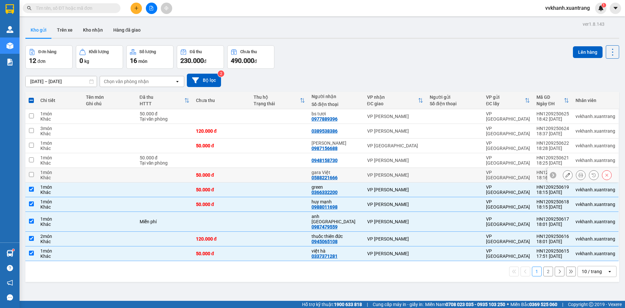
click at [288, 173] on td at bounding box center [279, 175] width 58 height 15
checkbox input "true"
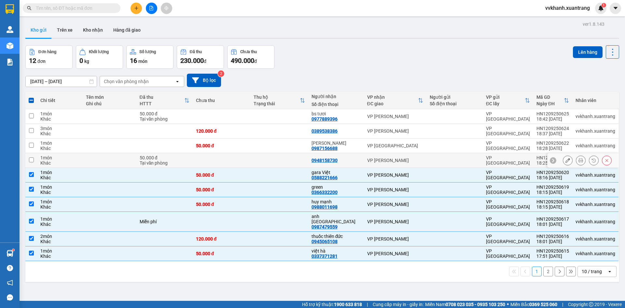
click at [286, 157] on td at bounding box center [279, 160] width 58 height 15
checkbox input "true"
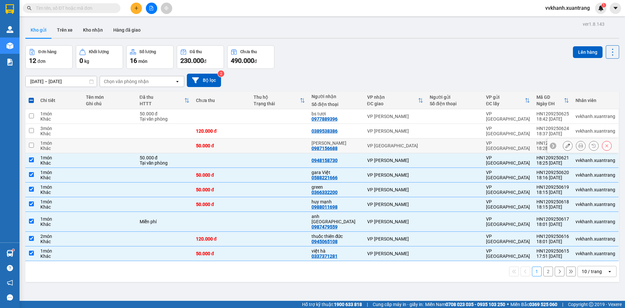
click at [281, 143] on td at bounding box center [279, 145] width 58 height 15
checkbox input "true"
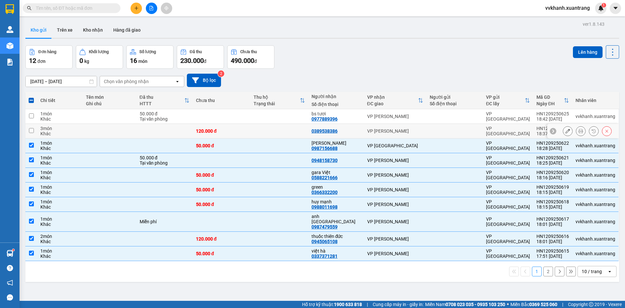
click at [286, 131] on td at bounding box center [279, 131] width 58 height 15
checkbox input "true"
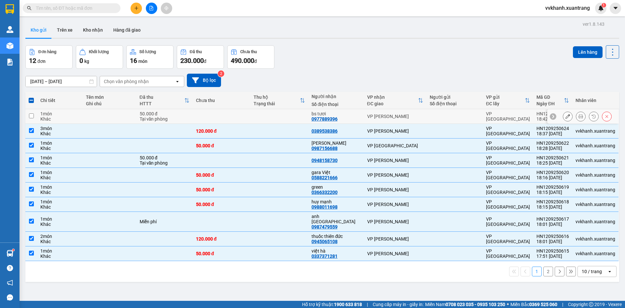
click at [301, 112] on td at bounding box center [279, 116] width 58 height 15
checkbox input "true"
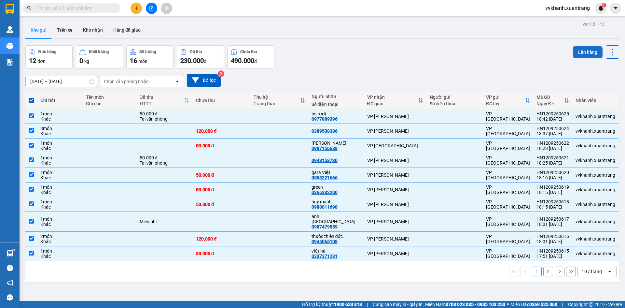
click at [578, 51] on button "Lên hàng" at bounding box center [588, 52] width 30 height 12
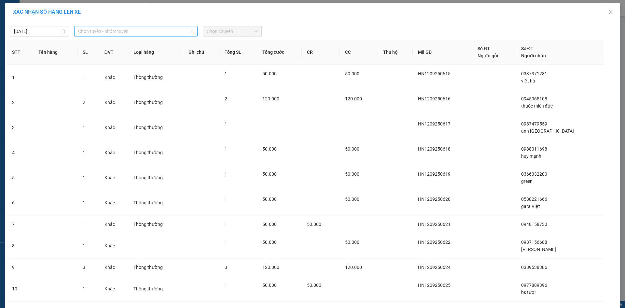
drag, startPoint x: 125, startPoint y: 33, endPoint x: 120, endPoint y: 109, distance: 77.0
click at [125, 33] on span "Chọn tuyến - nhóm tuyến" at bounding box center [136, 31] width 116 height 10
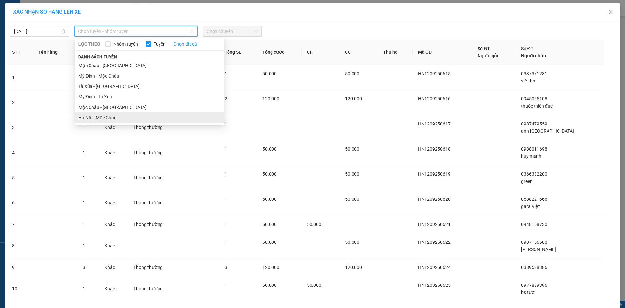
click at [116, 121] on li "Hà Nội - Mộc Châu" at bounding box center [150, 117] width 150 height 10
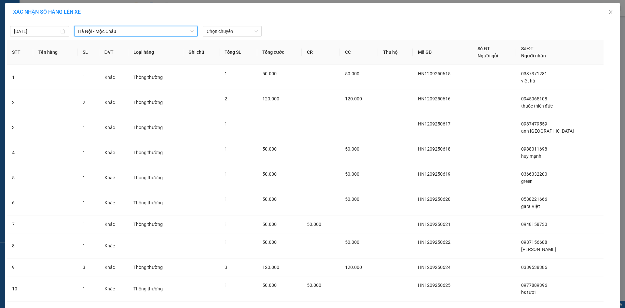
drag, startPoint x: 237, startPoint y: 29, endPoint x: 240, endPoint y: 37, distance: 9.4
click at [237, 31] on span "Chọn chuyến" at bounding box center [232, 31] width 51 height 10
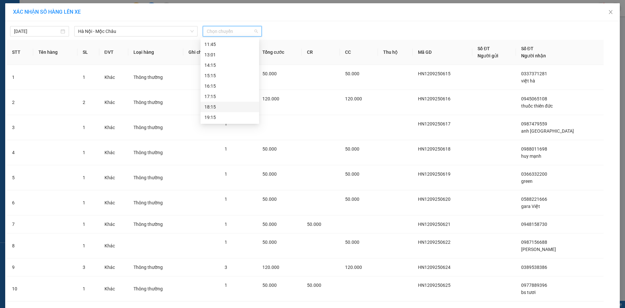
click at [223, 106] on div "18:15" at bounding box center [229, 106] width 51 height 7
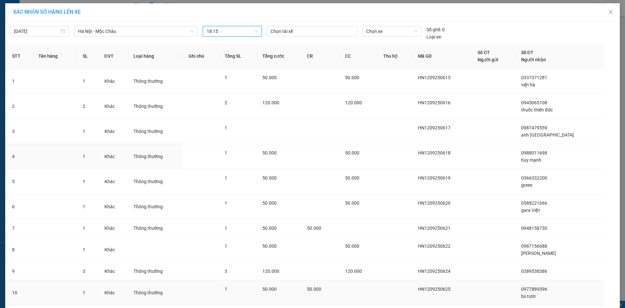
scroll to position [45, 0]
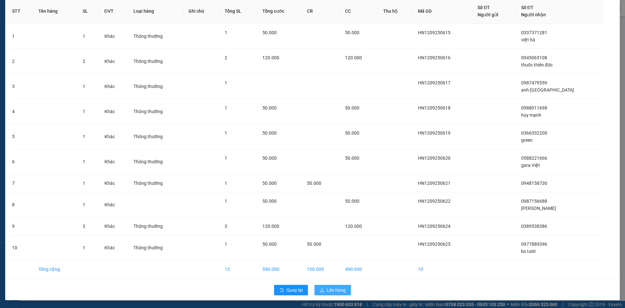
click at [333, 285] on button "Lên hàng" at bounding box center [333, 290] width 36 height 10
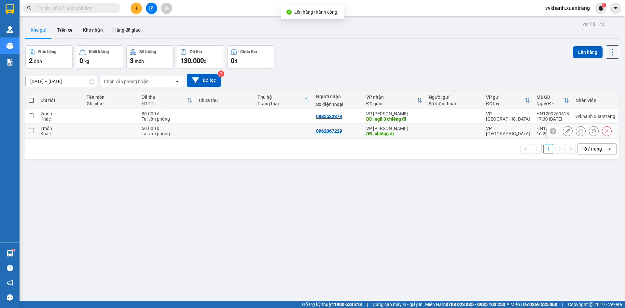
drag, startPoint x: 223, startPoint y: 132, endPoint x: 226, endPoint y: 122, distance: 10.0
click at [223, 130] on td at bounding box center [225, 131] width 59 height 15
checkbox input "true"
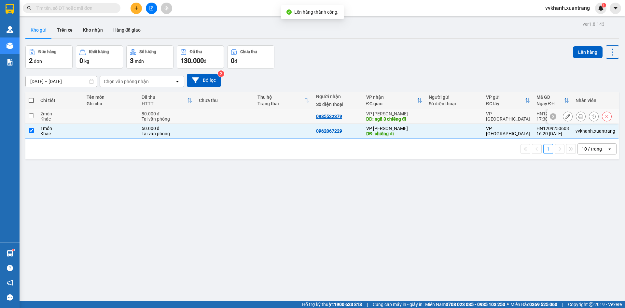
click at [228, 119] on td at bounding box center [225, 116] width 59 height 15
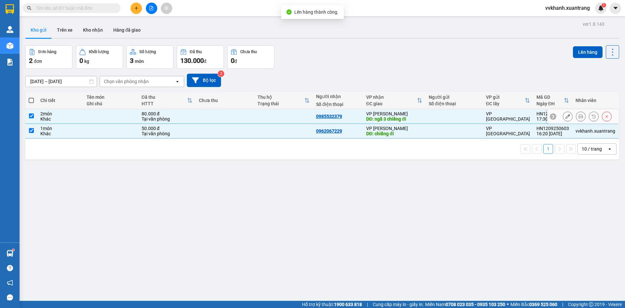
checkbox input "true"
click at [589, 52] on button "Lên hàng" at bounding box center [588, 52] width 30 height 12
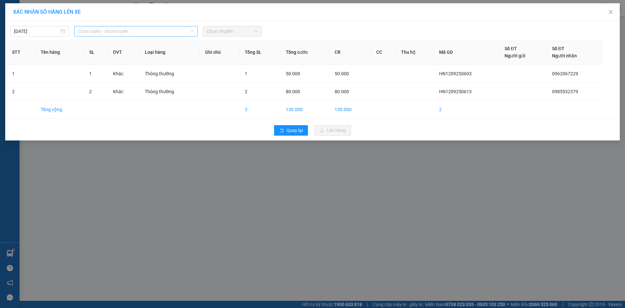
drag, startPoint x: 133, startPoint y: 32, endPoint x: 117, endPoint y: 73, distance: 44.2
click at [133, 32] on span "Chọn tuyến - nhóm tuyến" at bounding box center [136, 31] width 116 height 10
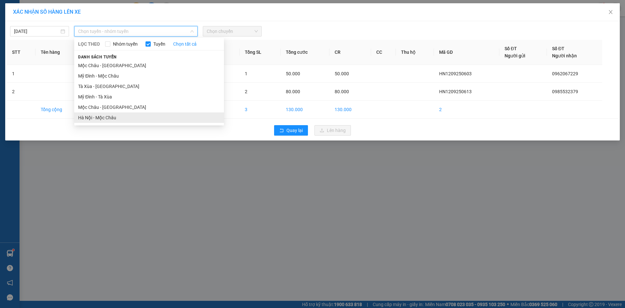
click at [114, 118] on li "Hà Nội - Mộc Châu" at bounding box center [149, 117] width 150 height 10
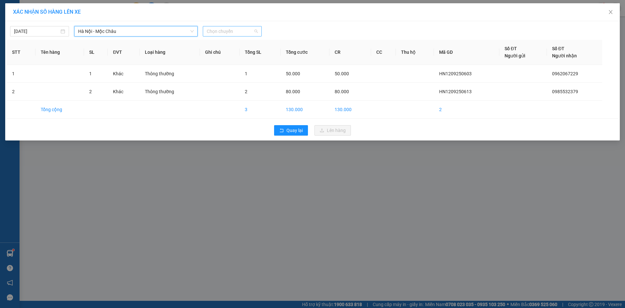
click at [246, 33] on span "Chọn chuyến" at bounding box center [232, 31] width 51 height 10
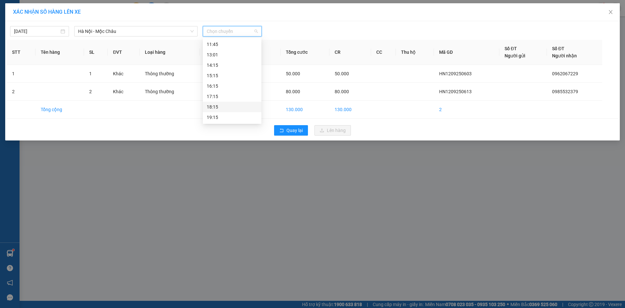
click at [234, 103] on div "18:15" at bounding box center [232, 106] width 51 height 7
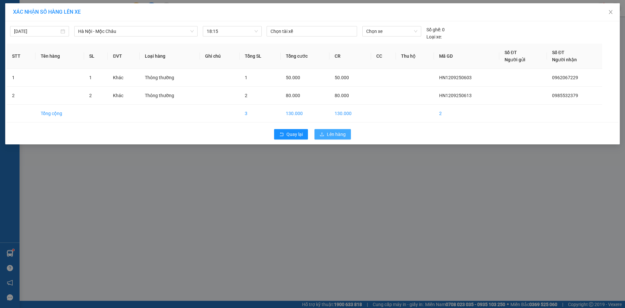
click at [335, 136] on span "Lên hàng" at bounding box center [336, 134] width 19 height 7
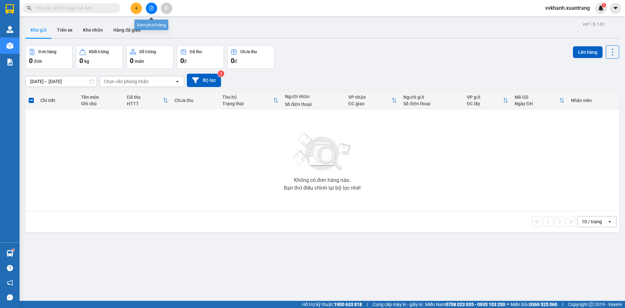
click at [150, 9] on icon "file-add" at bounding box center [151, 8] width 5 height 5
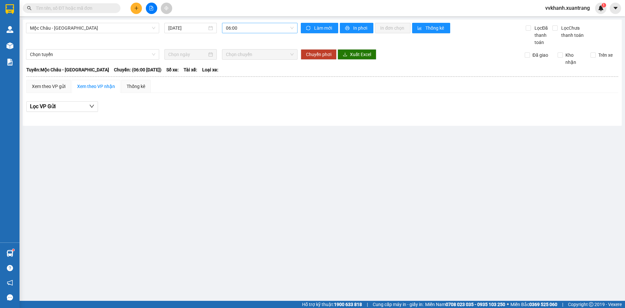
click at [244, 30] on span "06:00" at bounding box center [260, 28] width 68 height 10
click at [97, 31] on span "Mộc Châu - [GEOGRAPHIC_DATA]" at bounding box center [92, 28] width 125 height 10
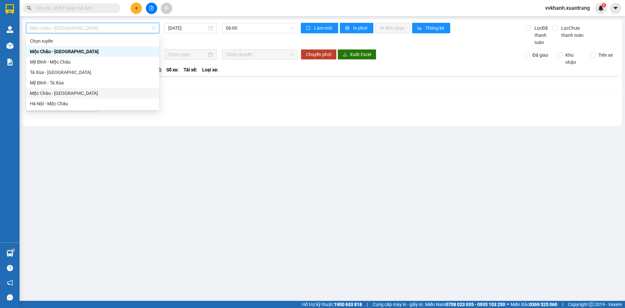
click at [90, 98] on div "Mộc Châu - [GEOGRAPHIC_DATA]" at bounding box center [92, 93] width 133 height 10
type input "[DATE]"
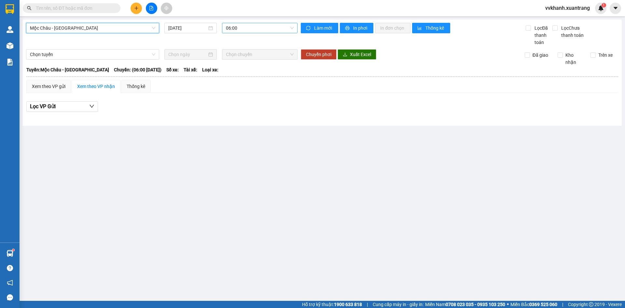
click at [251, 29] on span "06:00" at bounding box center [260, 28] width 68 height 10
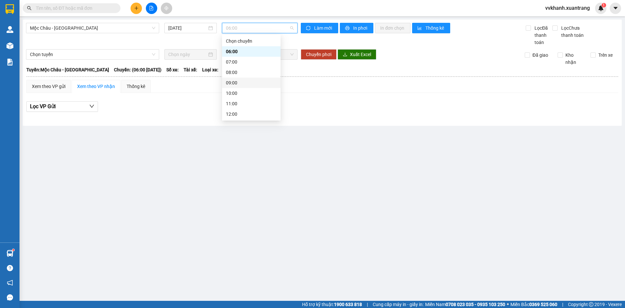
scroll to position [94, 0]
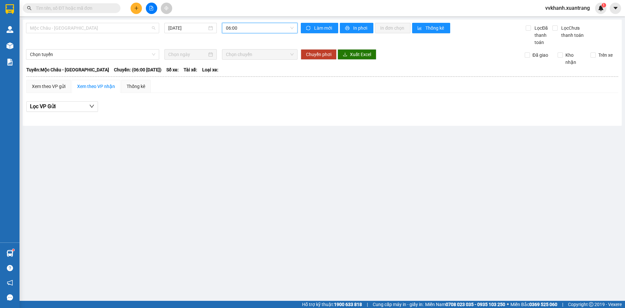
drag, startPoint x: 116, startPoint y: 30, endPoint x: 115, endPoint y: 35, distance: 4.3
click at [115, 30] on span "Mộc Châu - [GEOGRAPHIC_DATA]" at bounding box center [92, 28] width 125 height 10
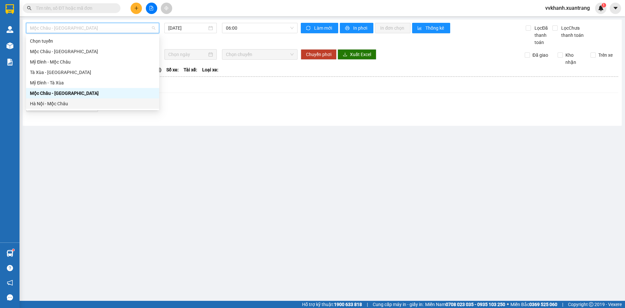
click at [77, 101] on div "Hà Nội - Mộc Châu" at bounding box center [92, 103] width 125 height 7
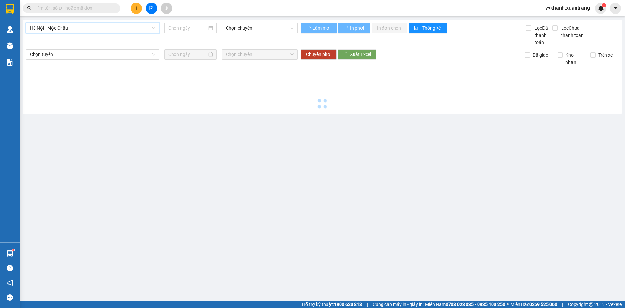
type input "[DATE]"
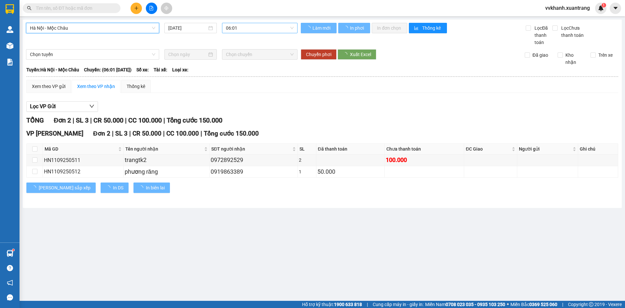
click at [253, 23] on div "[GEOGRAPHIC_DATA] - [GEOGRAPHIC_DATA] - [GEOGRAPHIC_DATA] [DATE] 06:01 Làm mới …" at bounding box center [322, 114] width 599 height 188
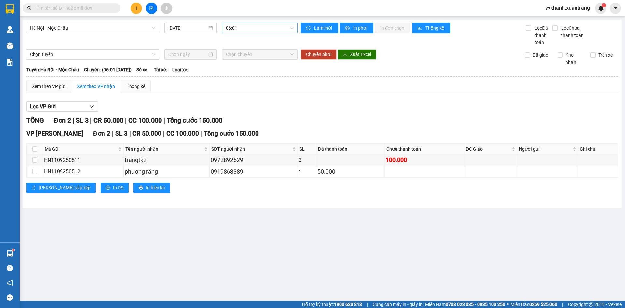
click at [246, 30] on span "06:01" at bounding box center [260, 28] width 68 height 10
click at [242, 101] on div "18:15" at bounding box center [251, 103] width 51 height 7
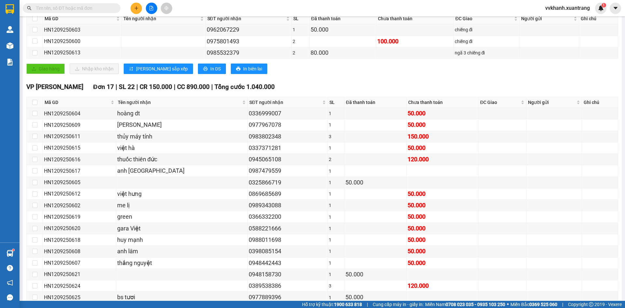
scroll to position [33, 0]
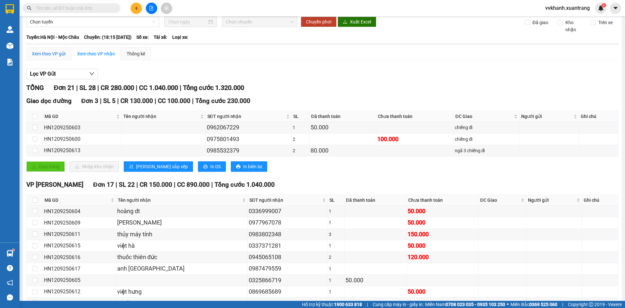
click at [56, 53] on div "Xem theo VP gửi" at bounding box center [49, 53] width 34 height 7
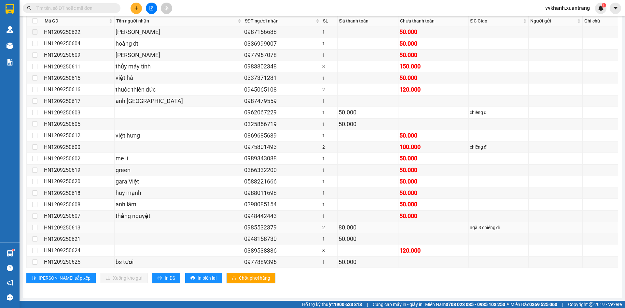
scroll to position [129, 0]
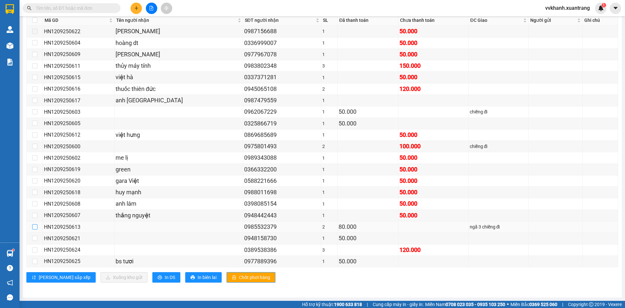
click at [33, 225] on input "checkbox" at bounding box center [34, 226] width 5 height 5
checkbox input "true"
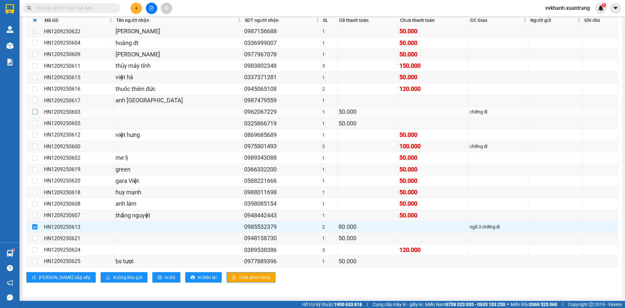
click at [35, 111] on input "checkbox" at bounding box center [34, 111] width 5 height 5
checkbox input "true"
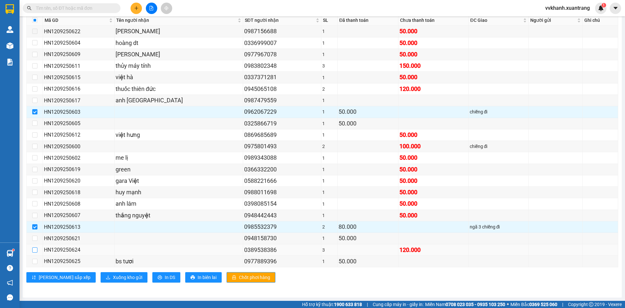
click at [33, 250] on input "checkbox" at bounding box center [34, 249] width 5 height 5
checkbox input "true"
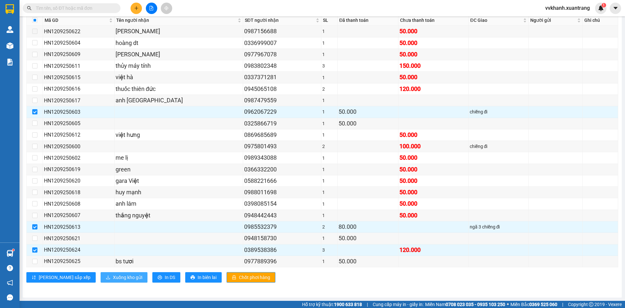
click at [113, 275] on span "Xuống kho gửi" at bounding box center [127, 277] width 29 height 7
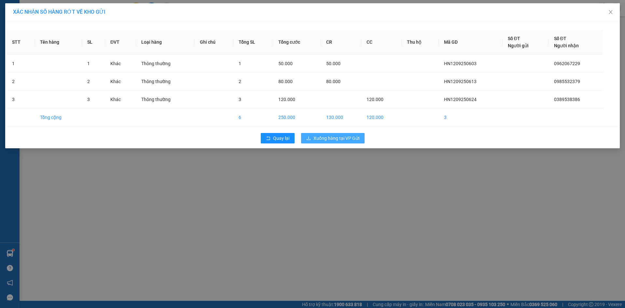
click at [333, 138] on span "Xuống hàng tại VP Gửi" at bounding box center [337, 137] width 46 height 7
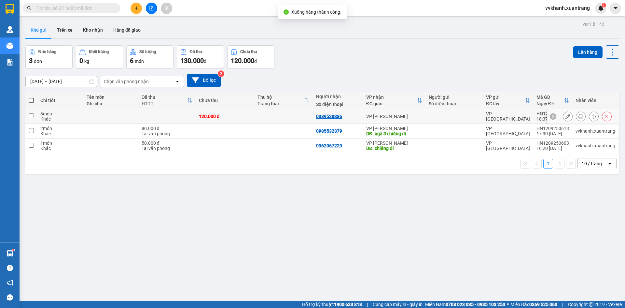
drag, startPoint x: 261, startPoint y: 117, endPoint x: 259, endPoint y: 122, distance: 5.1
click at [261, 117] on td at bounding box center [283, 116] width 59 height 15
checkbox input "true"
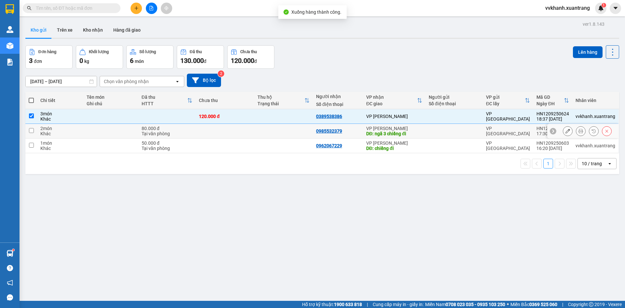
drag, startPoint x: 257, startPoint y: 128, endPoint x: 254, endPoint y: 133, distance: 6.6
click at [256, 128] on td at bounding box center [283, 131] width 59 height 15
checkbox input "true"
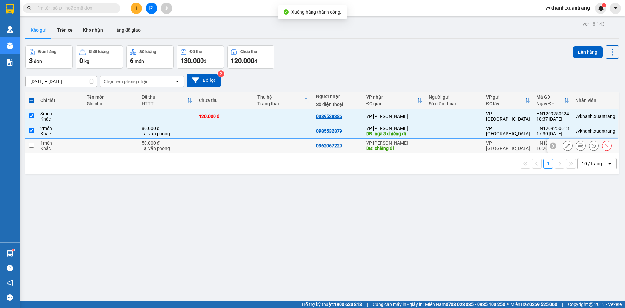
click at [250, 141] on td at bounding box center [225, 145] width 59 height 15
checkbox input "true"
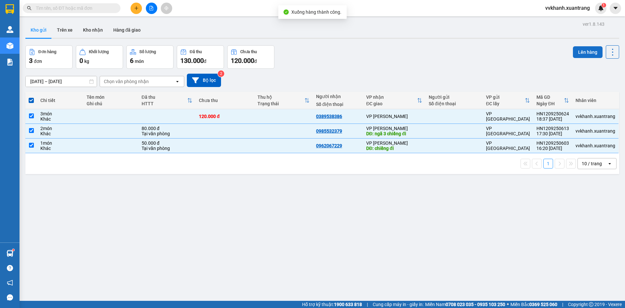
click at [573, 52] on button "Lên hàng" at bounding box center [588, 52] width 30 height 12
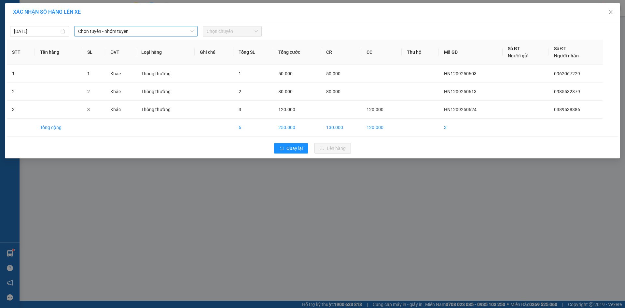
drag, startPoint x: 119, startPoint y: 26, endPoint x: 119, endPoint y: 33, distance: 6.2
click at [119, 30] on span "Chọn tuyến - nhóm tuyến" at bounding box center [136, 31] width 116 height 10
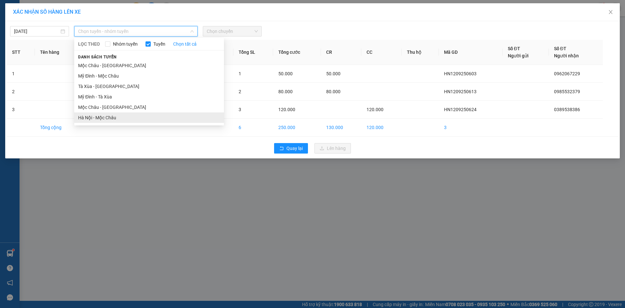
click at [114, 119] on li "Hà Nội - Mộc Châu" at bounding box center [149, 117] width 150 height 10
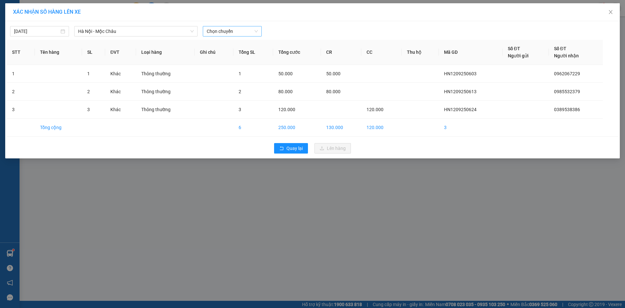
drag, startPoint x: 217, startPoint y: 25, endPoint x: 221, endPoint y: 32, distance: 7.7
click at [219, 27] on div "[DATE] [GEOGRAPHIC_DATA] - Mộc Châu LỌC THEO Nhóm tuyến Tuyến Chọn tất cả Danh …" at bounding box center [312, 30] width 611 height 14
click at [220, 32] on span "Chọn chuyến" at bounding box center [232, 31] width 51 height 10
click at [230, 118] on div "19:15" at bounding box center [232, 117] width 51 height 7
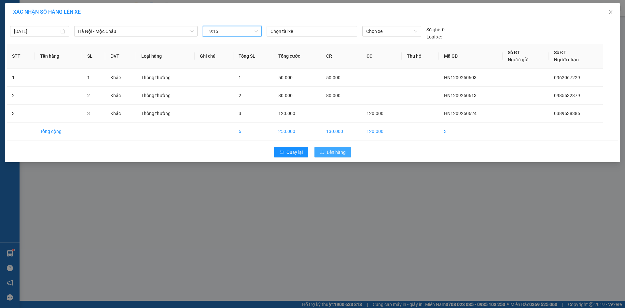
click at [341, 152] on span "Lên hàng" at bounding box center [336, 151] width 19 height 7
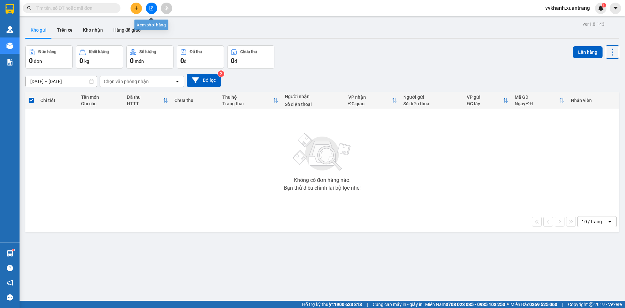
click at [151, 6] on icon "file-add" at bounding box center [152, 8] width 4 height 5
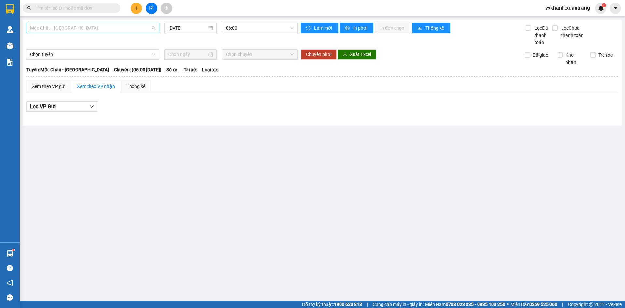
click at [66, 29] on span "Mộc Châu - [GEOGRAPHIC_DATA]" at bounding box center [92, 28] width 125 height 10
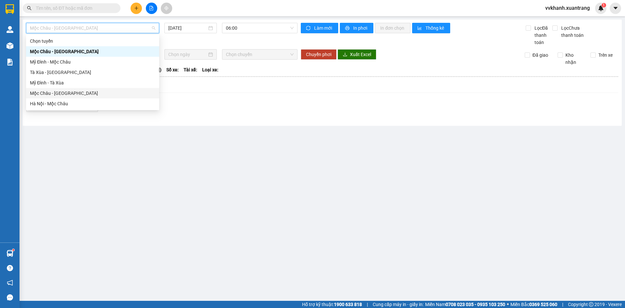
click at [75, 91] on div "Mộc Châu - [GEOGRAPHIC_DATA]" at bounding box center [92, 93] width 125 height 7
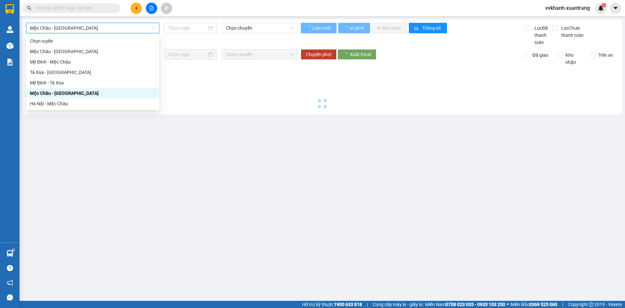
type input "[DATE]"
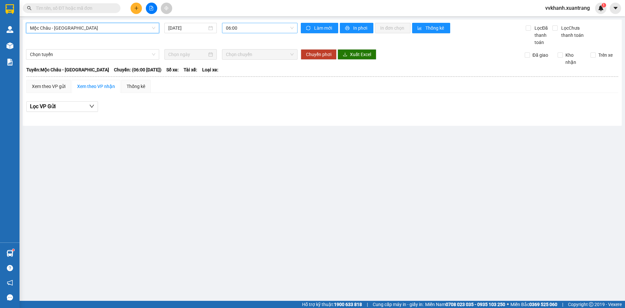
click at [242, 27] on span "06:00" at bounding box center [260, 28] width 68 height 10
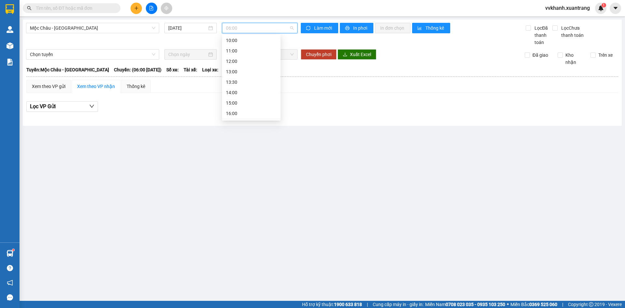
scroll to position [94, 0]
click at [247, 101] on div "19:00" at bounding box center [251, 103] width 51 height 7
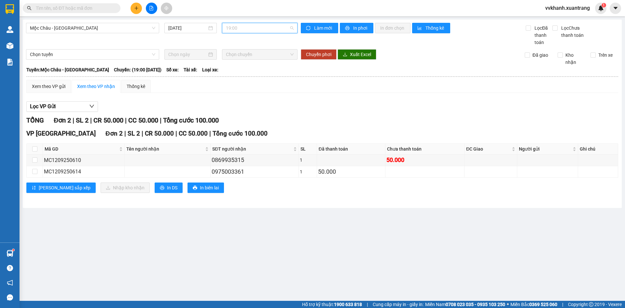
click at [240, 26] on span "19:00" at bounding box center [260, 28] width 68 height 10
click at [249, 93] on div "18:00" at bounding box center [251, 93] width 51 height 7
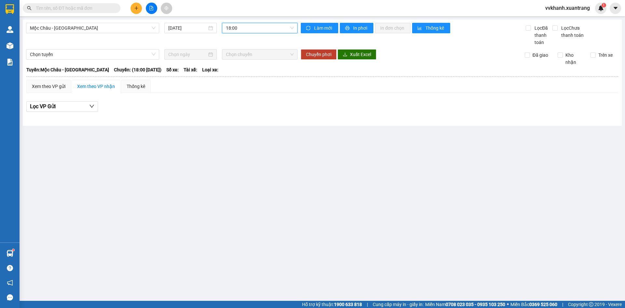
click at [244, 25] on span "18:00" at bounding box center [260, 28] width 68 height 10
click at [256, 81] on div "17:00" at bounding box center [251, 82] width 51 height 7
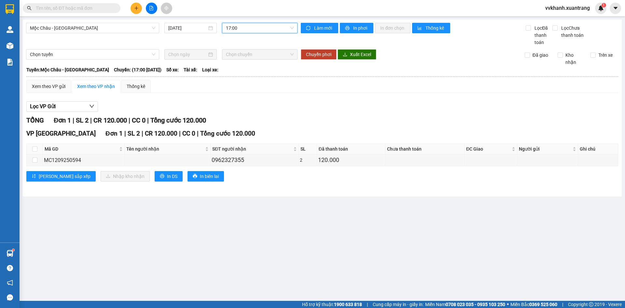
click at [247, 31] on span "17:00" at bounding box center [260, 28] width 68 height 10
click at [253, 77] on div "16:00" at bounding box center [251, 72] width 59 height 10
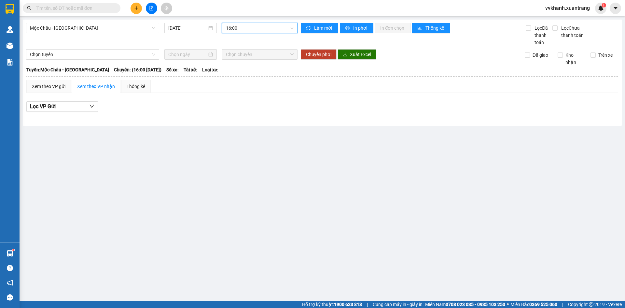
click at [250, 28] on span "16:00" at bounding box center [260, 28] width 68 height 10
click at [245, 63] on div "15:00" at bounding box center [251, 61] width 51 height 7
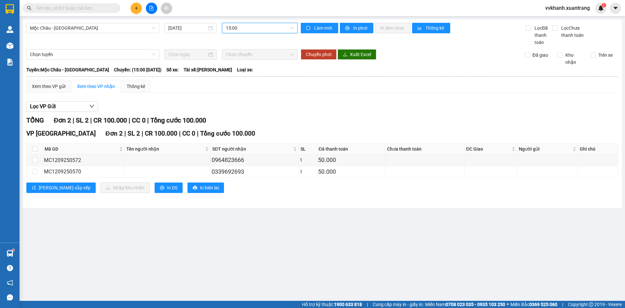
click at [257, 30] on span "15:00" at bounding box center [260, 28] width 68 height 10
click at [237, 52] on div "14:00" at bounding box center [251, 51] width 51 height 7
click at [85, 10] on input "text" at bounding box center [74, 8] width 77 height 7
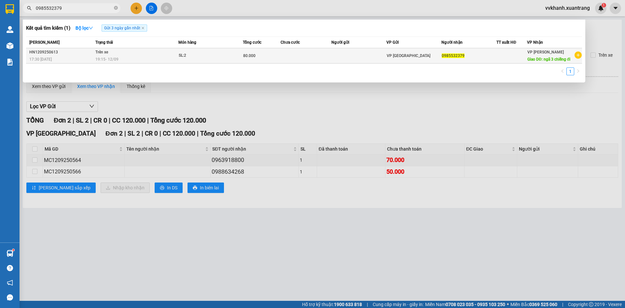
type input "0985532379"
click at [326, 62] on td at bounding box center [306, 55] width 51 height 15
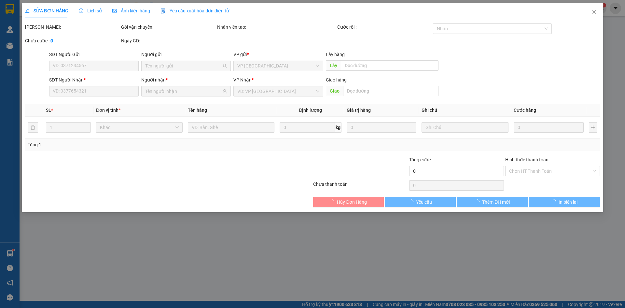
type input "0985532379"
type input "ngã 3 chiềng đi"
type input "80.000"
type input "0"
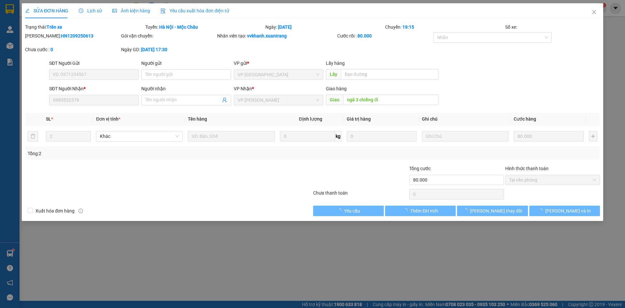
click at [130, 9] on span "Ảnh kiện hàng" at bounding box center [131, 10] width 38 height 5
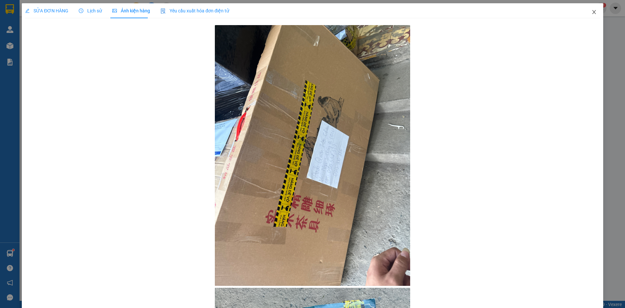
click at [592, 12] on icon "close" at bounding box center [594, 11] width 5 height 5
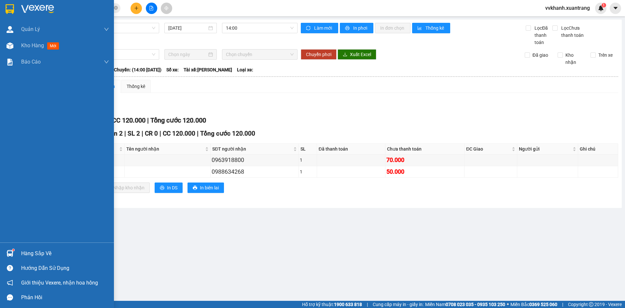
click at [34, 46] on span "Kho hàng" at bounding box center [32, 45] width 23 height 6
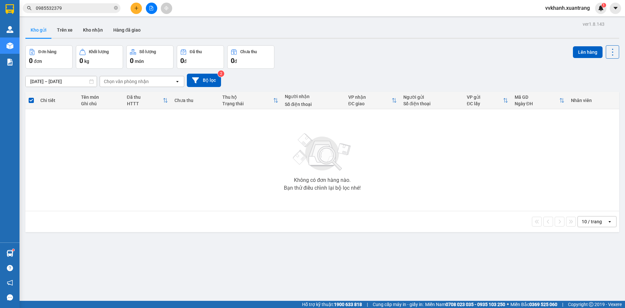
click at [578, 7] on span "vvkhanh.xuantrang" at bounding box center [567, 8] width 55 height 8
click at [562, 20] on span "Đăng xuất" at bounding box center [570, 20] width 41 height 7
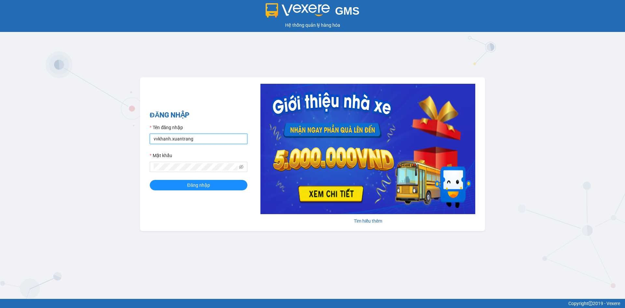
click at [230, 137] on input "vvkhanh.xuantrang" at bounding box center [199, 138] width 98 height 10
type input "pbthang.xuantrang"
click at [221, 179] on form "Tên đăng nhập pbthang.xuantrang Mật khẩu Đăng nhập" at bounding box center [199, 157] width 98 height 66
click at [222, 181] on button "Đăng nhập" at bounding box center [199, 185] width 98 height 10
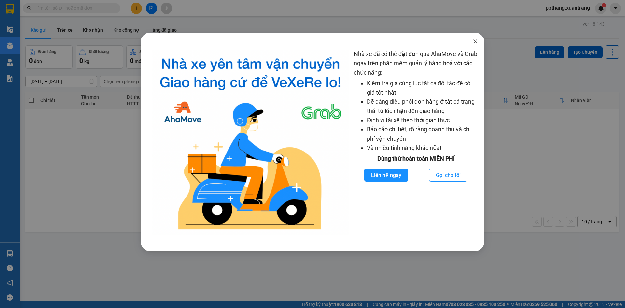
drag, startPoint x: 472, startPoint y: 42, endPoint x: 516, endPoint y: 72, distance: 52.9
click at [472, 43] on span "Close" at bounding box center [475, 42] width 18 height 18
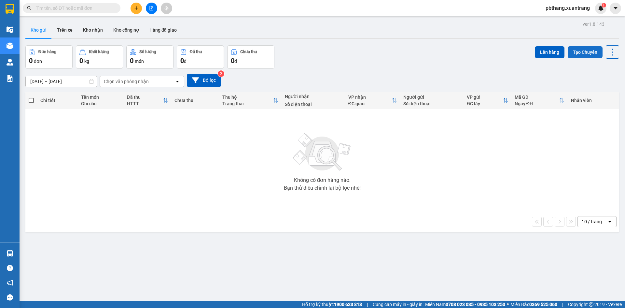
click at [575, 49] on button "Tạo Chuyến" at bounding box center [585, 52] width 35 height 12
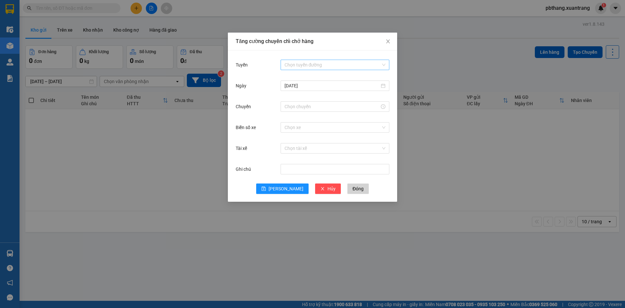
drag, startPoint x: 312, startPoint y: 62, endPoint x: 309, endPoint y: 66, distance: 5.3
click at [312, 62] on input "Tuyến" at bounding box center [333, 65] width 96 height 10
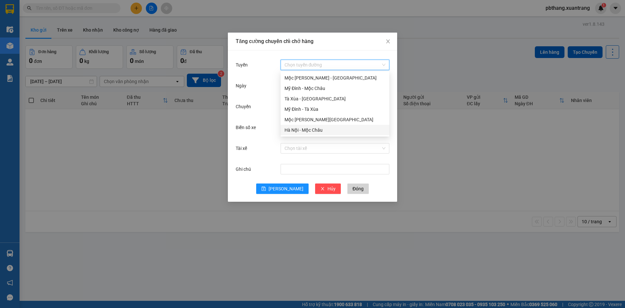
click at [316, 131] on div "Hà Nội - Mộc Châu" at bounding box center [335, 129] width 101 height 7
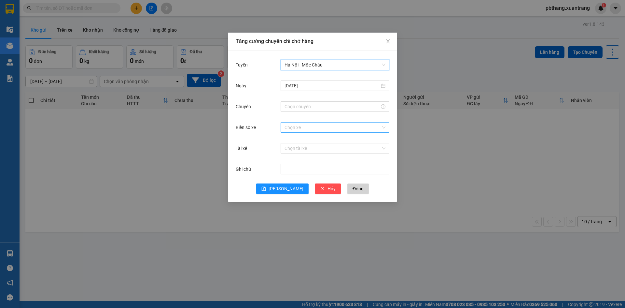
drag, startPoint x: 317, startPoint y: 105, endPoint x: 321, endPoint y: 127, distance: 22.1
click at [317, 105] on input "Chuyến" at bounding box center [332, 106] width 95 height 7
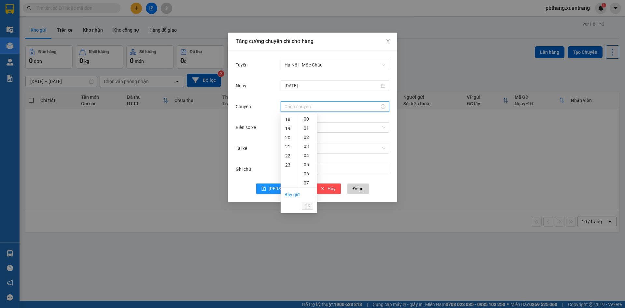
scroll to position [195, 0]
drag, startPoint x: 287, startPoint y: 124, endPoint x: 285, endPoint y: 145, distance: 20.9
click at [287, 124] on div "22" at bounding box center [290, 123] width 18 height 9
type input "22:00"
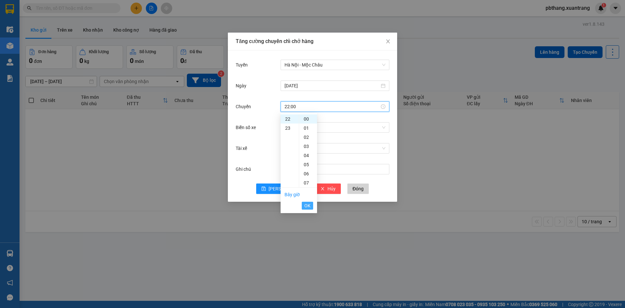
click at [304, 206] on button "OK" at bounding box center [307, 206] width 11 height 8
click at [288, 190] on span "Lưu" at bounding box center [286, 188] width 35 height 7
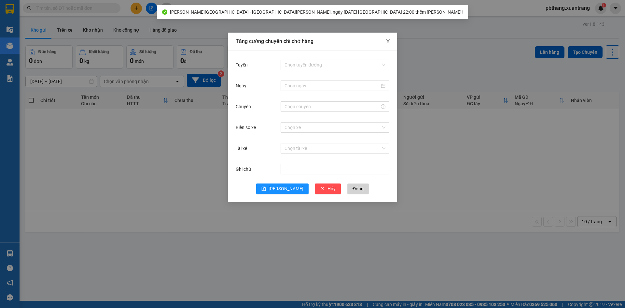
click at [387, 39] on icon "close" at bounding box center [388, 41] width 5 height 5
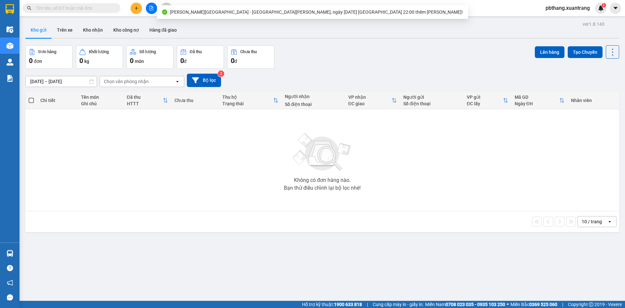
click at [563, 10] on span "pbthang.xuantrang" at bounding box center [567, 8] width 55 height 8
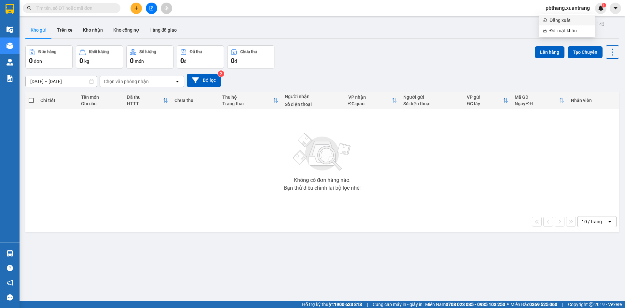
click at [560, 19] on span "Đăng xuất" at bounding box center [571, 20] width 42 height 7
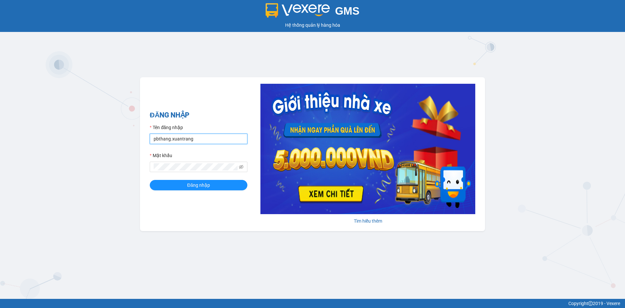
drag, startPoint x: 218, startPoint y: 138, endPoint x: 216, endPoint y: 142, distance: 4.8
click at [218, 138] on input "pbthang.xuantrang" at bounding box center [199, 138] width 98 height 10
type input "vvkhanh.xuantrang"
click at [204, 181] on span "Đăng nhập" at bounding box center [198, 184] width 23 height 7
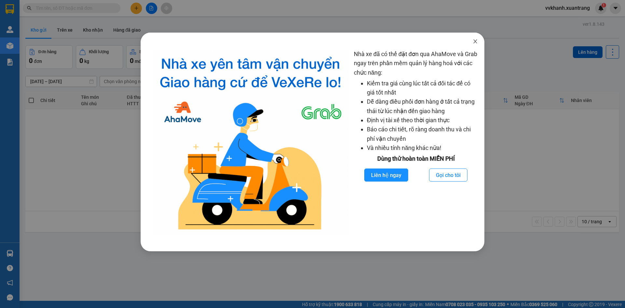
click at [475, 41] on icon "close" at bounding box center [475, 41] width 4 height 4
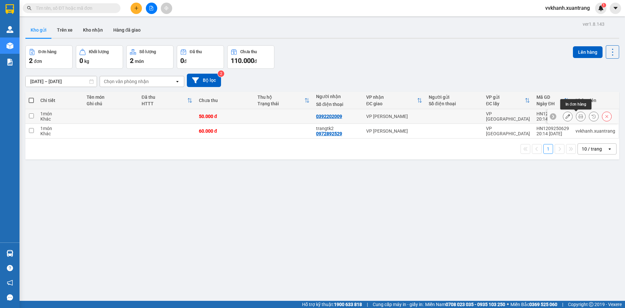
click at [579, 117] on icon at bounding box center [581, 116] width 5 height 5
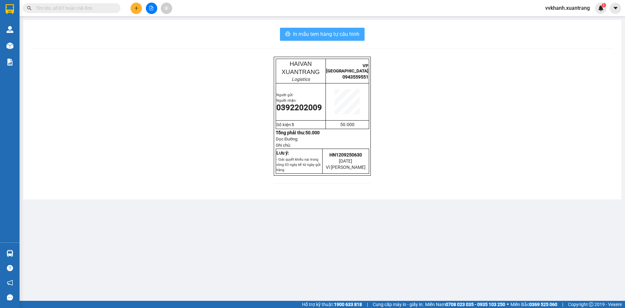
click at [322, 34] on span "In mẫu tem hàng tự cấu hình" at bounding box center [326, 34] width 66 height 8
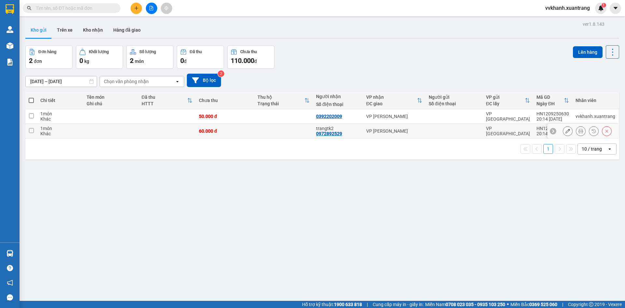
click at [579, 131] on icon at bounding box center [581, 131] width 5 height 5
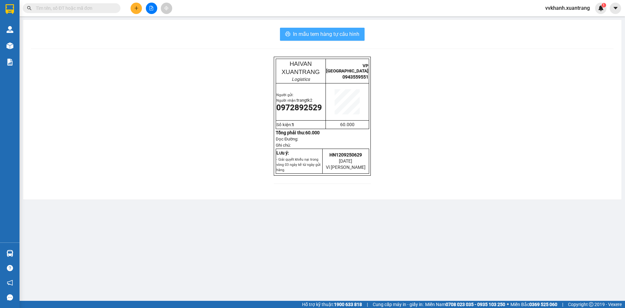
click at [322, 34] on span "In mẫu tem hàng tự cấu hình" at bounding box center [326, 34] width 66 height 8
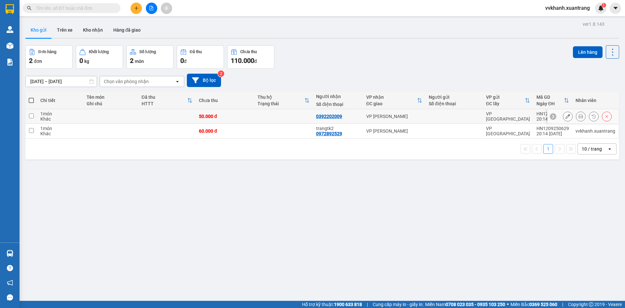
click at [458, 112] on td at bounding box center [454, 116] width 57 height 15
checkbox input "true"
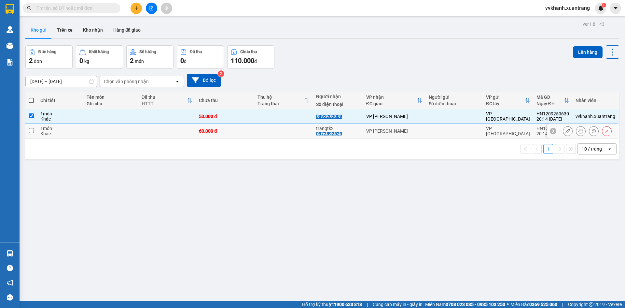
click at [452, 130] on div at bounding box center [454, 130] width 51 height 5
checkbox input "true"
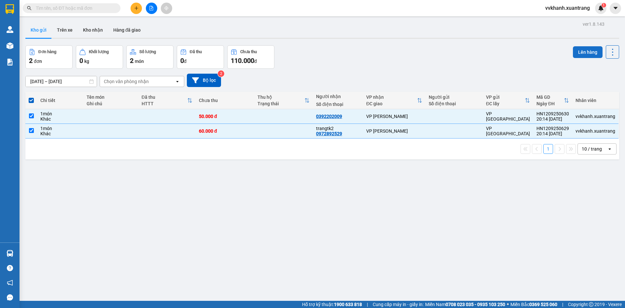
click at [585, 49] on button "Lên hàng" at bounding box center [588, 52] width 30 height 12
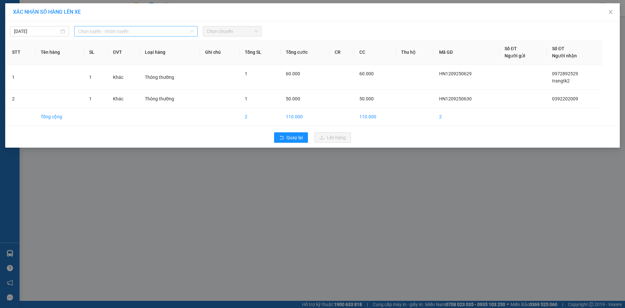
click at [114, 34] on span "Chọn tuyến - nhóm tuyến" at bounding box center [136, 31] width 116 height 10
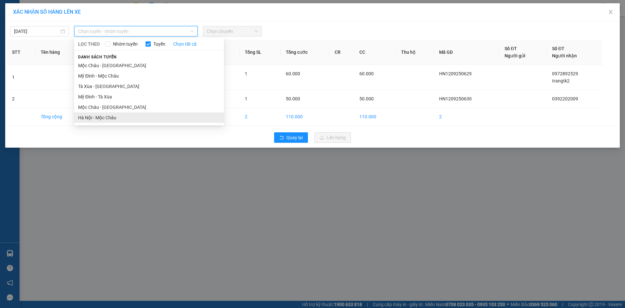
click at [119, 120] on li "Hà Nội - Mộc Châu" at bounding box center [149, 117] width 150 height 10
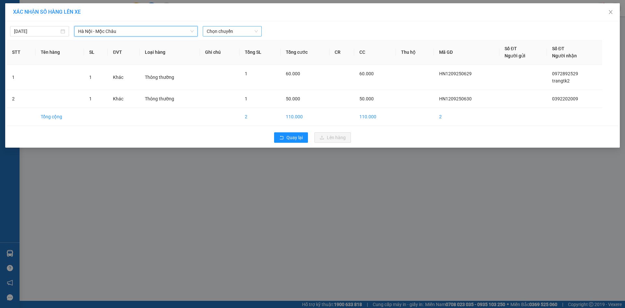
click at [240, 33] on span "Chọn chuyến" at bounding box center [232, 31] width 51 height 10
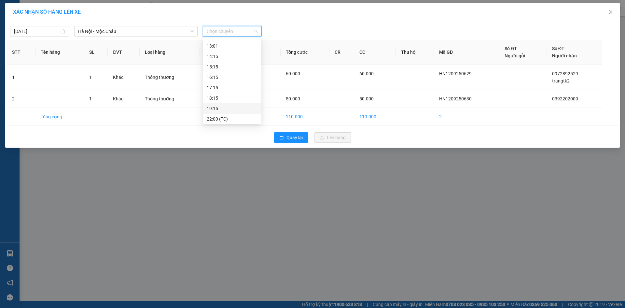
scroll to position [104, 0]
click at [228, 119] on div "22:00 (TC)" at bounding box center [232, 117] width 51 height 7
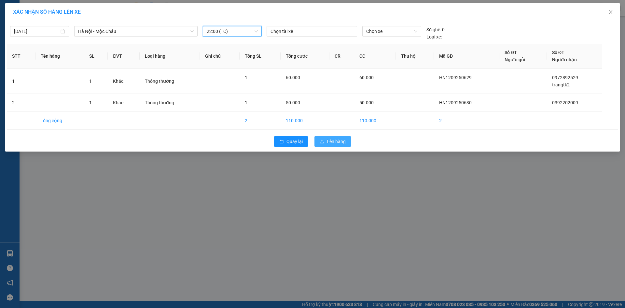
click at [330, 143] on span "Lên hàng" at bounding box center [336, 141] width 19 height 7
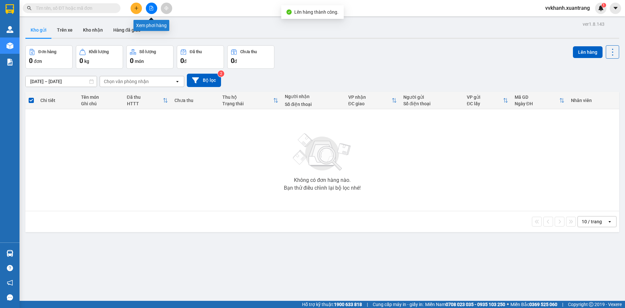
click at [148, 8] on button at bounding box center [151, 8] width 11 height 11
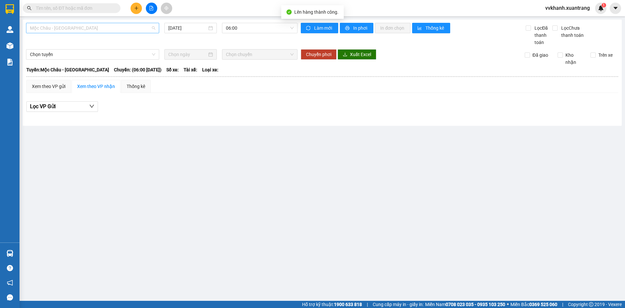
click at [110, 31] on span "Mộc Châu - [GEOGRAPHIC_DATA]" at bounding box center [92, 28] width 125 height 10
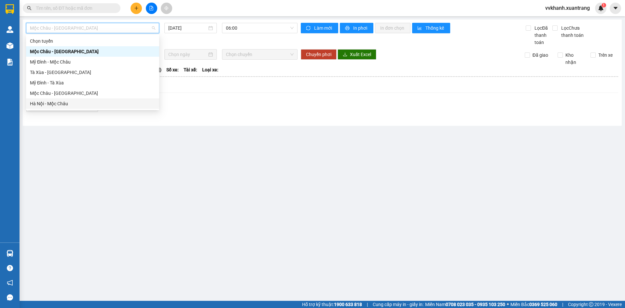
click at [90, 101] on div "Hà Nội - Mộc Châu" at bounding box center [92, 103] width 125 height 7
type input "[DATE]"
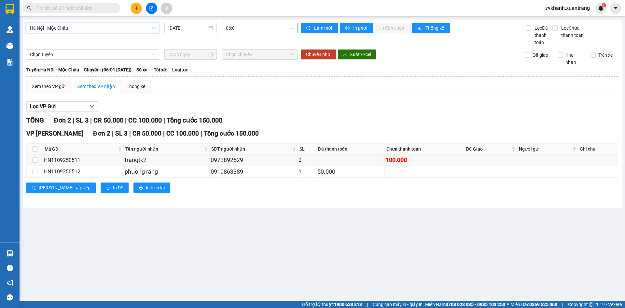
click at [275, 29] on span "06:01" at bounding box center [260, 28] width 68 height 10
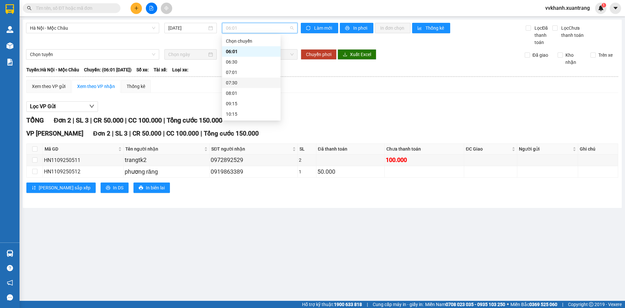
scroll to position [104, 0]
click at [260, 110] on div "22:00 (TC)" at bounding box center [251, 114] width 59 height 10
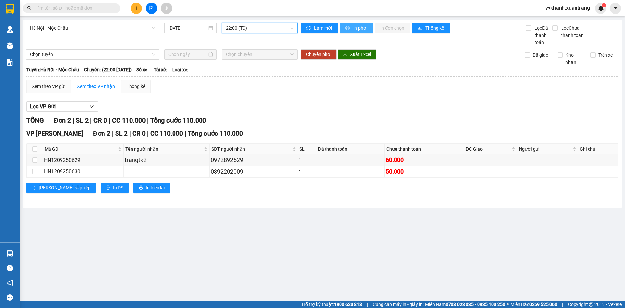
click at [355, 28] on span "In phơi" at bounding box center [360, 27] width 15 height 7
click at [57, 83] on div "Xem theo VP gửi" at bounding box center [49, 86] width 34 height 7
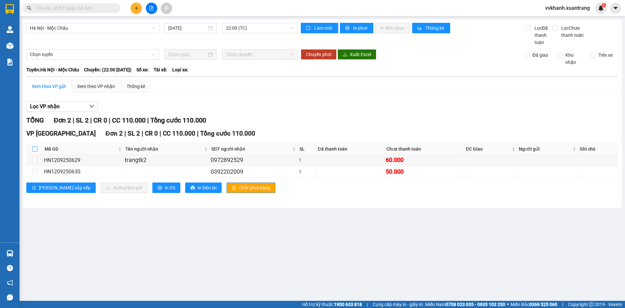
click at [35, 148] on input "checkbox" at bounding box center [34, 148] width 5 height 5
checkbox input "true"
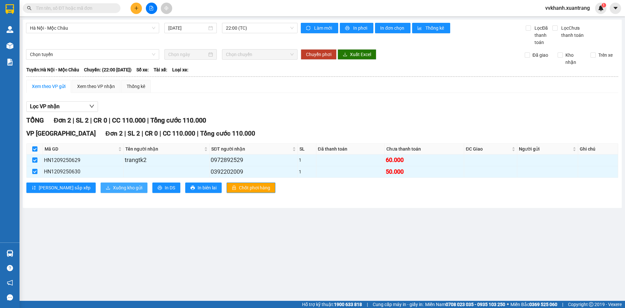
click at [101, 183] on button "Xuống kho gửi" at bounding box center [124, 187] width 47 height 10
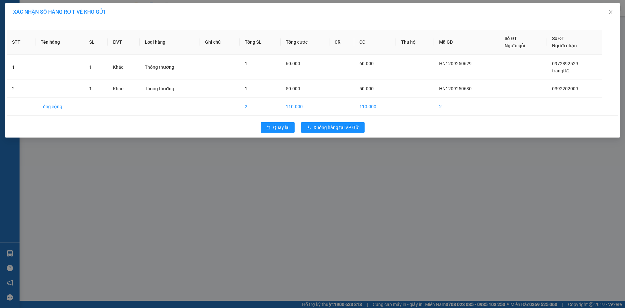
click at [332, 133] on div "Quay lại Xuống hàng tại VP Gửi" at bounding box center [312, 127] width 611 height 17
click at [321, 128] on span "Xuống hàng tại VP Gửi" at bounding box center [337, 127] width 46 height 7
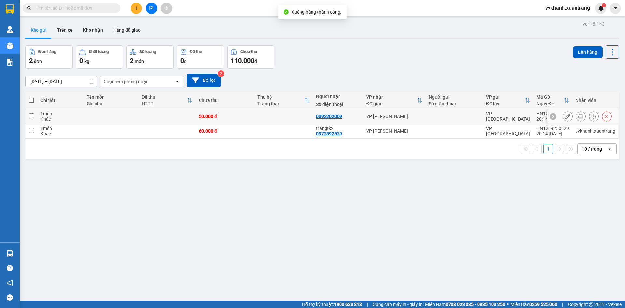
click at [579, 116] on icon at bounding box center [581, 116] width 5 height 5
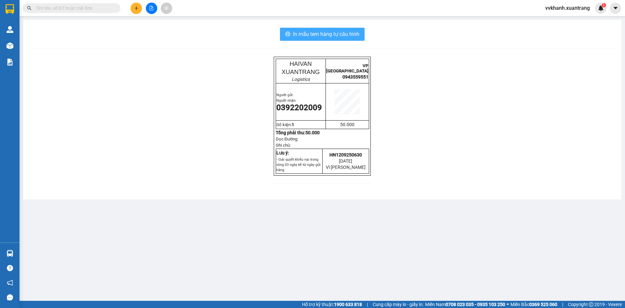
click at [320, 34] on span "In mẫu tem hàng tự cấu hình" at bounding box center [326, 34] width 66 height 8
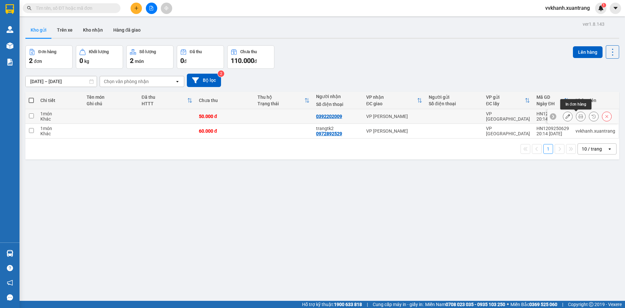
click at [578, 115] on button at bounding box center [580, 116] width 9 height 11
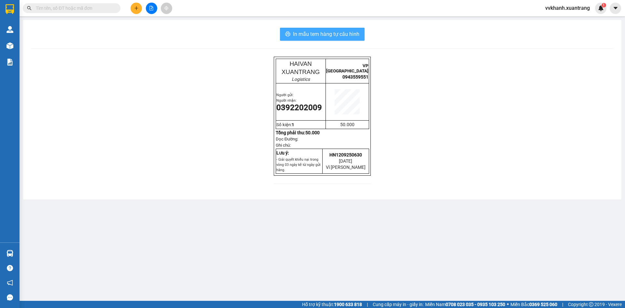
click at [319, 32] on span "In mẫu tem hàng tự cấu hình" at bounding box center [326, 34] width 66 height 8
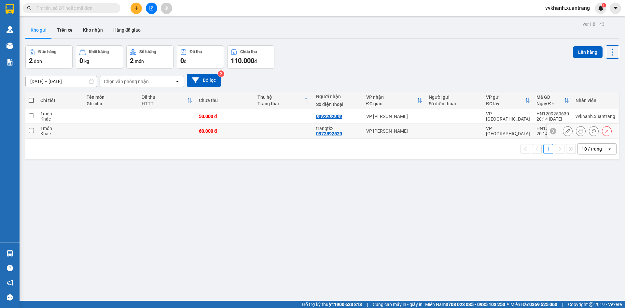
click at [576, 128] on button at bounding box center [580, 130] width 9 height 11
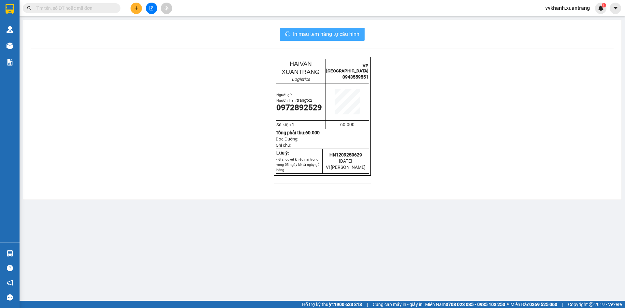
click at [304, 32] on span "In mẫu tem hàng tự cấu hình" at bounding box center [326, 34] width 66 height 8
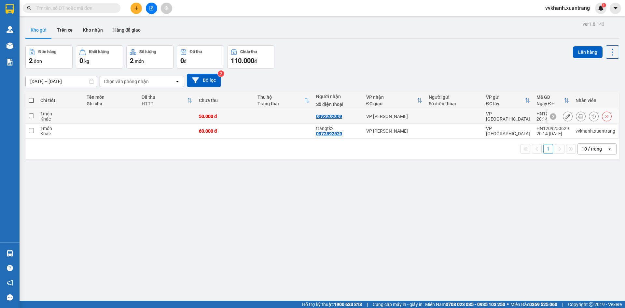
click at [456, 116] on div at bounding box center [454, 116] width 51 height 5
checkbox input "true"
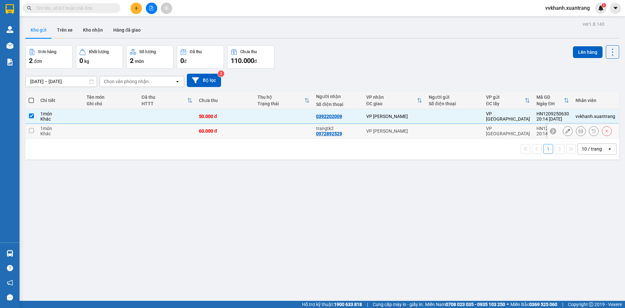
click at [463, 133] on div at bounding box center [454, 130] width 51 height 5
checkbox input "true"
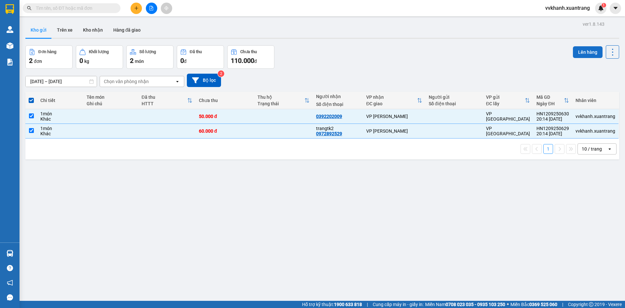
click at [587, 50] on button "Lên hàng" at bounding box center [588, 52] width 30 height 12
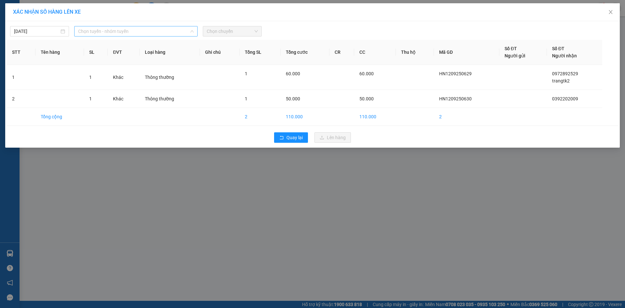
click at [151, 33] on span "Chọn tuyến - nhóm tuyến" at bounding box center [136, 31] width 116 height 10
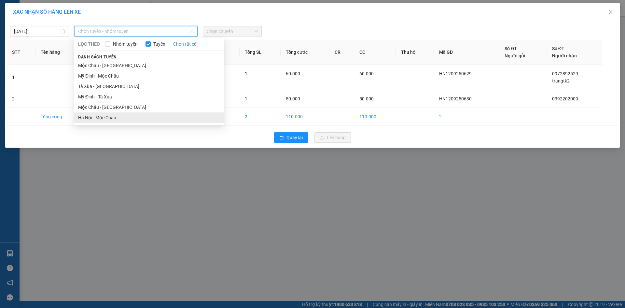
click at [133, 118] on li "Hà Nội - Mộc Châu" at bounding box center [149, 117] width 150 height 10
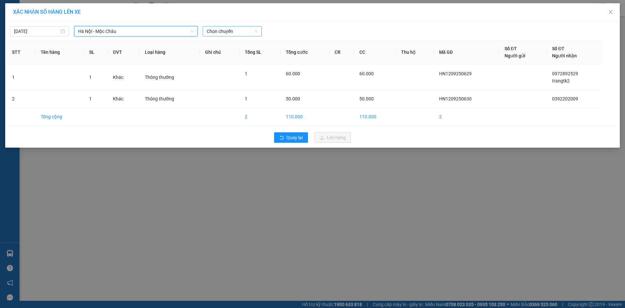
click at [239, 33] on span "Chọn chuyến" at bounding box center [232, 31] width 51 height 10
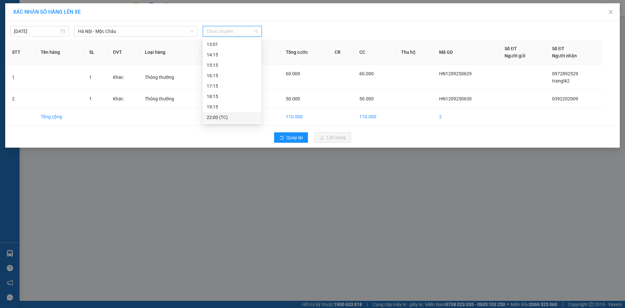
click at [228, 118] on div "22:00 (TC)" at bounding box center [232, 117] width 51 height 7
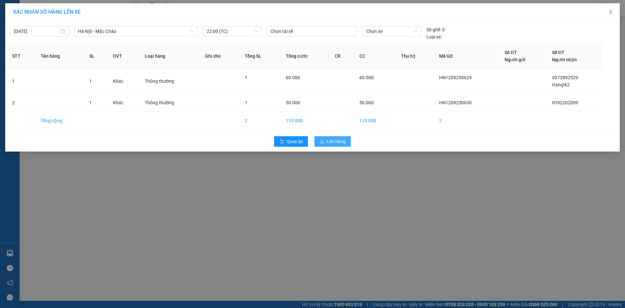
click at [336, 140] on span "Lên hàng" at bounding box center [336, 141] width 19 height 7
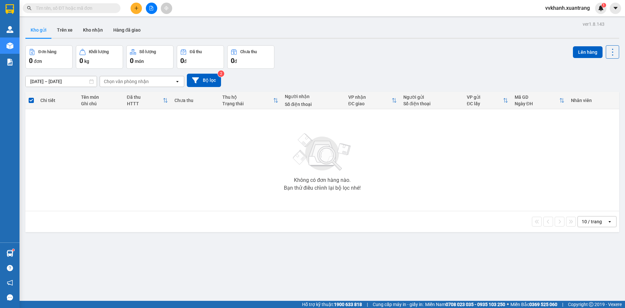
click at [151, 6] on icon "file-add" at bounding box center [152, 8] width 4 height 5
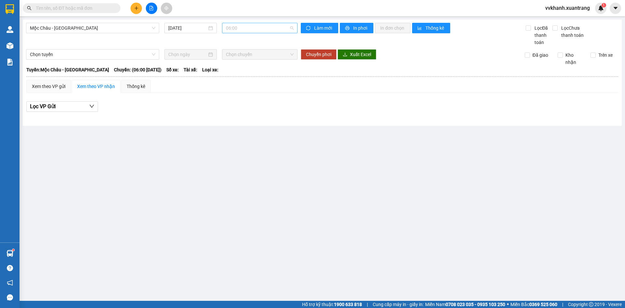
click at [266, 30] on span "06:00" at bounding box center [260, 28] width 68 height 10
click at [250, 82] on div "17:00" at bounding box center [251, 82] width 51 height 7
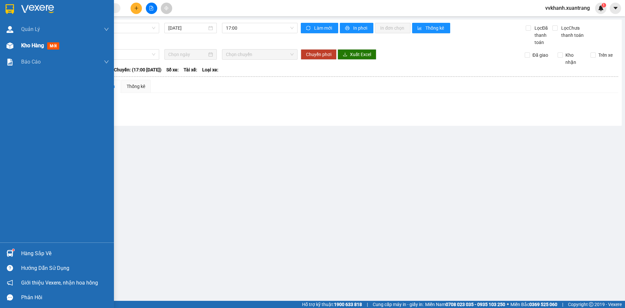
click at [39, 53] on div "Kho hàng mới" at bounding box center [65, 45] width 88 height 16
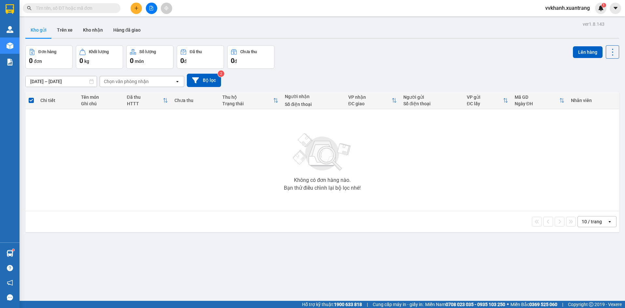
click at [136, 2] on div "Kết quả tìm kiếm ( 0 ) Bộ lọc No Data vvkhanh.xuantrang 1" at bounding box center [312, 8] width 625 height 16
click at [152, 17] on main "ver 1.8.143 Kho gửi Trên xe Kho nhận Hàng đã giao Đơn hàng 0 đơn Khối lượng 0 k…" at bounding box center [312, 150] width 625 height 301
click at [151, 13] on button at bounding box center [151, 8] width 11 height 11
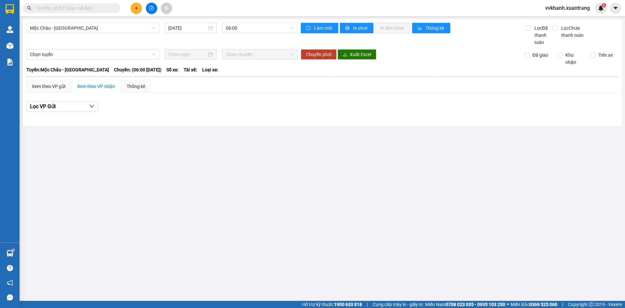
click at [247, 17] on main "Mộc Châu - [GEOGRAPHIC_DATA] [DATE] 06:00 Làm mới In phơi In đơn chọn Thống kê …" at bounding box center [312, 150] width 625 height 301
click at [250, 24] on span "06:00" at bounding box center [260, 28] width 68 height 10
click at [250, 86] on div "12:00" at bounding box center [251, 81] width 59 height 10
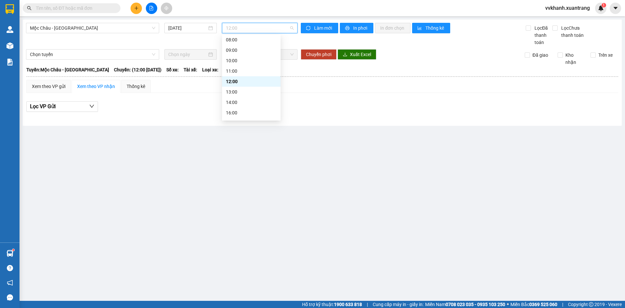
click at [239, 29] on span "12:00" at bounding box center [260, 28] width 68 height 10
click at [254, 92] on div "13:00" at bounding box center [251, 91] width 51 height 7
drag, startPoint x: 242, startPoint y: 26, endPoint x: 253, endPoint y: 98, distance: 72.9
click at [242, 31] on span "13:00" at bounding box center [260, 28] width 68 height 10
click at [250, 104] on div "14:00" at bounding box center [251, 102] width 51 height 7
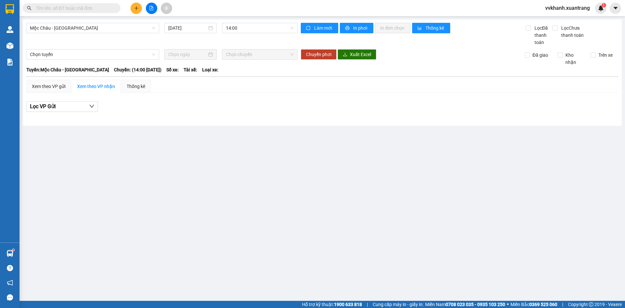
click at [244, 34] on div "Mộc Châu - [GEOGRAPHIC_DATA] [DATE] 14:00" at bounding box center [162, 34] width 272 height 23
click at [249, 25] on span "14:00" at bounding box center [260, 28] width 68 height 10
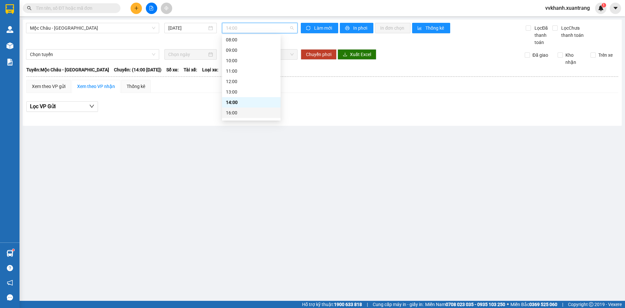
click at [250, 108] on div "16:00" at bounding box center [251, 112] width 59 height 10
click at [103, 26] on span "Mộc Châu - [GEOGRAPHIC_DATA]" at bounding box center [92, 28] width 125 height 10
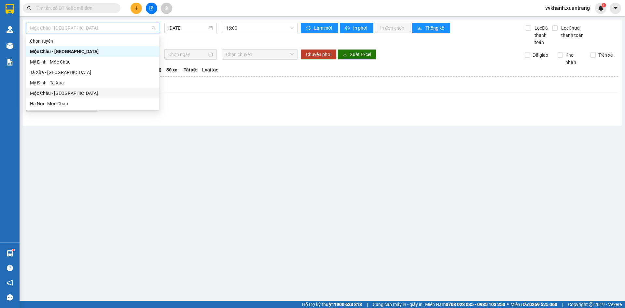
click at [65, 92] on div "Mộc Châu - [GEOGRAPHIC_DATA]" at bounding box center [92, 93] width 125 height 7
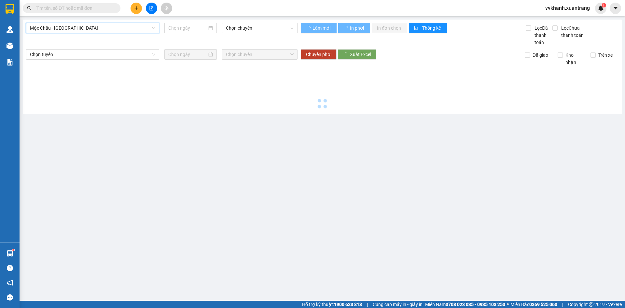
type input "[DATE]"
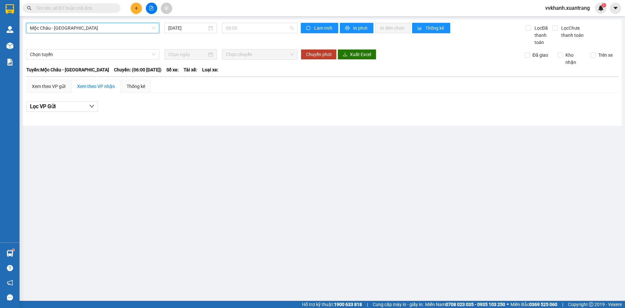
drag, startPoint x: 248, startPoint y: 30, endPoint x: 254, endPoint y: 66, distance: 36.9
click at [248, 30] on span "06:00" at bounding box center [260, 28] width 68 height 10
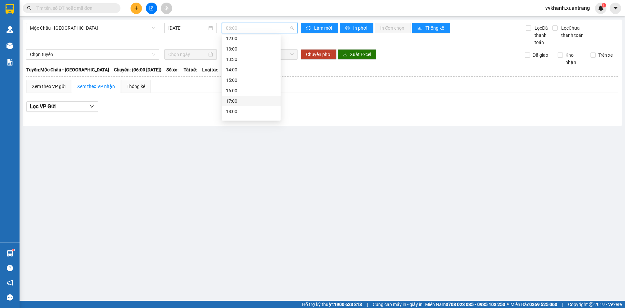
scroll to position [94, 0]
click at [231, 66] on div "15:00" at bounding box center [251, 62] width 59 height 10
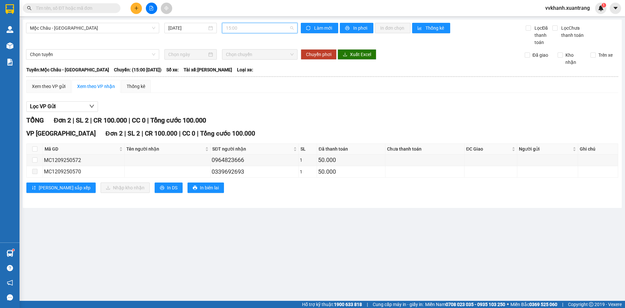
click at [252, 25] on span "15:00" at bounding box center [260, 28] width 68 height 10
drag, startPoint x: 391, startPoint y: 119, endPoint x: 360, endPoint y: 128, distance: 31.8
click at [389, 119] on div "TỔNG Đơn 2 | SL 2 | CR 100.000 | CC 0 | Tổng cước 100.000" at bounding box center [322, 120] width 592 height 10
drag, startPoint x: 36, startPoint y: 147, endPoint x: 116, endPoint y: 192, distance: 92.2
click at [37, 147] on input "checkbox" at bounding box center [34, 148] width 5 height 5
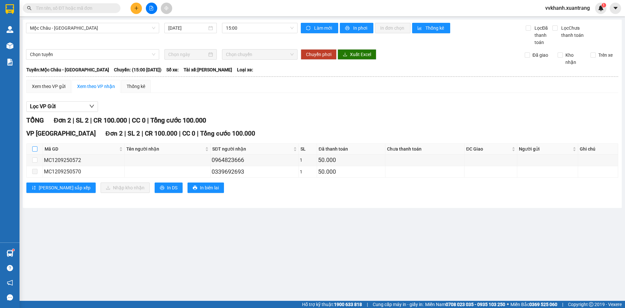
checkbox input "true"
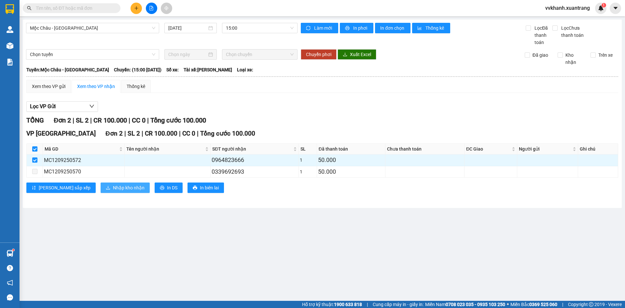
click at [113, 188] on span "Nhập kho nhận" at bounding box center [129, 187] width 32 height 7
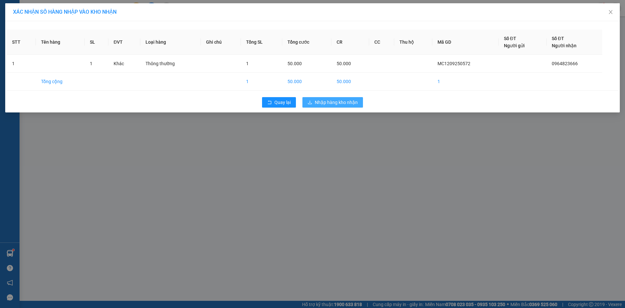
drag, startPoint x: 319, startPoint y: 105, endPoint x: 323, endPoint y: 102, distance: 5.3
click at [319, 105] on span "Nhập hàng kho nhận" at bounding box center [336, 102] width 43 height 7
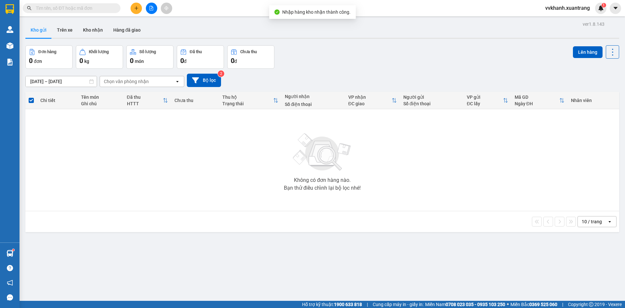
click at [153, 5] on button at bounding box center [151, 8] width 11 height 11
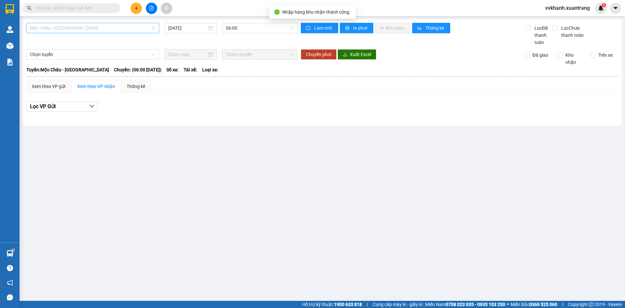
click at [70, 32] on span "Mộc Châu - [GEOGRAPHIC_DATA]" at bounding box center [92, 28] width 125 height 10
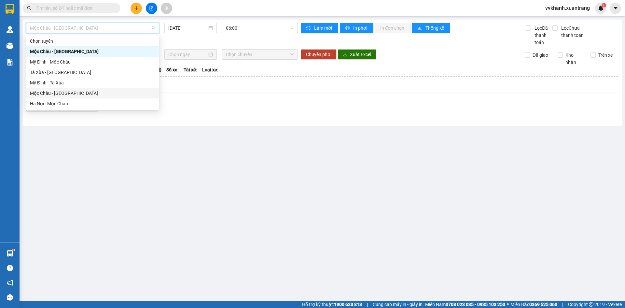
click at [62, 93] on div "Mộc Châu - [GEOGRAPHIC_DATA]" at bounding box center [92, 93] width 125 height 7
type input "[DATE]"
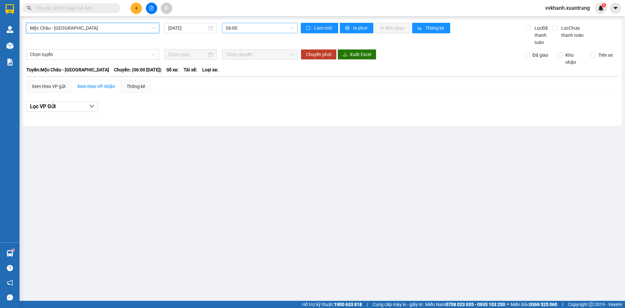
click at [248, 26] on span "06:00" at bounding box center [260, 28] width 68 height 10
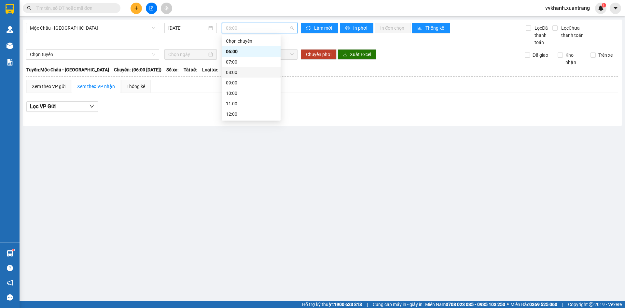
scroll to position [94, 0]
click at [243, 69] on div "16:00" at bounding box center [251, 72] width 51 height 7
click at [251, 32] on span "16:00" at bounding box center [260, 28] width 68 height 10
click at [246, 60] on div "15:00" at bounding box center [251, 61] width 51 height 7
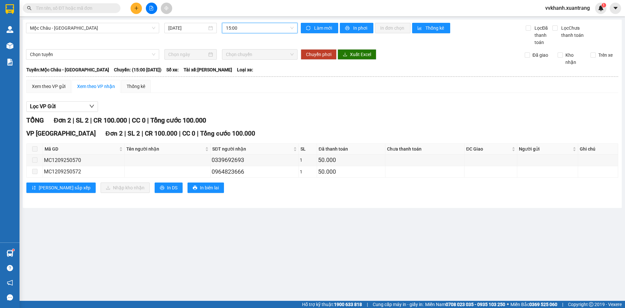
click at [242, 28] on span "15:00" at bounding box center [260, 28] width 68 height 10
click at [251, 82] on div "14:00" at bounding box center [251, 83] width 51 height 7
click at [37, 165] on td at bounding box center [35, 159] width 16 height 11
click at [239, 25] on span "14:00" at bounding box center [260, 28] width 68 height 10
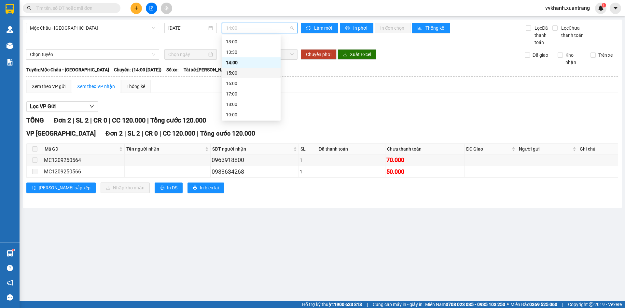
scroll to position [94, 0]
click at [248, 84] on div "17:00" at bounding box center [251, 82] width 51 height 7
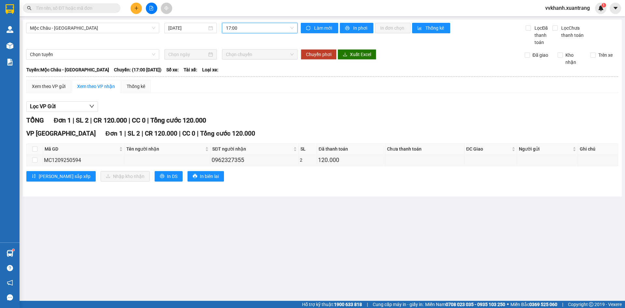
click at [252, 37] on div "Mộc Châu - [GEOGRAPHIC_DATA] [DATE] 17:00 17:00" at bounding box center [162, 34] width 272 height 23
click at [244, 26] on span "17:00" at bounding box center [260, 28] width 68 height 10
click at [250, 95] on div "18:00" at bounding box center [251, 93] width 51 height 7
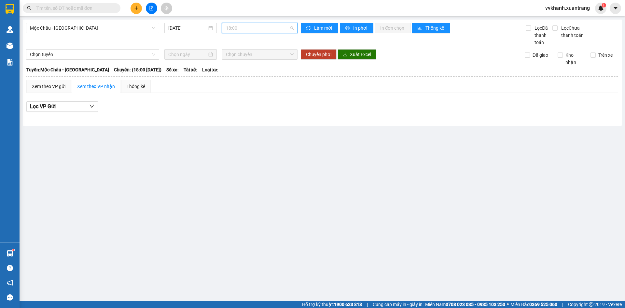
click at [242, 29] on span "18:00" at bounding box center [260, 28] width 68 height 10
click at [251, 104] on div "19:00" at bounding box center [251, 103] width 51 height 7
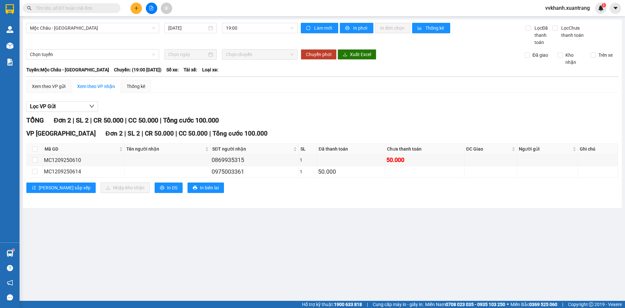
click at [90, 8] on input "text" at bounding box center [74, 8] width 77 height 7
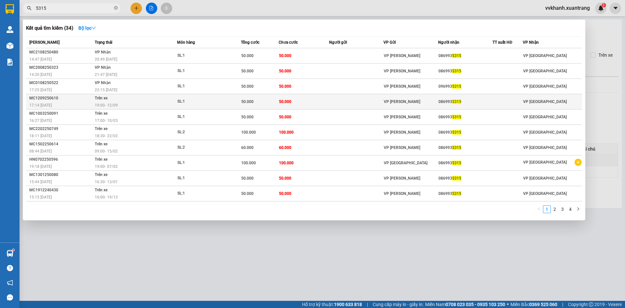
type input "5315"
click at [346, 104] on td at bounding box center [356, 101] width 55 height 15
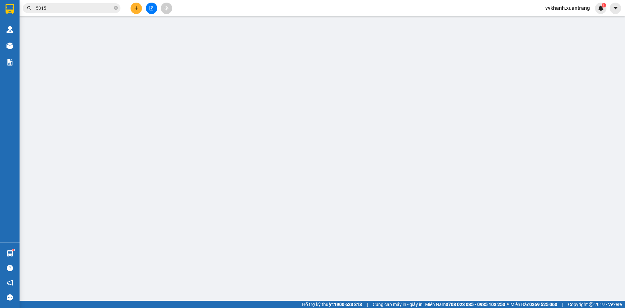
type input "0869935315"
type input "50.000"
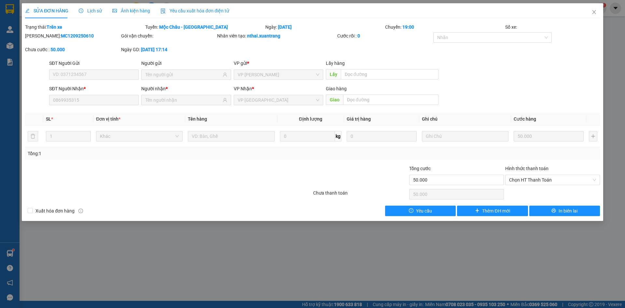
click at [90, 11] on span "Lịch sử" at bounding box center [90, 10] width 23 height 5
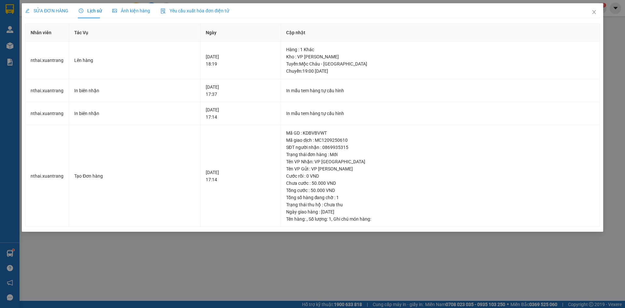
click at [129, 7] on div "Ảnh kiện hàng" at bounding box center [131, 10] width 38 height 15
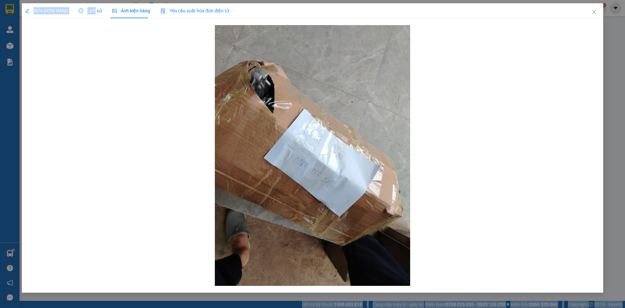
click at [92, 0] on html "Kết quả tìm kiếm ( 34 ) Bộ lọc Mã ĐH Trạng thái Món hàng Tổng cước Chưa cước Ng…" at bounding box center [312, 154] width 625 height 308
click at [595, 12] on icon "close" at bounding box center [594, 11] width 5 height 5
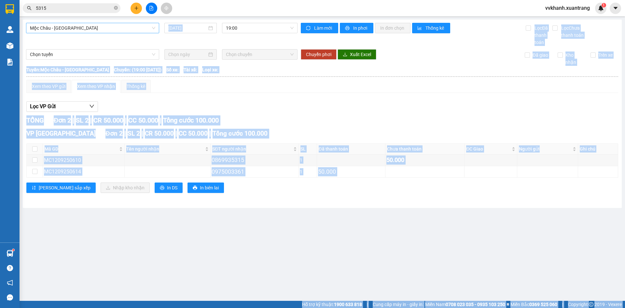
click at [108, 27] on span "Mộc Châu - [GEOGRAPHIC_DATA]" at bounding box center [92, 28] width 125 height 10
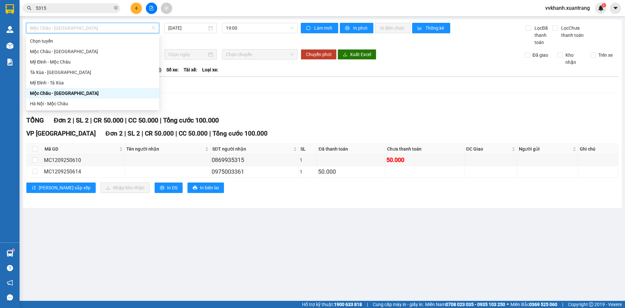
click at [85, 9] on input "5315" at bounding box center [74, 8] width 77 height 7
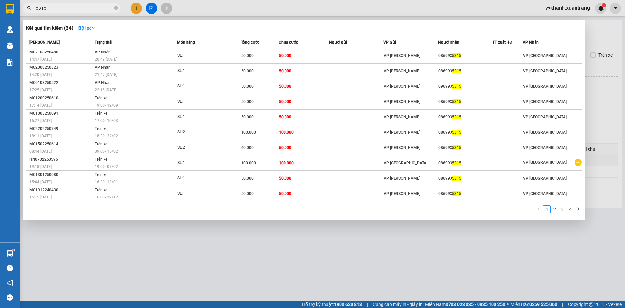
click at [606, 77] on div at bounding box center [312, 154] width 625 height 308
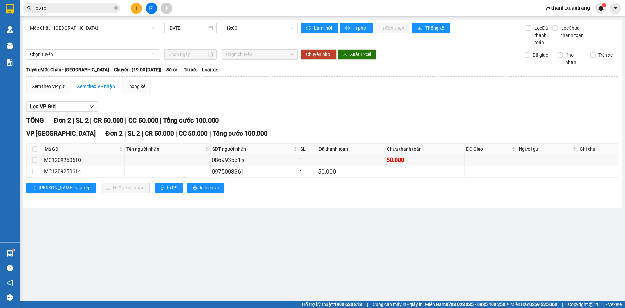
click at [60, 5] on input "5315" at bounding box center [74, 8] width 77 height 7
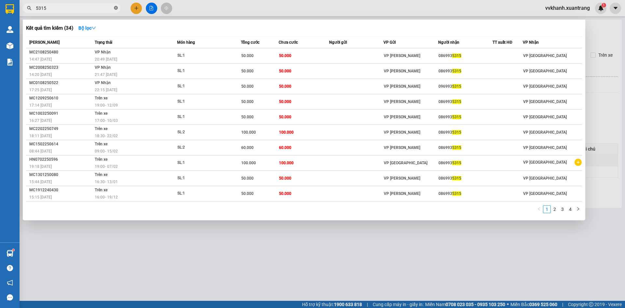
click at [116, 7] on icon "close-circle" at bounding box center [116, 8] width 4 height 4
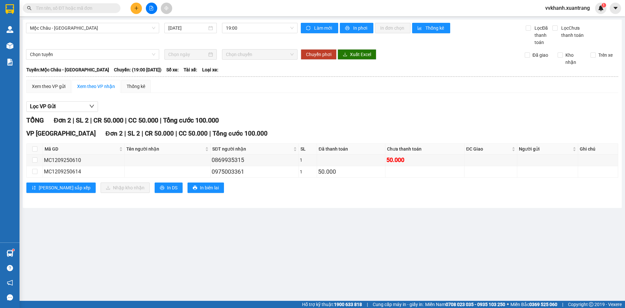
click at [105, 7] on input "text" at bounding box center [74, 8] width 77 height 7
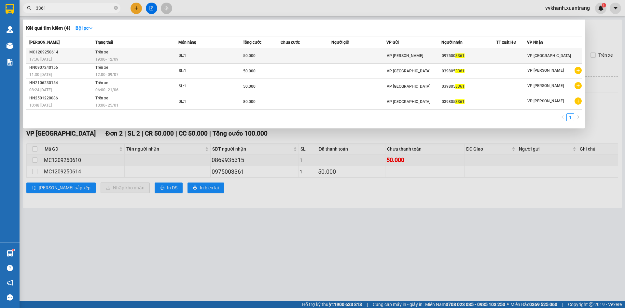
type input "3361"
click at [309, 55] on td at bounding box center [306, 55] width 51 height 15
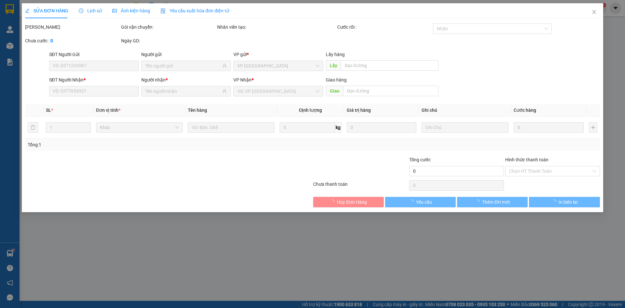
type input "0975003361"
type input "50.000"
type input "0"
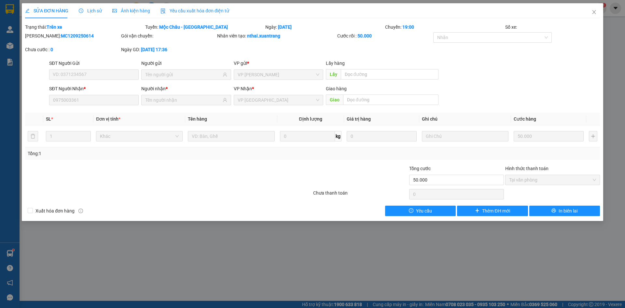
click at [116, 9] on span "Ảnh kiện hàng" at bounding box center [131, 10] width 38 height 5
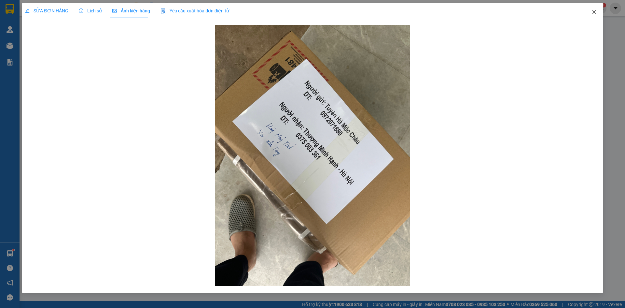
click at [594, 13] on icon "close" at bounding box center [594, 12] width 4 height 4
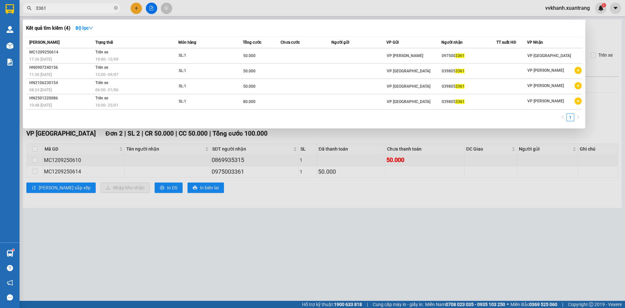
drag, startPoint x: 117, startPoint y: 7, endPoint x: 213, endPoint y: 28, distance: 97.7
click at [119, 7] on span "3361" at bounding box center [72, 8] width 98 height 10
drag, startPoint x: 583, startPoint y: 41, endPoint x: 619, endPoint y: 47, distance: 36.3
click at [0, 8] on div "Kết quả tìm kiếm ( 4 ) Bộ lọc Mã ĐH Trạng thái Món hàng Tổng cước Chưa cước Ngư…" at bounding box center [0, 8] width 0 height 0
drag, startPoint x: 464, startPoint y: 160, endPoint x: 380, endPoint y: 108, distance: 98.4
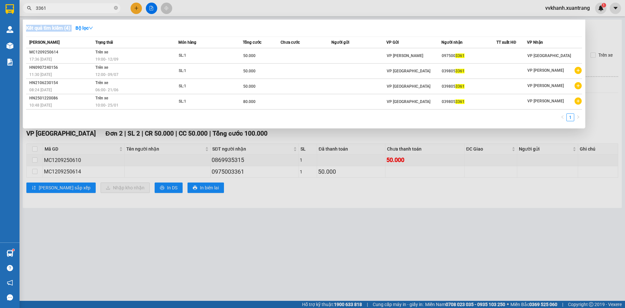
click at [463, 159] on div at bounding box center [312, 154] width 625 height 308
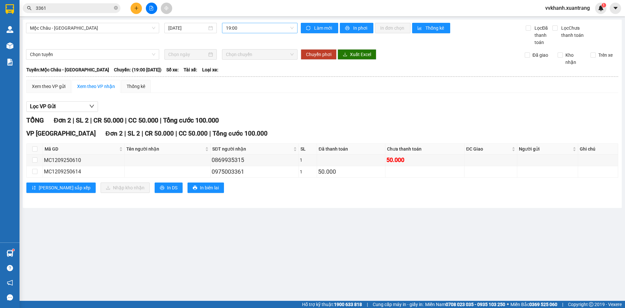
click at [265, 28] on span "19:00" at bounding box center [260, 28] width 68 height 10
click at [254, 102] on div "18:00" at bounding box center [251, 103] width 51 height 7
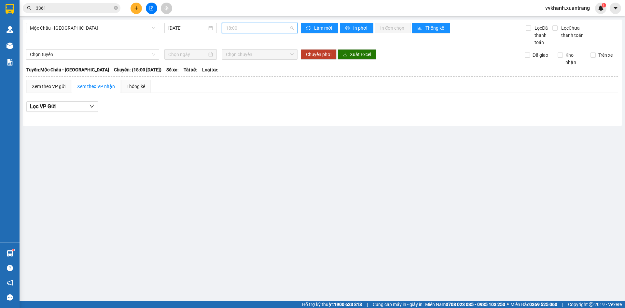
click at [245, 30] on span "18:00" at bounding box center [260, 28] width 68 height 10
click at [245, 91] on div "17:00" at bounding box center [251, 93] width 51 height 7
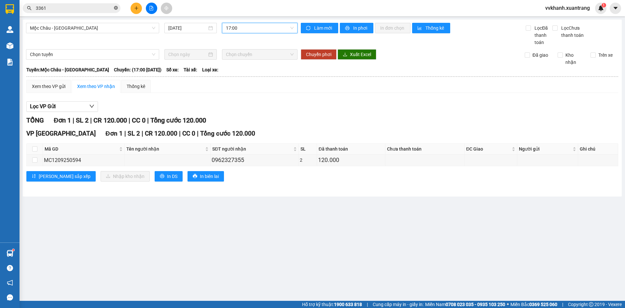
drag, startPoint x: 115, startPoint y: 9, endPoint x: 119, endPoint y: 9, distance: 4.9
click at [116, 9] on icon "close-circle" at bounding box center [116, 8] width 4 height 4
